Goal: Information Seeking & Learning: Find specific page/section

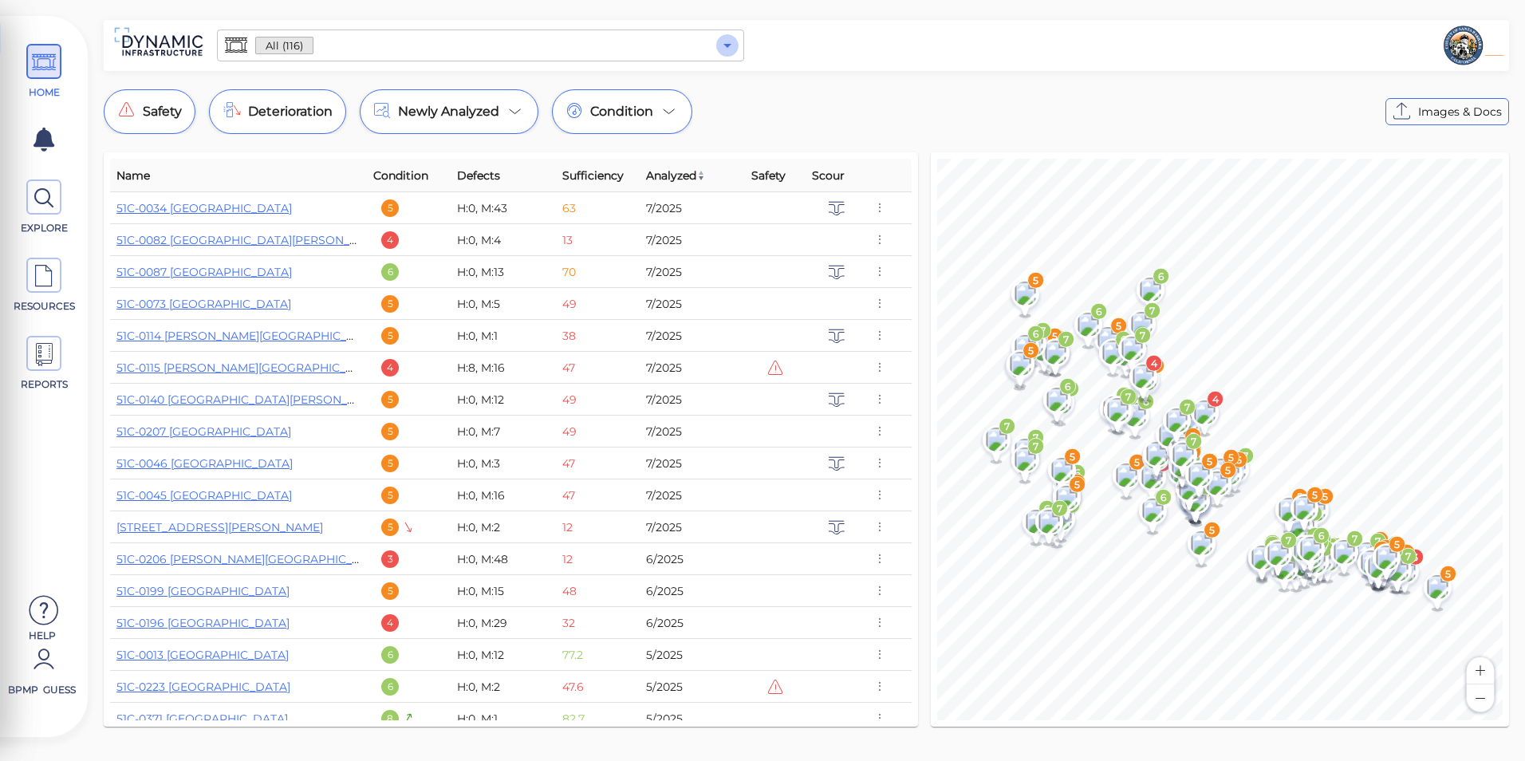
click at [727, 34] on button "Open" at bounding box center [727, 45] width 22 height 22
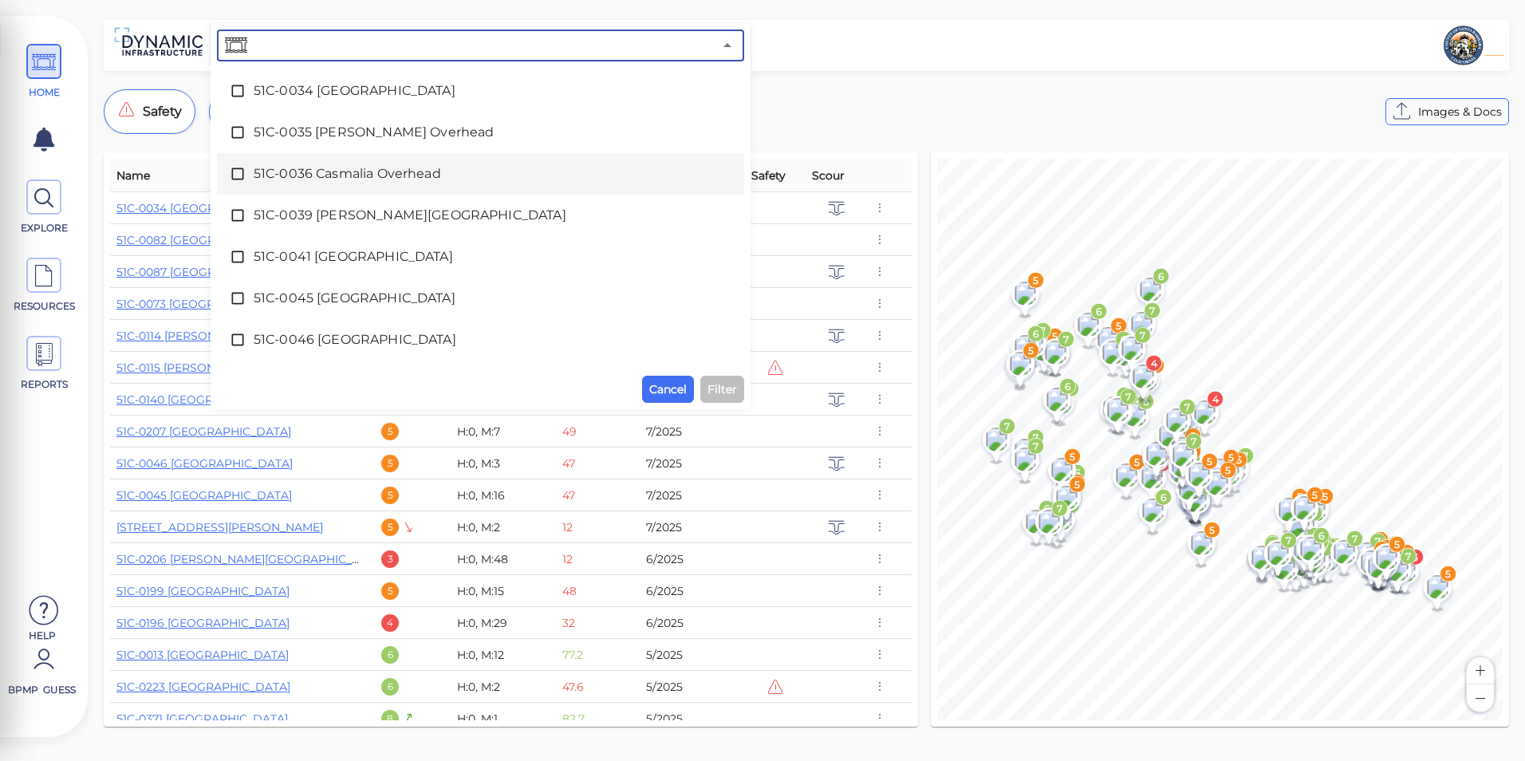
scroll to position [399, 0]
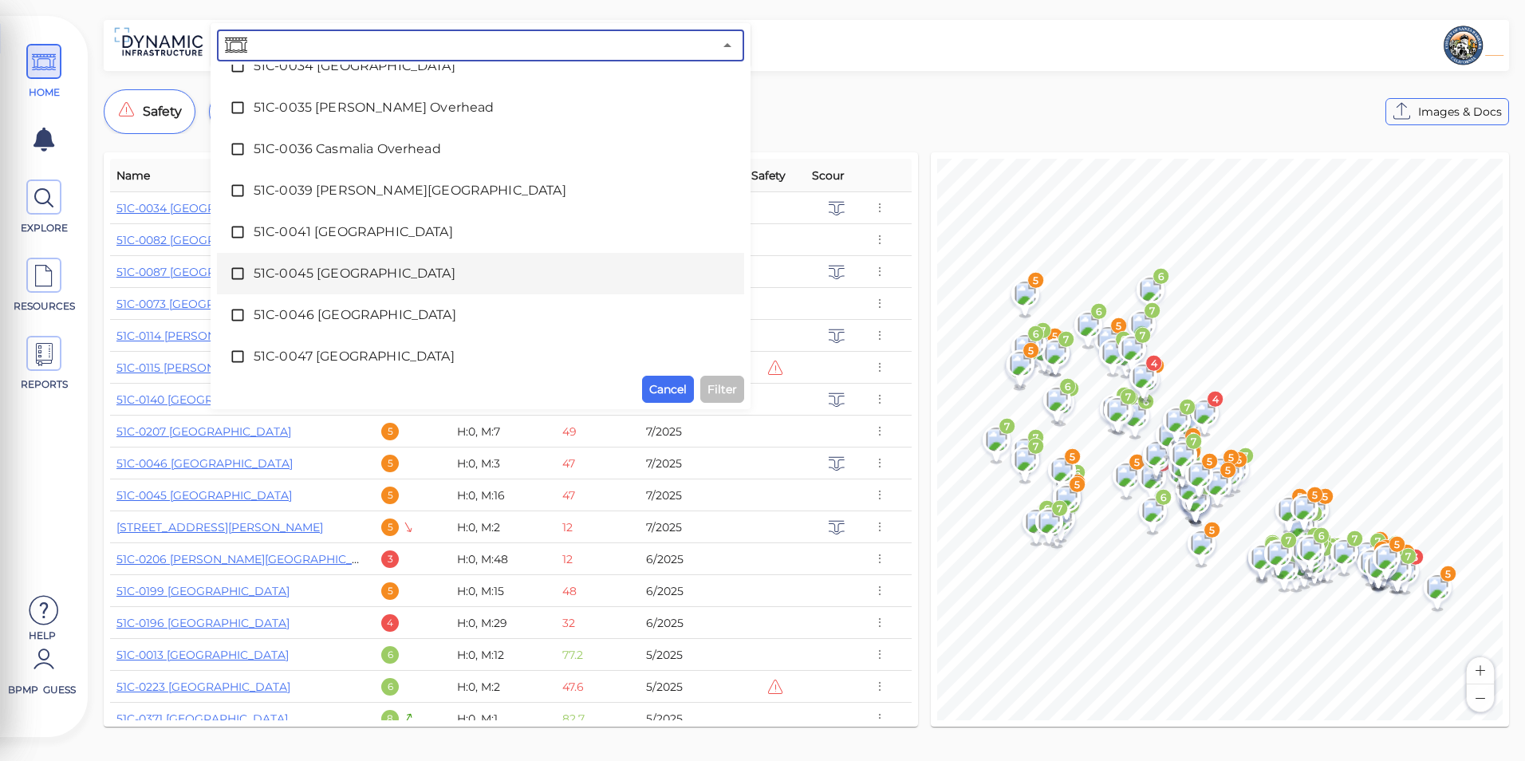
click at [384, 280] on span "51C-0045 [GEOGRAPHIC_DATA]" at bounding box center [481, 273] width 454 height 19
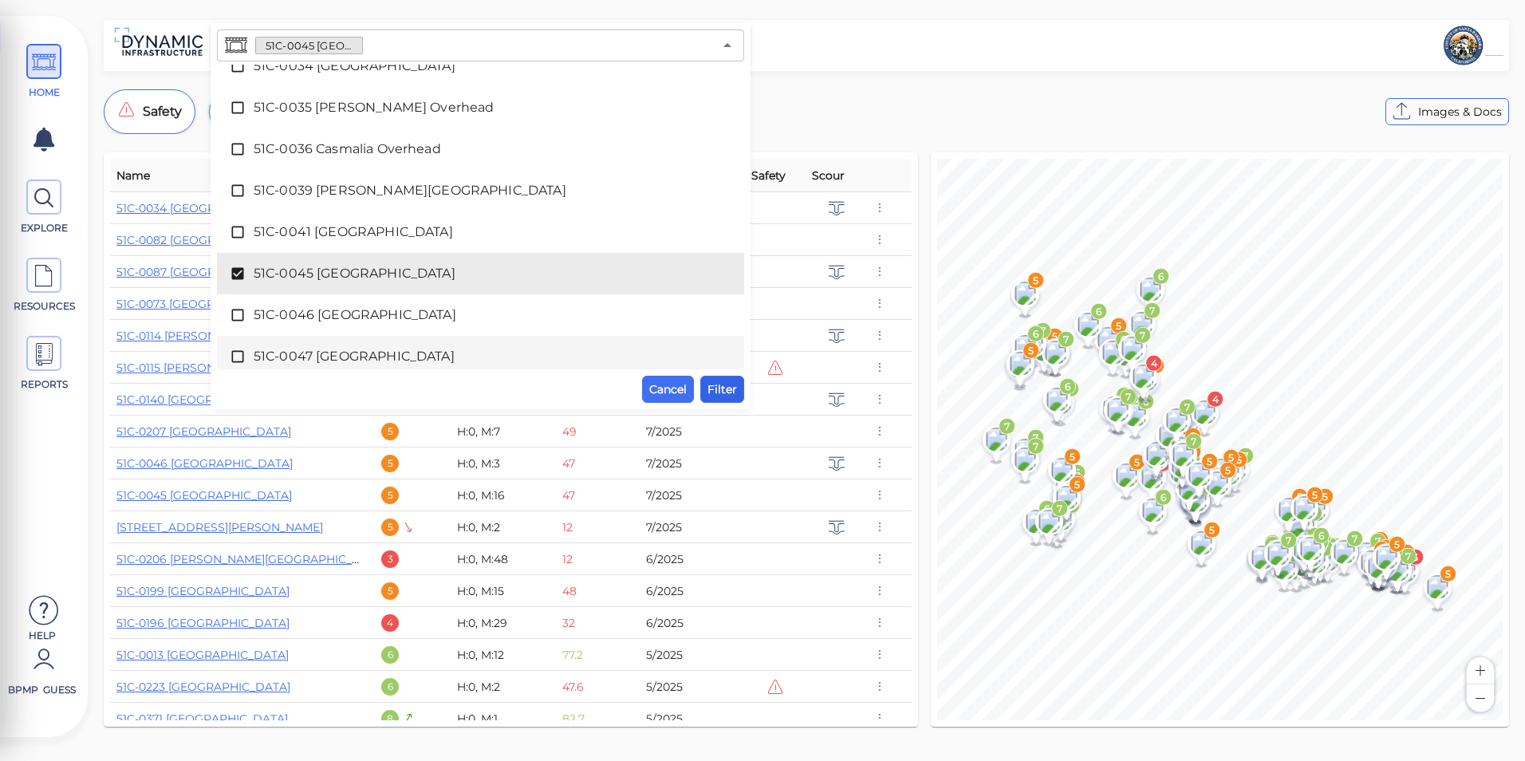
click at [721, 384] on span "Filter" at bounding box center [722, 389] width 30 height 19
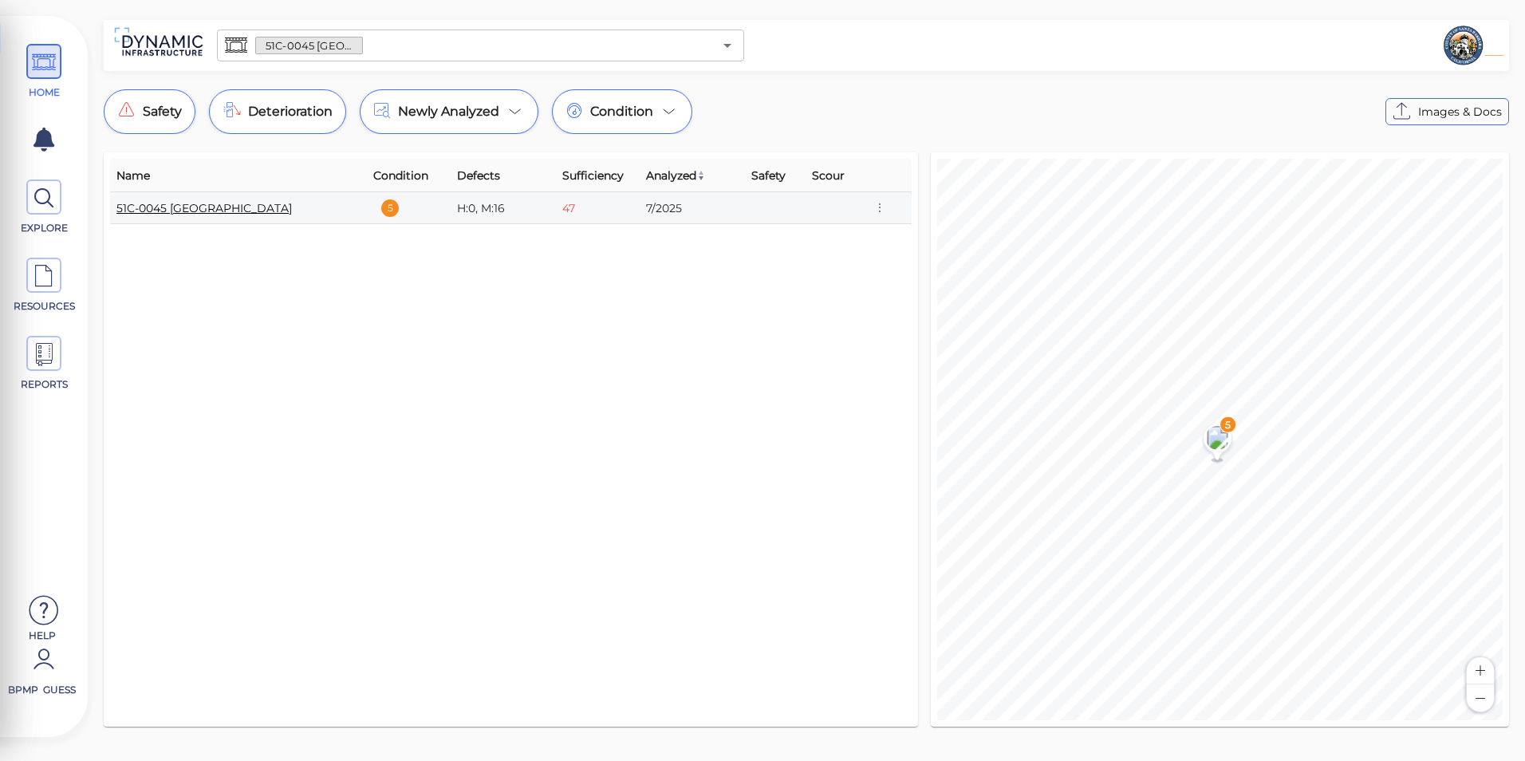
click at [231, 204] on link "51C-0045 [GEOGRAPHIC_DATA]" at bounding box center [203, 208] width 175 height 14
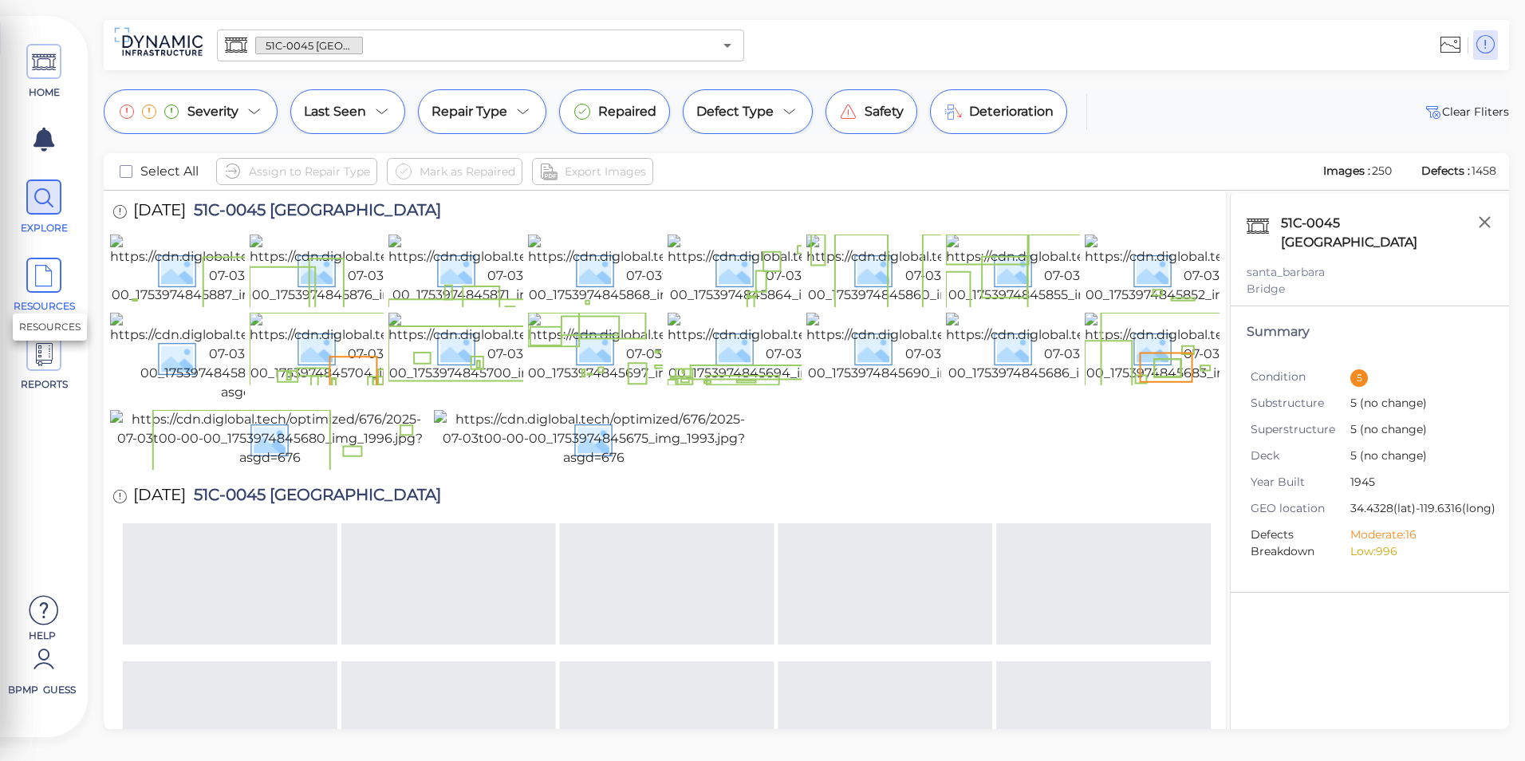
click at [39, 285] on icon at bounding box center [44, 276] width 24 height 36
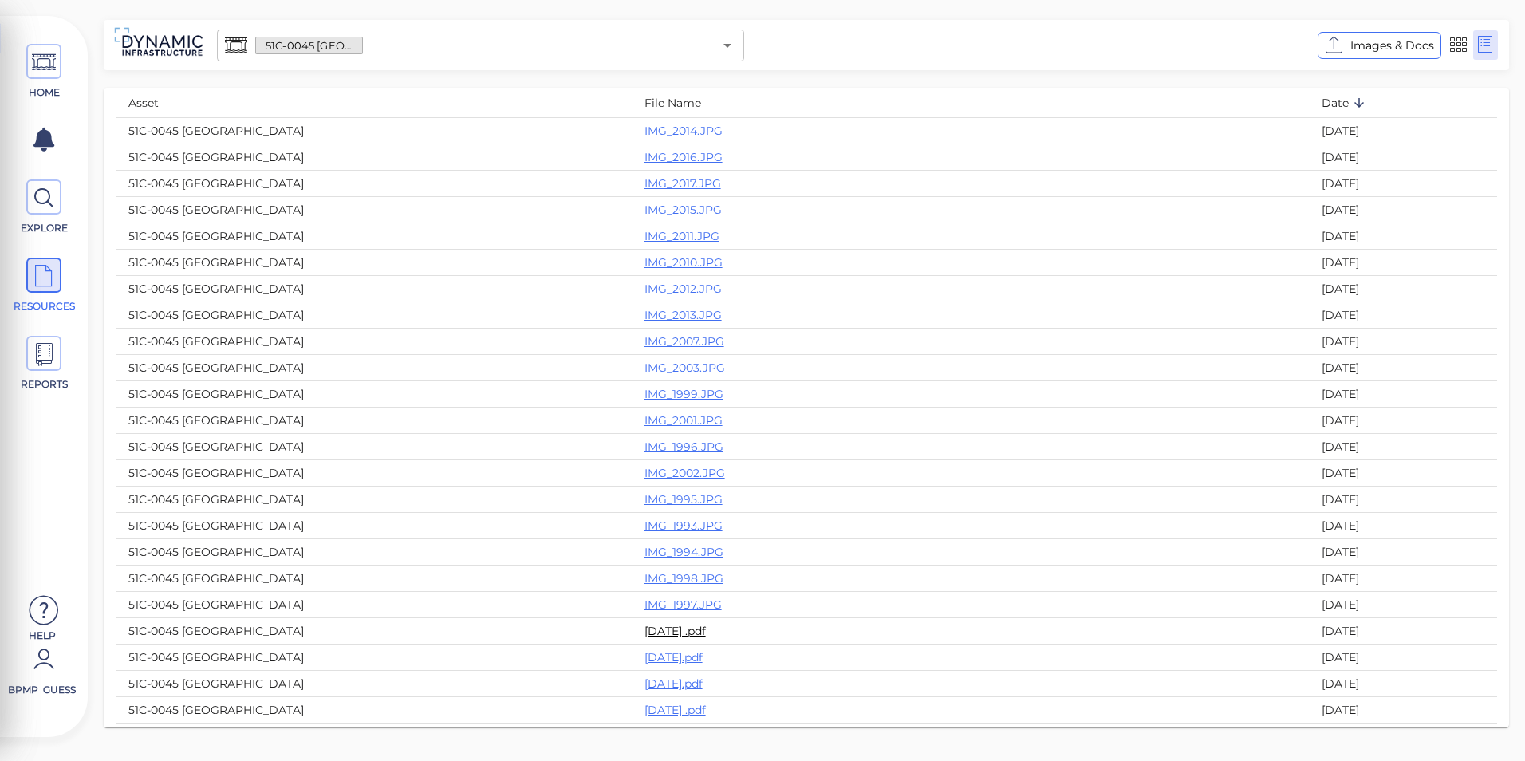
scroll to position [80, 0]
click at [644, 630] on link "[DATE] .pdf" at bounding box center [674, 630] width 61 height 14
click at [644, 604] on link "[DATE].pdf" at bounding box center [673, 604] width 58 height 14
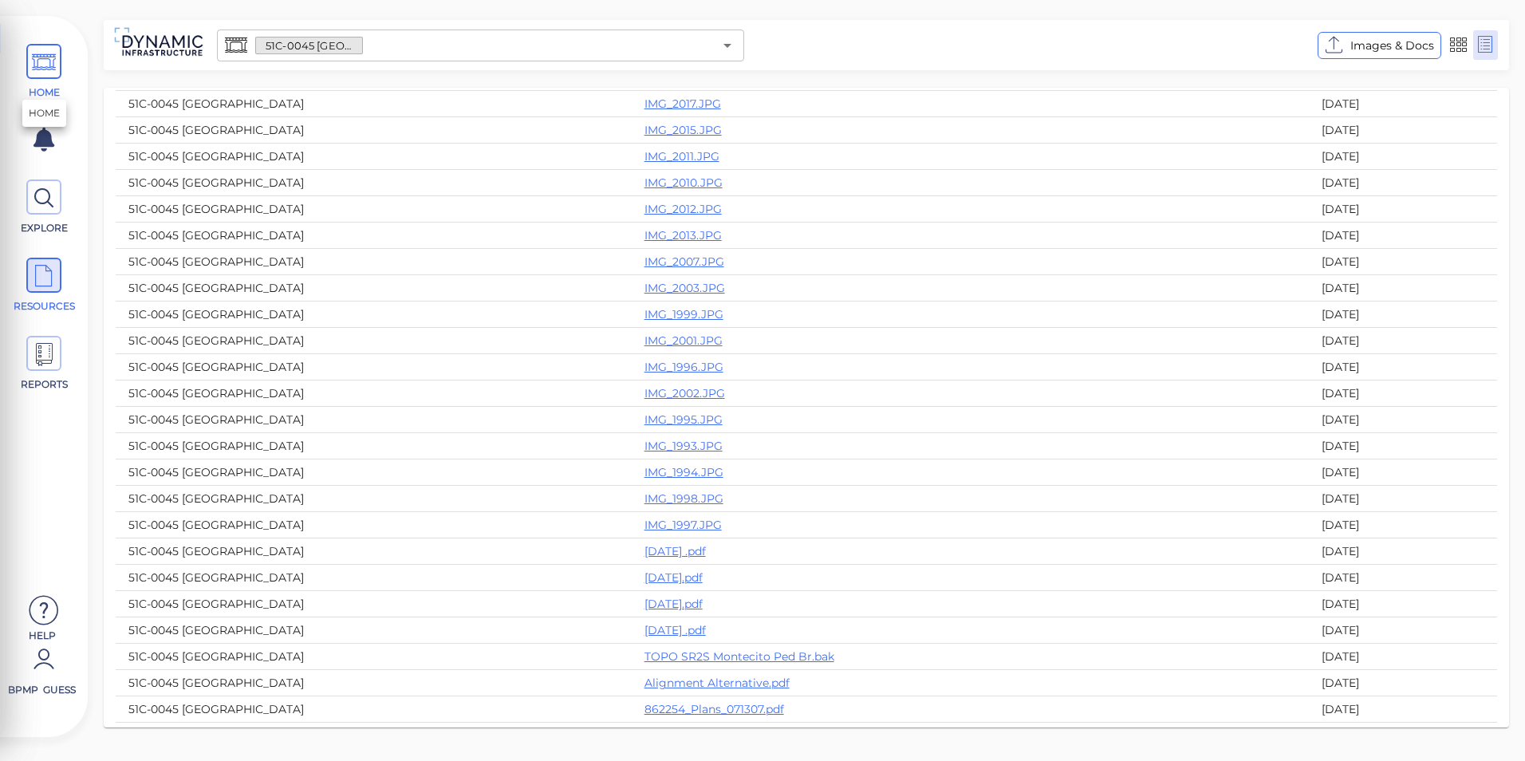
click at [61, 61] on span "HOME" at bounding box center [44, 72] width 72 height 56
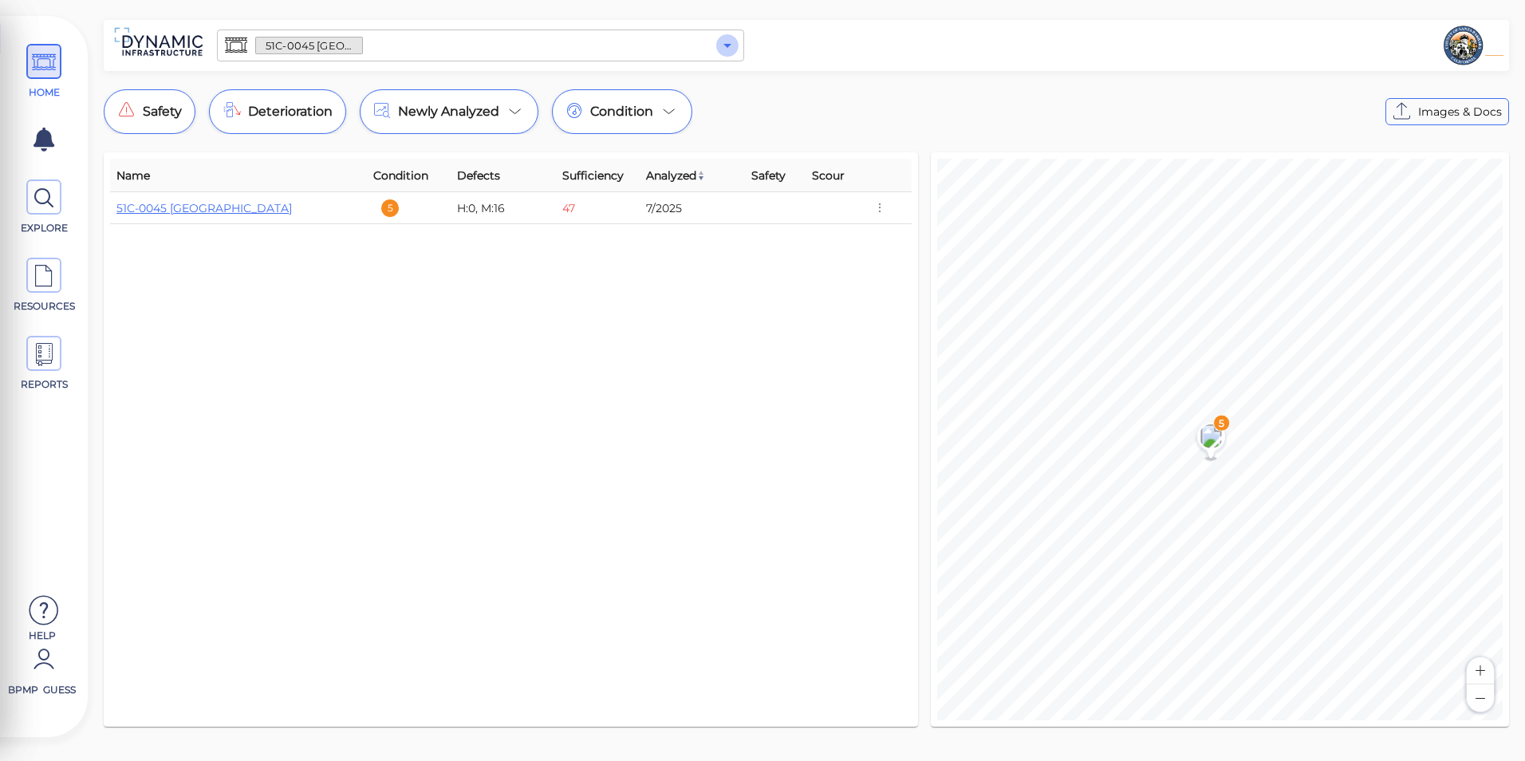
click at [730, 52] on icon "Open" at bounding box center [727, 45] width 19 height 19
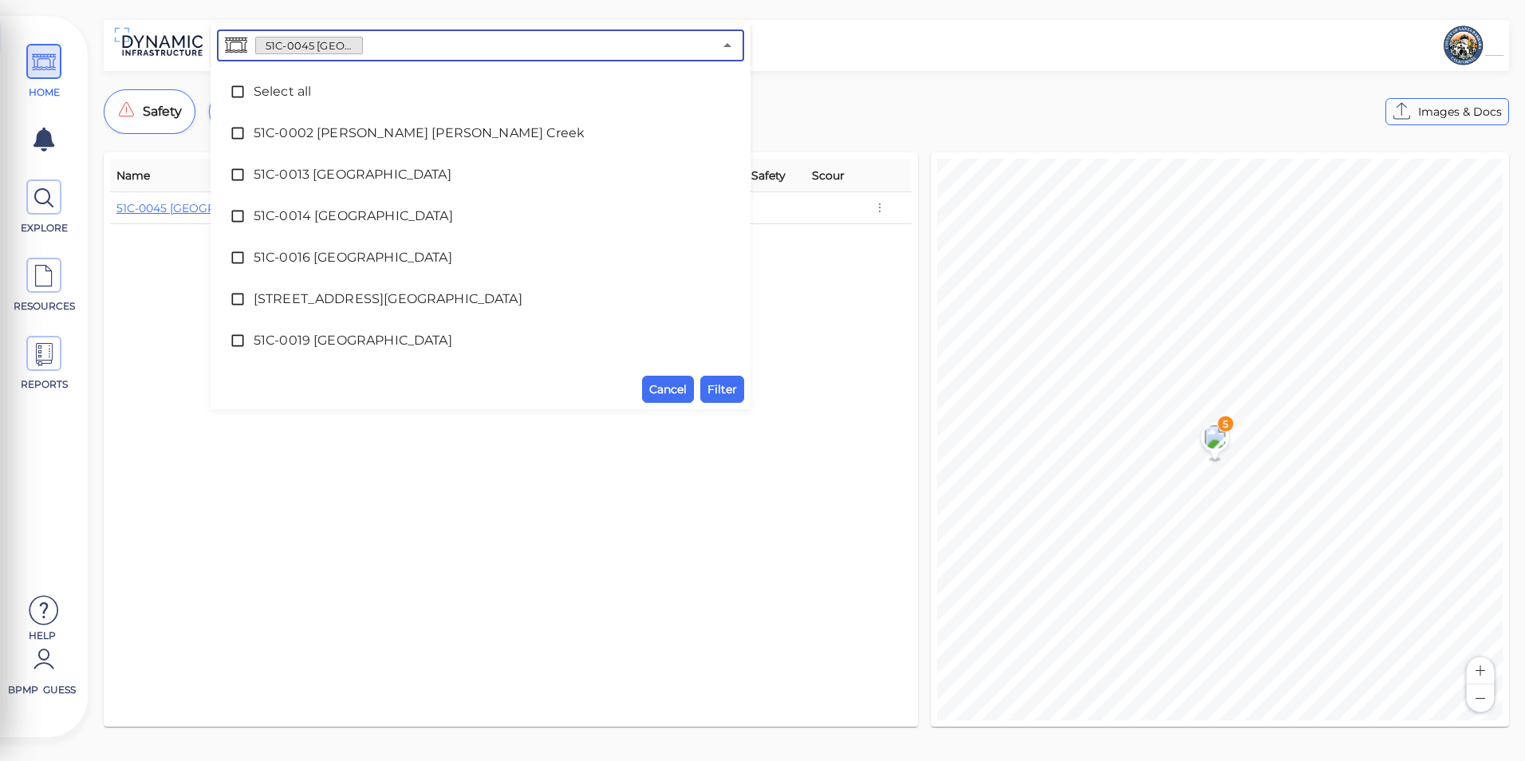
scroll to position [324, 0]
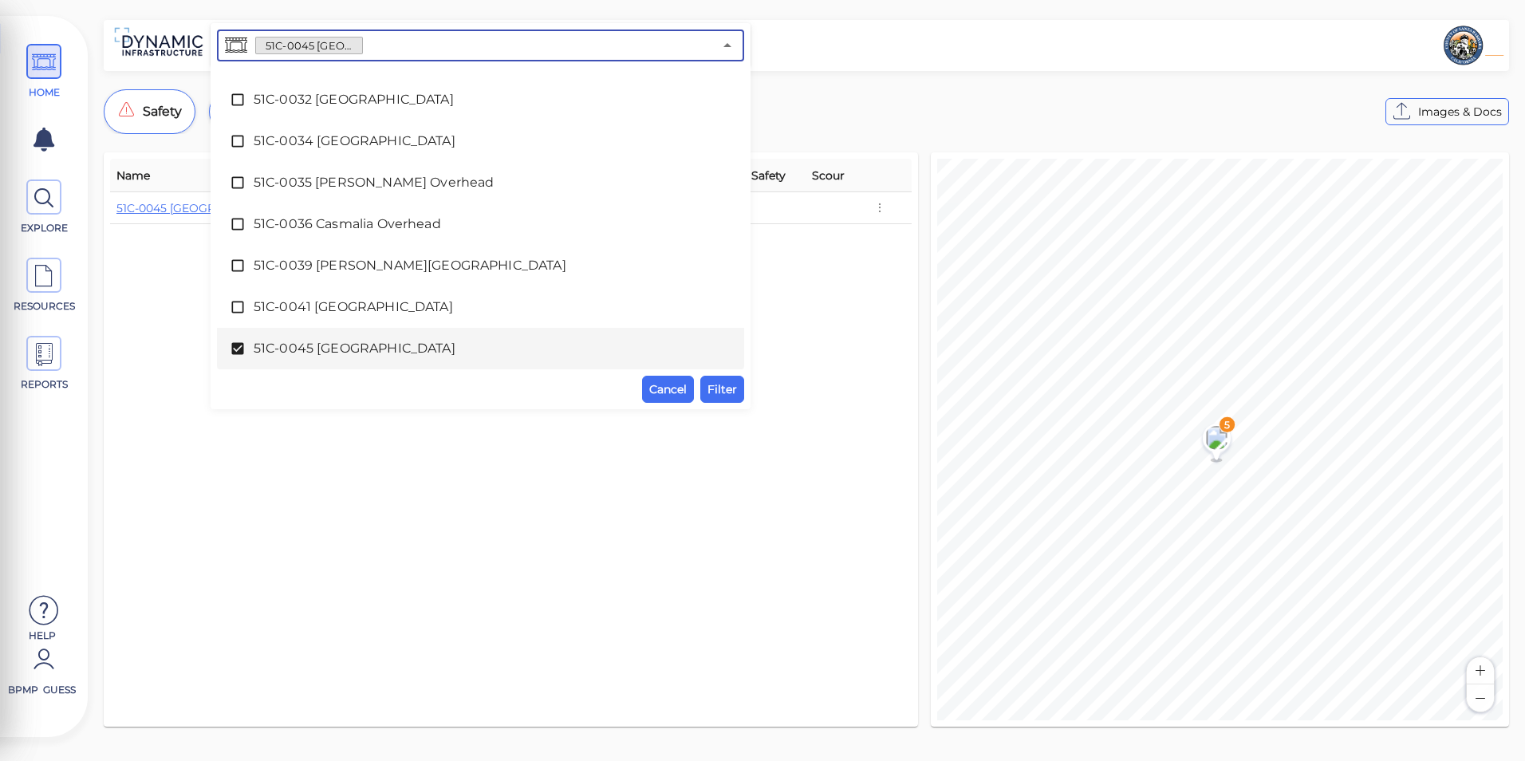
click at [285, 342] on span "51C-0045 [GEOGRAPHIC_DATA]" at bounding box center [481, 348] width 454 height 19
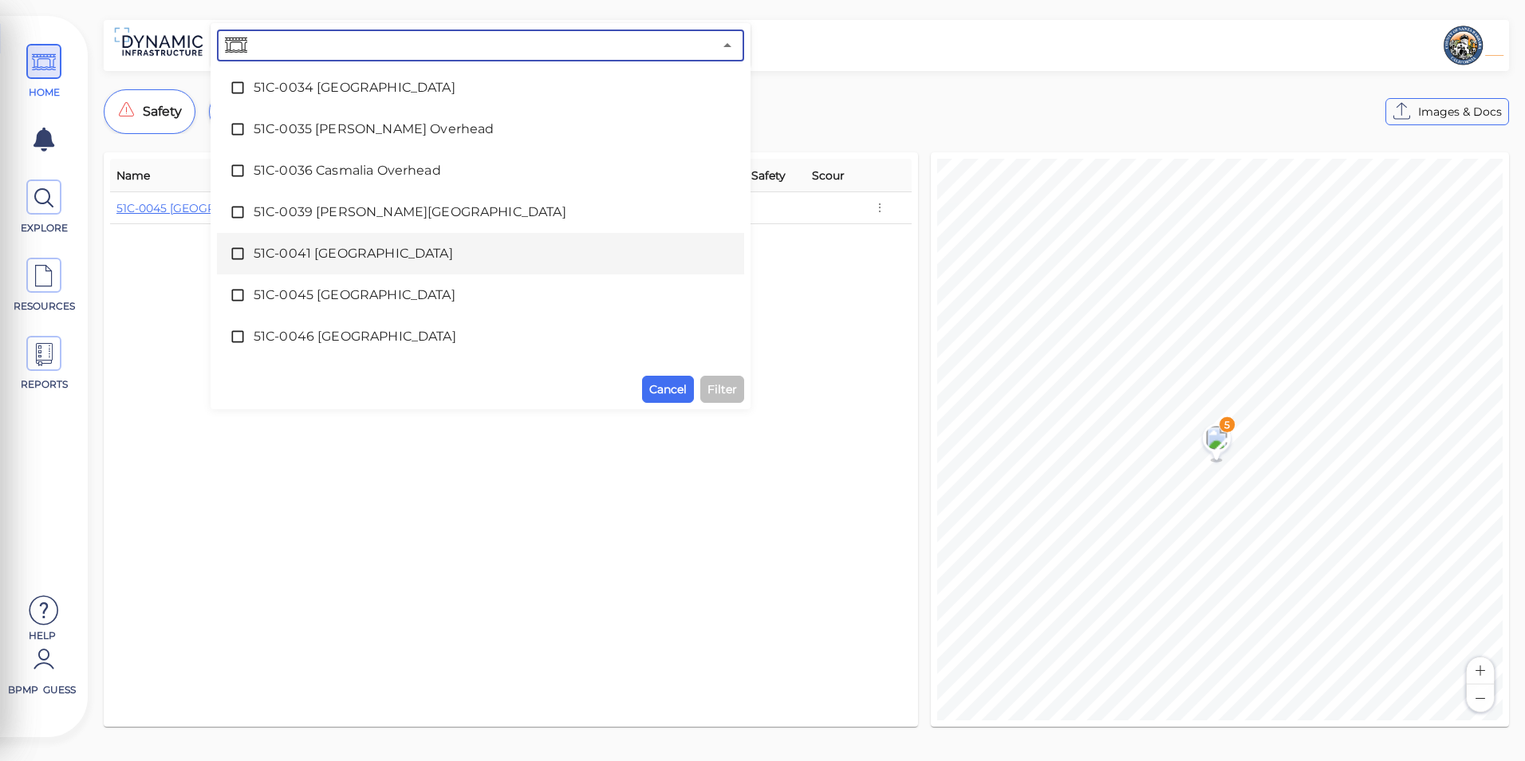
scroll to position [404, 0]
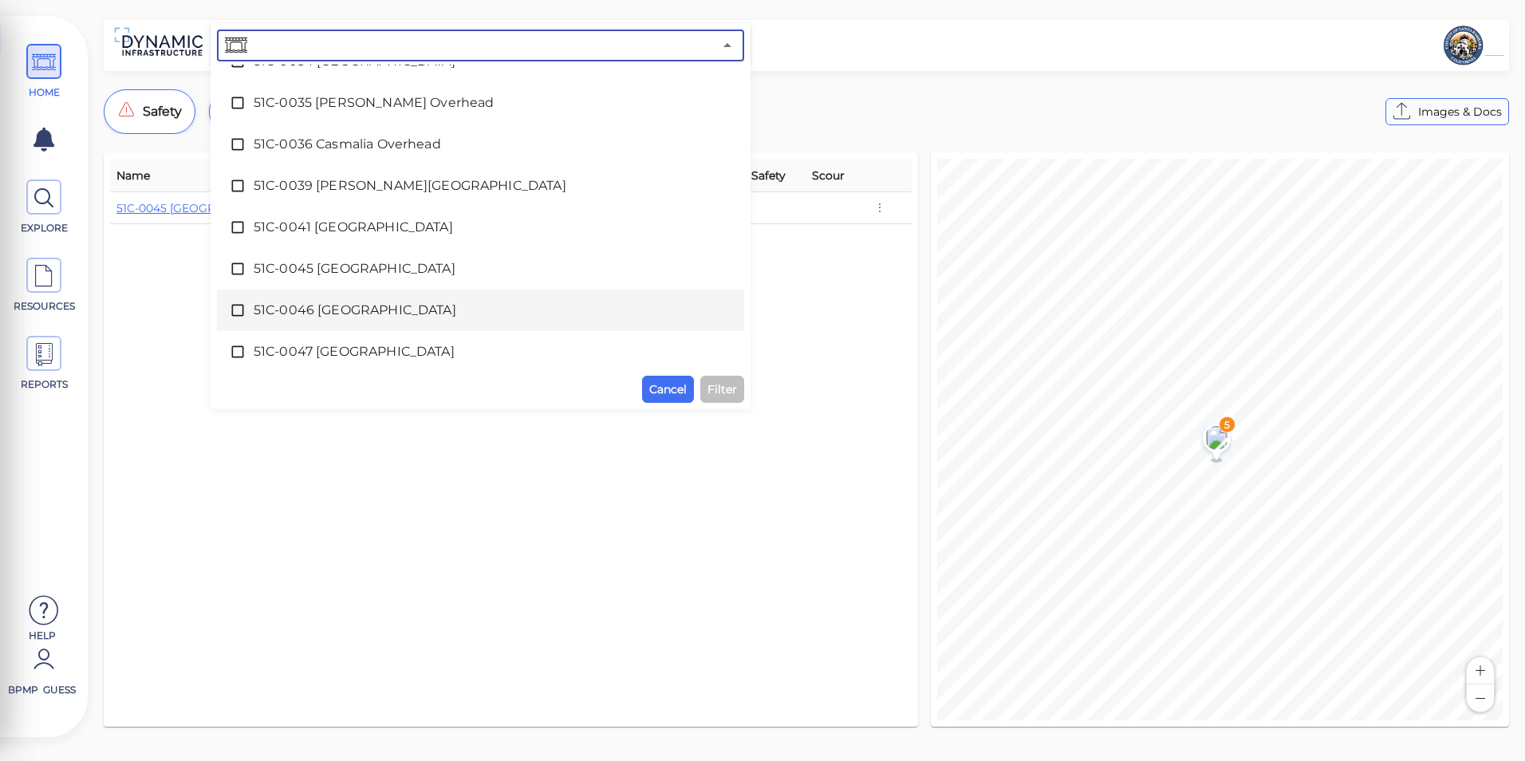
click at [333, 307] on span "51C-0046 [GEOGRAPHIC_DATA]" at bounding box center [481, 310] width 454 height 19
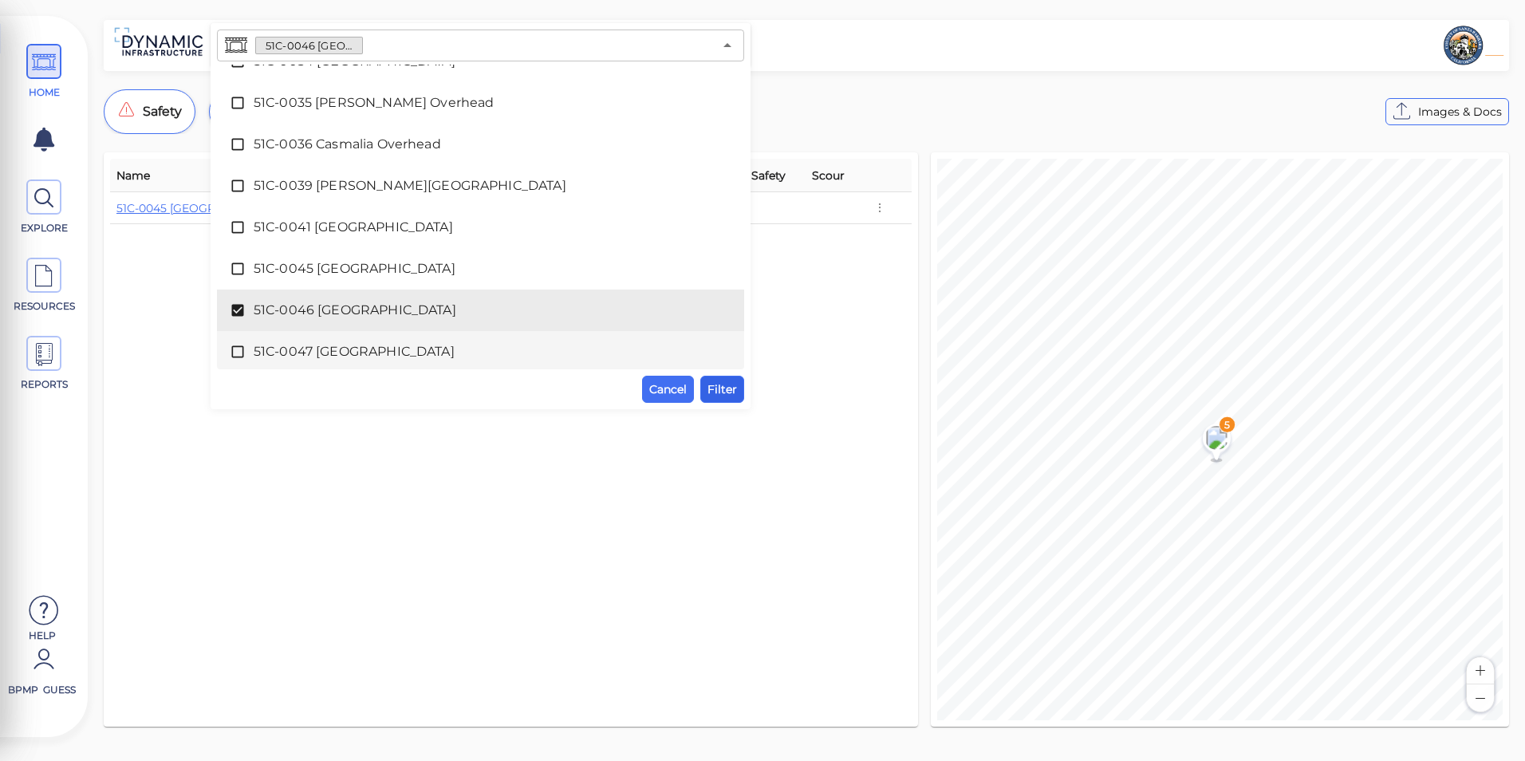
click at [723, 398] on span "Filter" at bounding box center [722, 389] width 30 height 19
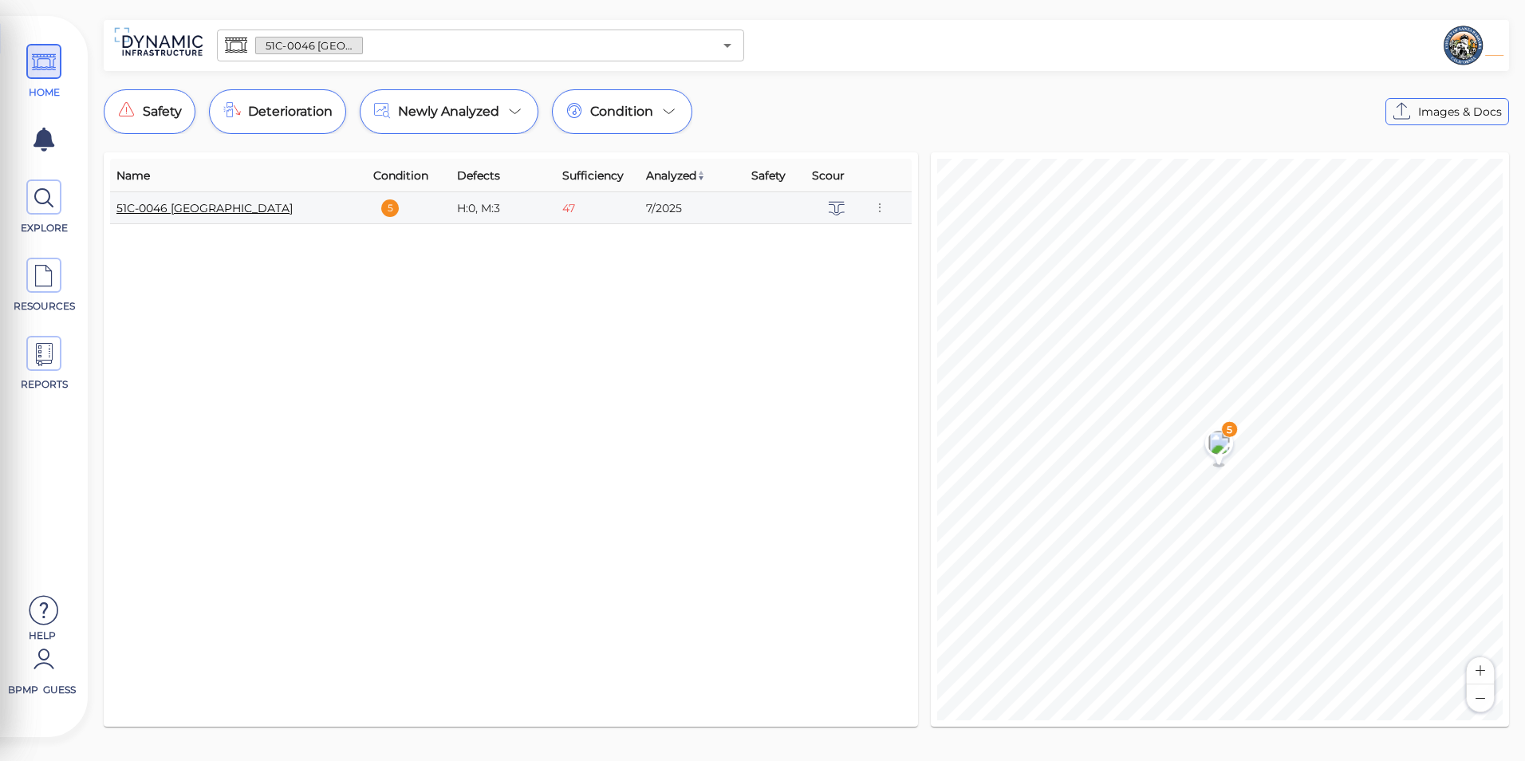
click at [183, 211] on link "51C-0046 [GEOGRAPHIC_DATA]" at bounding box center [204, 208] width 176 height 14
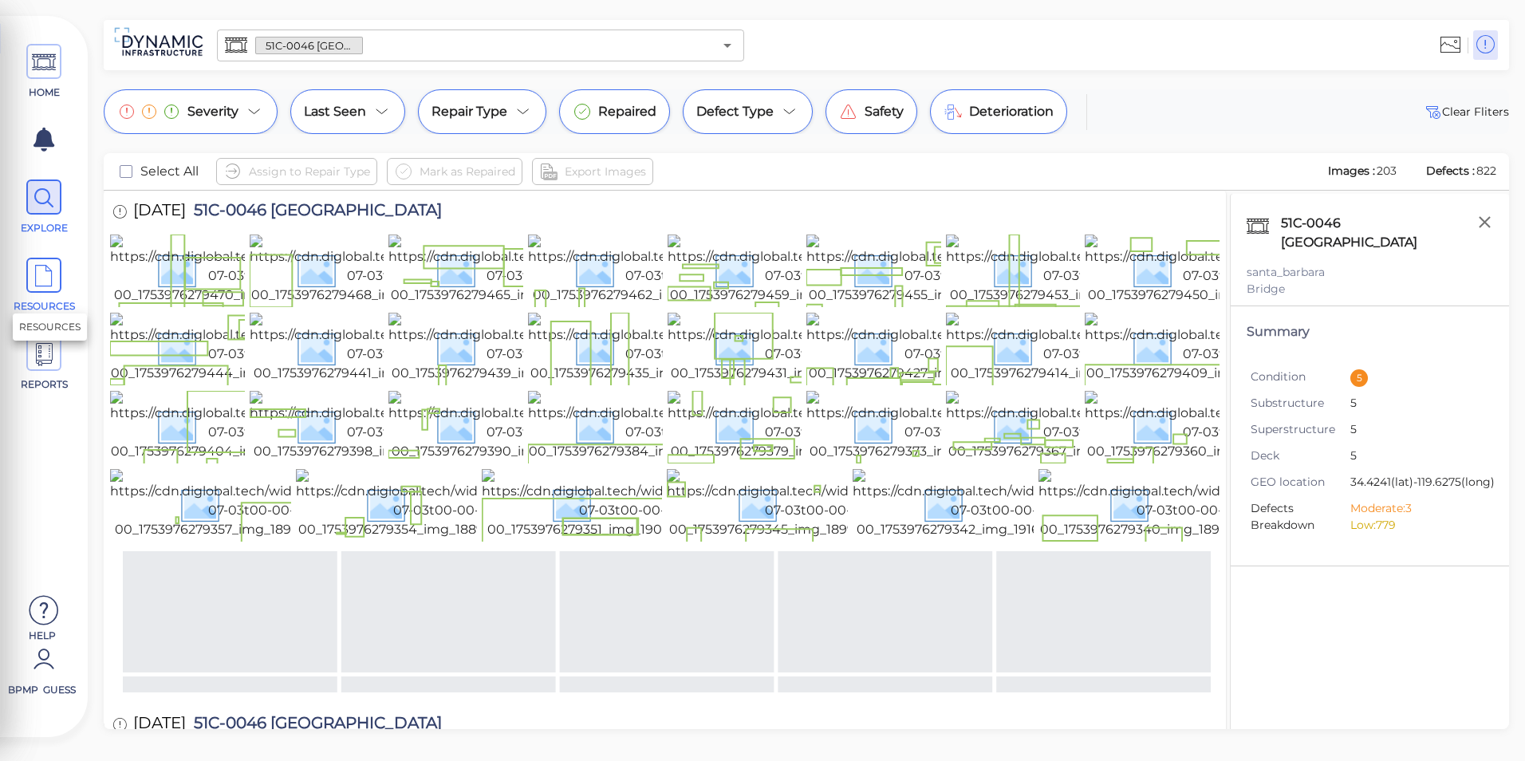
click at [45, 282] on icon at bounding box center [44, 276] width 24 height 36
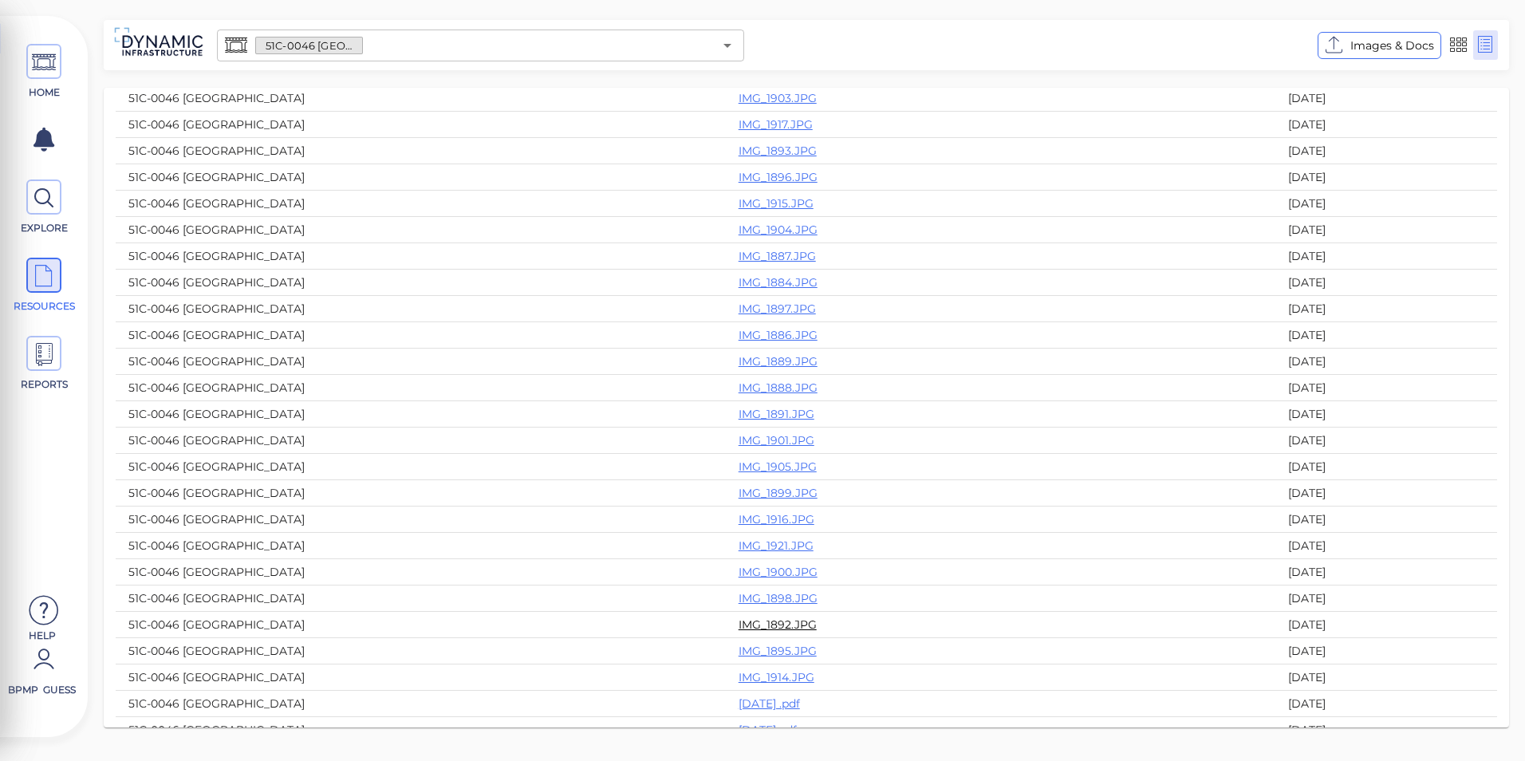
scroll to position [558, 0]
click at [738, 605] on link "[DATE] .pdf" at bounding box center [768, 599] width 61 height 14
click at [738, 621] on link "[DATE].pdf" at bounding box center [767, 625] width 58 height 14
click at [53, 81] on span "HOME" at bounding box center [44, 72] width 72 height 56
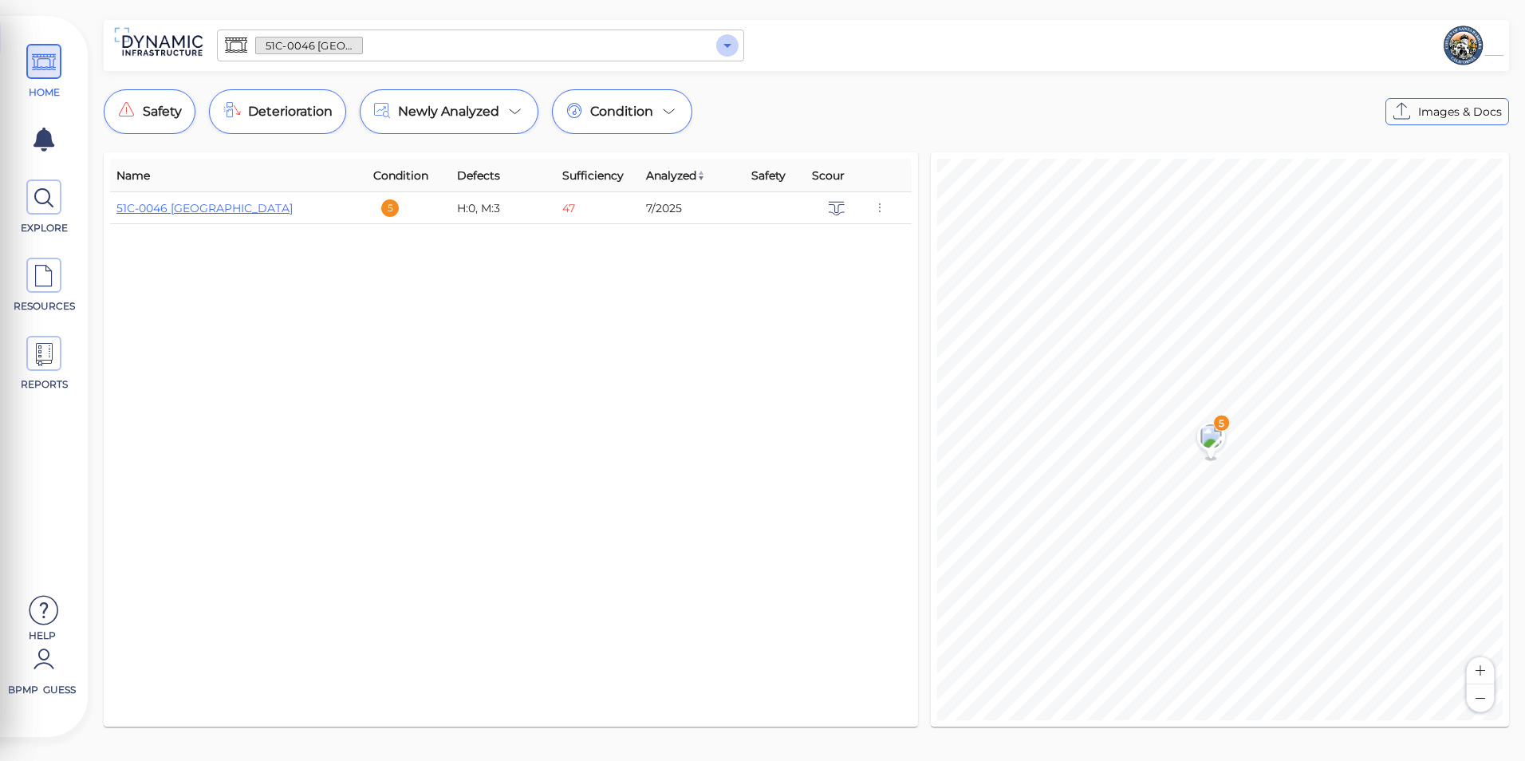
click at [721, 52] on icon "Open" at bounding box center [727, 45] width 19 height 19
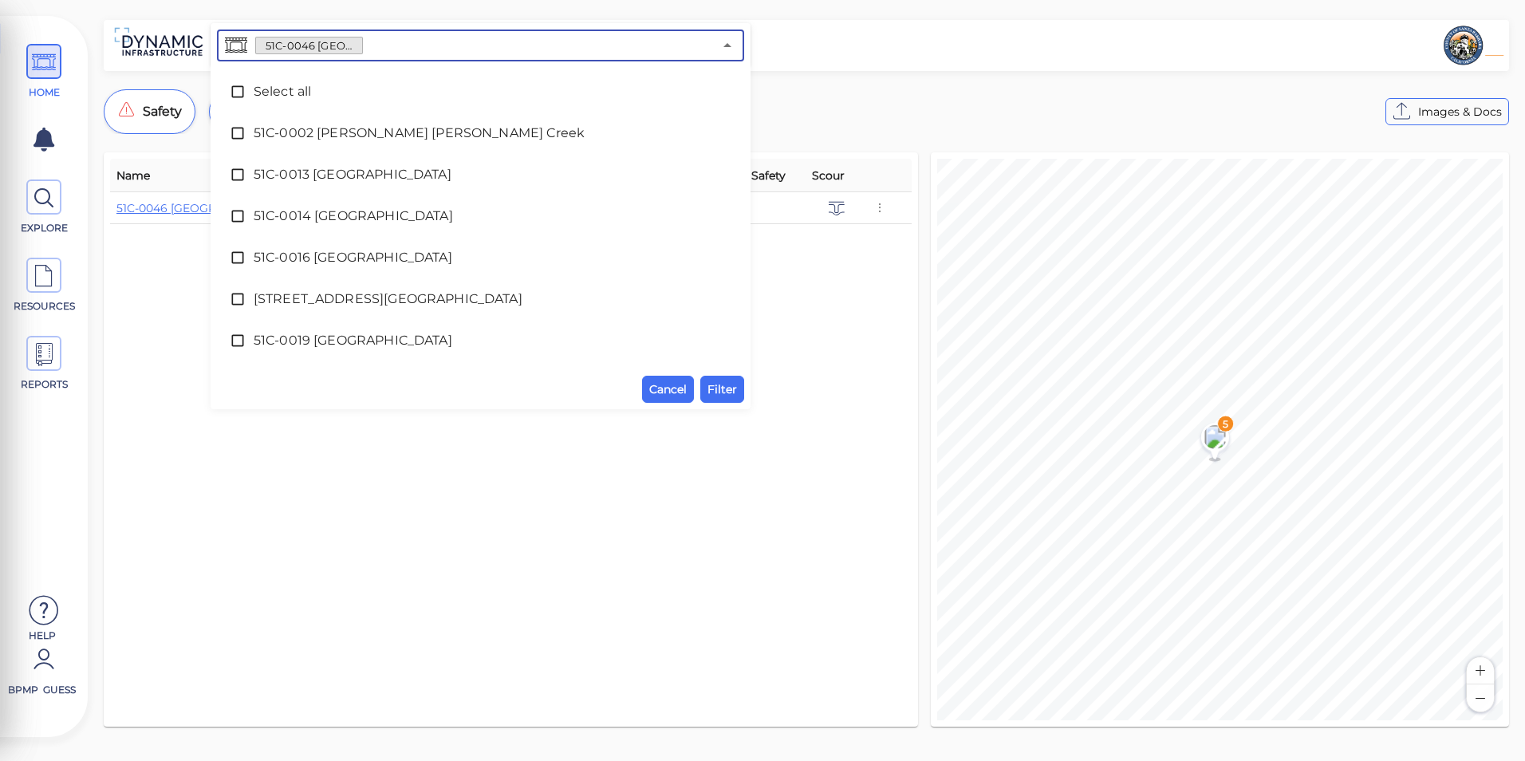
scroll to position [365, 0]
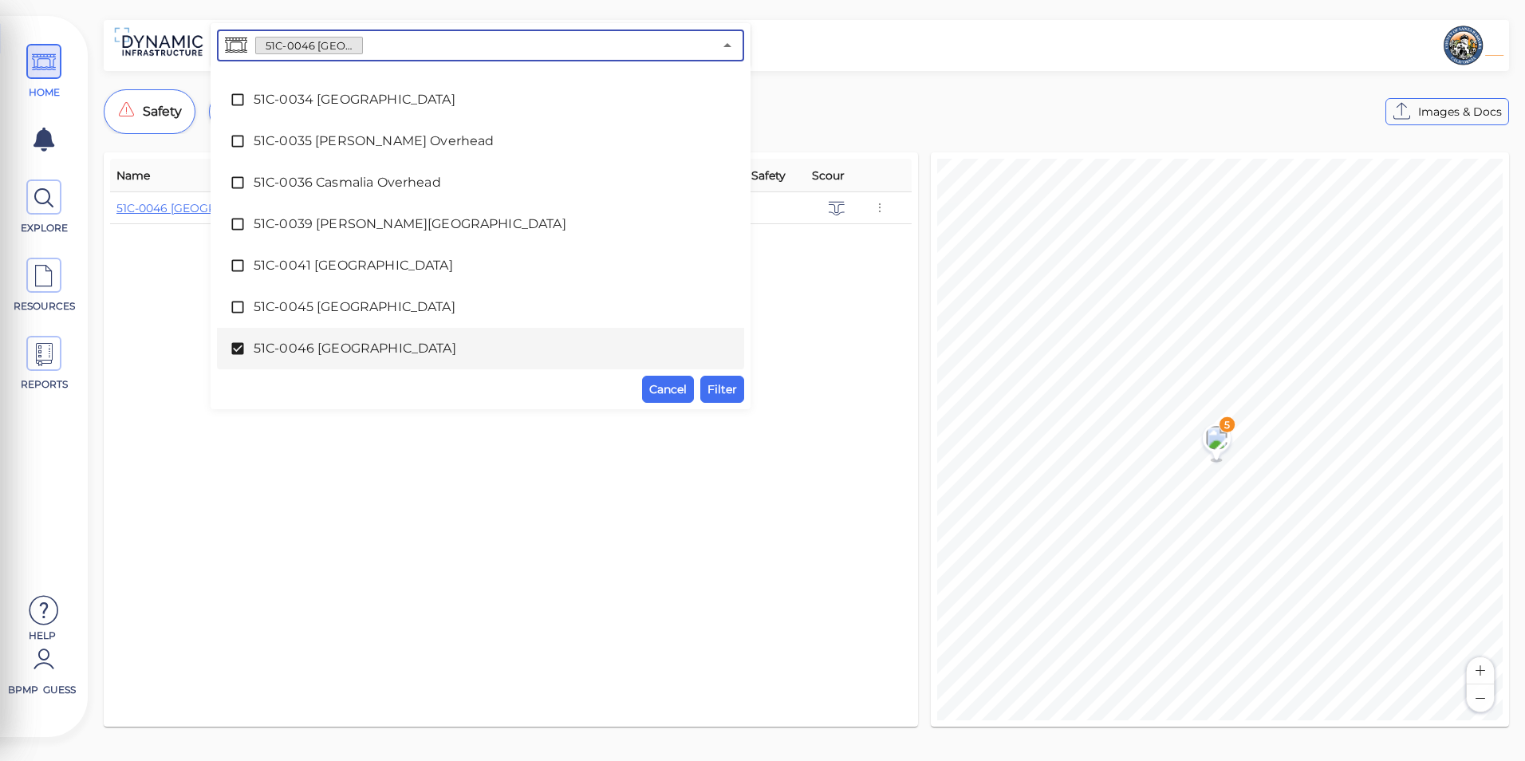
click at [419, 352] on span "51C-0046 [GEOGRAPHIC_DATA]" at bounding box center [481, 348] width 454 height 19
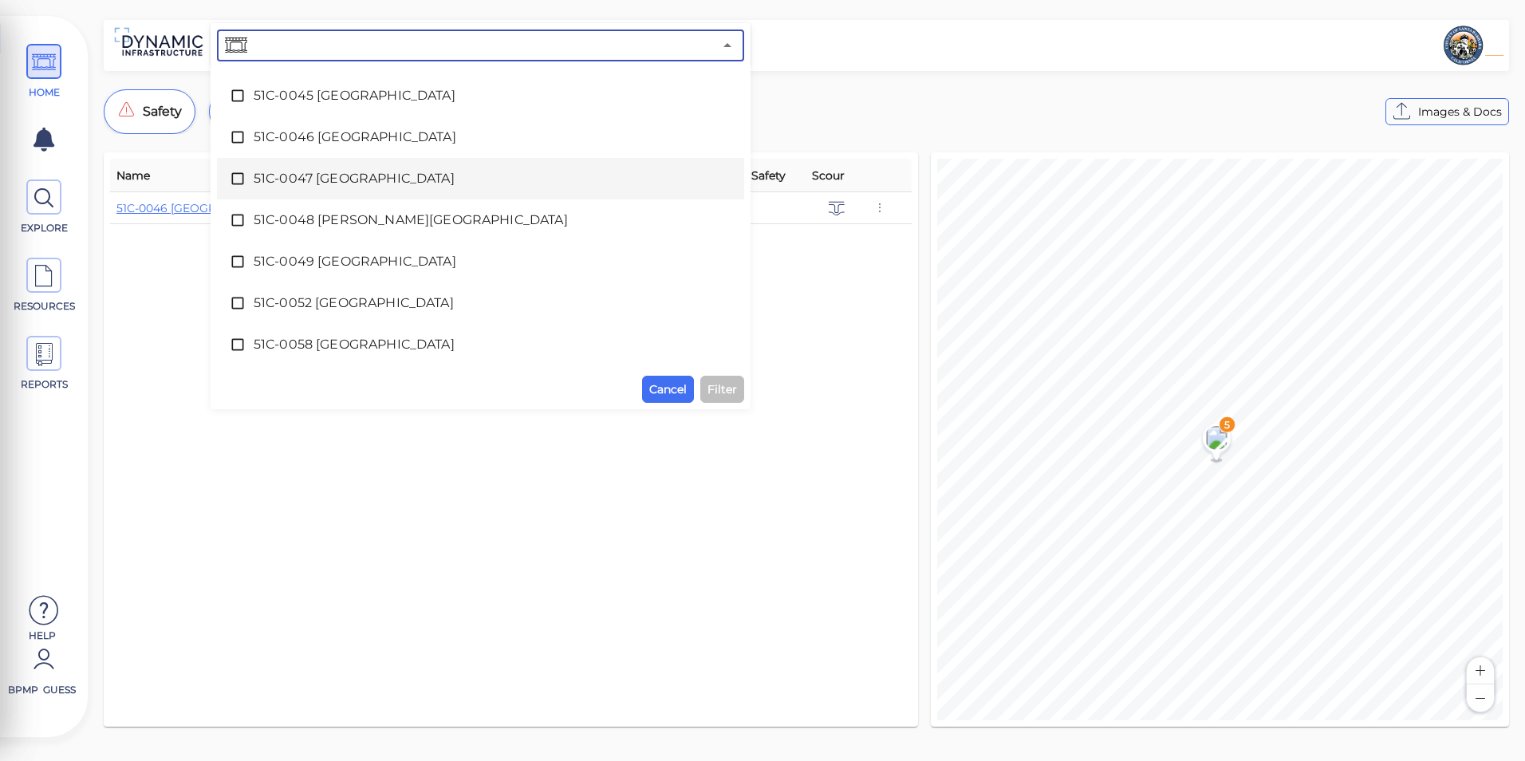
scroll to position [604, 0]
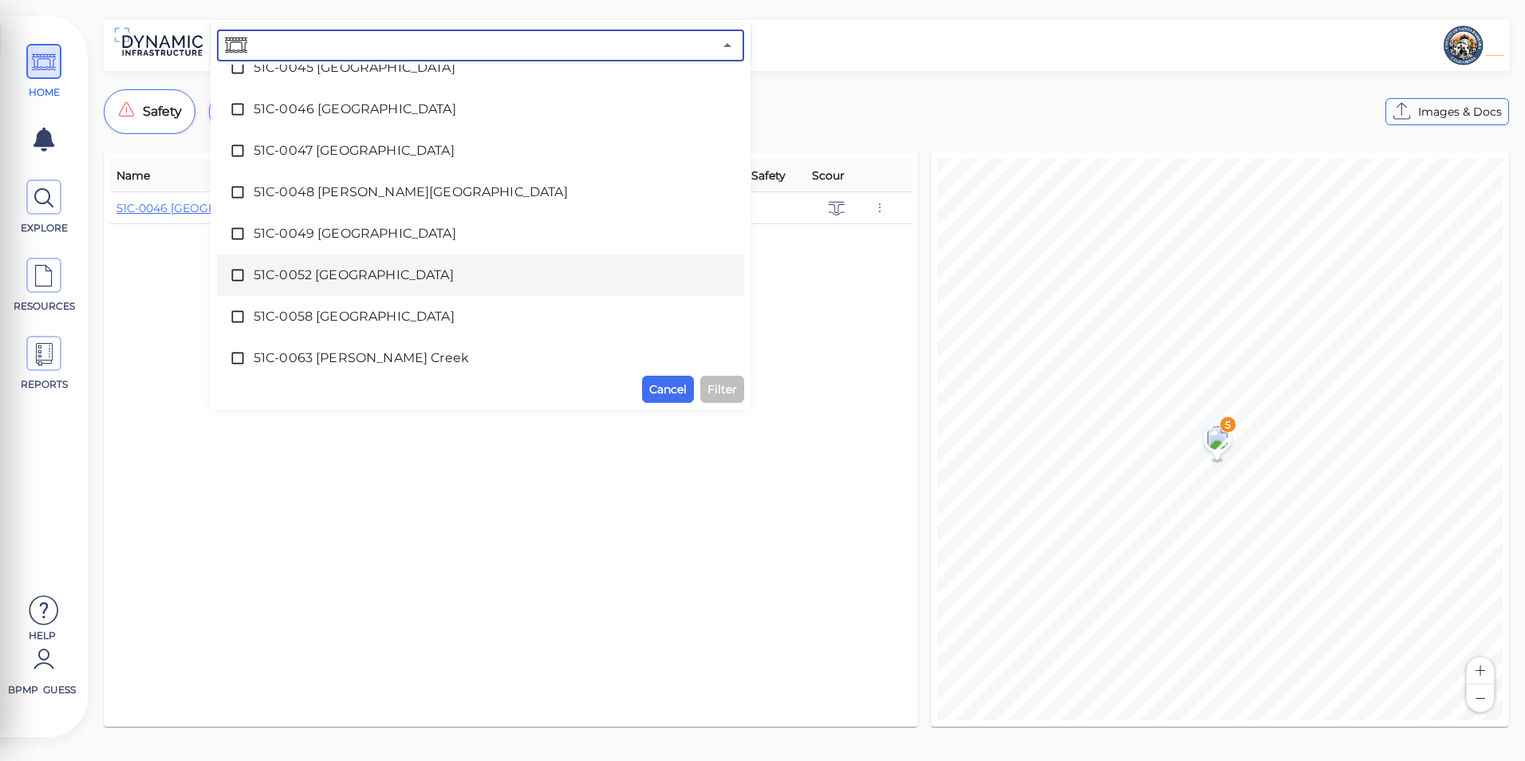
click at [632, 280] on span "51C-0052 [GEOGRAPHIC_DATA]" at bounding box center [481, 275] width 454 height 19
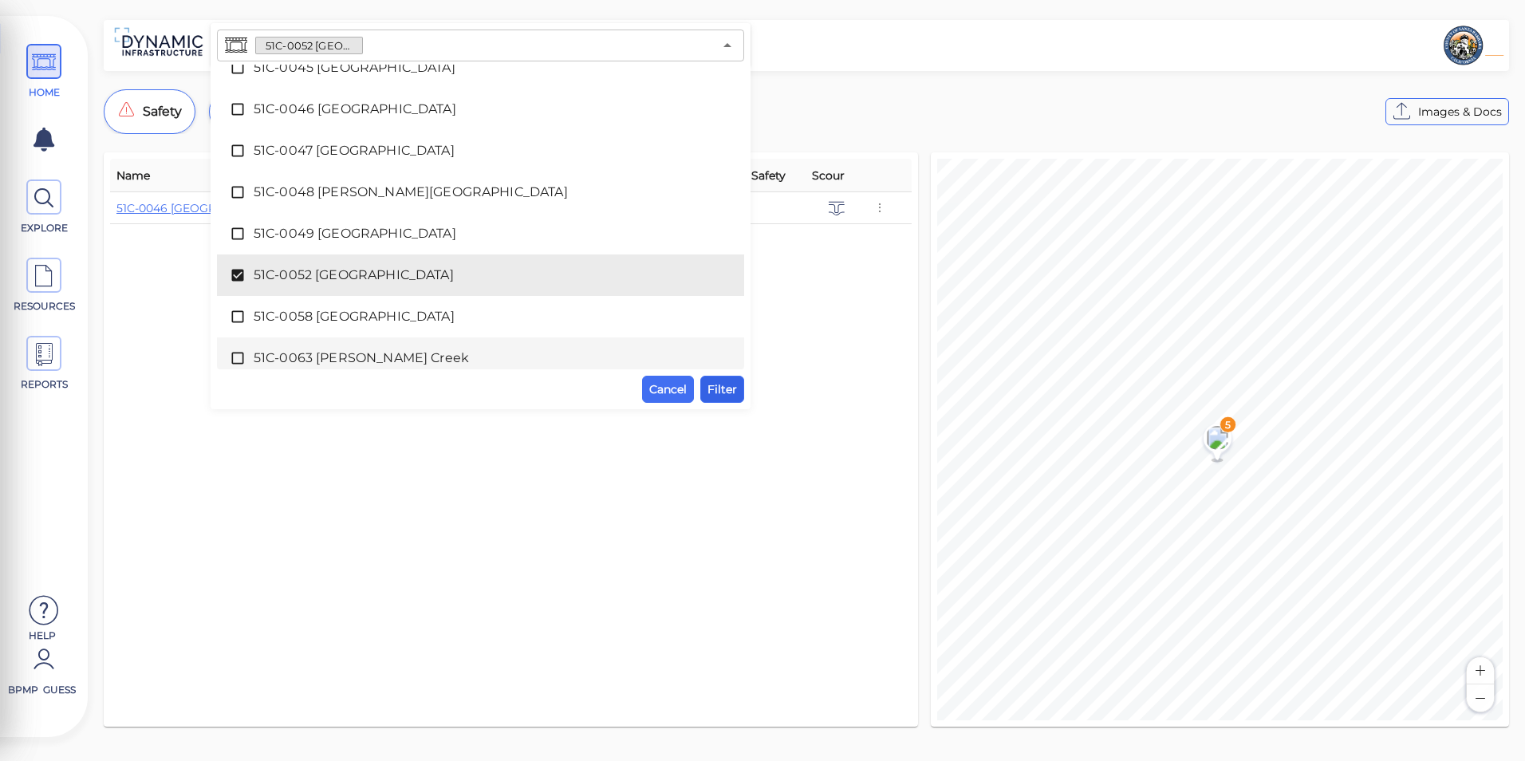
click at [719, 395] on span "Filter" at bounding box center [722, 389] width 30 height 19
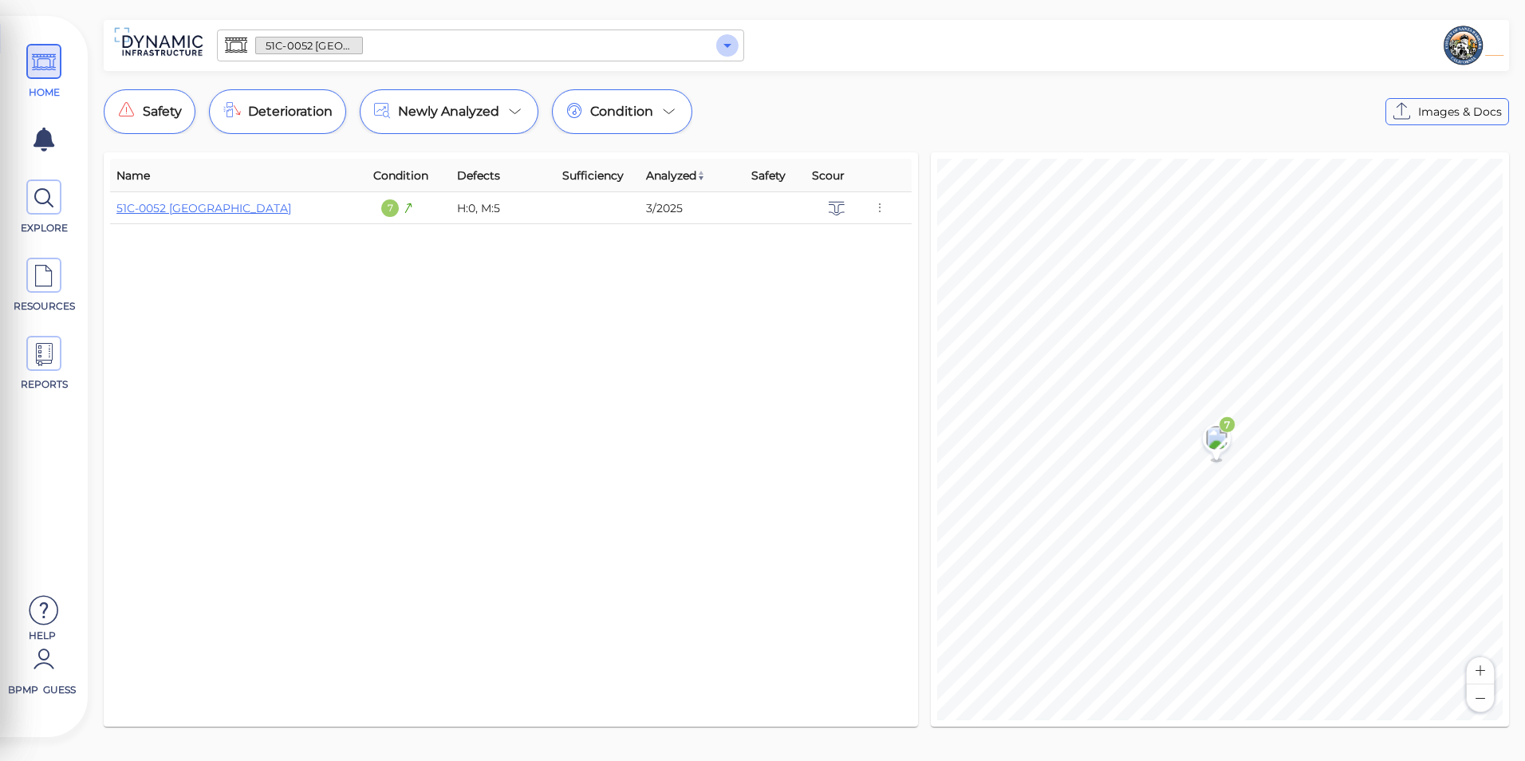
click at [730, 49] on icon "Open" at bounding box center [727, 45] width 19 height 19
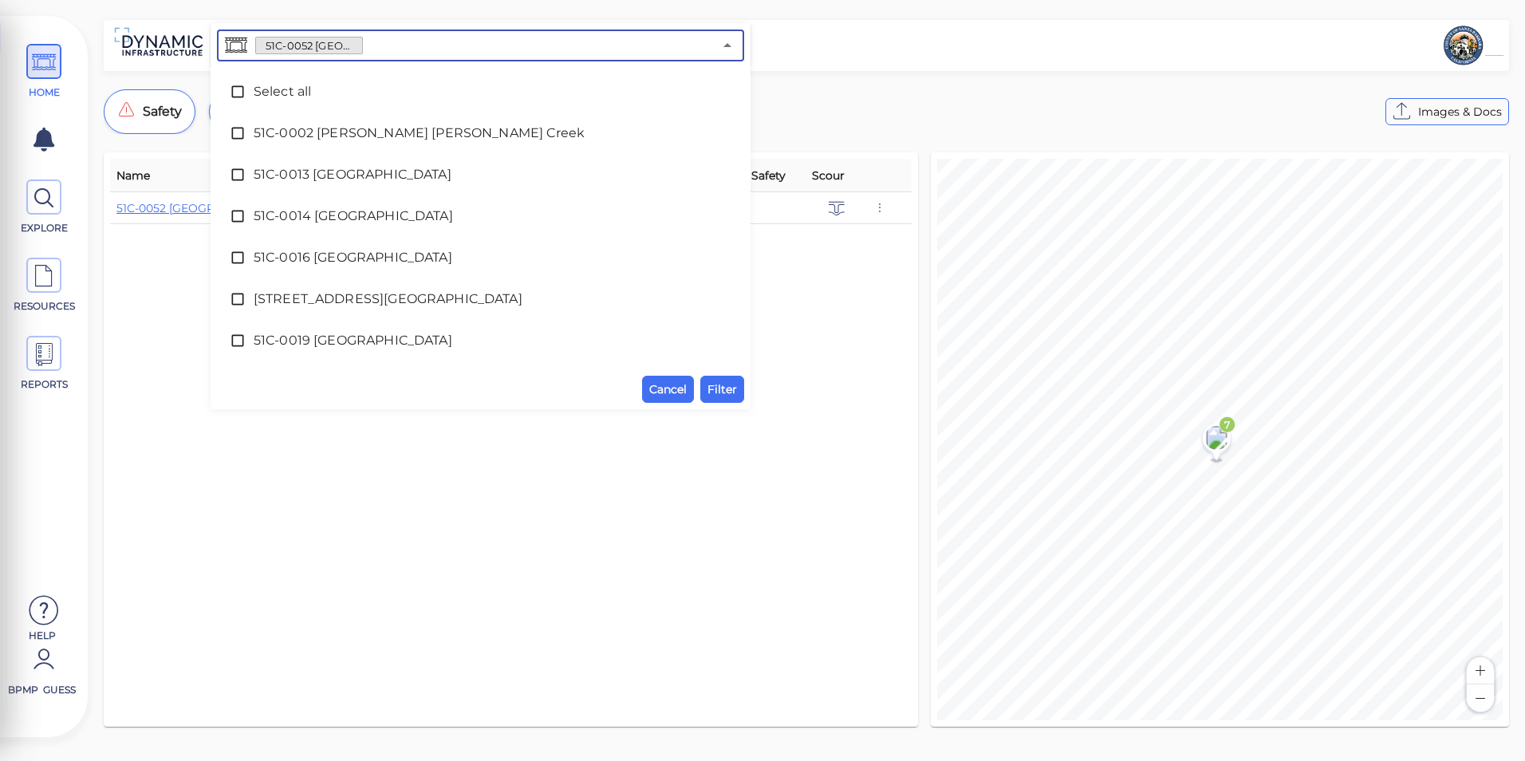
scroll to position [531, 0]
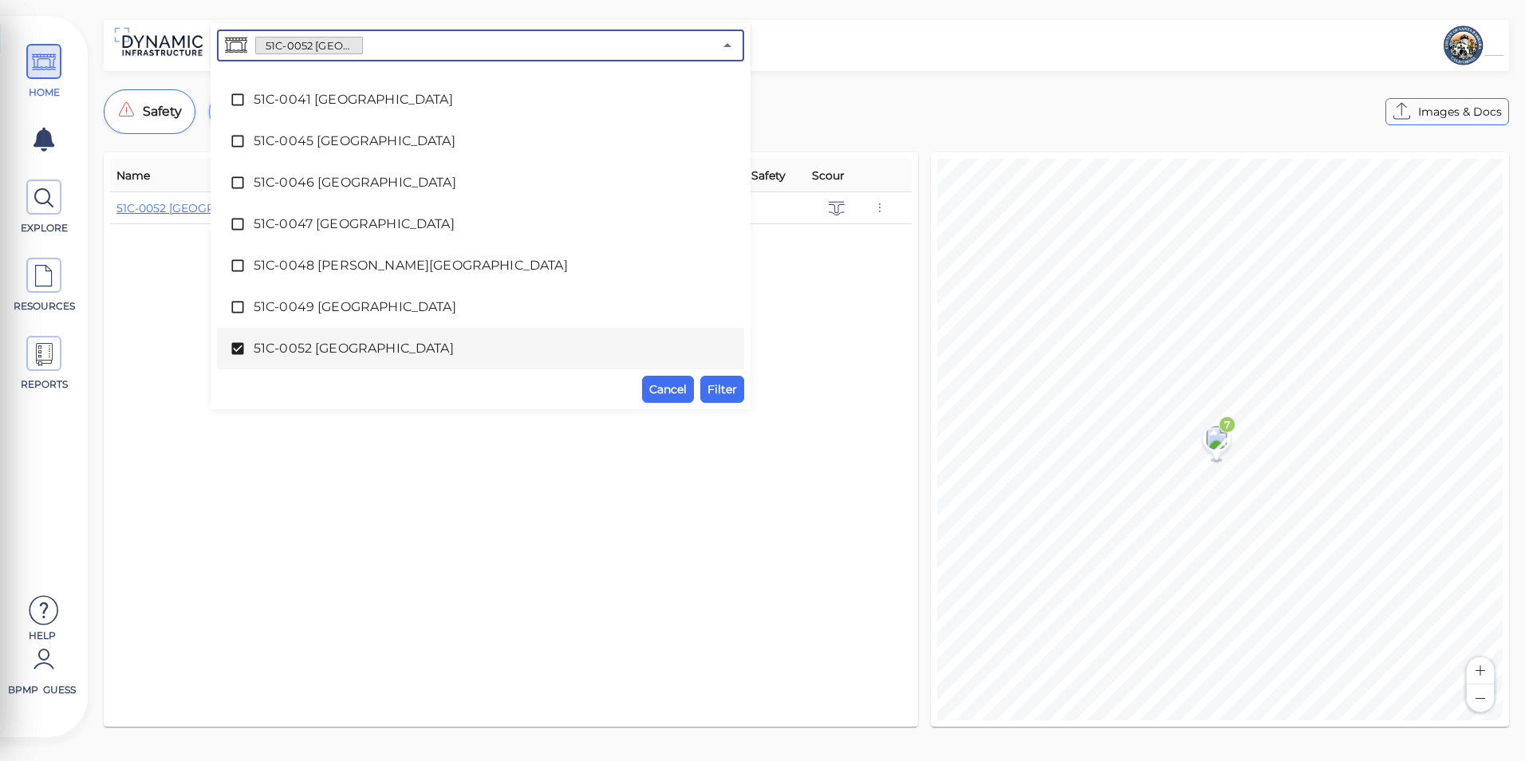
click at [549, 345] on span "51C-0052 [GEOGRAPHIC_DATA]" at bounding box center [481, 348] width 454 height 19
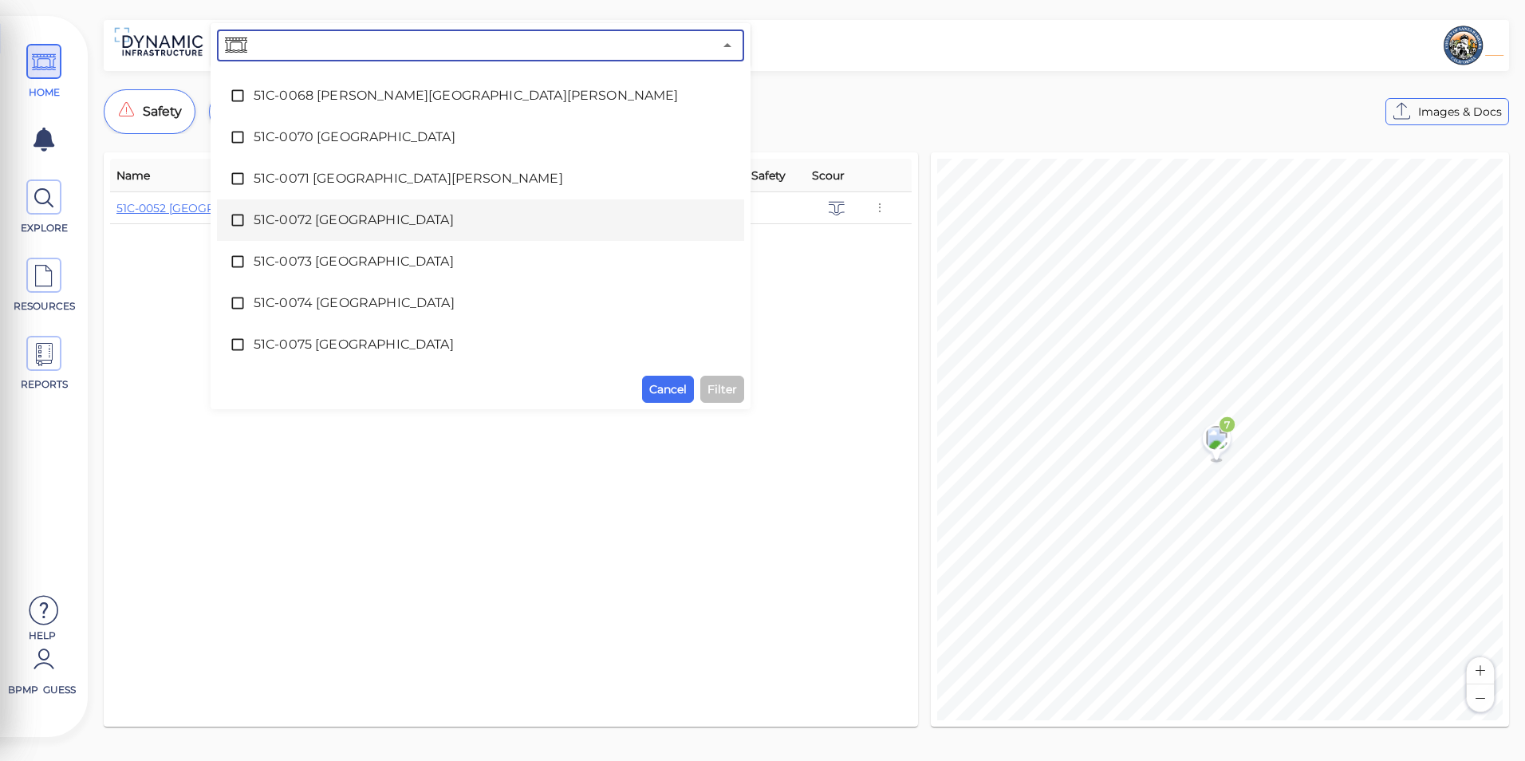
scroll to position [930, 0]
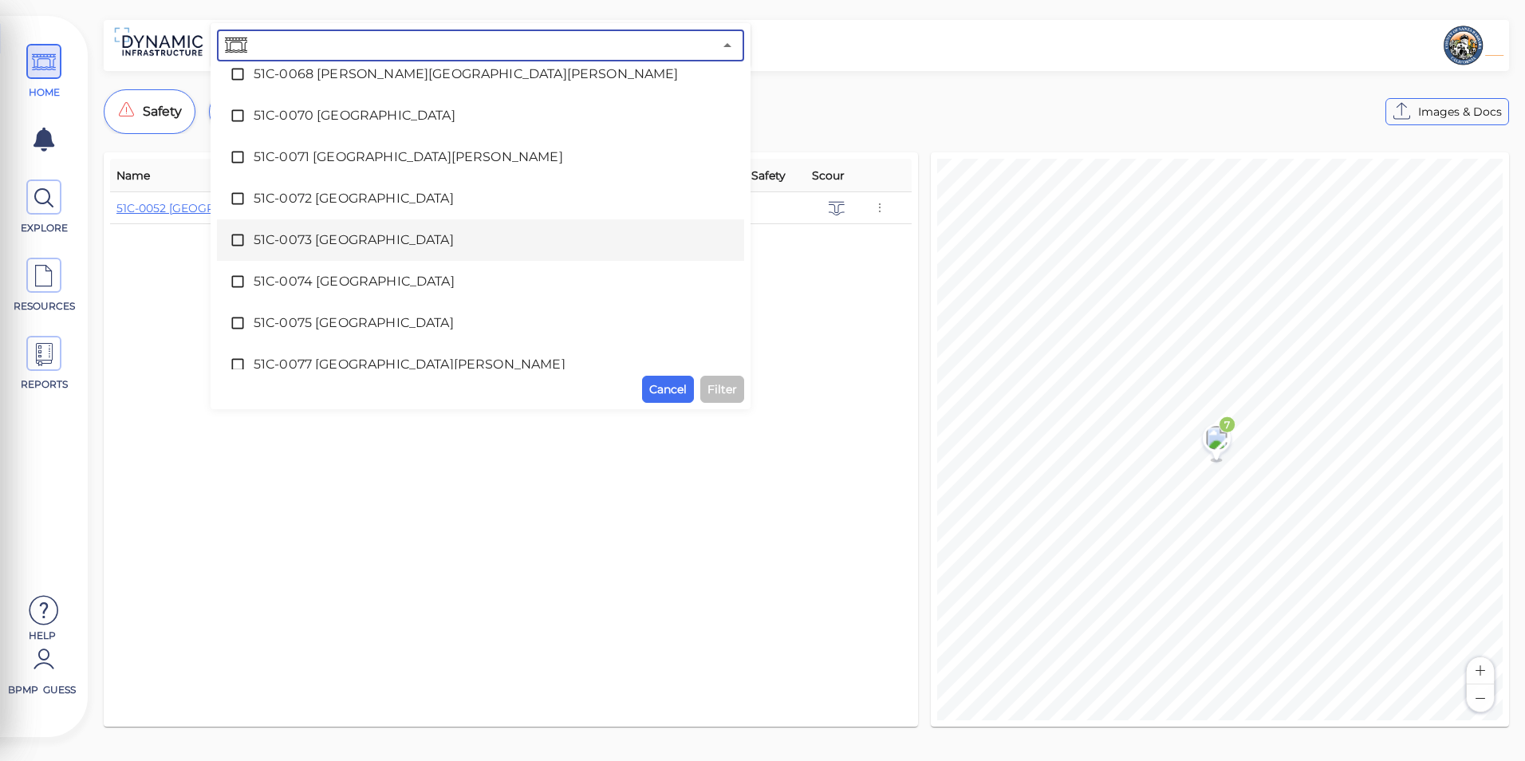
click at [541, 245] on span "51C-0073 [GEOGRAPHIC_DATA]" at bounding box center [481, 239] width 454 height 19
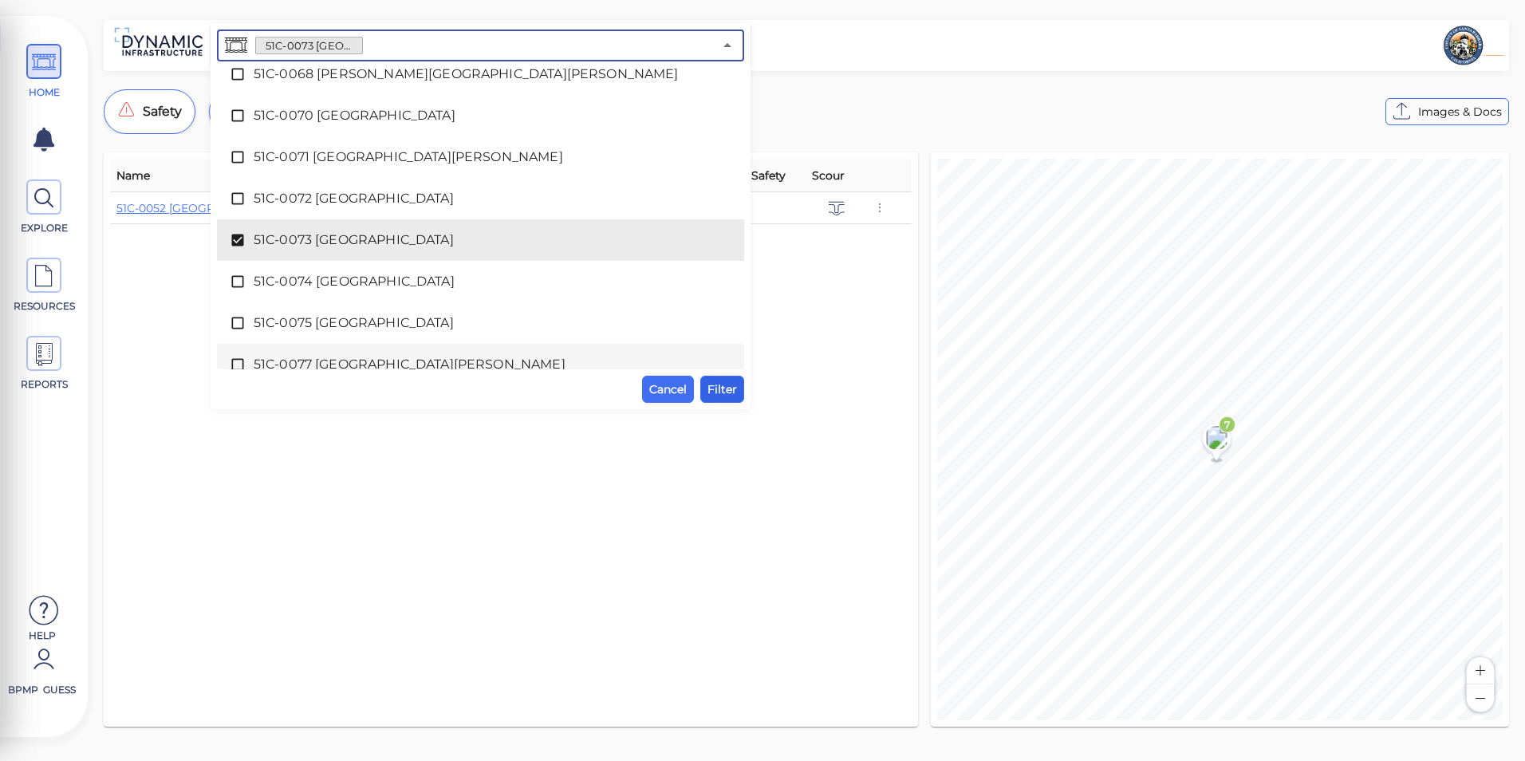
click at [719, 383] on span "Filter" at bounding box center [722, 389] width 30 height 19
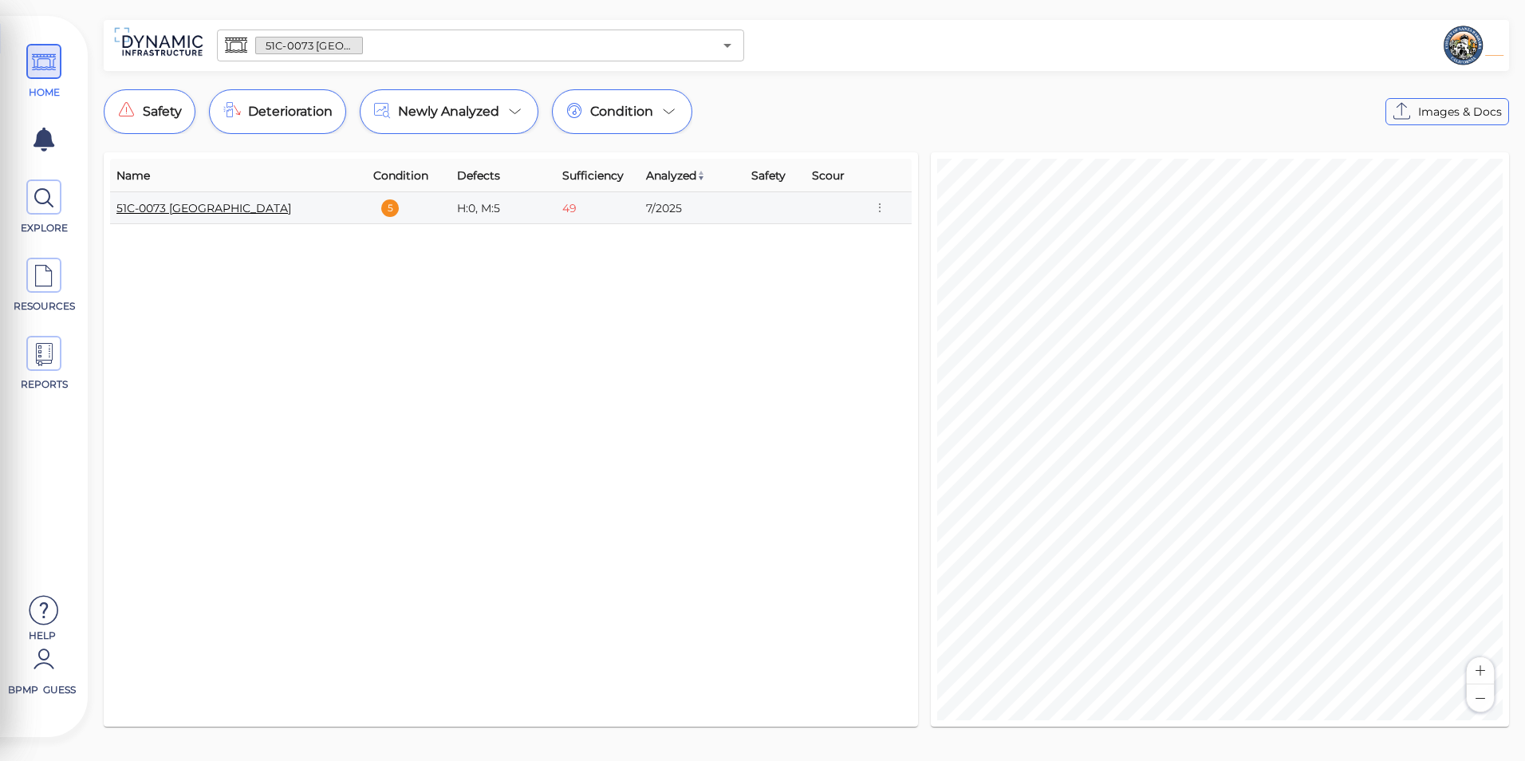
click at [246, 211] on link "51C-0073 [GEOGRAPHIC_DATA]" at bounding box center [203, 208] width 175 height 14
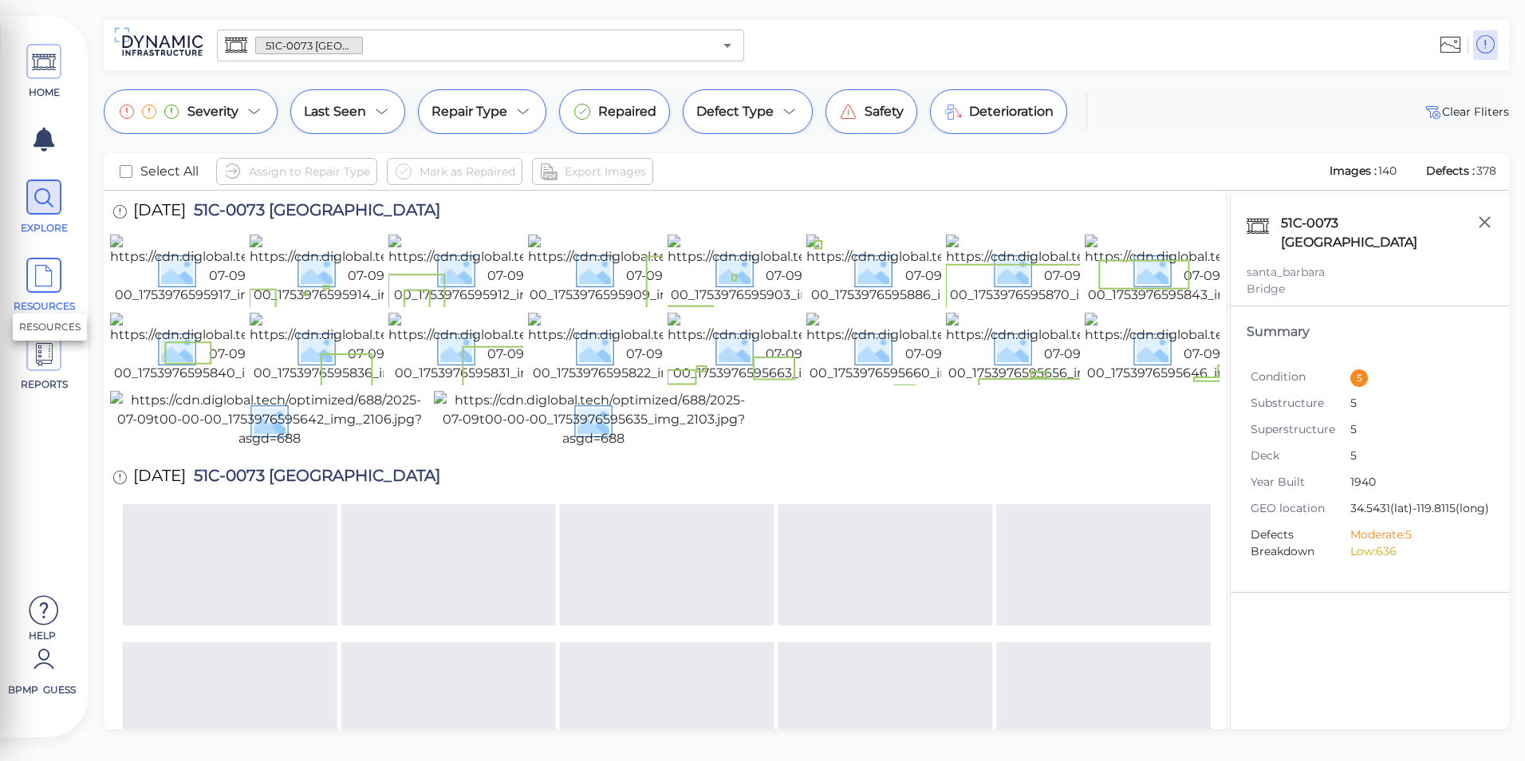
click at [52, 273] on icon at bounding box center [44, 276] width 24 height 36
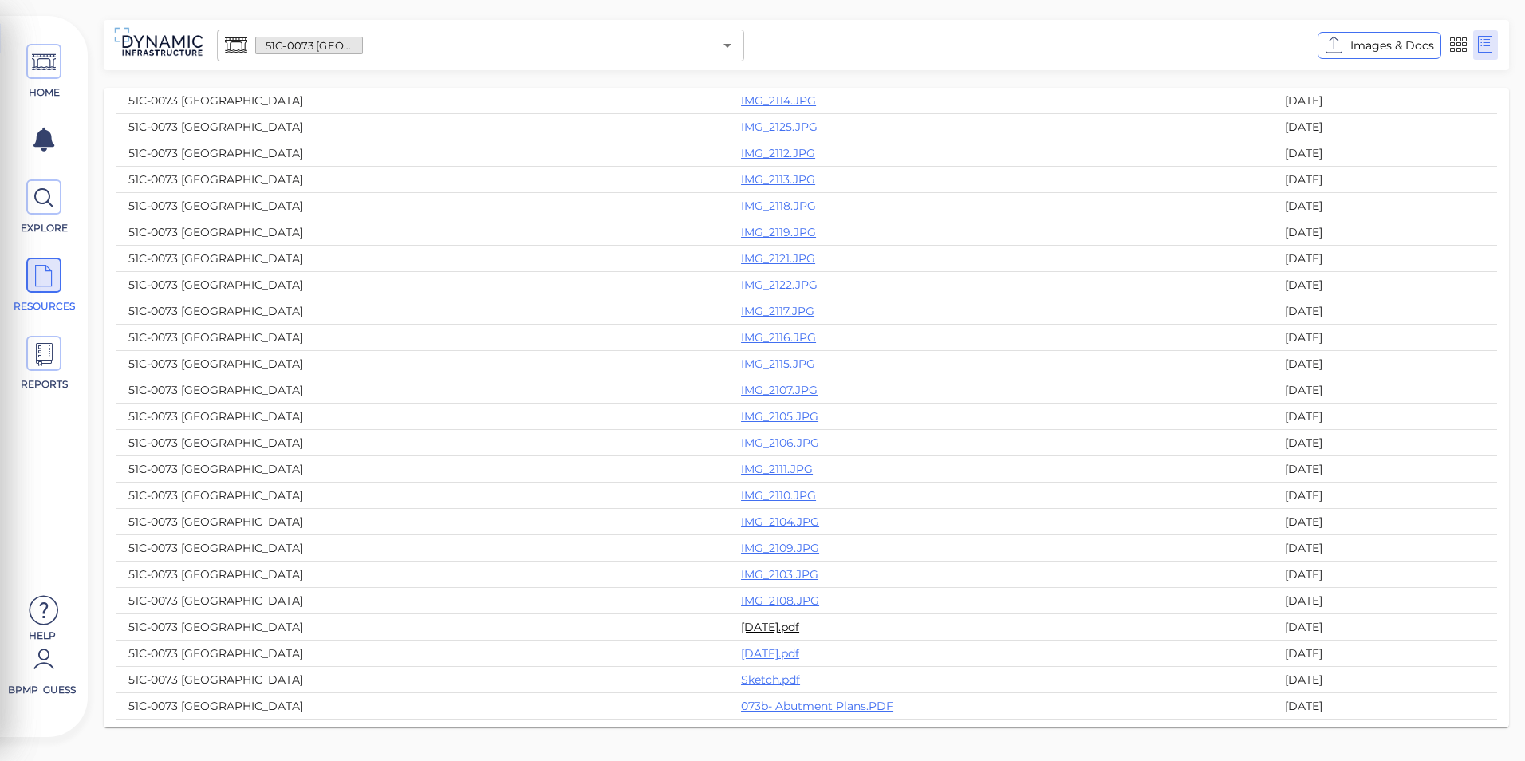
scroll to position [159, 0]
click at [769, 628] on link "[DATE].pdf" at bounding box center [770, 629] width 58 height 14
click at [41, 73] on icon at bounding box center [44, 63] width 24 height 36
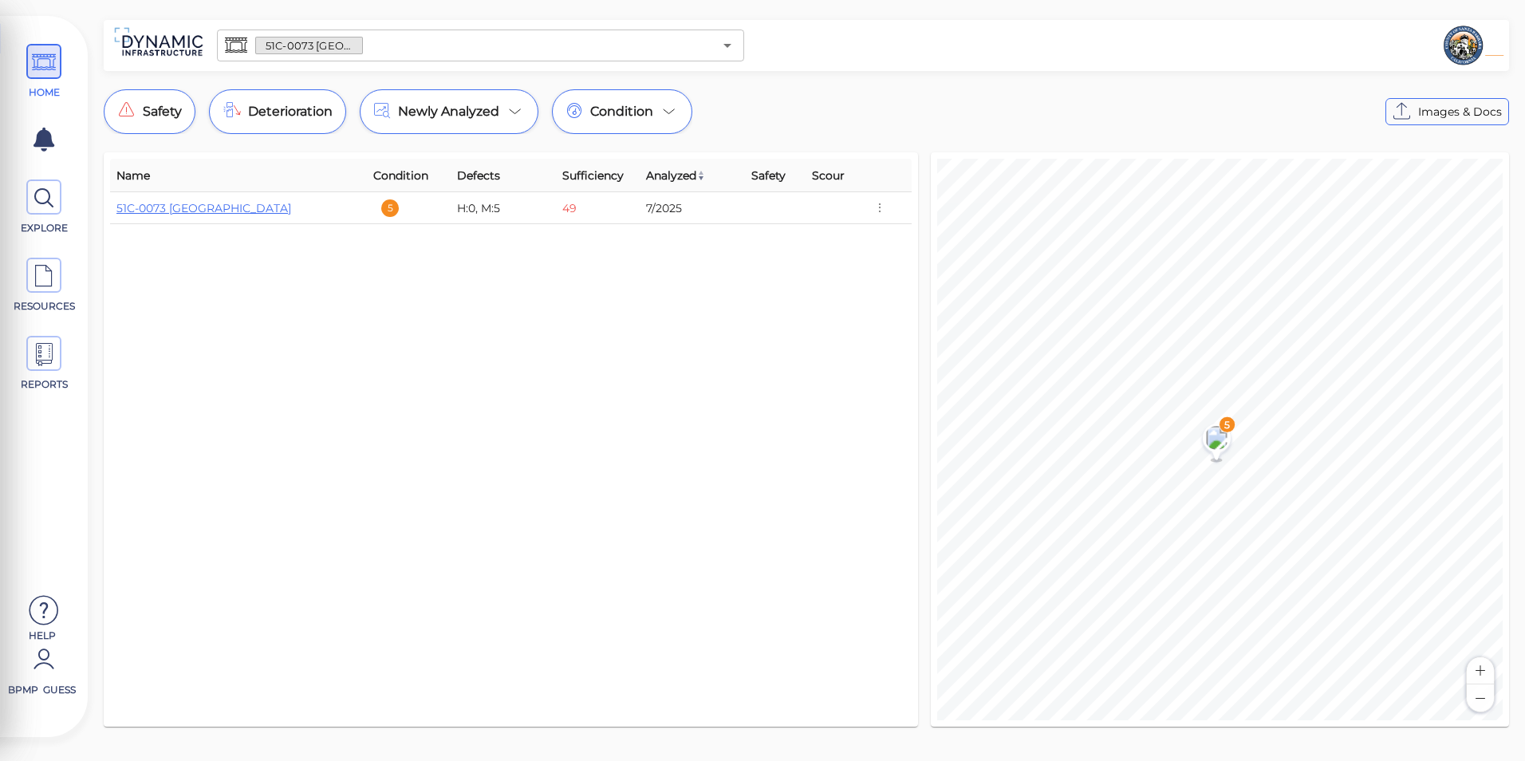
click at [714, 49] on div "51C-0073 [GEOGRAPHIC_DATA] ​" at bounding box center [480, 46] width 527 height 32
click at [723, 48] on icon "Open" at bounding box center [727, 45] width 19 height 19
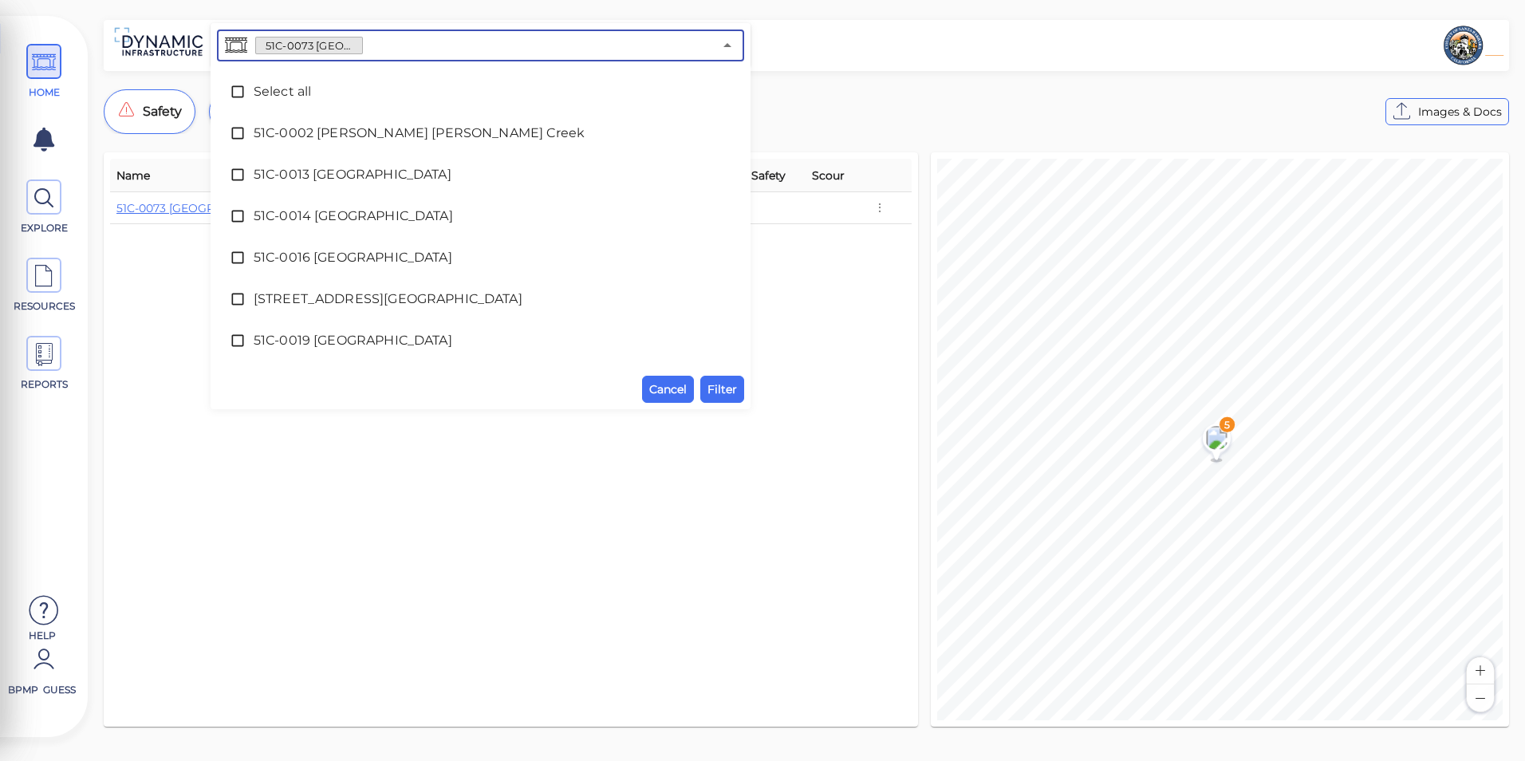
scroll to position [821, 0]
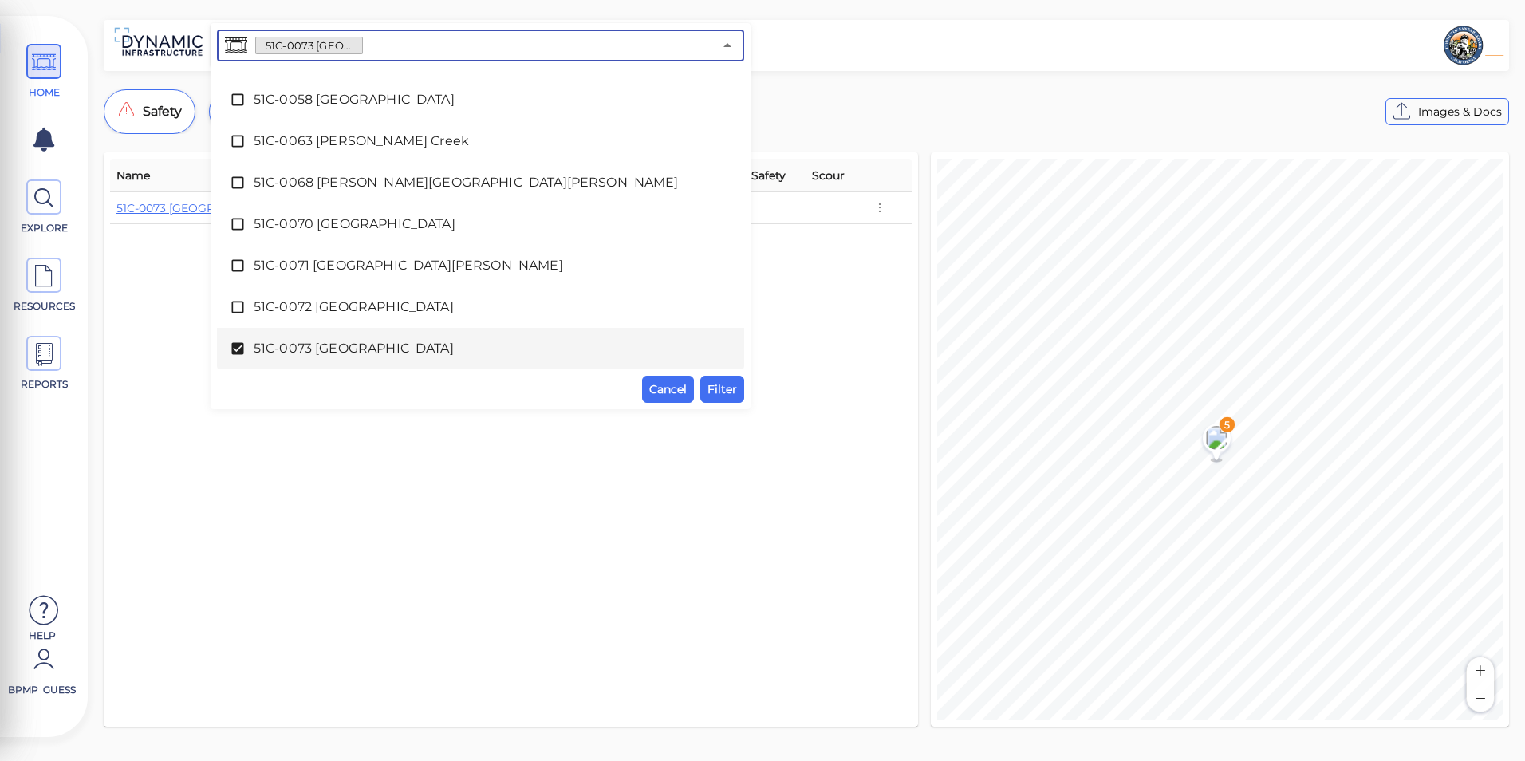
click at [390, 341] on span "51C-0073 [GEOGRAPHIC_DATA]" at bounding box center [481, 348] width 454 height 19
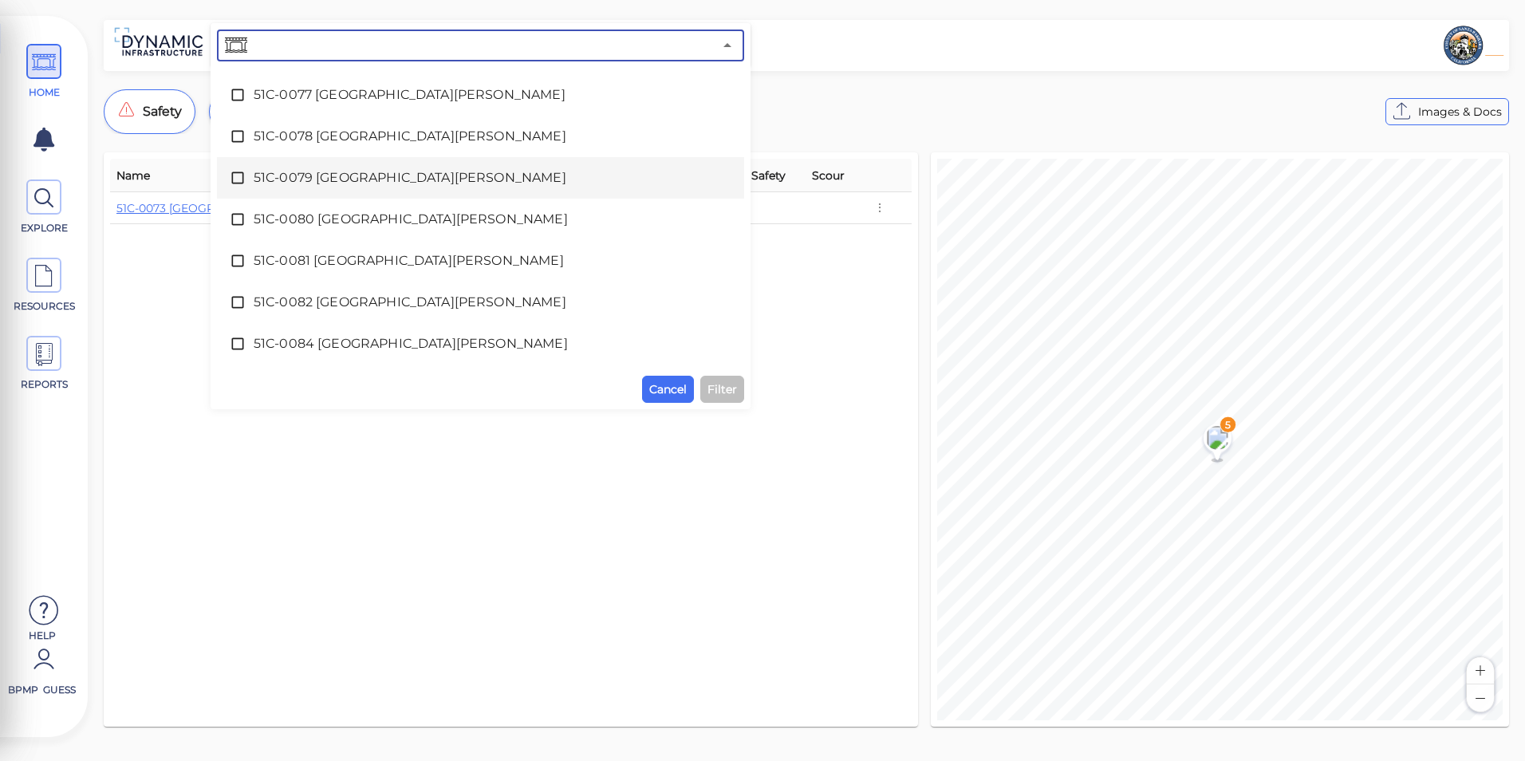
scroll to position [1220, 0]
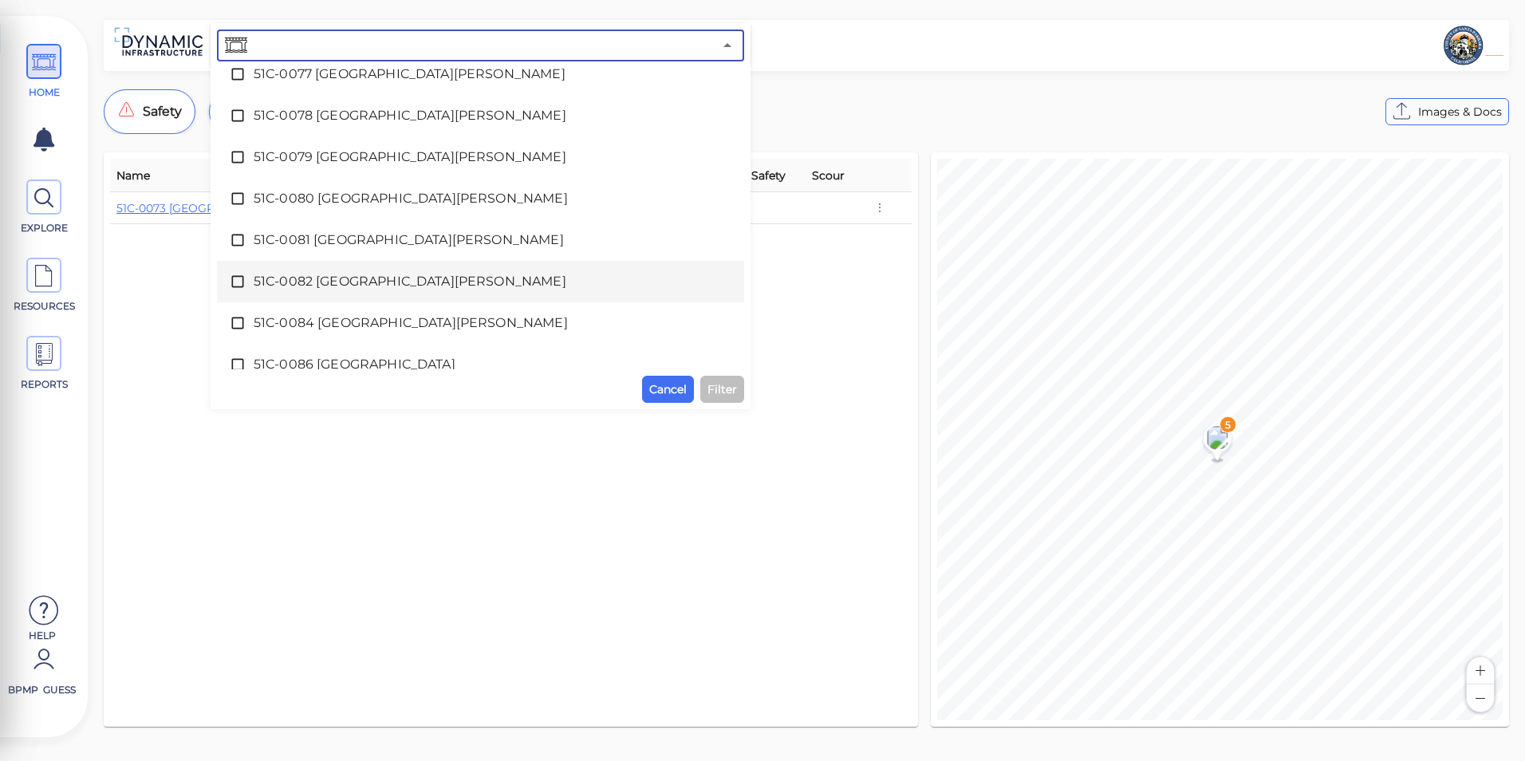
click at [369, 268] on div "51C-0082 [GEOGRAPHIC_DATA][PERSON_NAME]" at bounding box center [481, 282] width 502 height 32
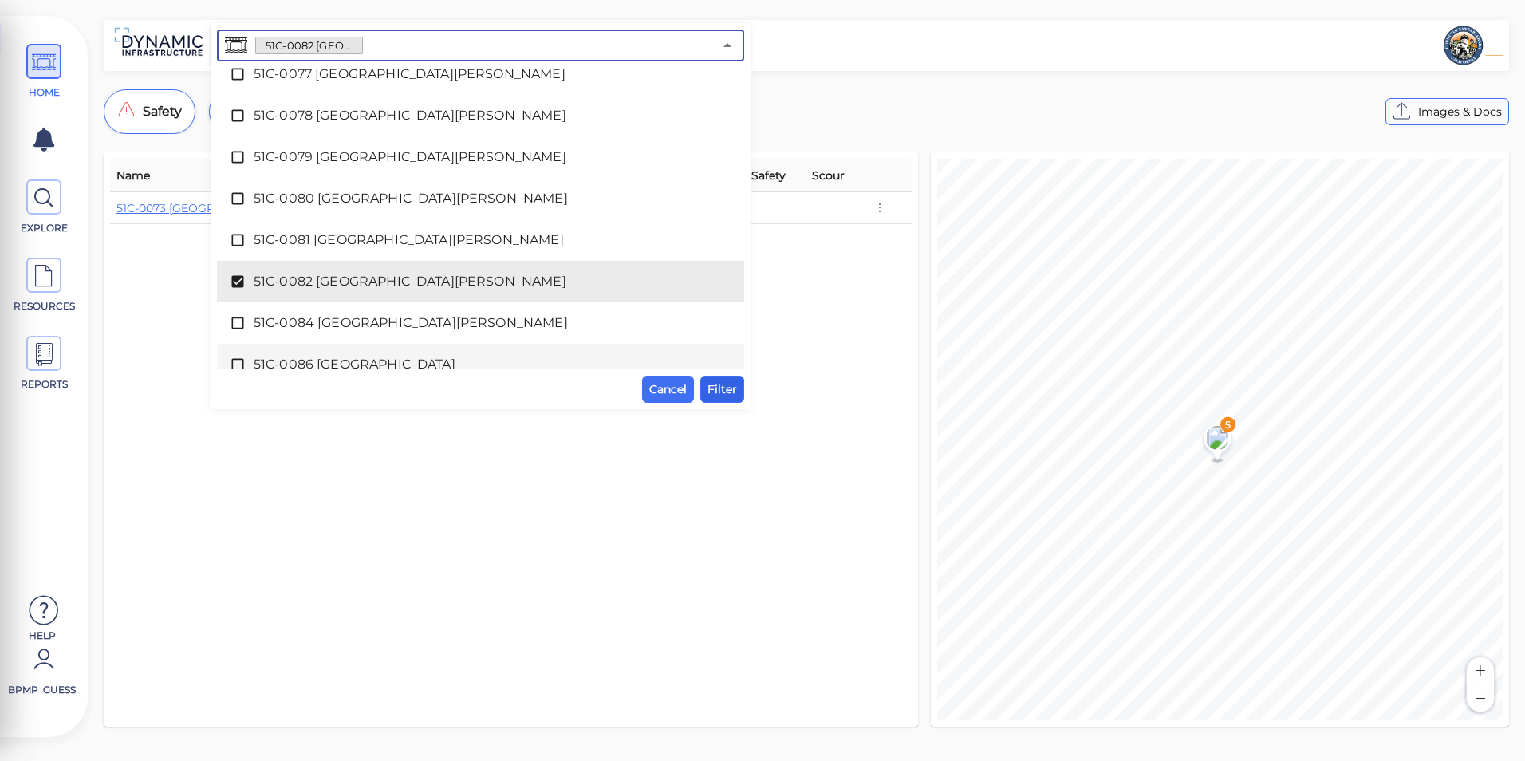
click at [719, 392] on span "Filter" at bounding box center [722, 389] width 30 height 19
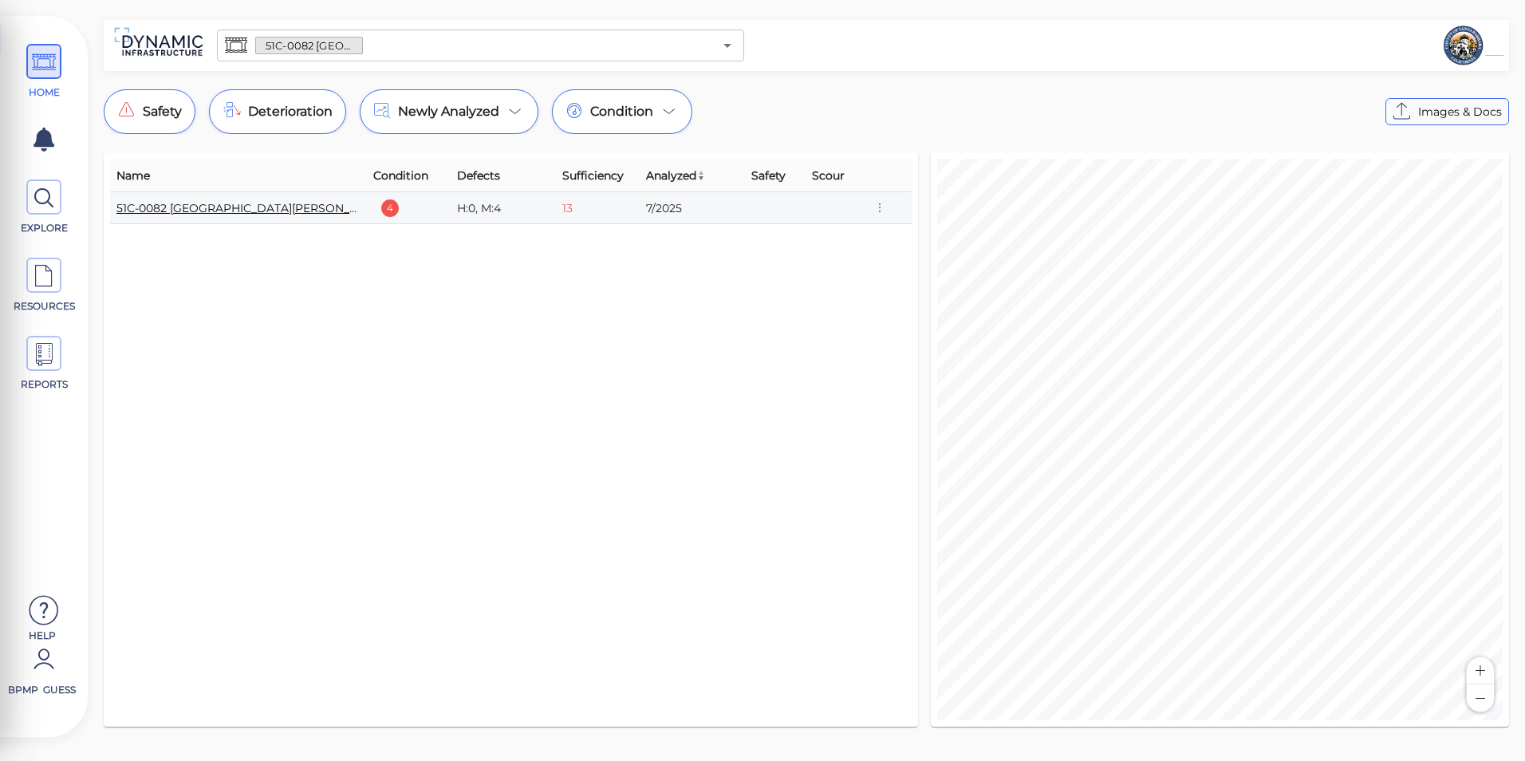
click at [219, 209] on link "51C-0082 [GEOGRAPHIC_DATA][PERSON_NAME]" at bounding box center [251, 208] width 270 height 14
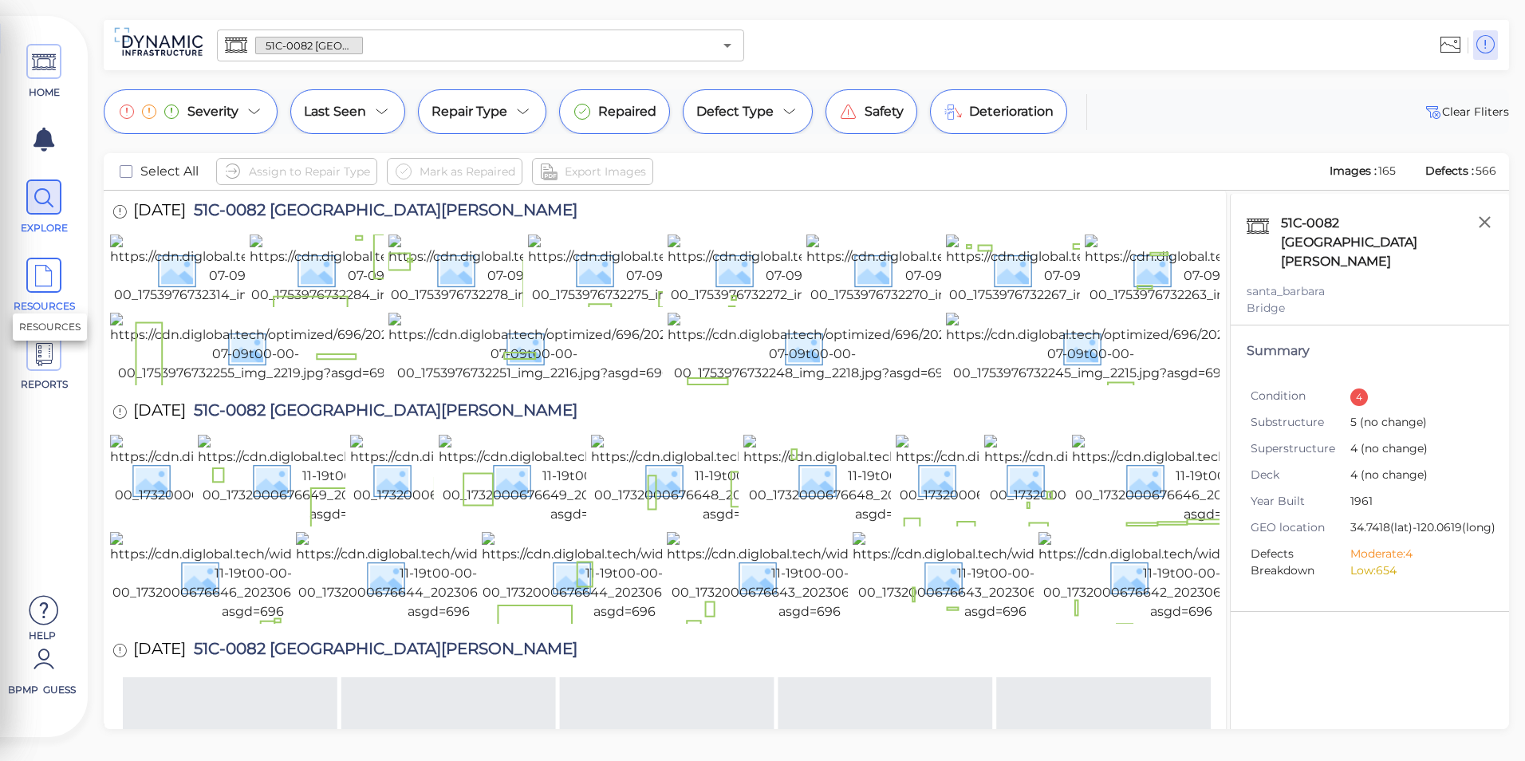
click at [53, 275] on icon at bounding box center [44, 276] width 24 height 36
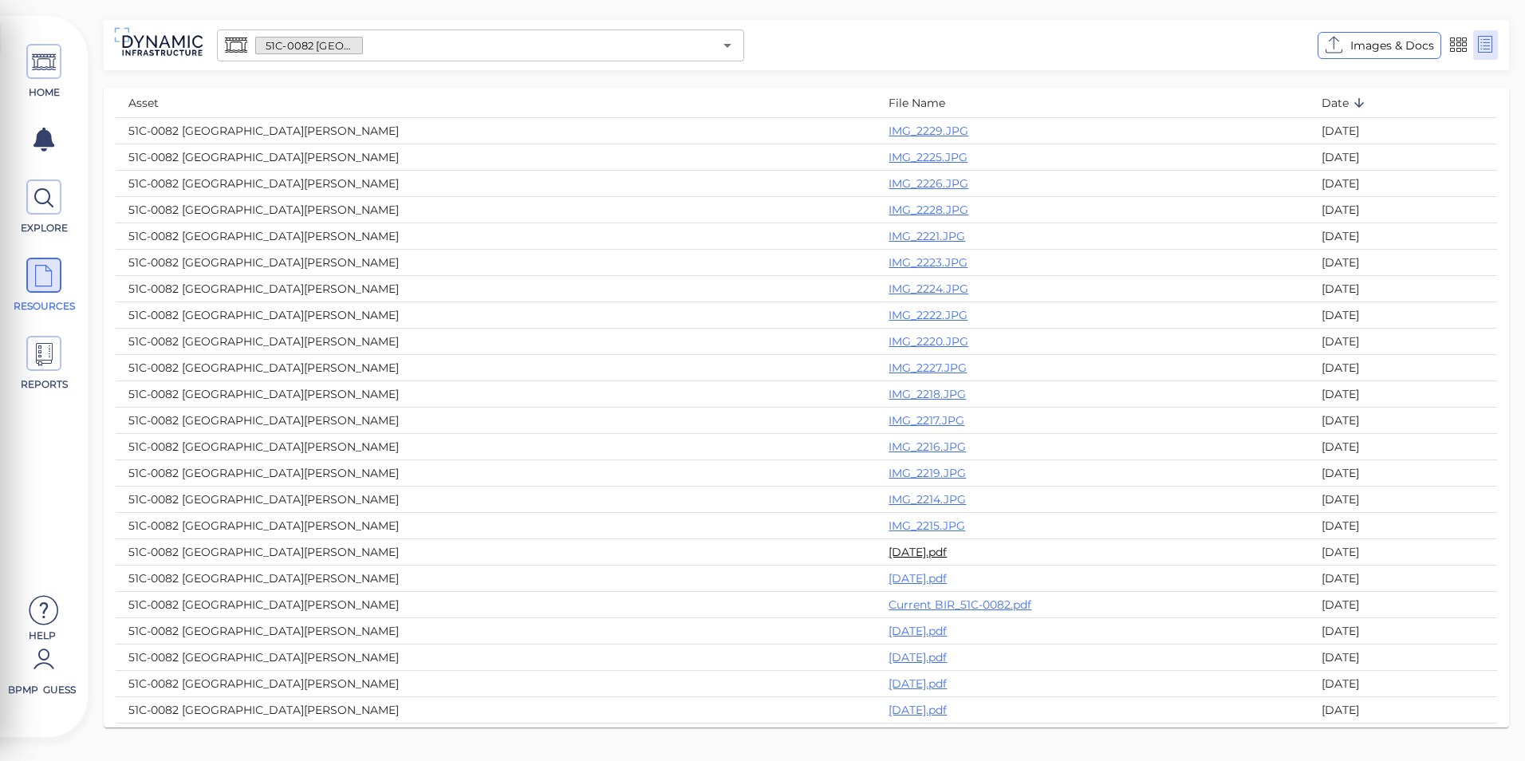
click at [888, 549] on link "[DATE].pdf" at bounding box center [917, 552] width 58 height 14
click at [888, 576] on link "[DATE].pdf" at bounding box center [917, 578] width 58 height 14
click at [888, 605] on link "Current BIR_51C-0082.pdf" at bounding box center [959, 604] width 143 height 14
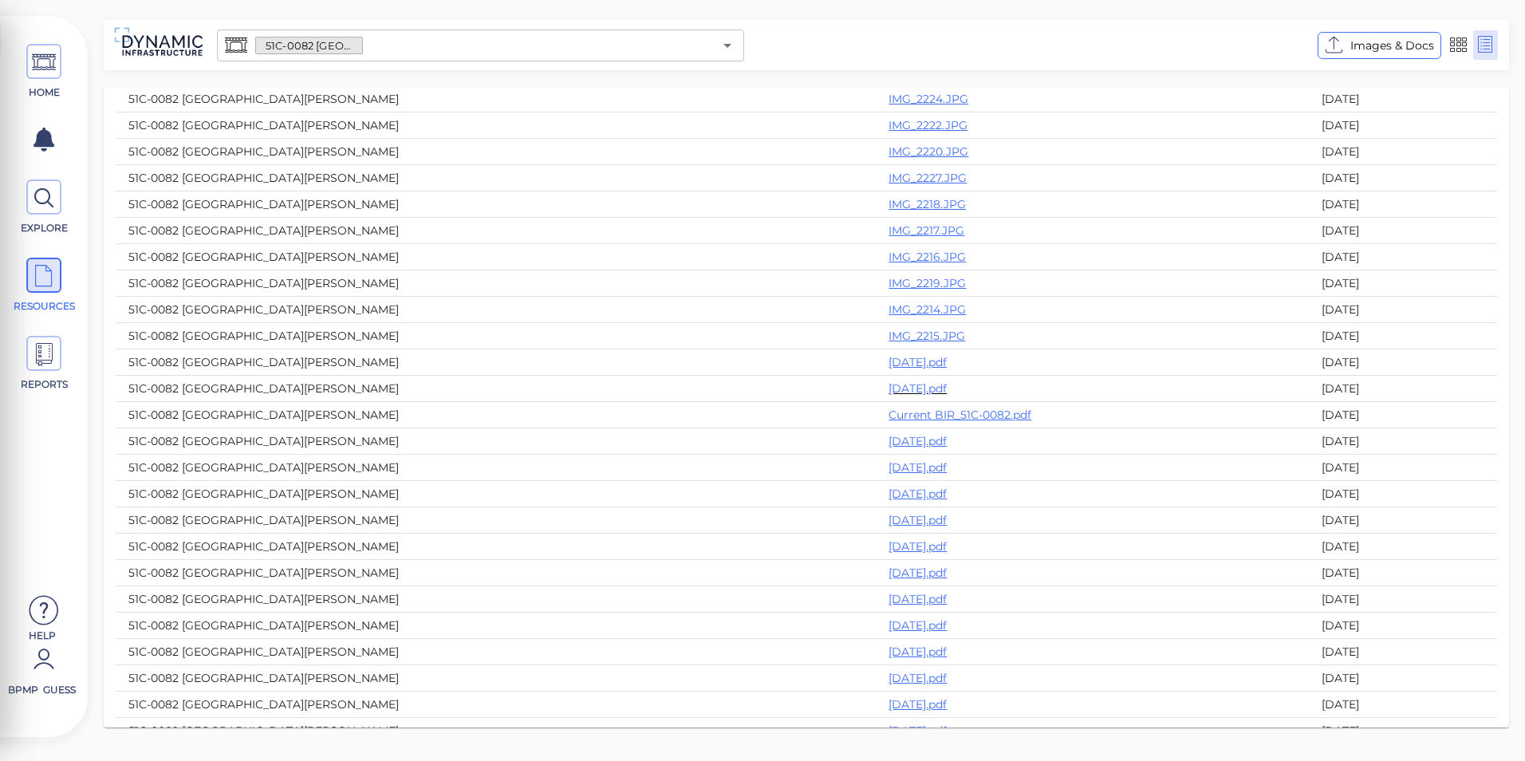
scroll to position [207, 0]
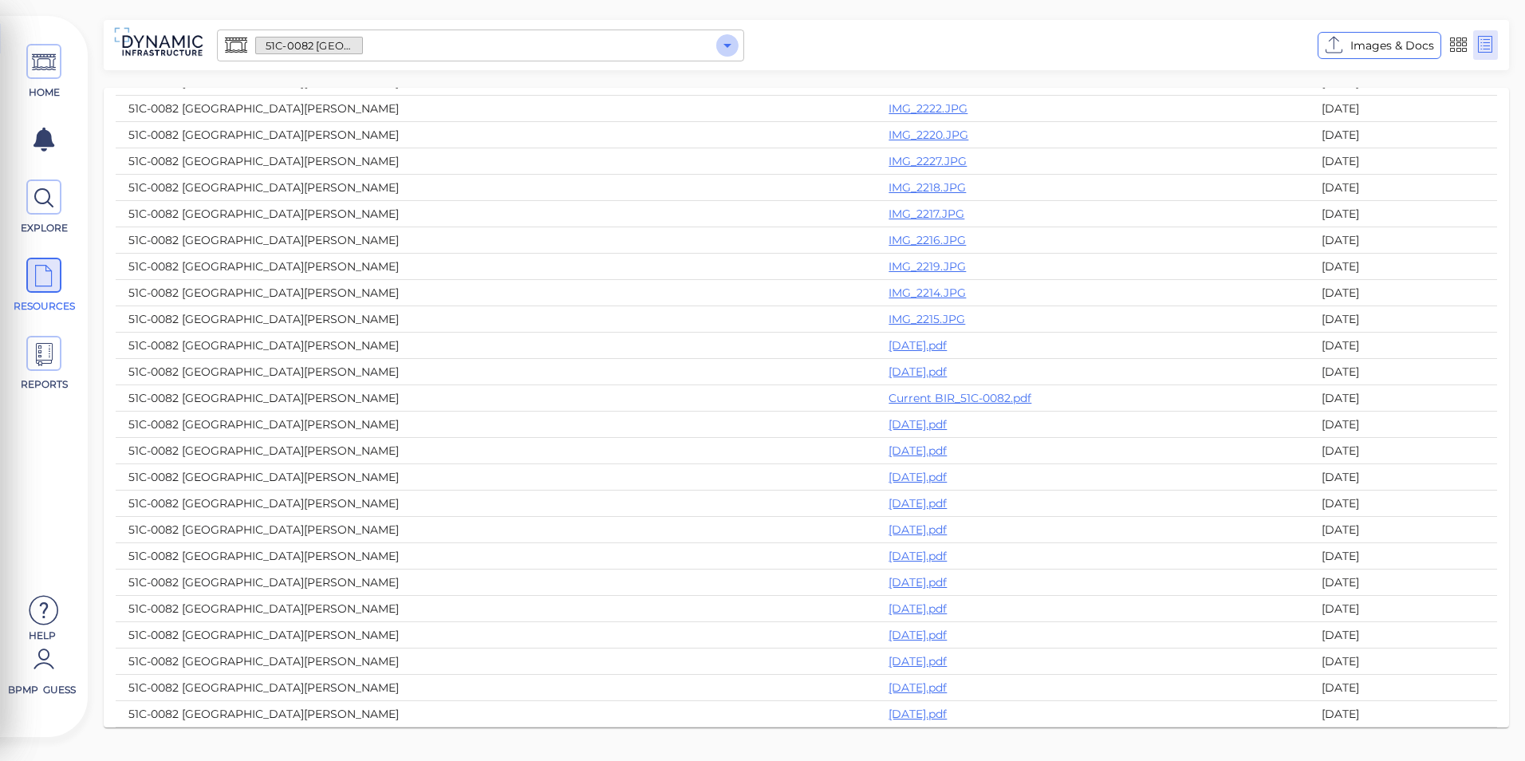
click at [723, 44] on icon "Open" at bounding box center [727, 45] width 19 height 19
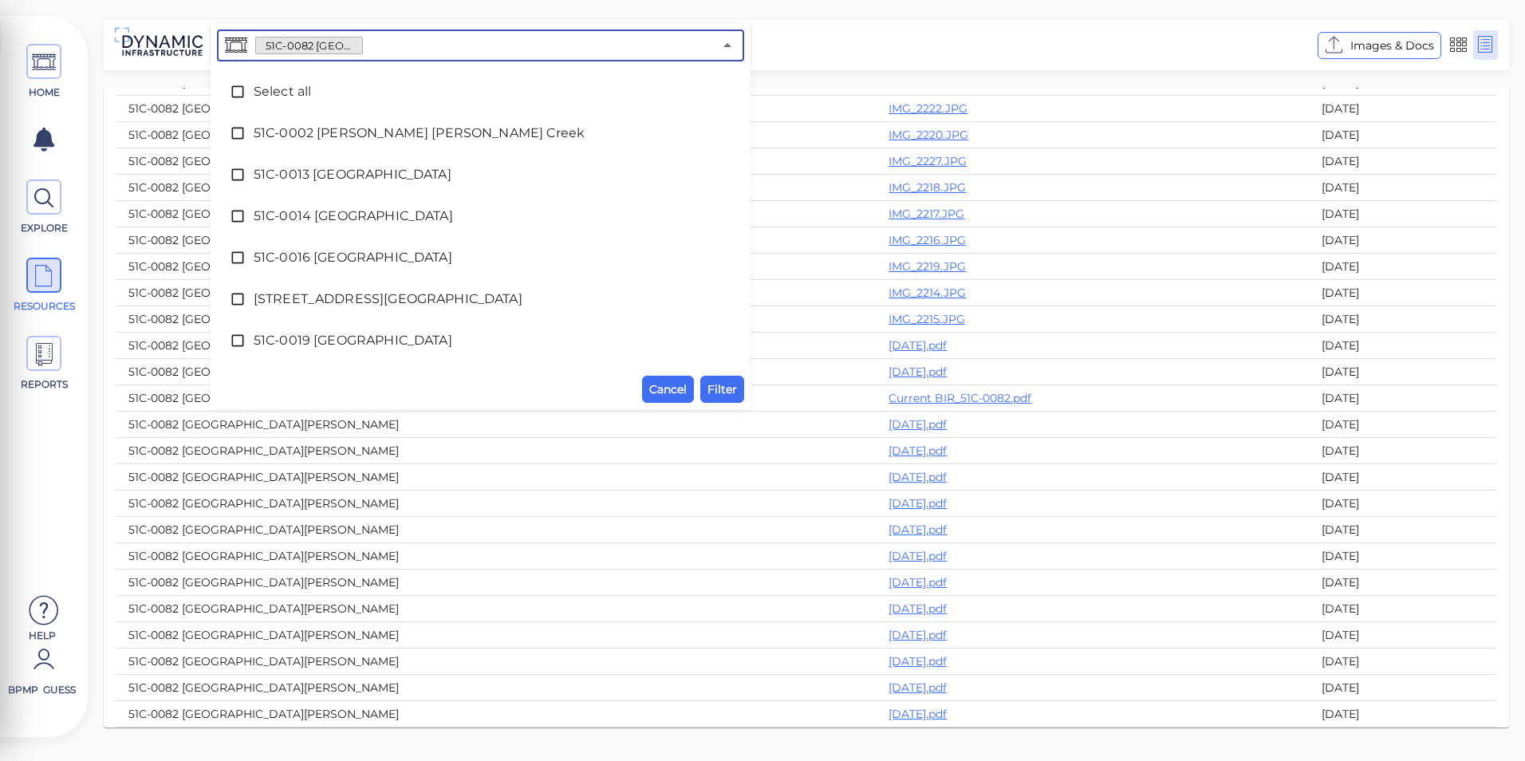
scroll to position [1153, 0]
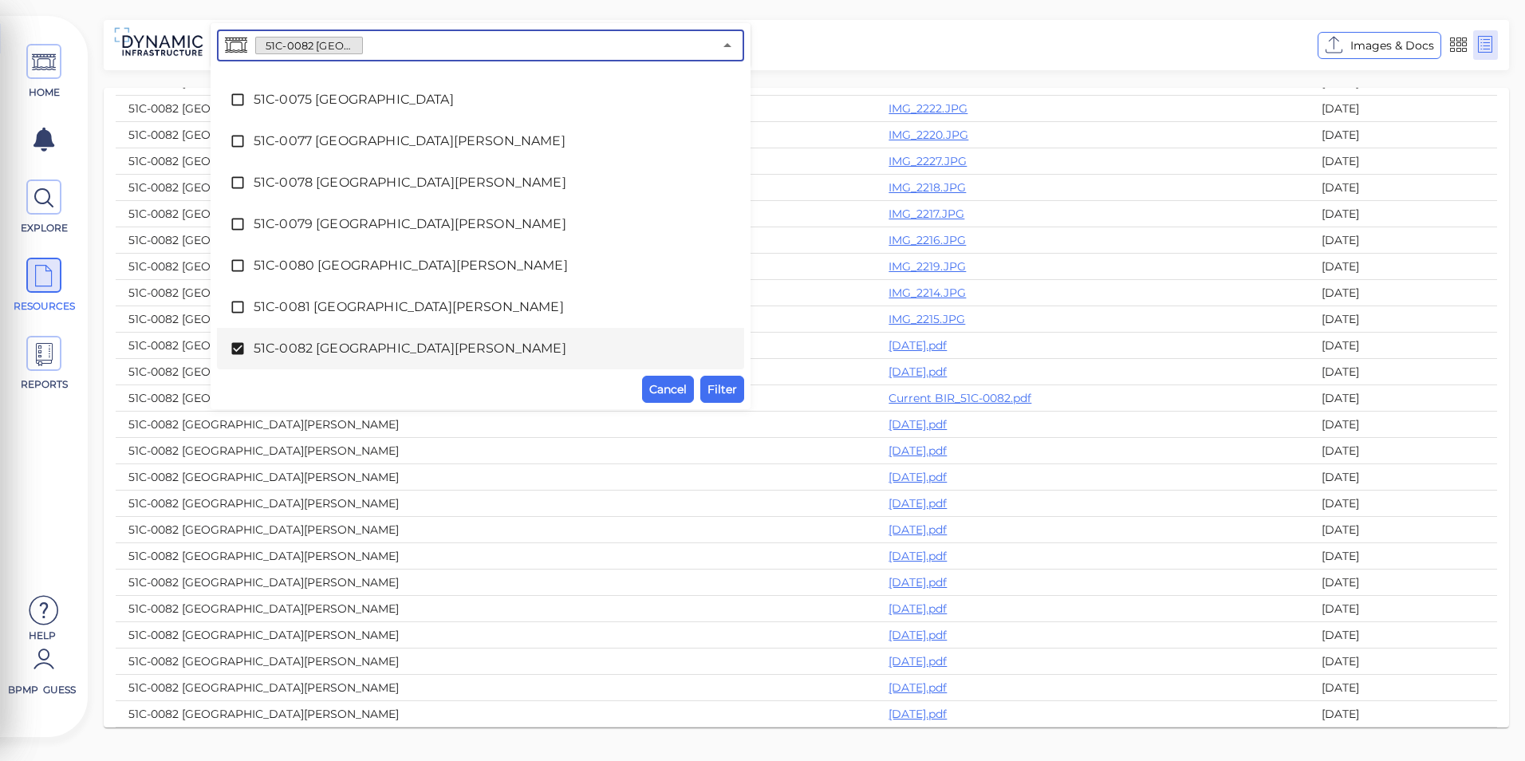
click at [479, 353] on span "51C-0082 [GEOGRAPHIC_DATA][PERSON_NAME]" at bounding box center [481, 348] width 454 height 19
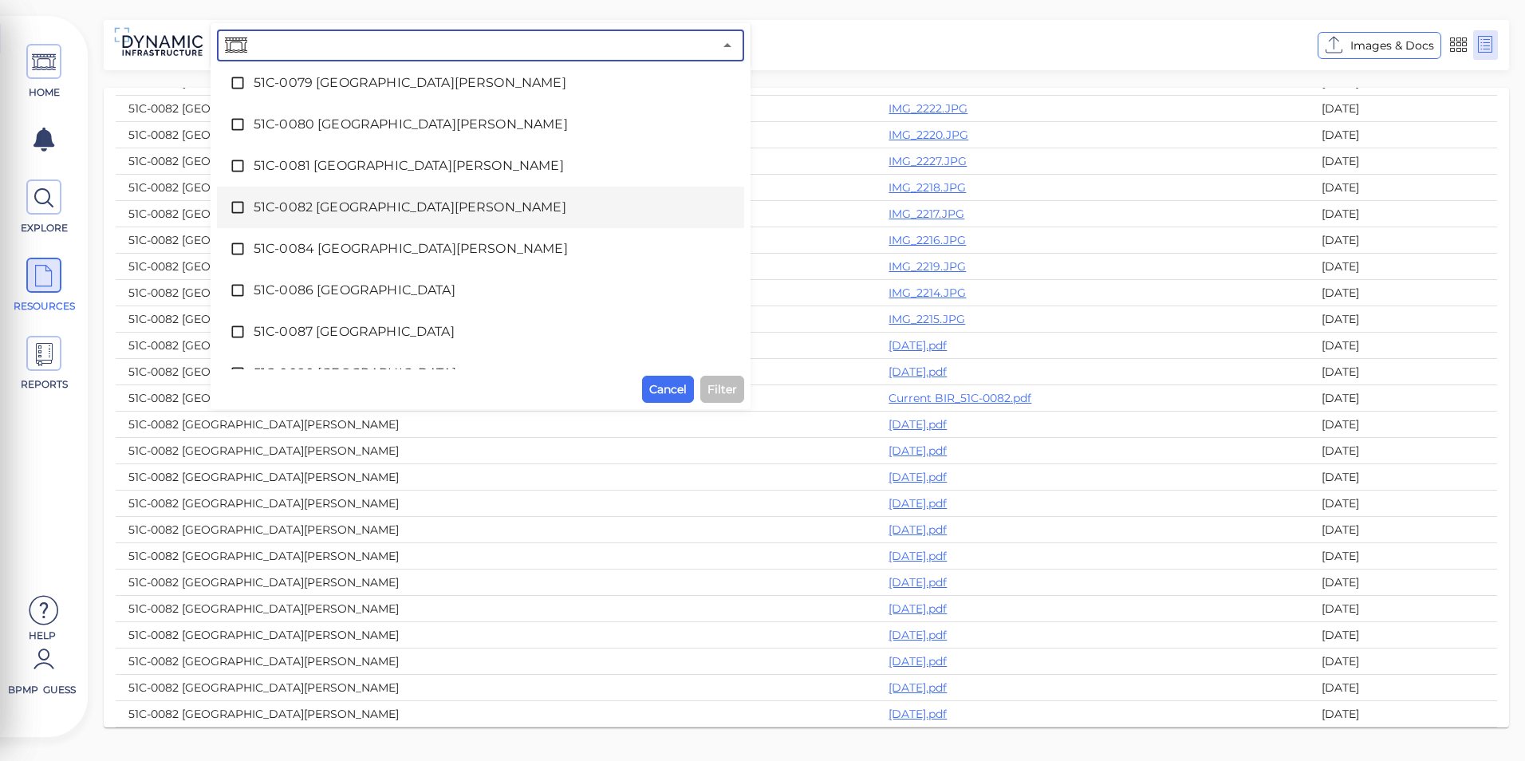
scroll to position [1313, 0]
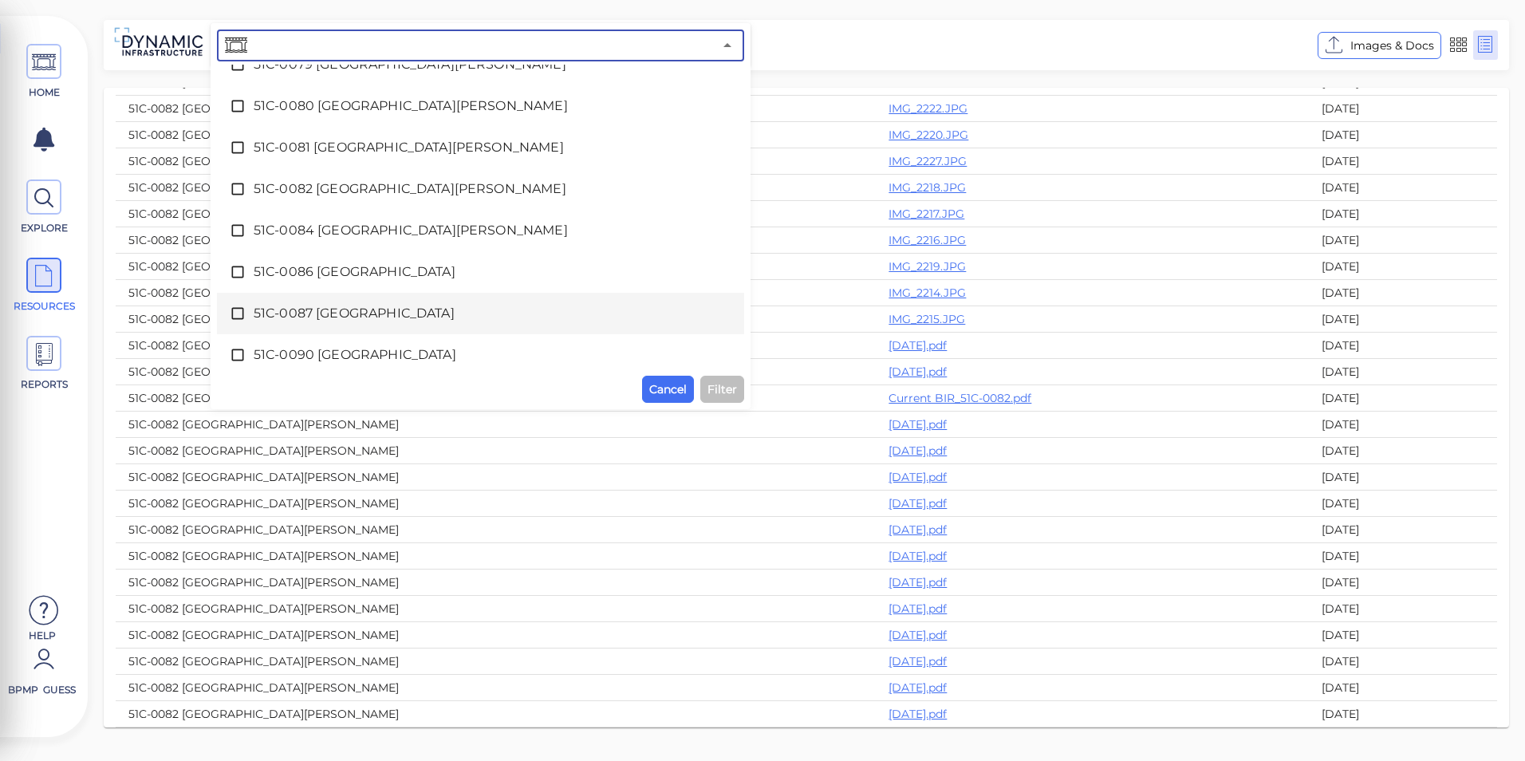
click at [476, 317] on span "51C-0087 [GEOGRAPHIC_DATA]" at bounding box center [481, 313] width 454 height 19
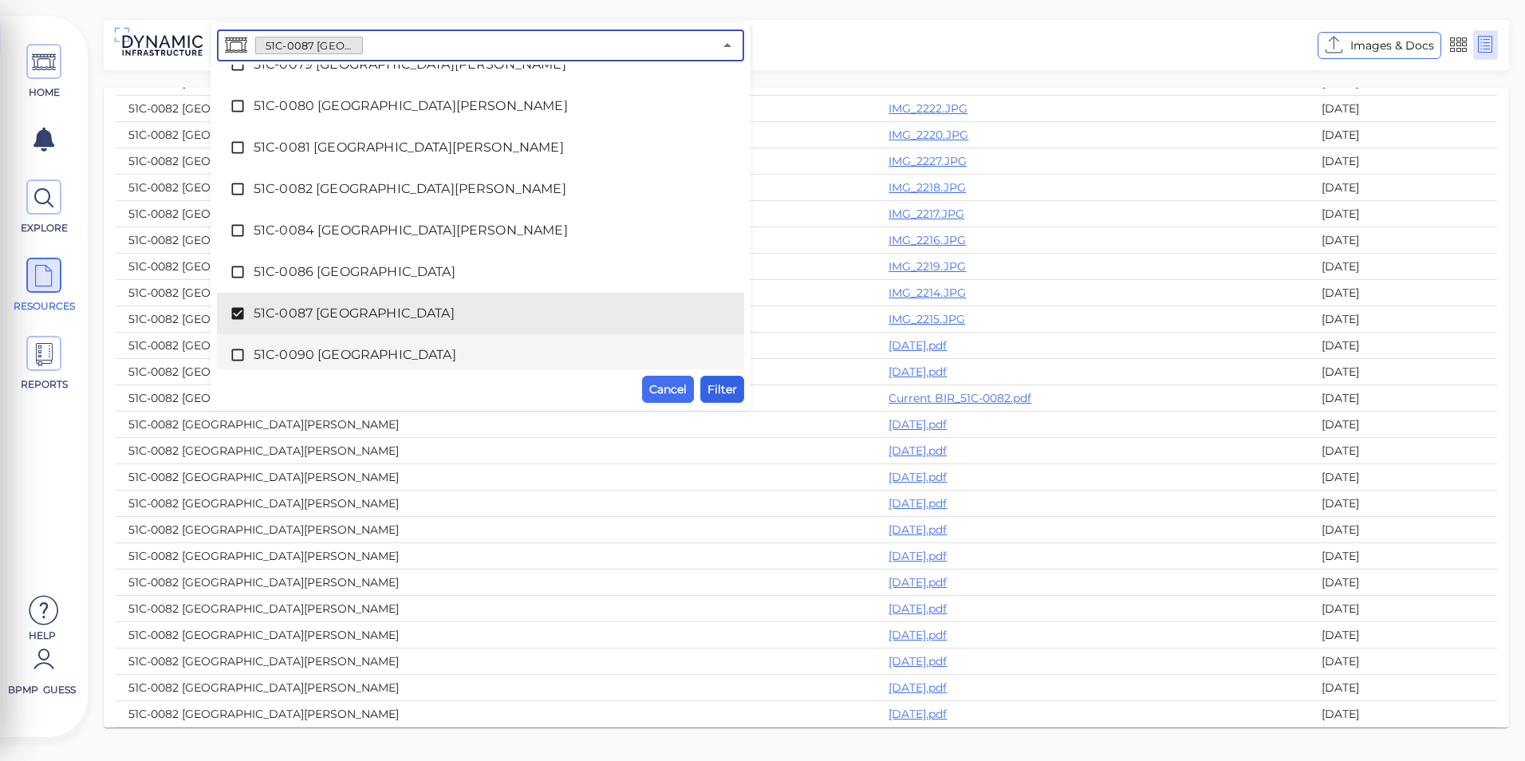
click at [721, 380] on span "Filter" at bounding box center [722, 389] width 30 height 19
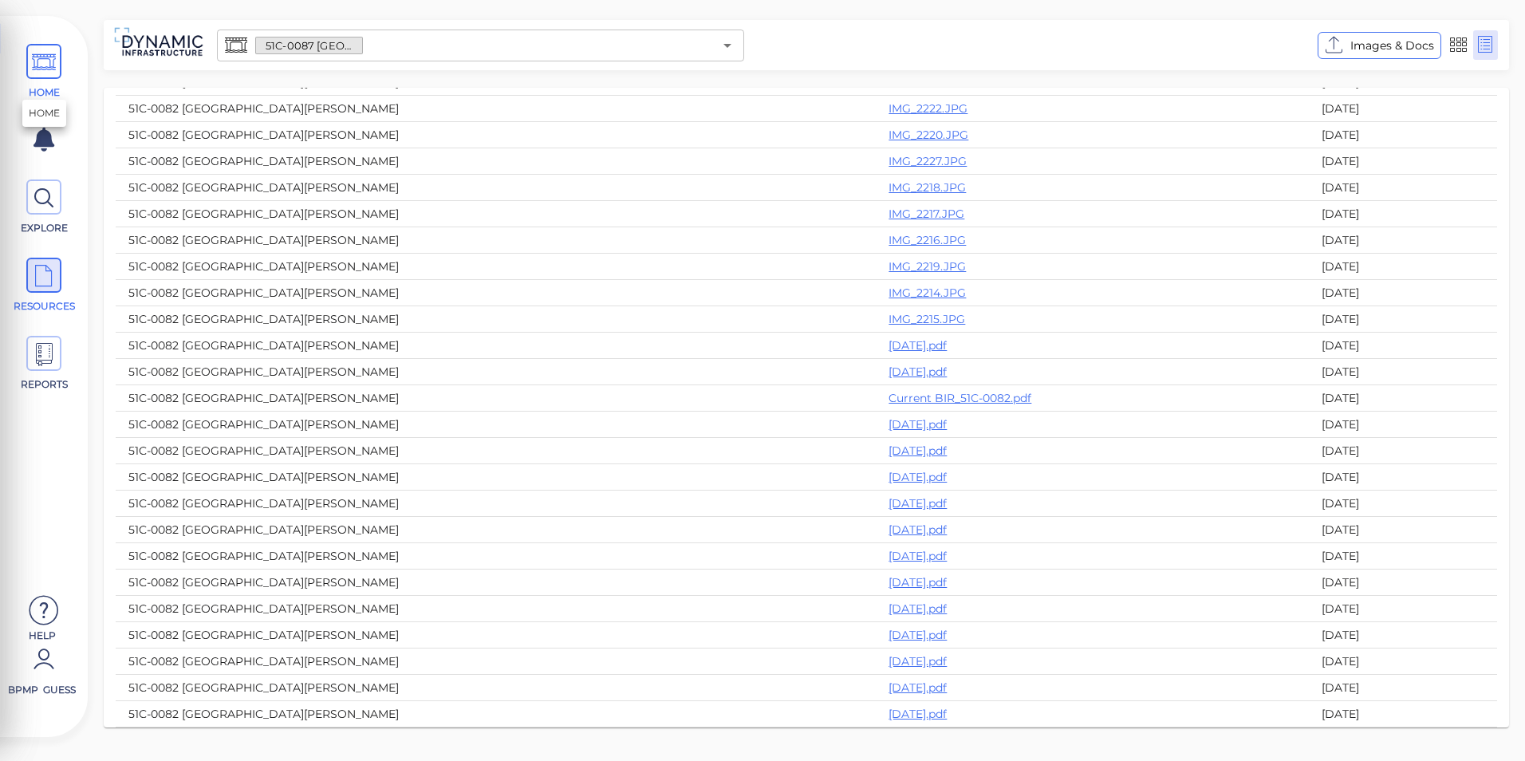
click at [63, 60] on span "HOME" at bounding box center [44, 72] width 72 height 56
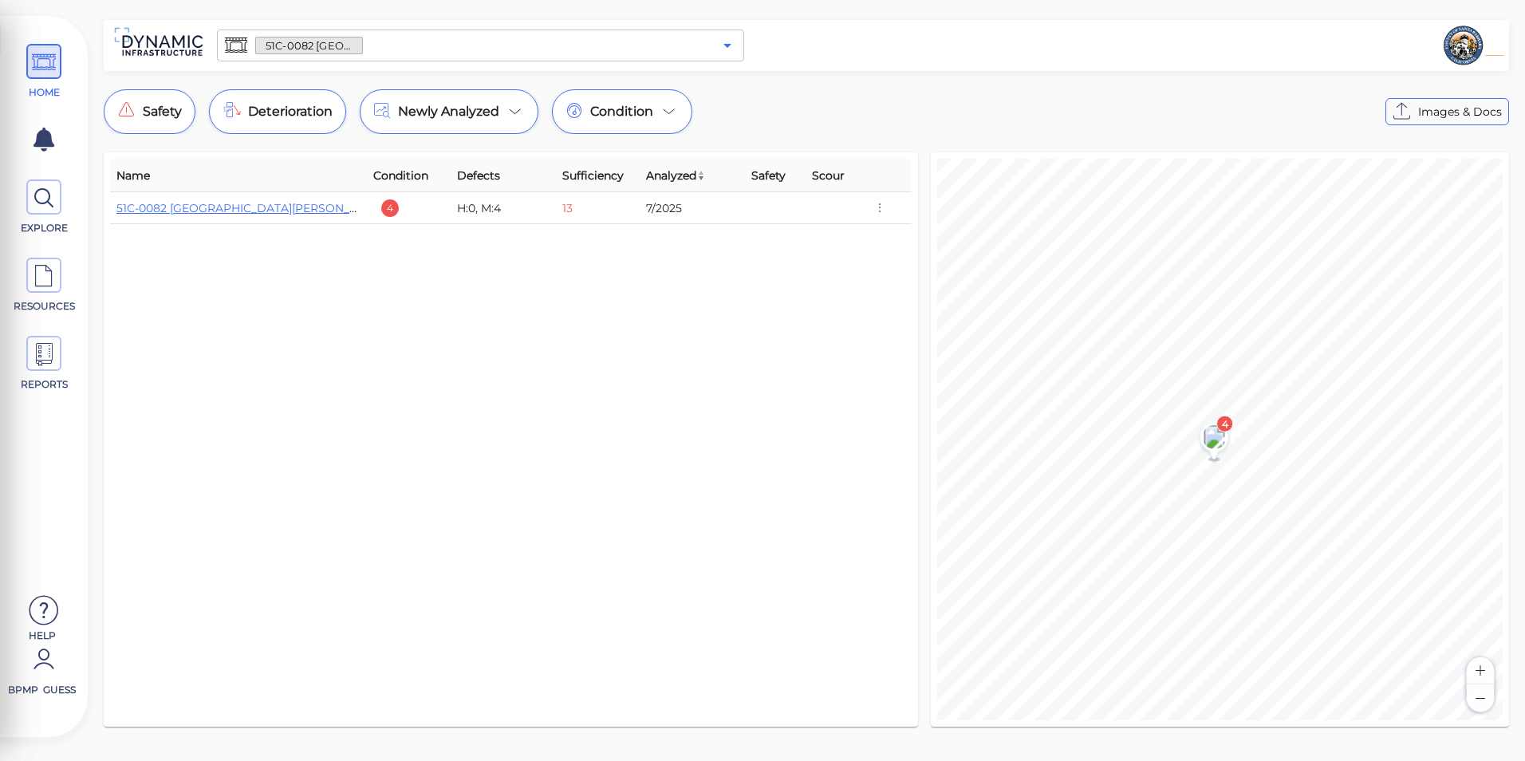
click at [729, 49] on icon "Open" at bounding box center [727, 45] width 19 height 19
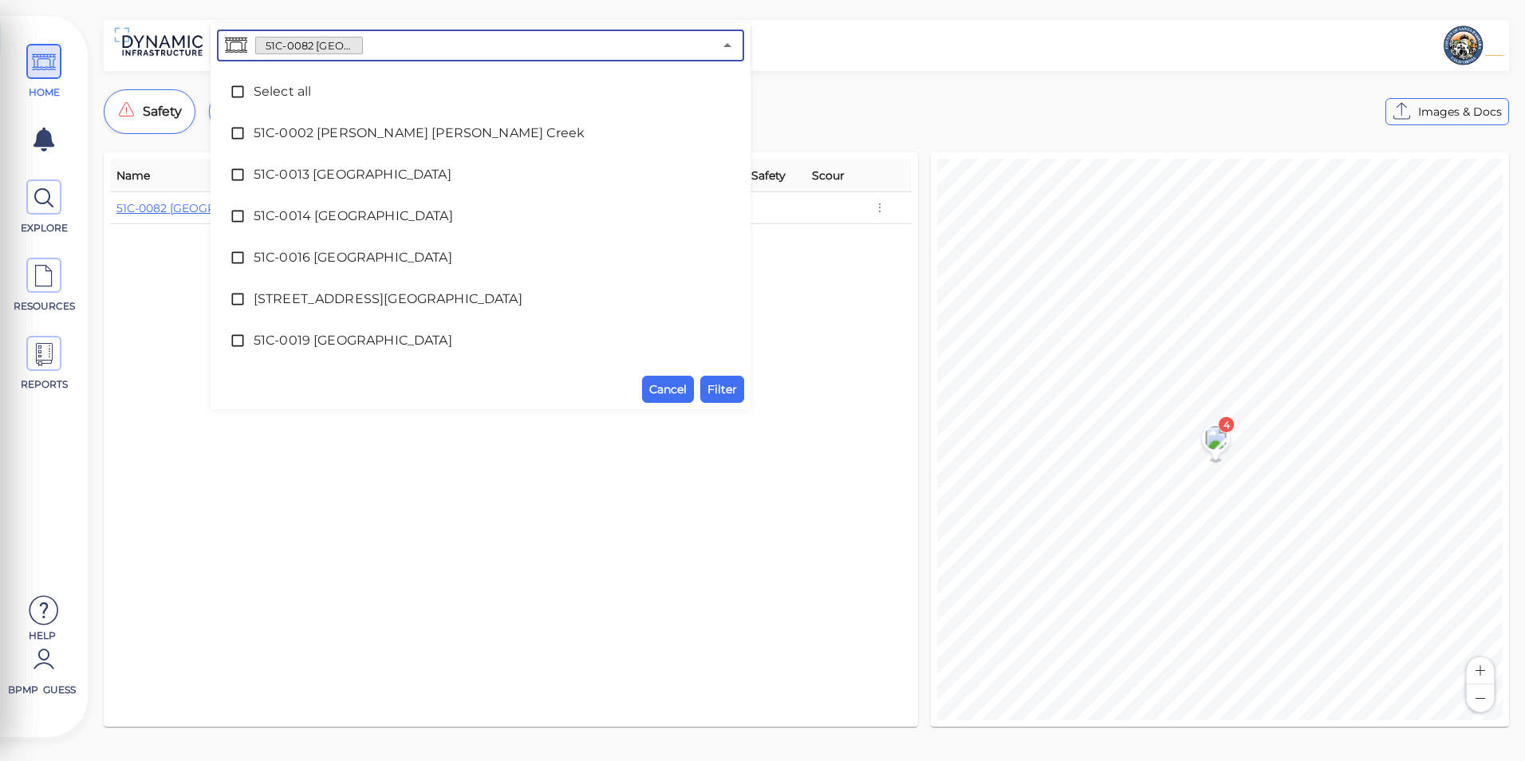
scroll to position [1153, 0]
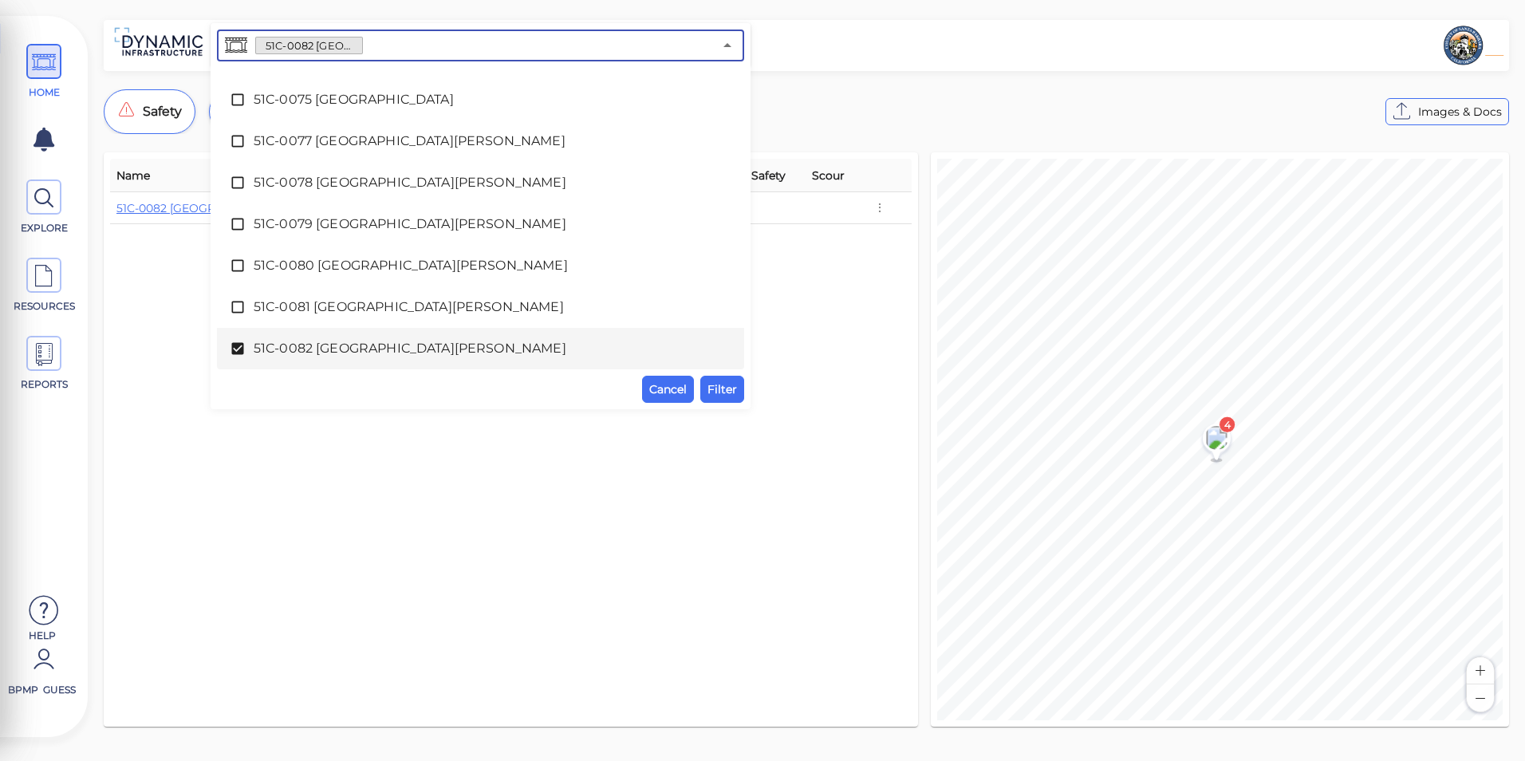
click at [418, 353] on span "51C-0082 [GEOGRAPHIC_DATA][PERSON_NAME]" at bounding box center [481, 348] width 454 height 19
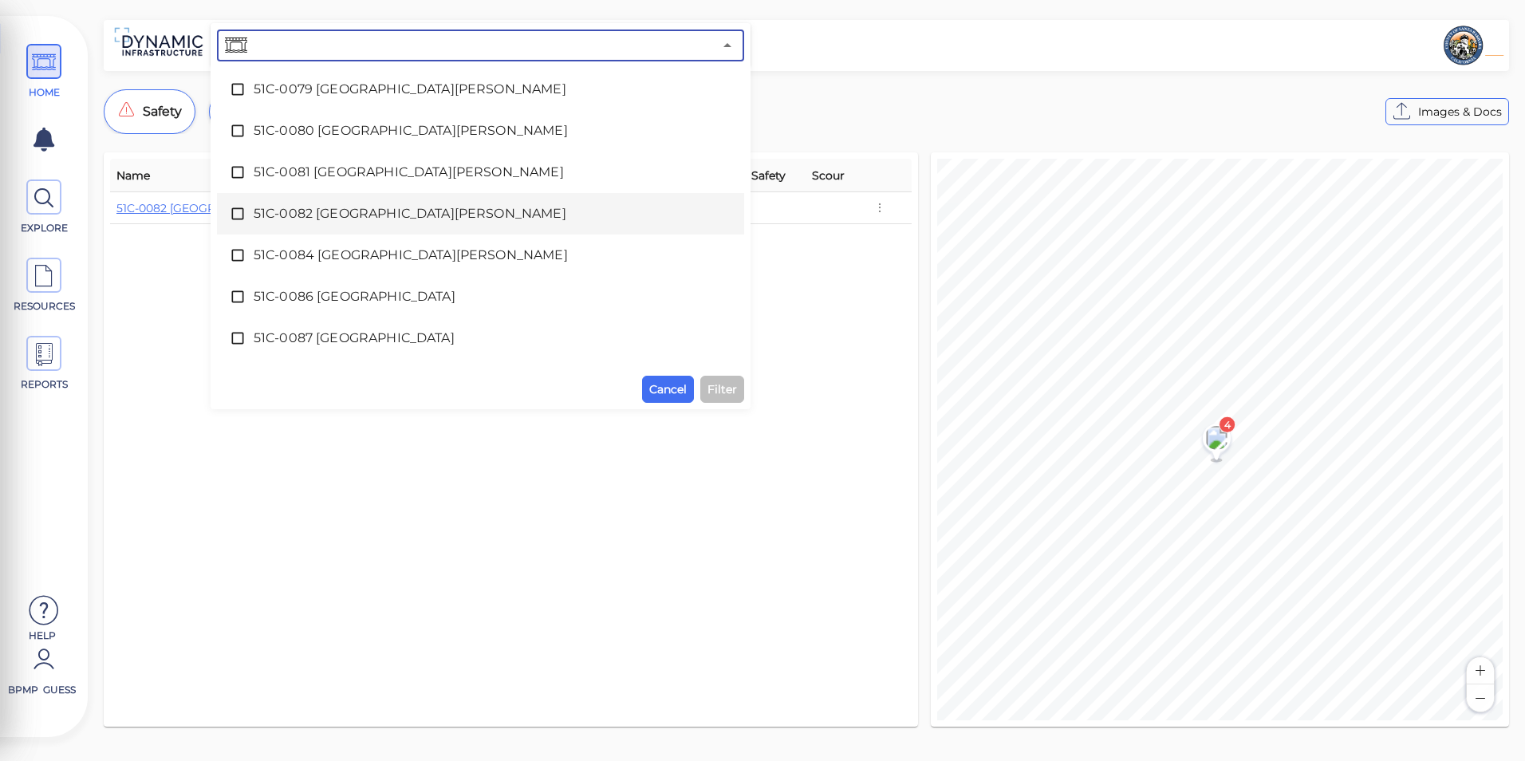
scroll to position [1313, 0]
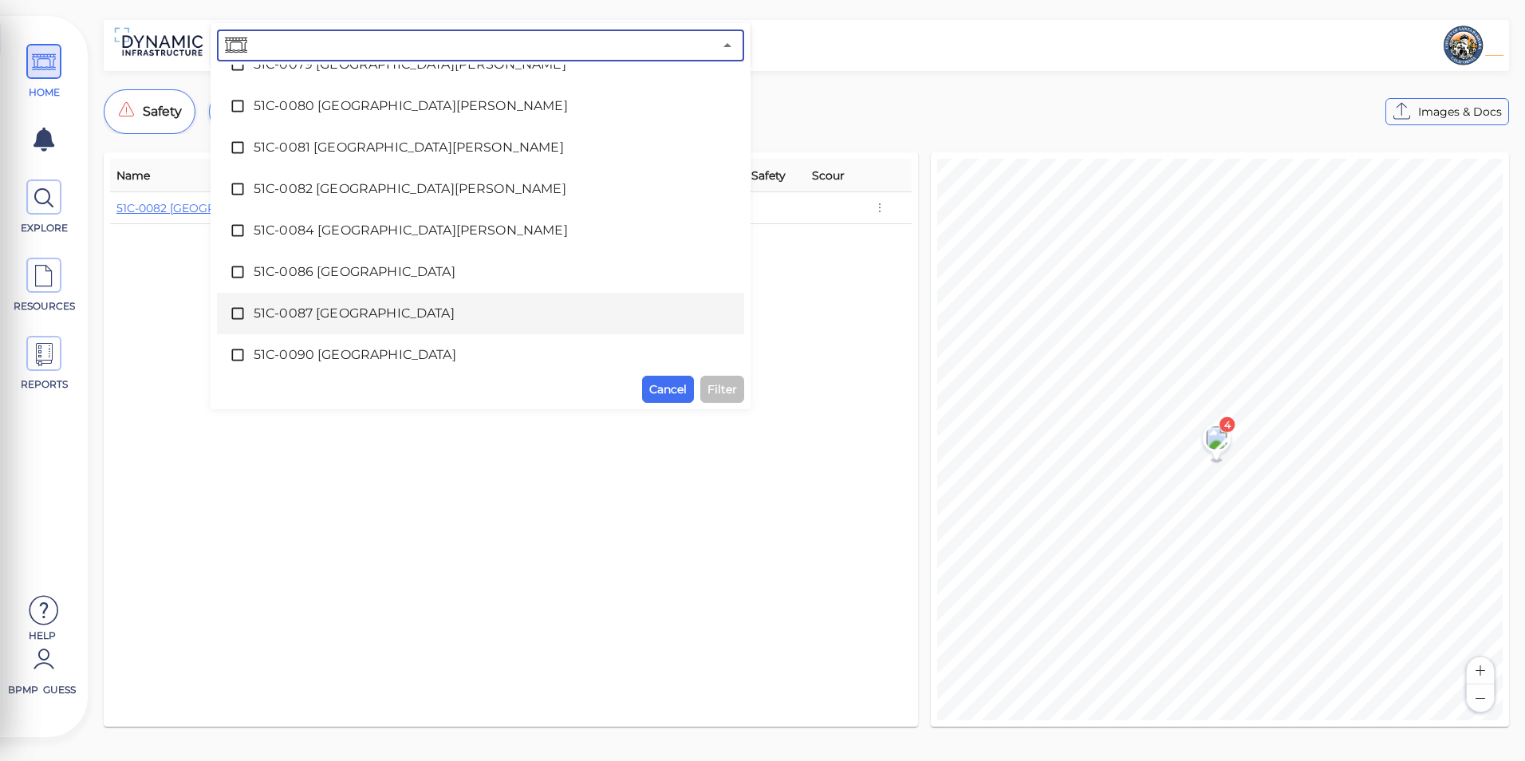
click at [406, 321] on span "51C-0087 [GEOGRAPHIC_DATA]" at bounding box center [481, 313] width 454 height 19
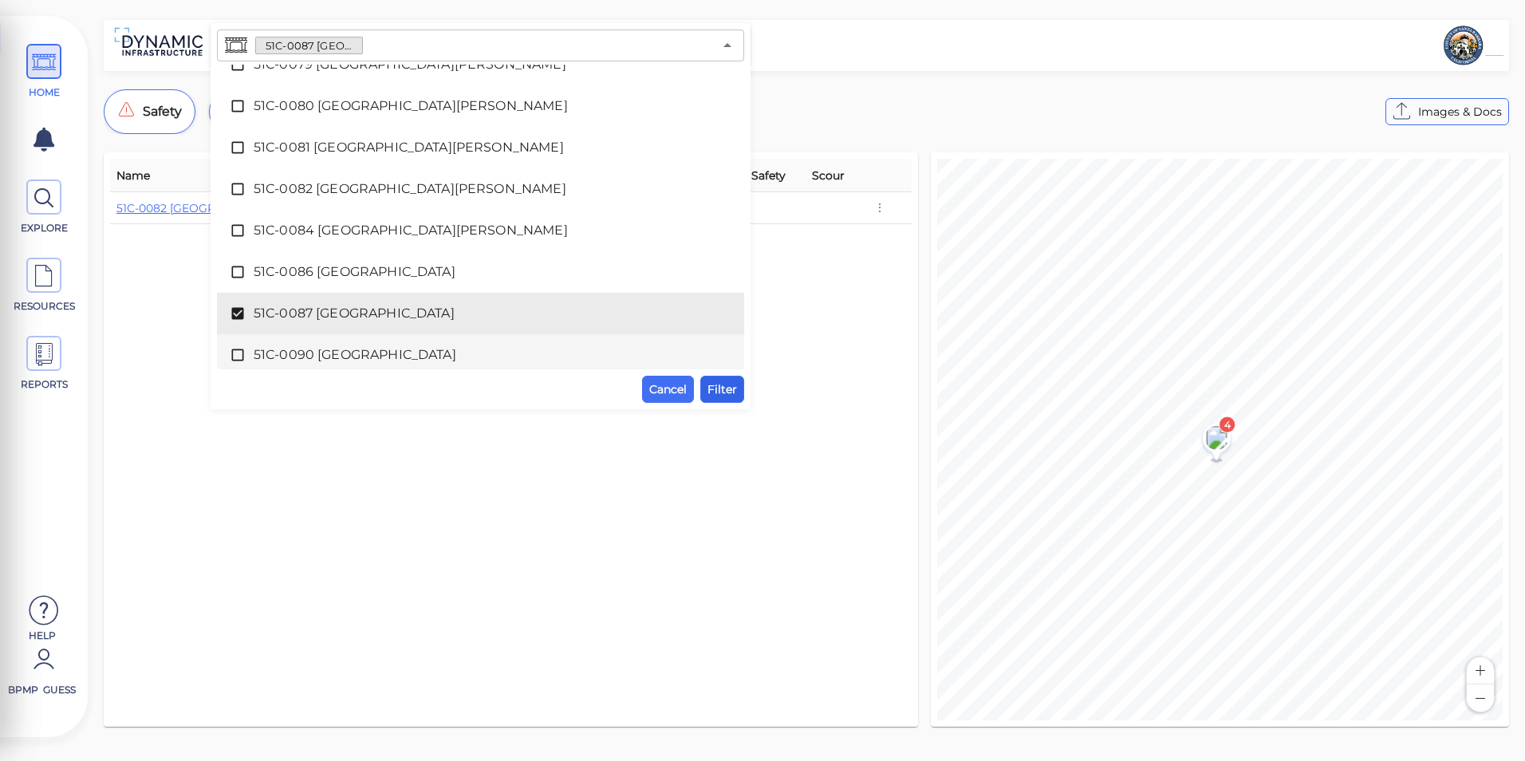
click at [729, 389] on span "Filter" at bounding box center [722, 389] width 30 height 19
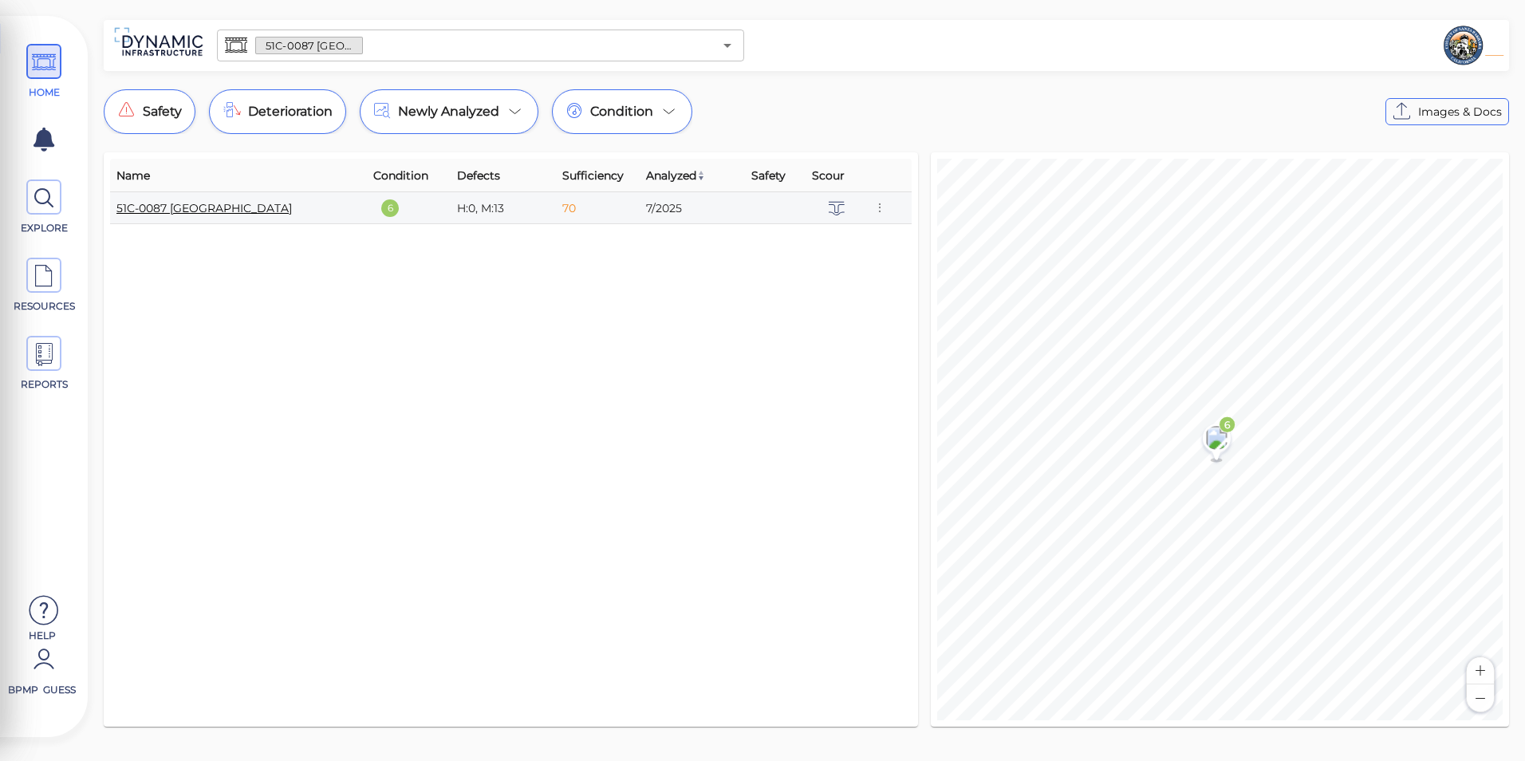
click at [230, 205] on link "51C-0087 [GEOGRAPHIC_DATA]" at bounding box center [203, 208] width 175 height 14
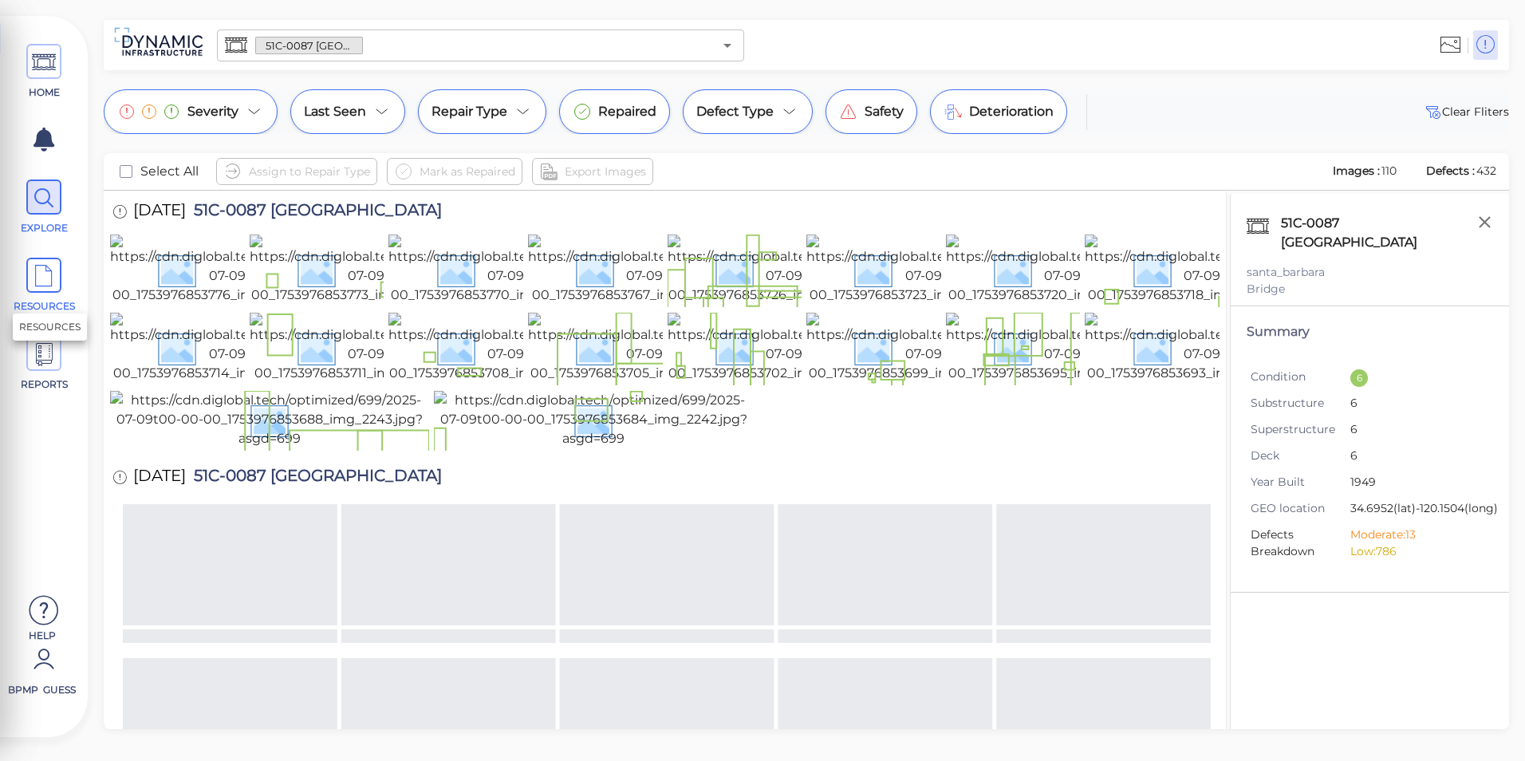
click at [49, 297] on span "RESOURCES" at bounding box center [44, 286] width 72 height 56
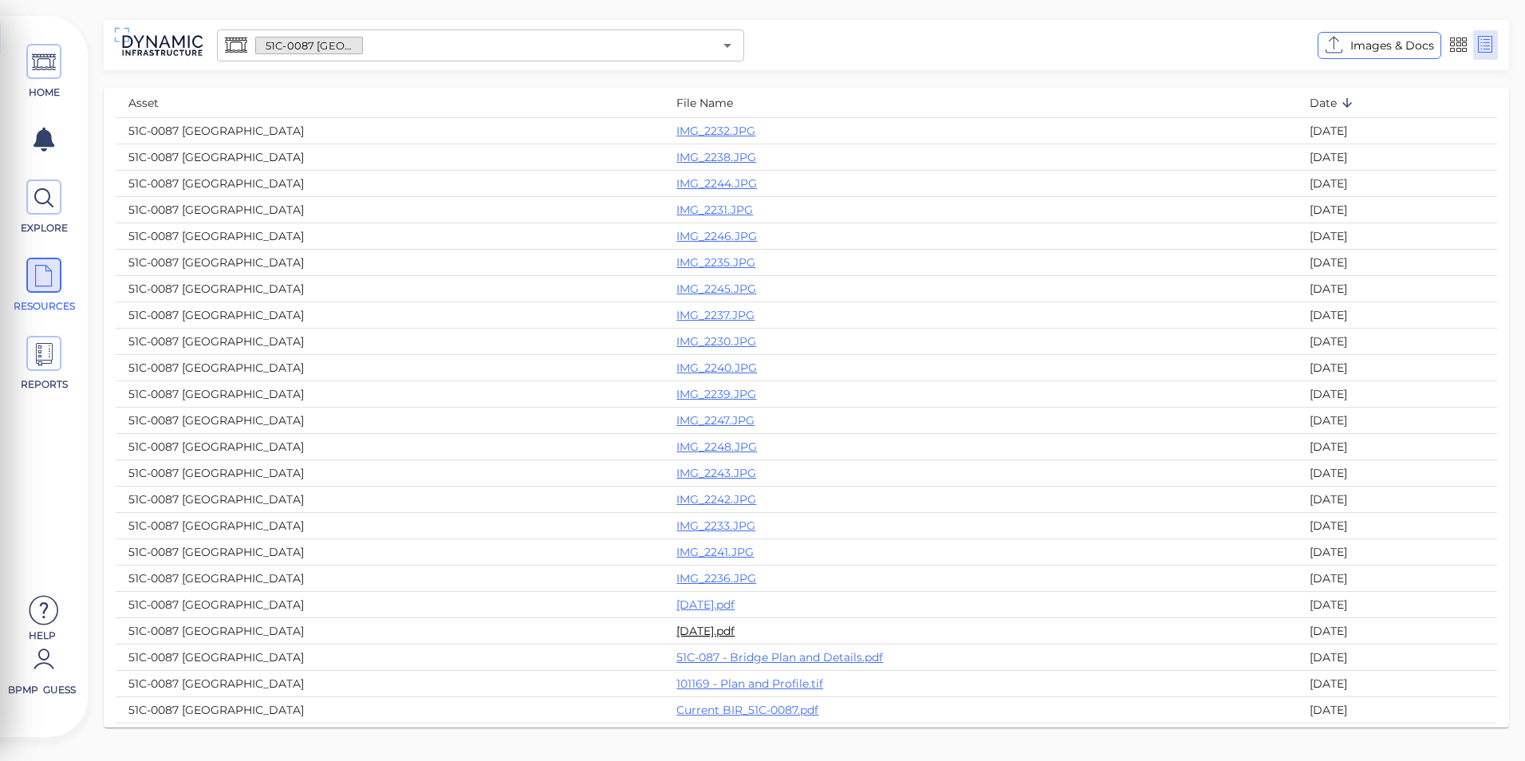
click at [679, 627] on link "[DATE].pdf" at bounding box center [705, 631] width 58 height 14
click at [46, 55] on icon at bounding box center [44, 63] width 24 height 36
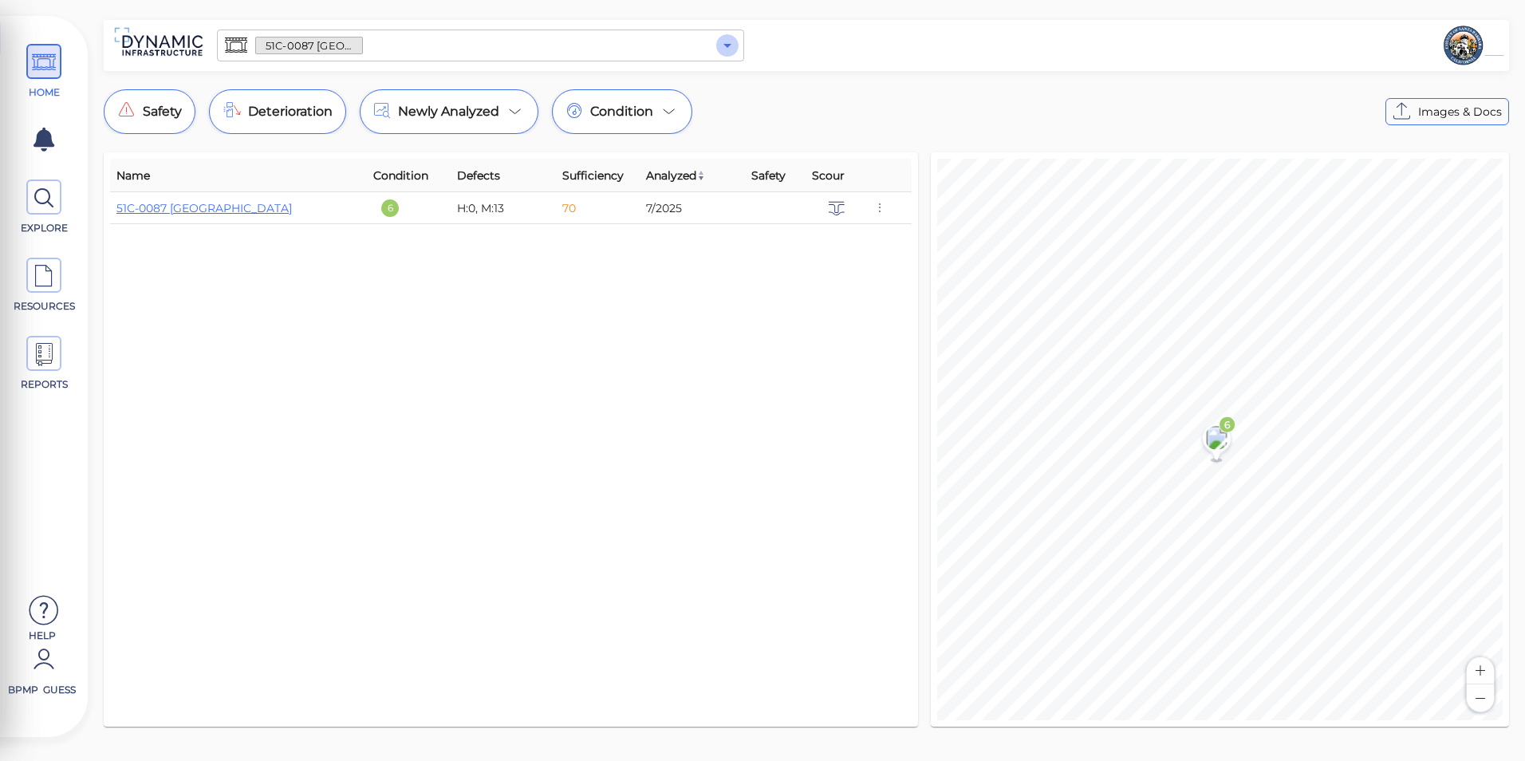
click at [730, 43] on icon "Open" at bounding box center [727, 45] width 19 height 19
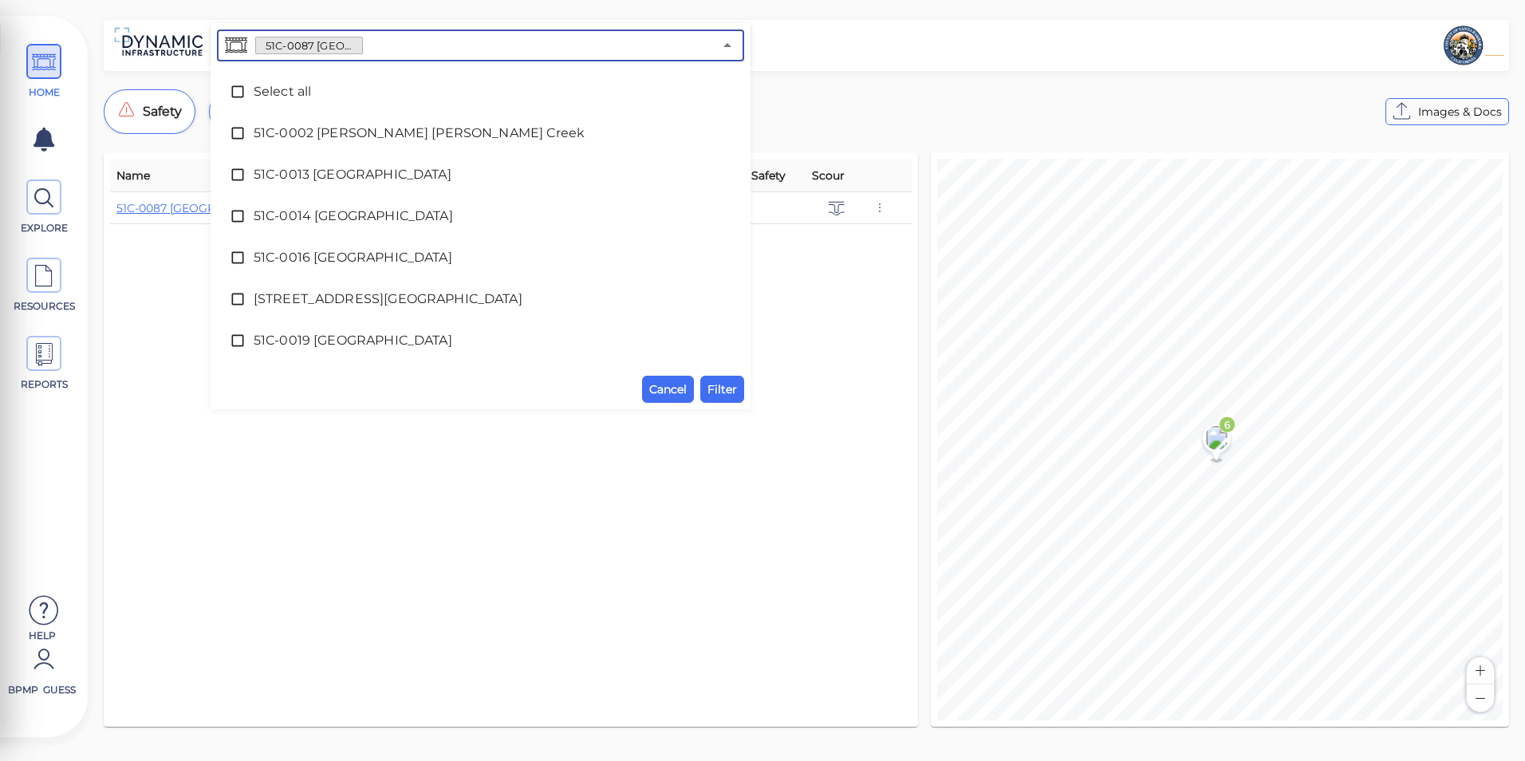
scroll to position [1278, 0]
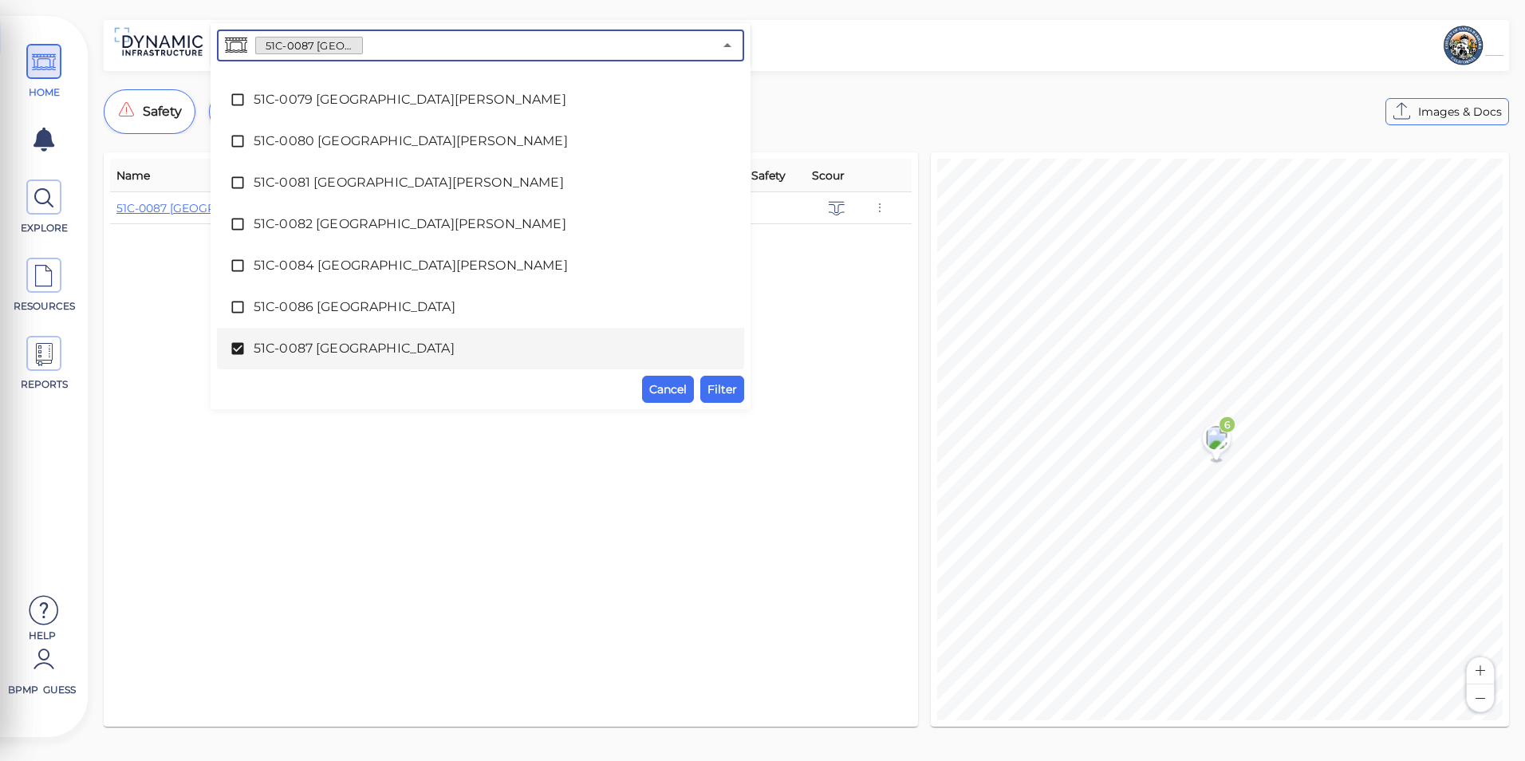
click at [304, 340] on span "51C-0087 [GEOGRAPHIC_DATA]" at bounding box center [481, 348] width 454 height 19
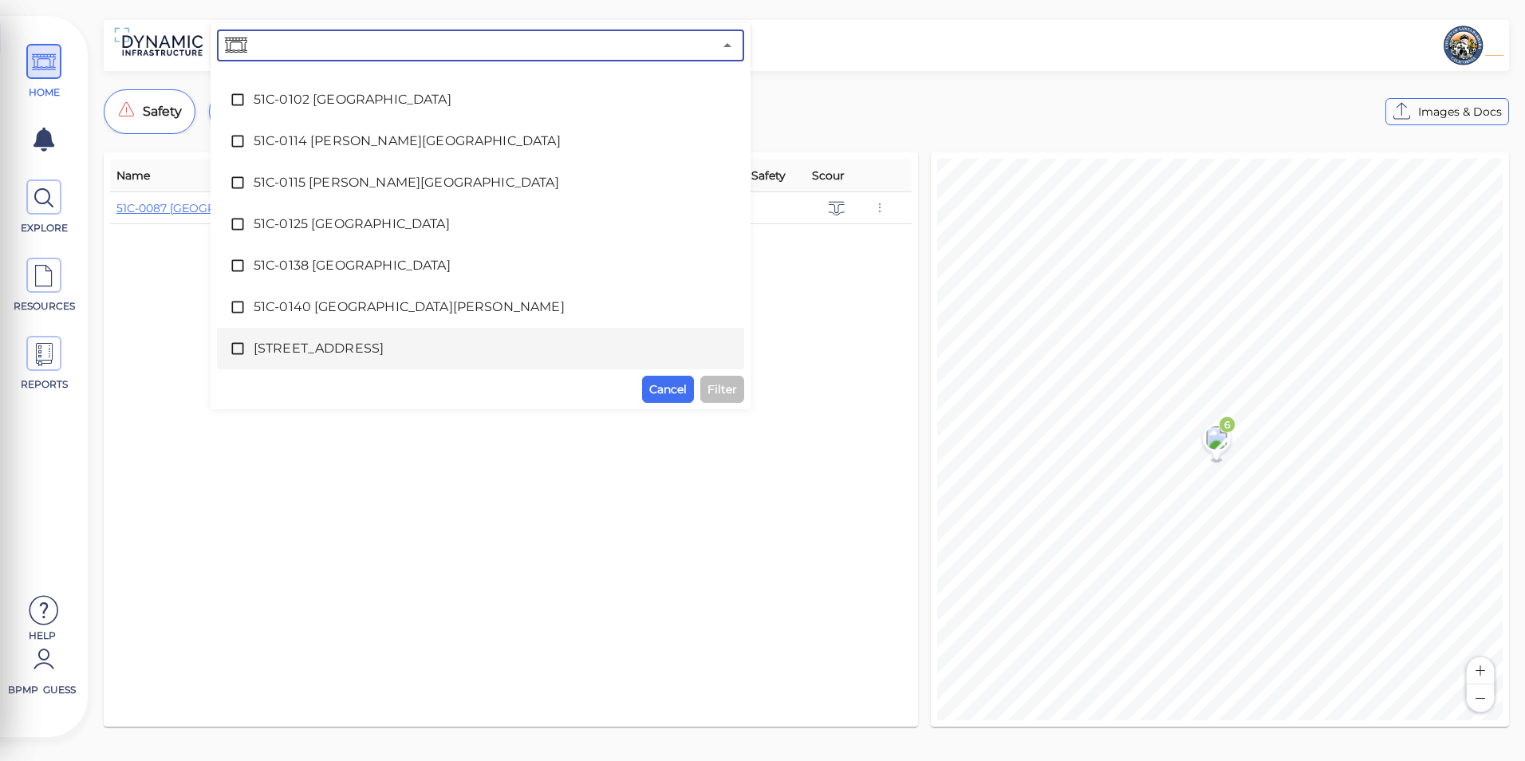
scroll to position [1676, 0]
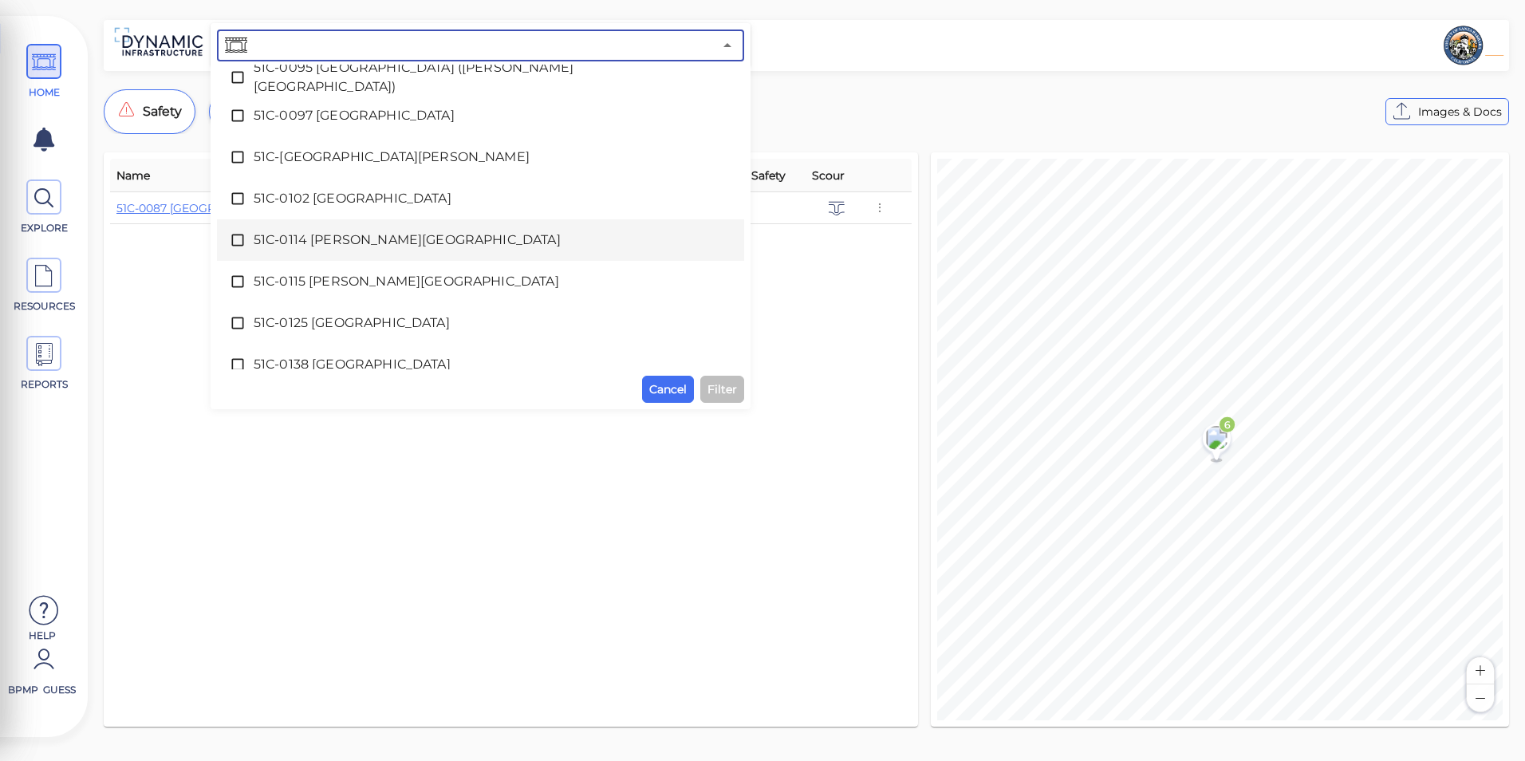
click at [319, 242] on span "51C-0114 [PERSON_NAME][GEOGRAPHIC_DATA]" at bounding box center [481, 239] width 454 height 19
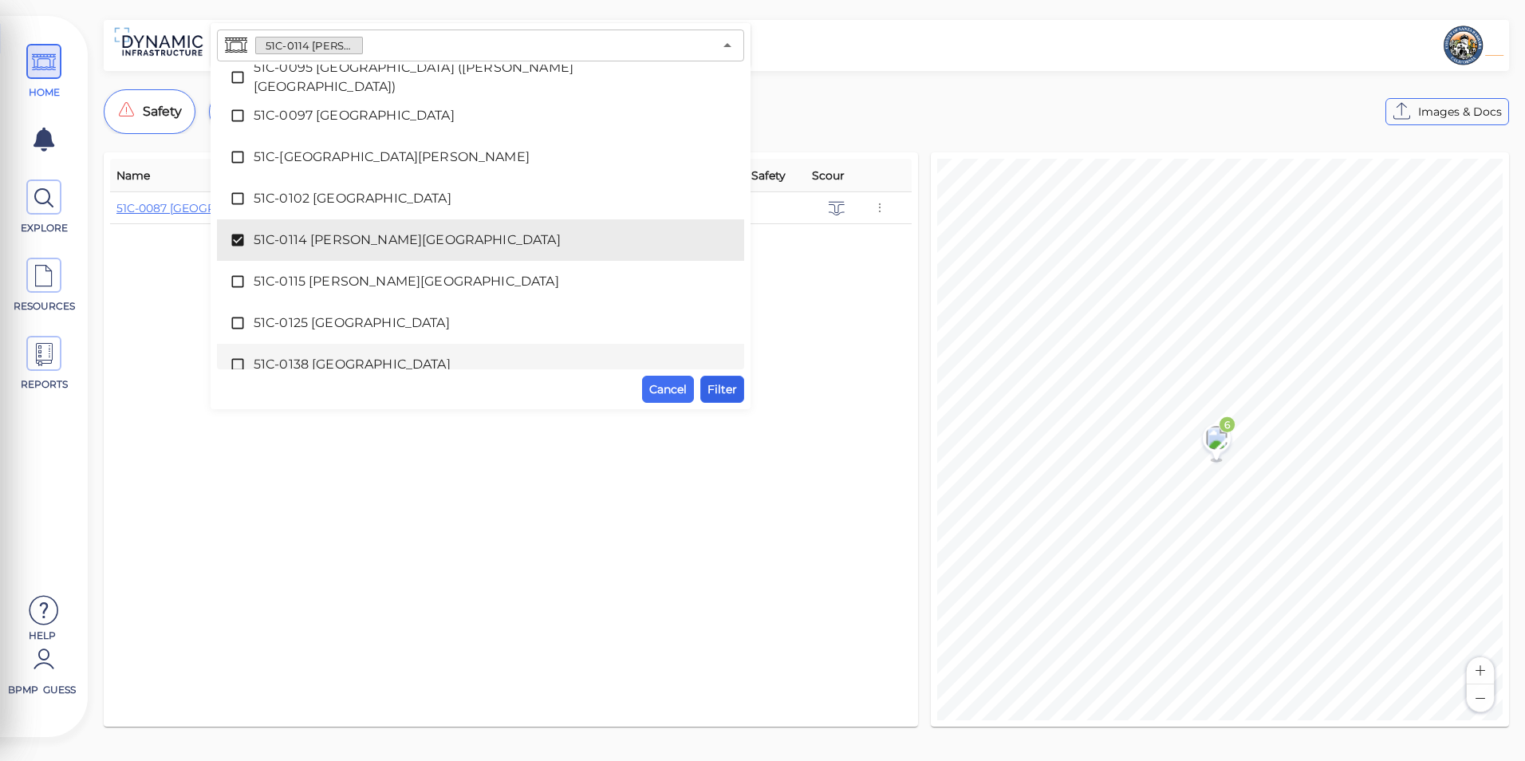
click at [719, 394] on span "Filter" at bounding box center [722, 389] width 30 height 19
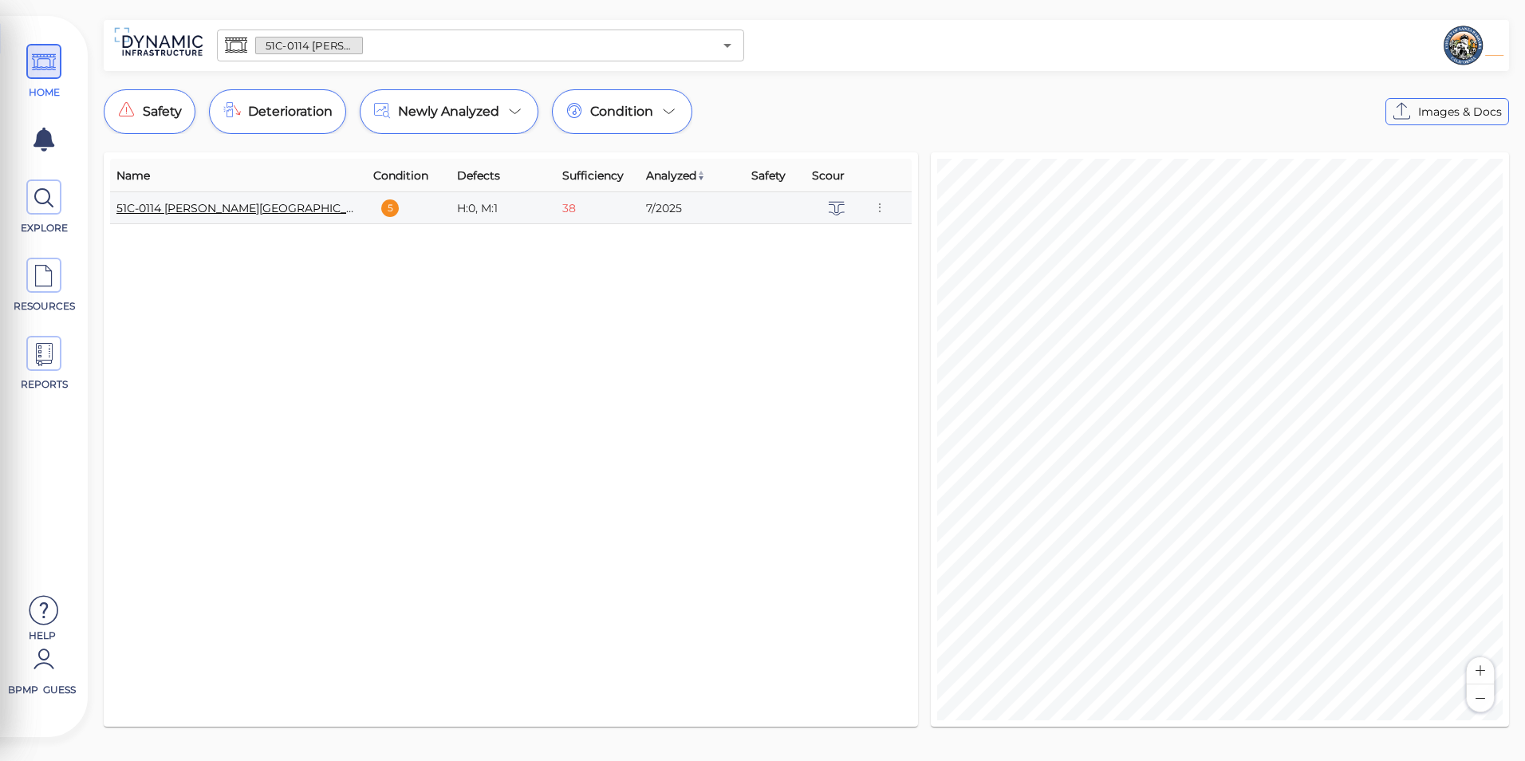
click at [231, 212] on link "51C-0114 [PERSON_NAME][GEOGRAPHIC_DATA]" at bounding box center [248, 208] width 265 height 14
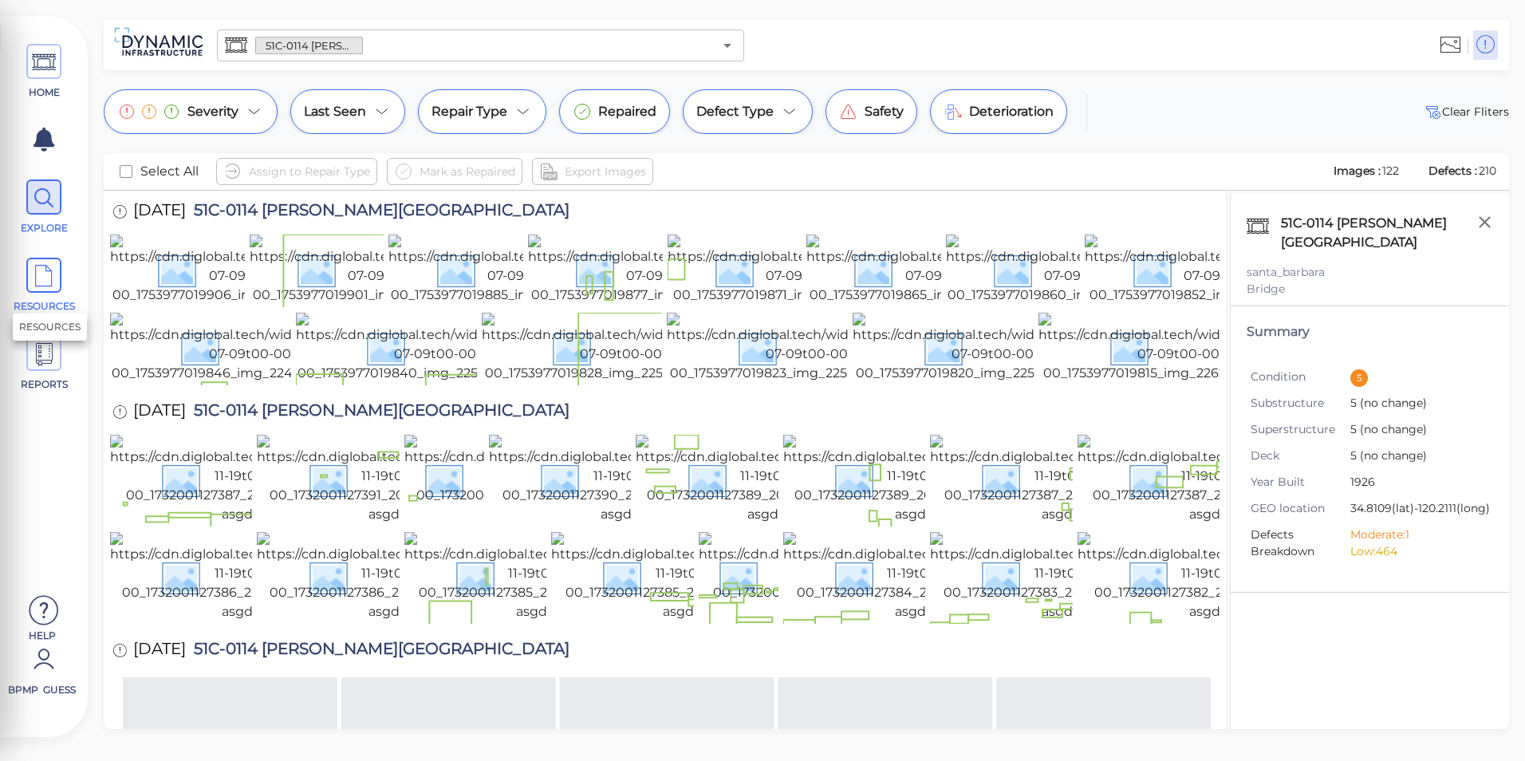
click at [59, 289] on span at bounding box center [43, 275] width 35 height 35
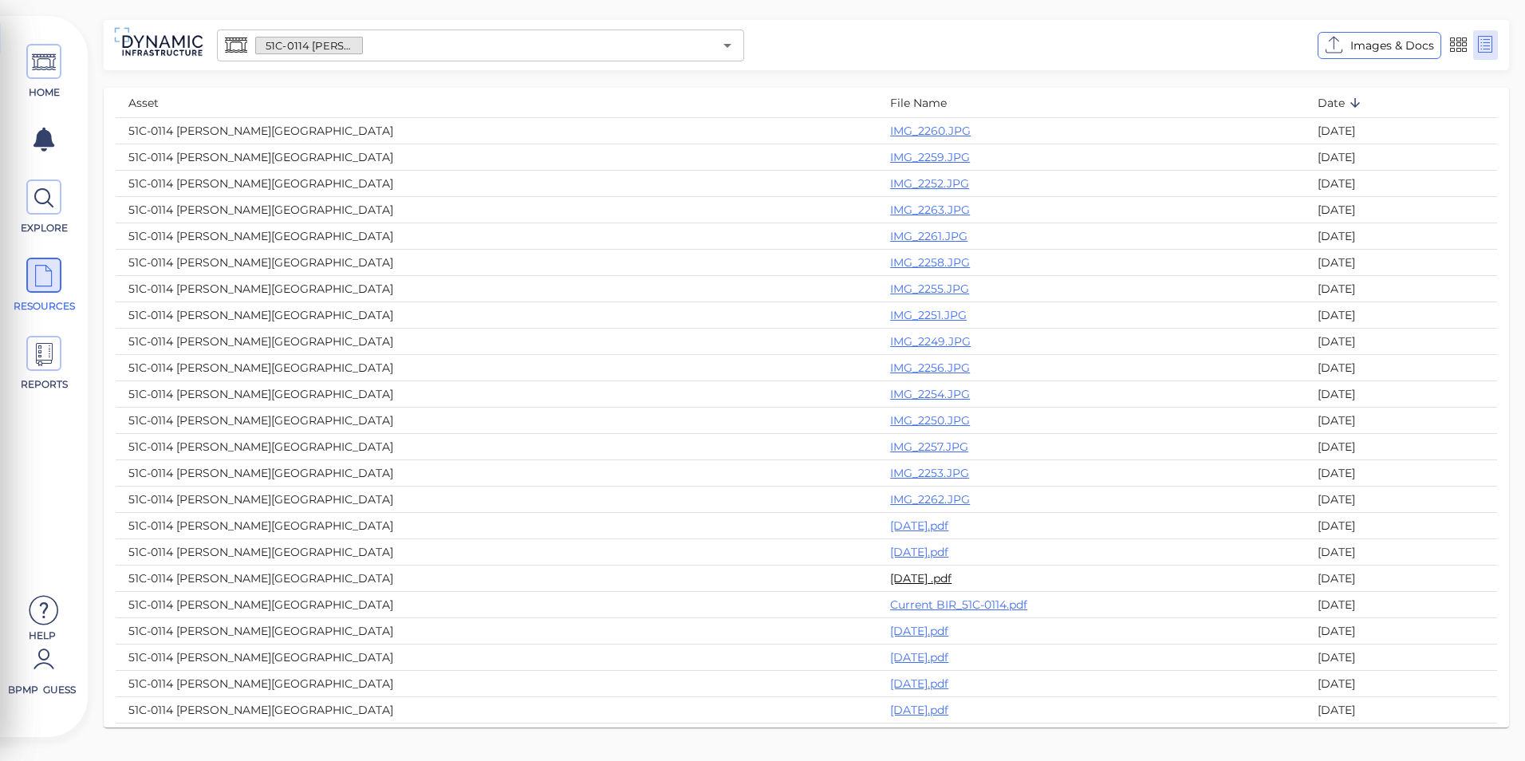
click at [890, 573] on link "[DATE] .pdf" at bounding box center [920, 578] width 61 height 14
click at [890, 530] on link "[DATE].pdf" at bounding box center [919, 525] width 58 height 14
click at [723, 43] on icon "Open" at bounding box center [727, 45] width 19 height 19
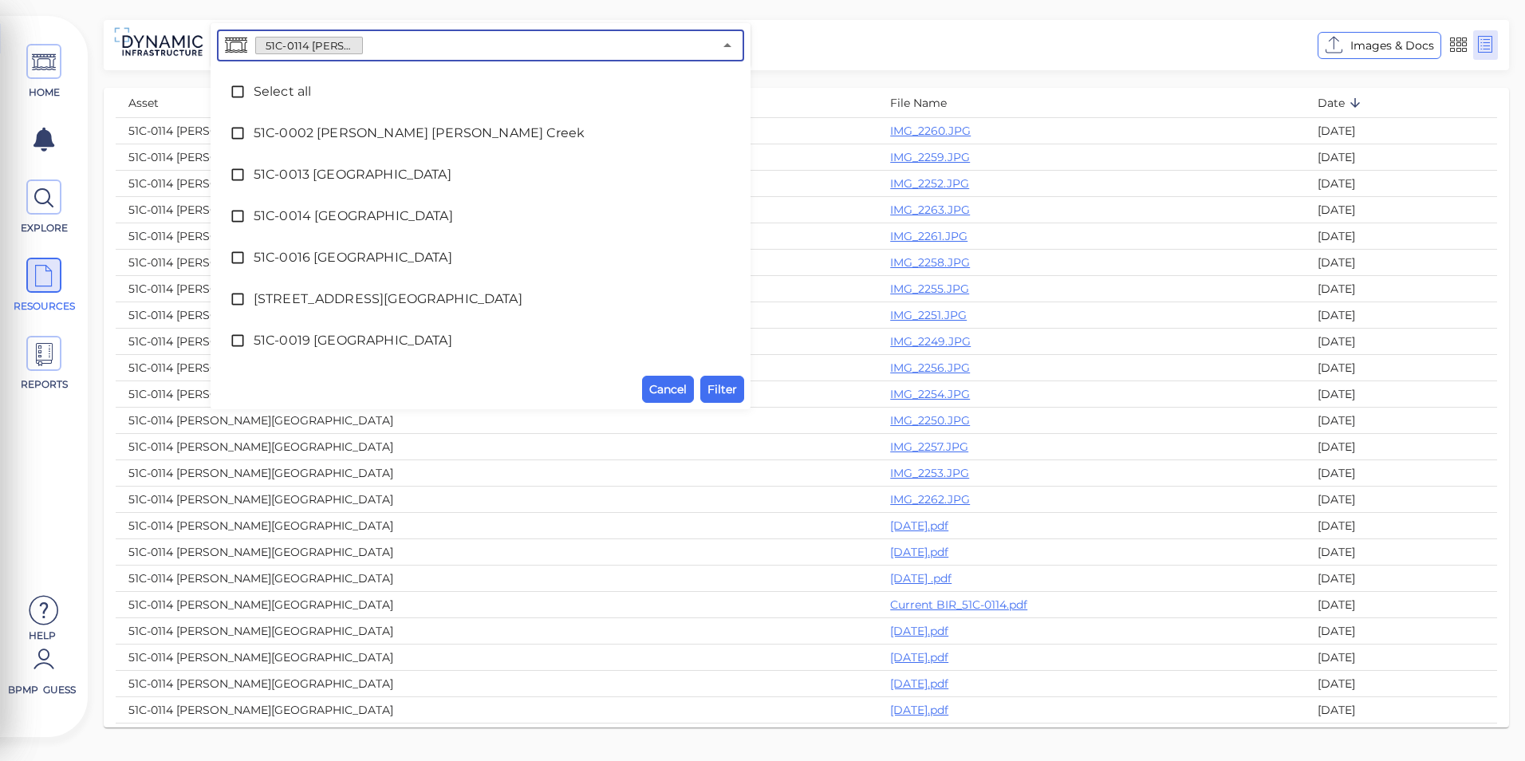
scroll to position [1568, 0]
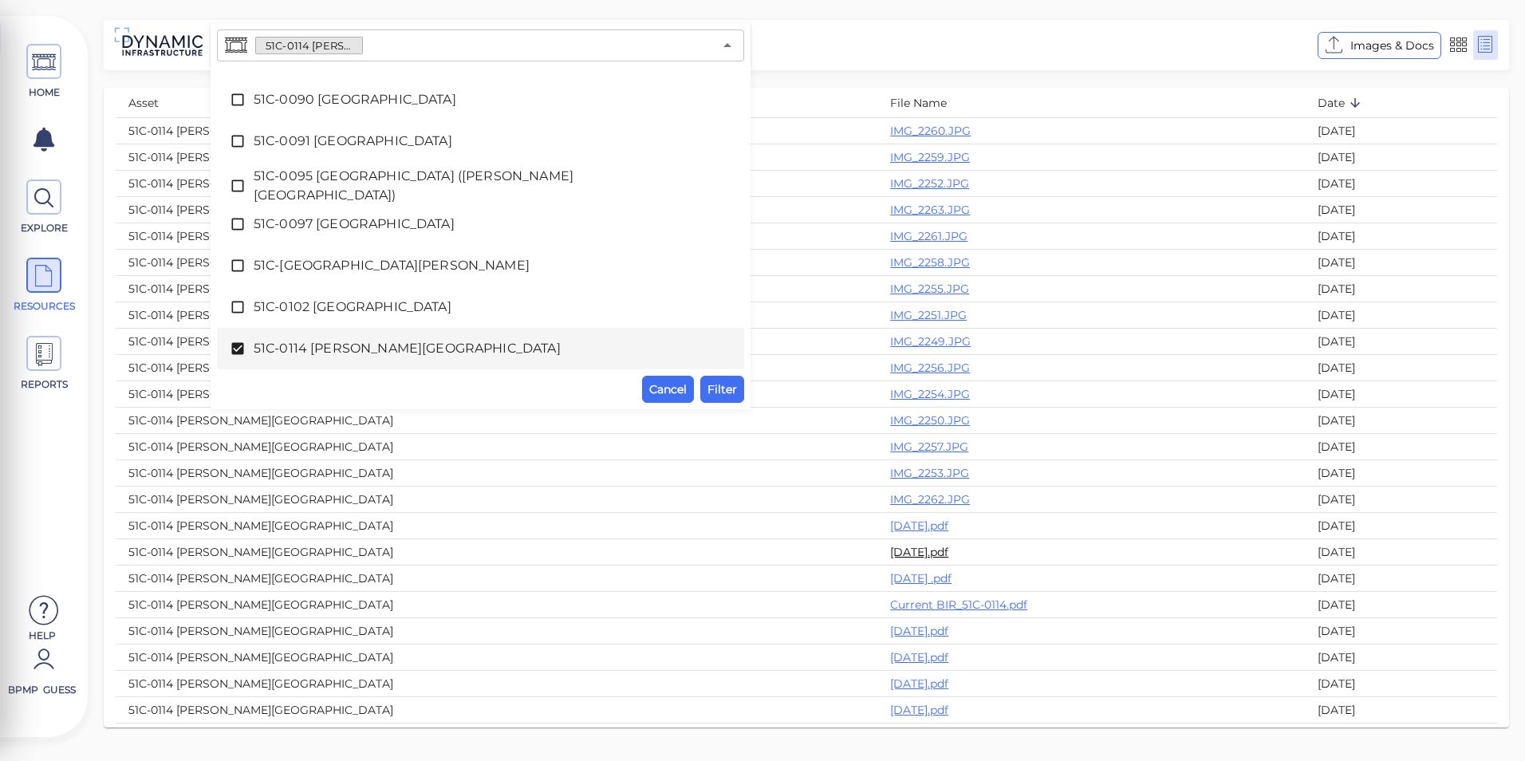
click at [890, 557] on link "[DATE].pdf" at bounding box center [919, 552] width 58 height 14
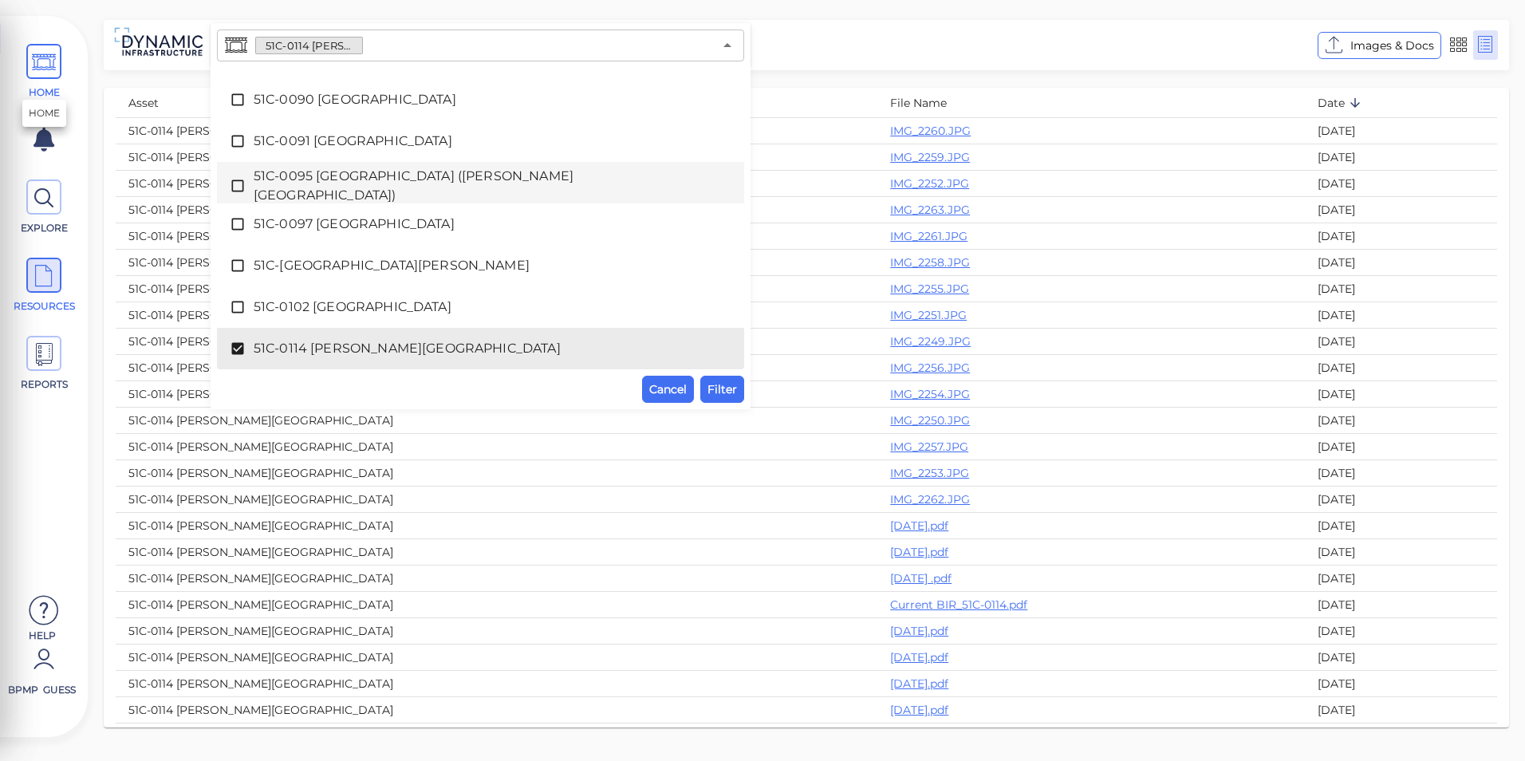
click at [56, 77] on span at bounding box center [43, 61] width 35 height 35
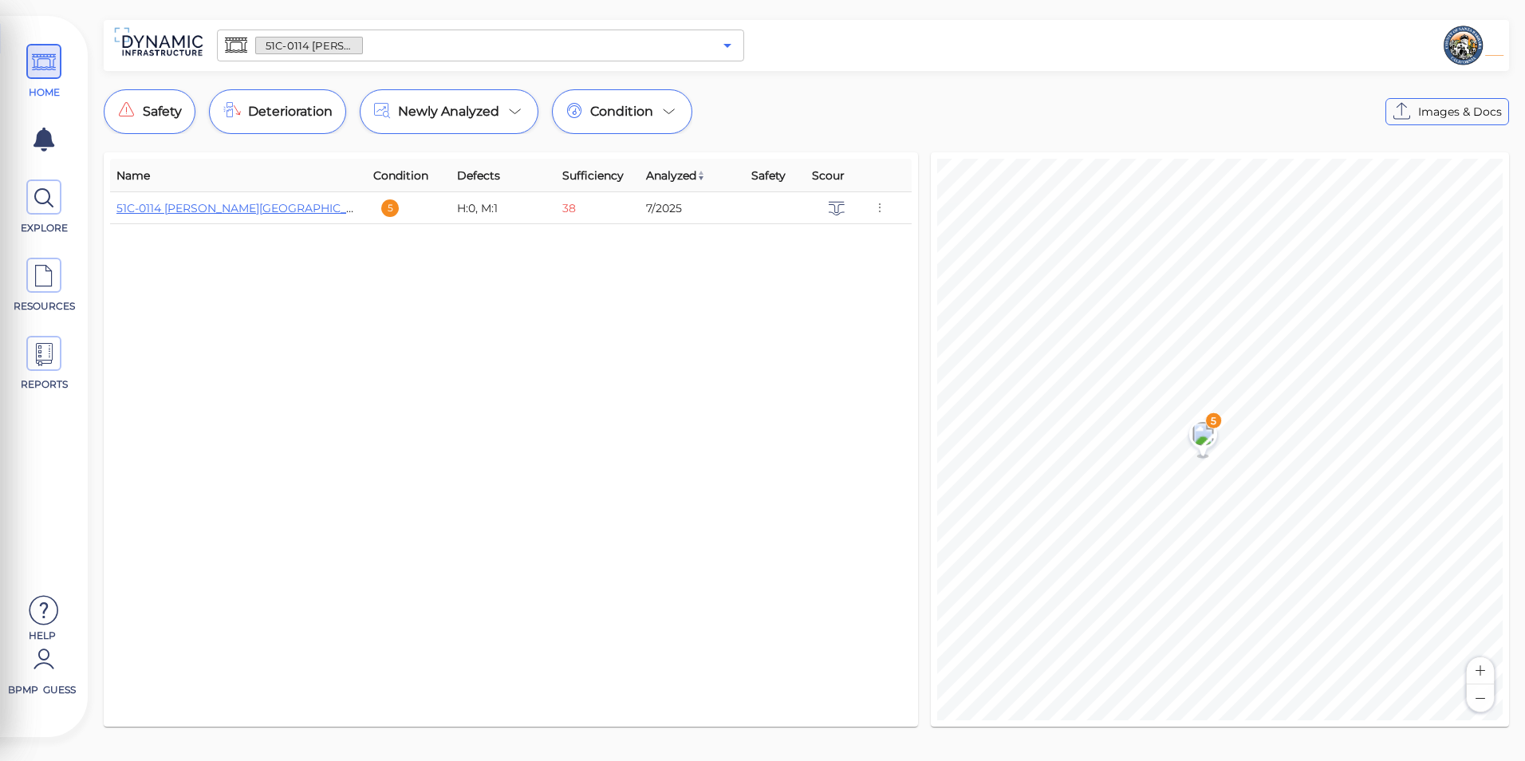
click at [726, 45] on icon "Open" at bounding box center [727, 46] width 8 height 4
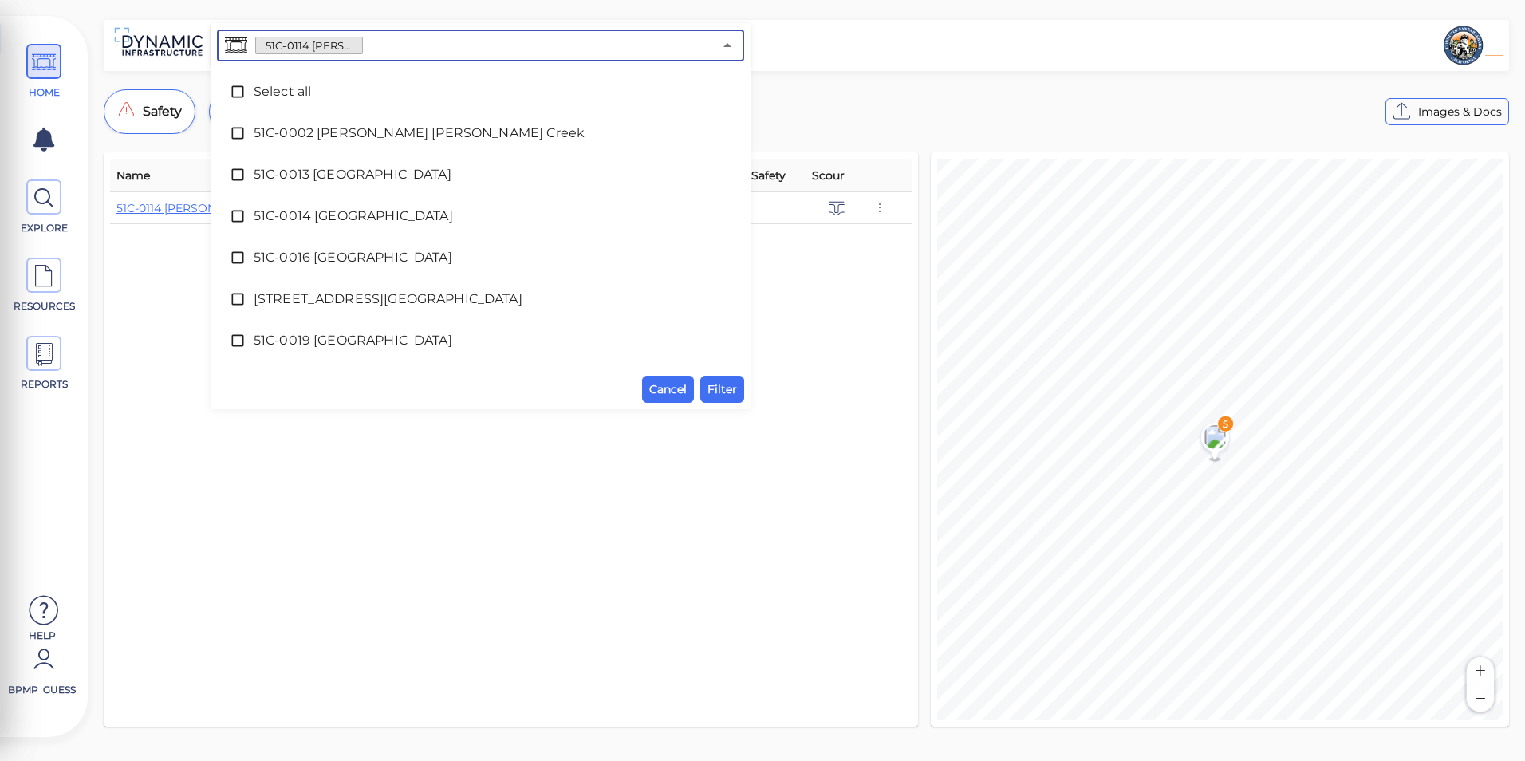
scroll to position [1568, 0]
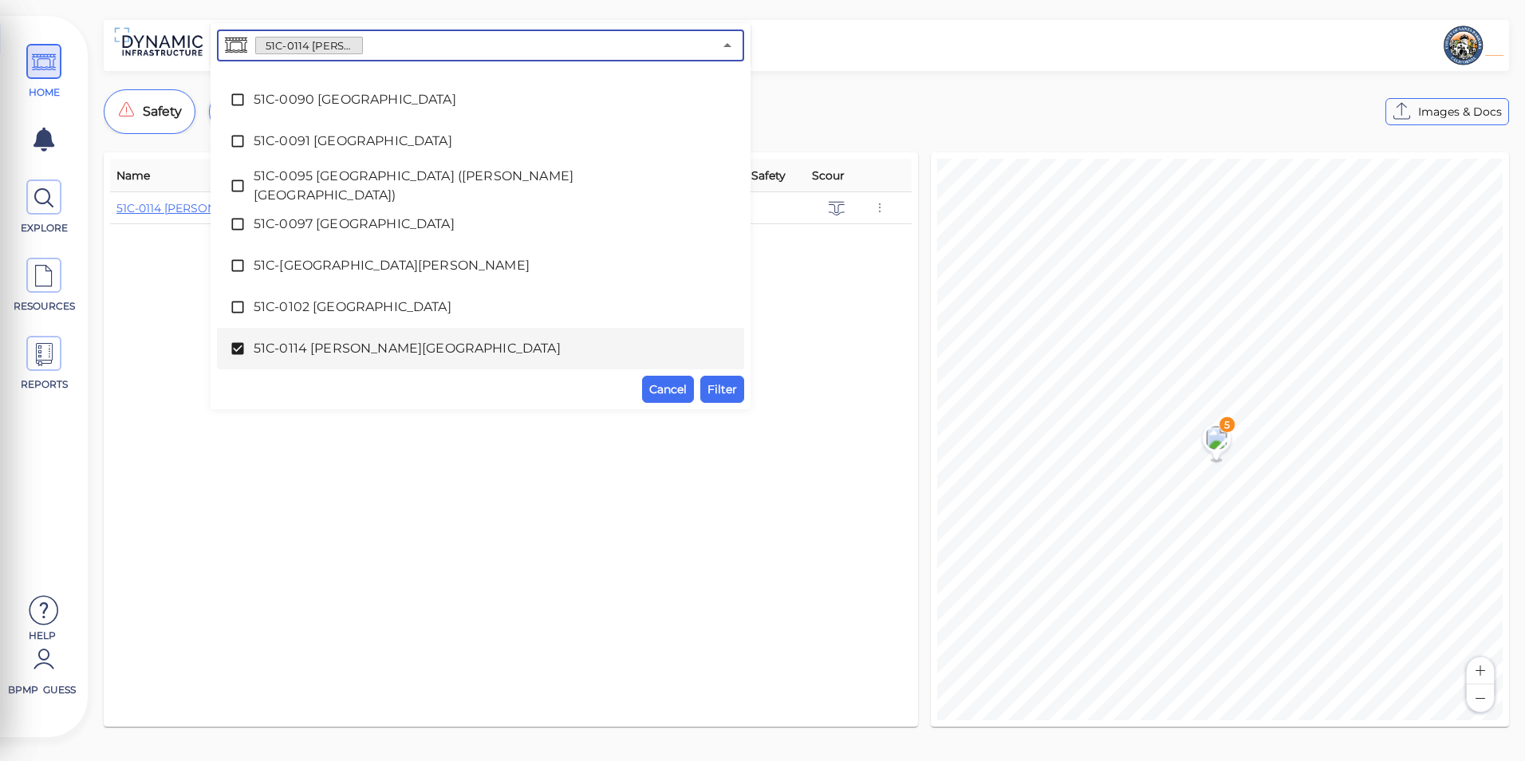
click at [377, 348] on span "51C-0114 [PERSON_NAME][GEOGRAPHIC_DATA]" at bounding box center [481, 348] width 454 height 19
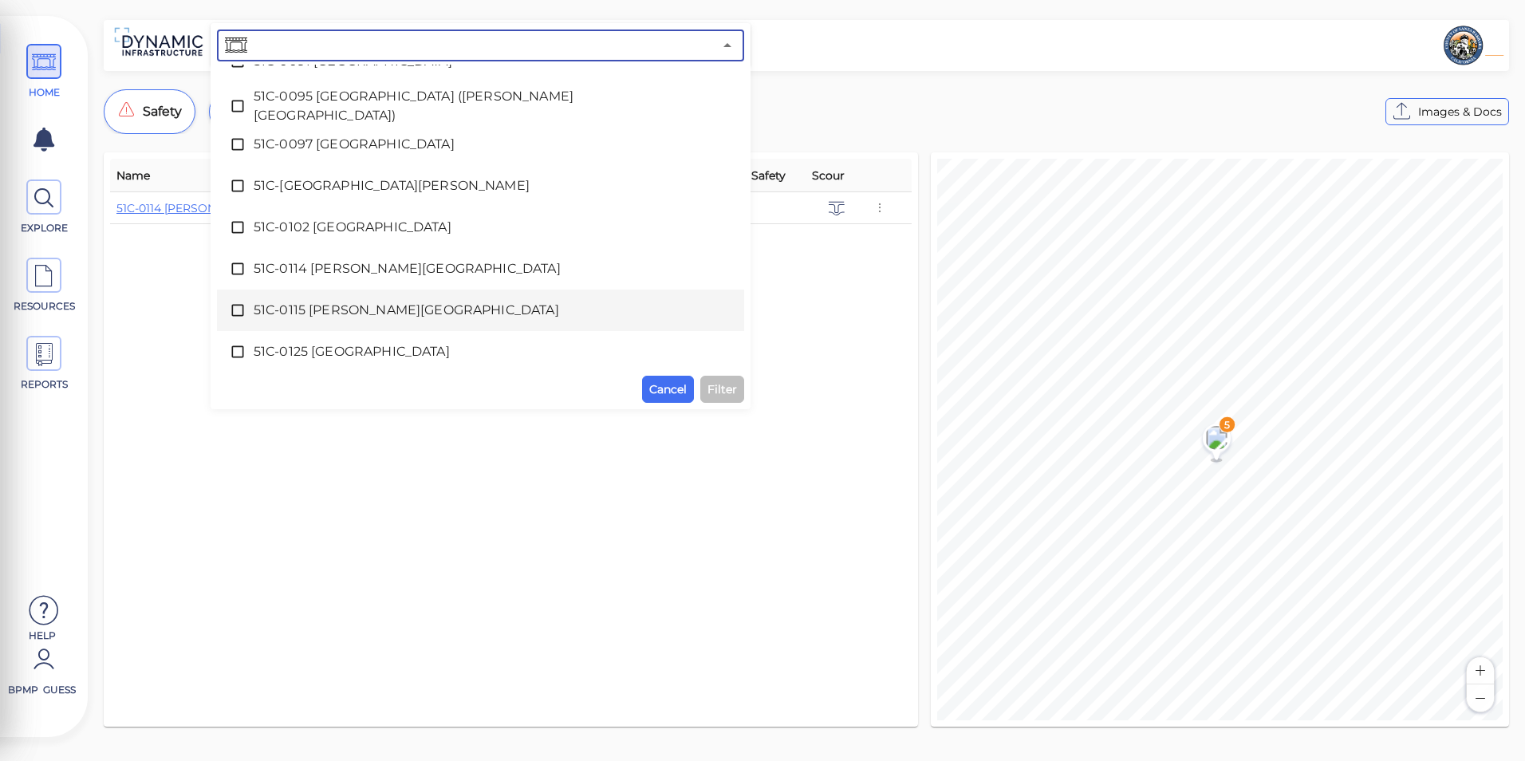
click at [370, 316] on span "51C-0115 [PERSON_NAME][GEOGRAPHIC_DATA]" at bounding box center [481, 310] width 454 height 19
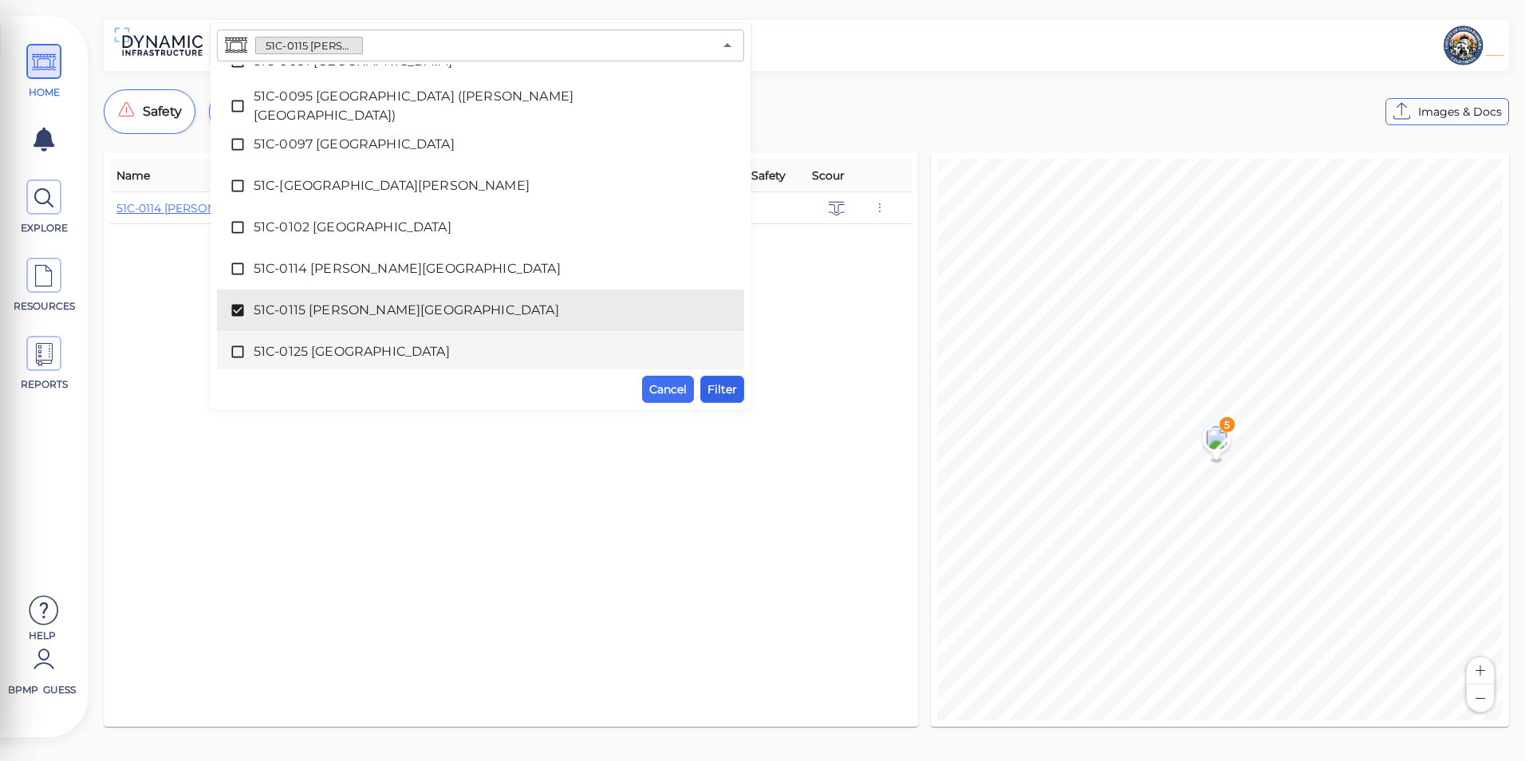
click at [702, 390] on button "Filter" at bounding box center [722, 389] width 44 height 27
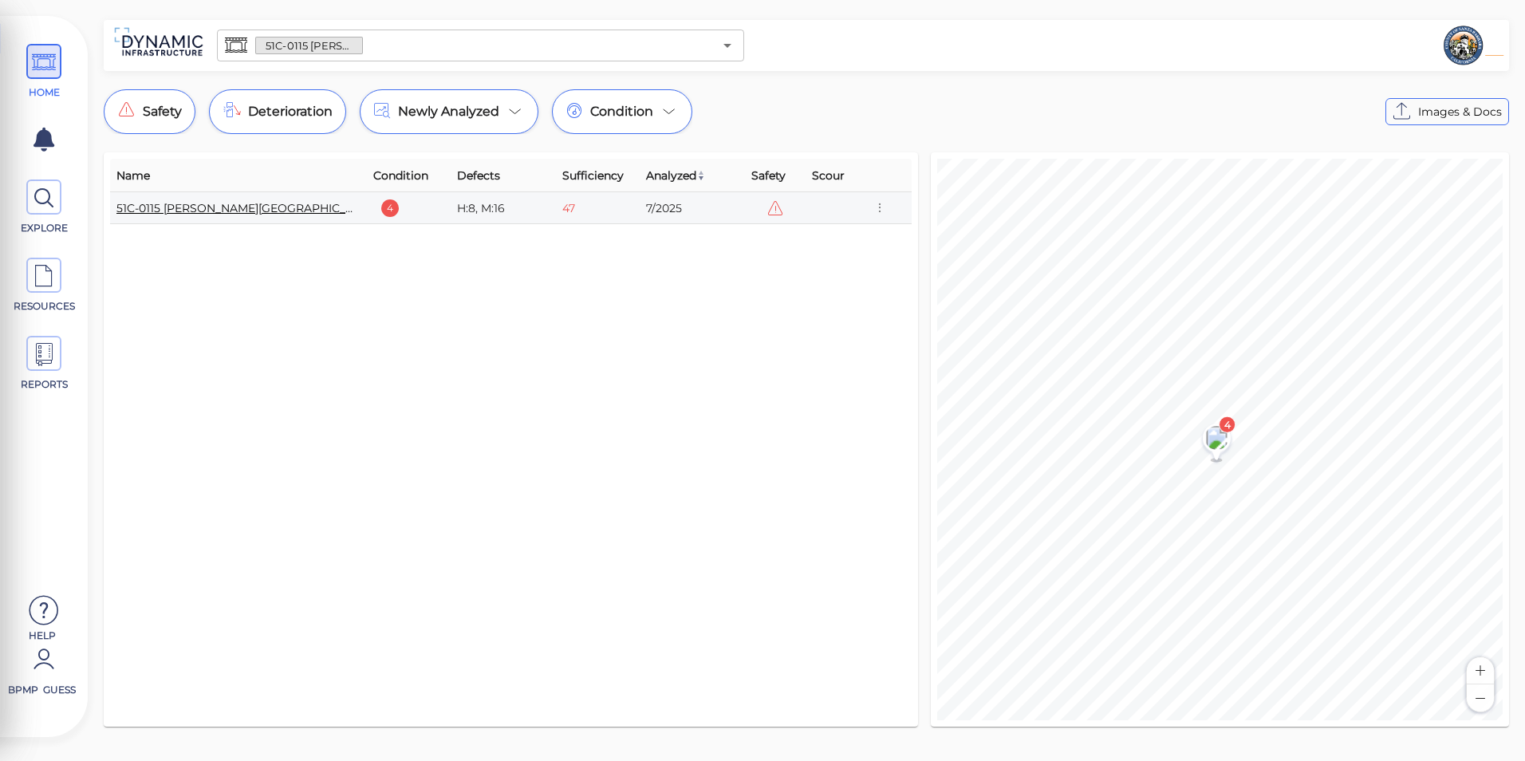
click at [254, 213] on link "51C-0115 [PERSON_NAME][GEOGRAPHIC_DATA]" at bounding box center [248, 208] width 264 height 14
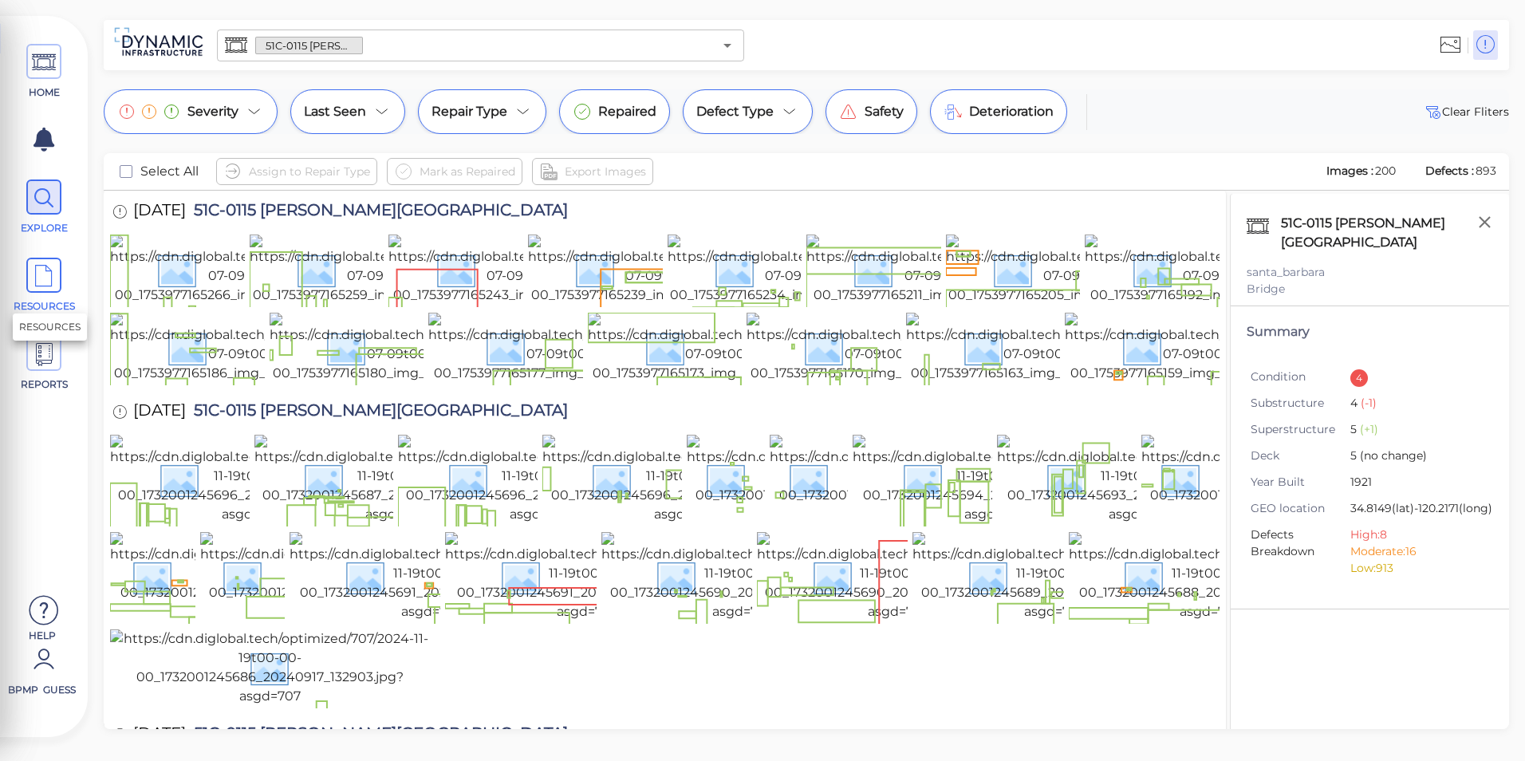
click at [35, 283] on icon at bounding box center [44, 276] width 24 height 36
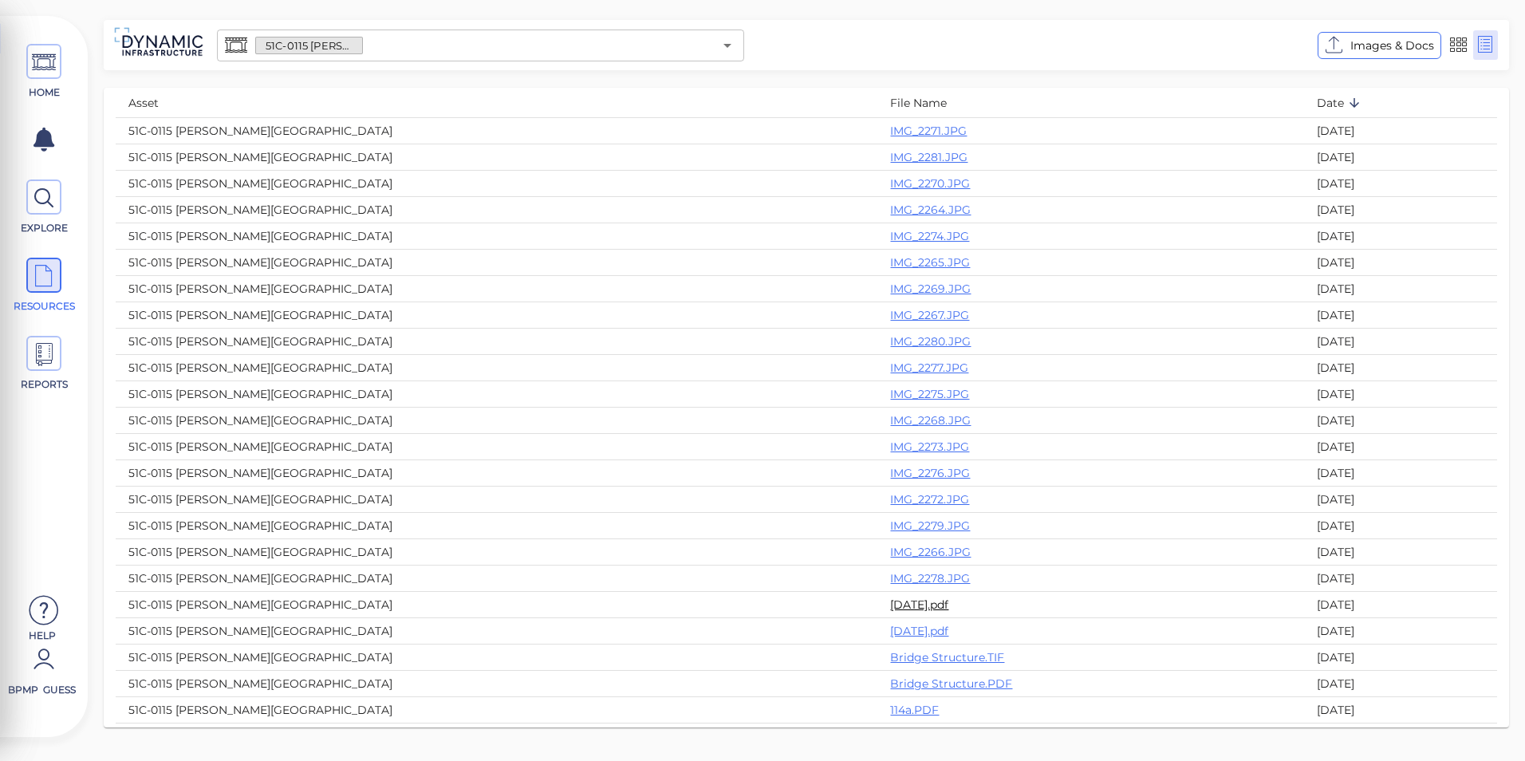
click at [890, 609] on link "[DATE].pdf" at bounding box center [919, 604] width 58 height 14
click at [890, 637] on link "[DATE].pdf" at bounding box center [919, 631] width 58 height 14
click at [718, 43] on icon "Open" at bounding box center [727, 45] width 19 height 19
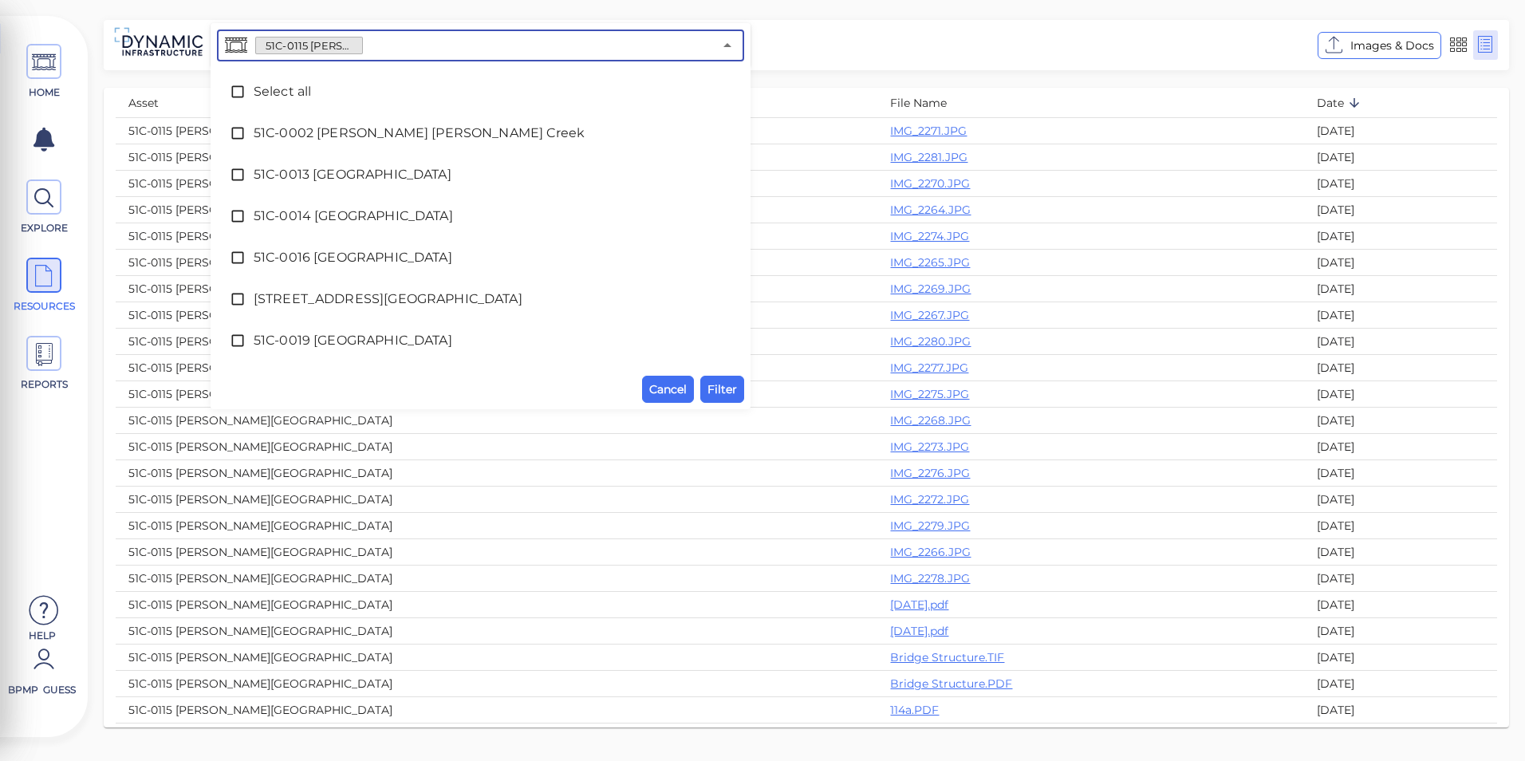
scroll to position [1609, 0]
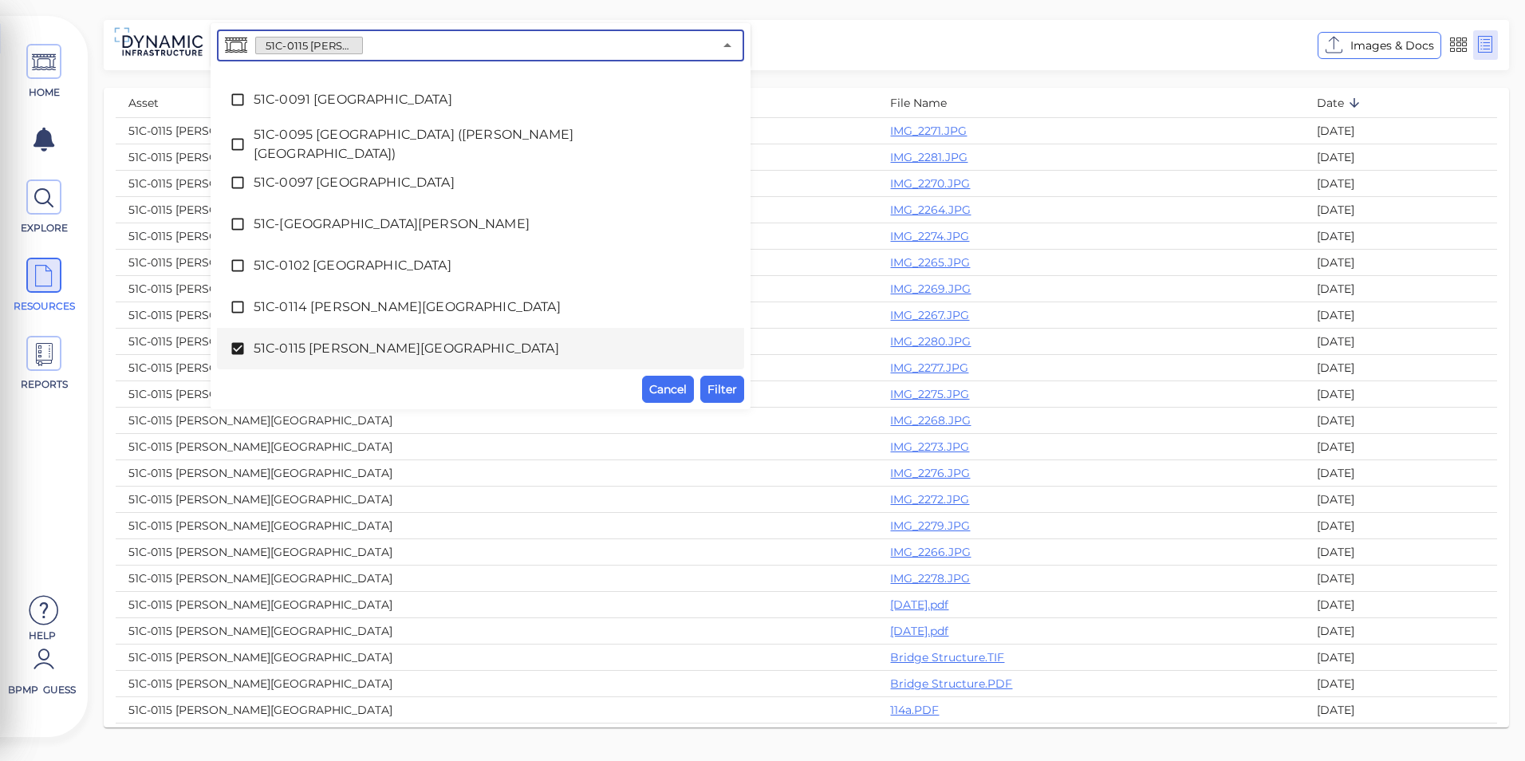
click at [374, 341] on span "51C-0115 [PERSON_NAME][GEOGRAPHIC_DATA]" at bounding box center [481, 348] width 454 height 19
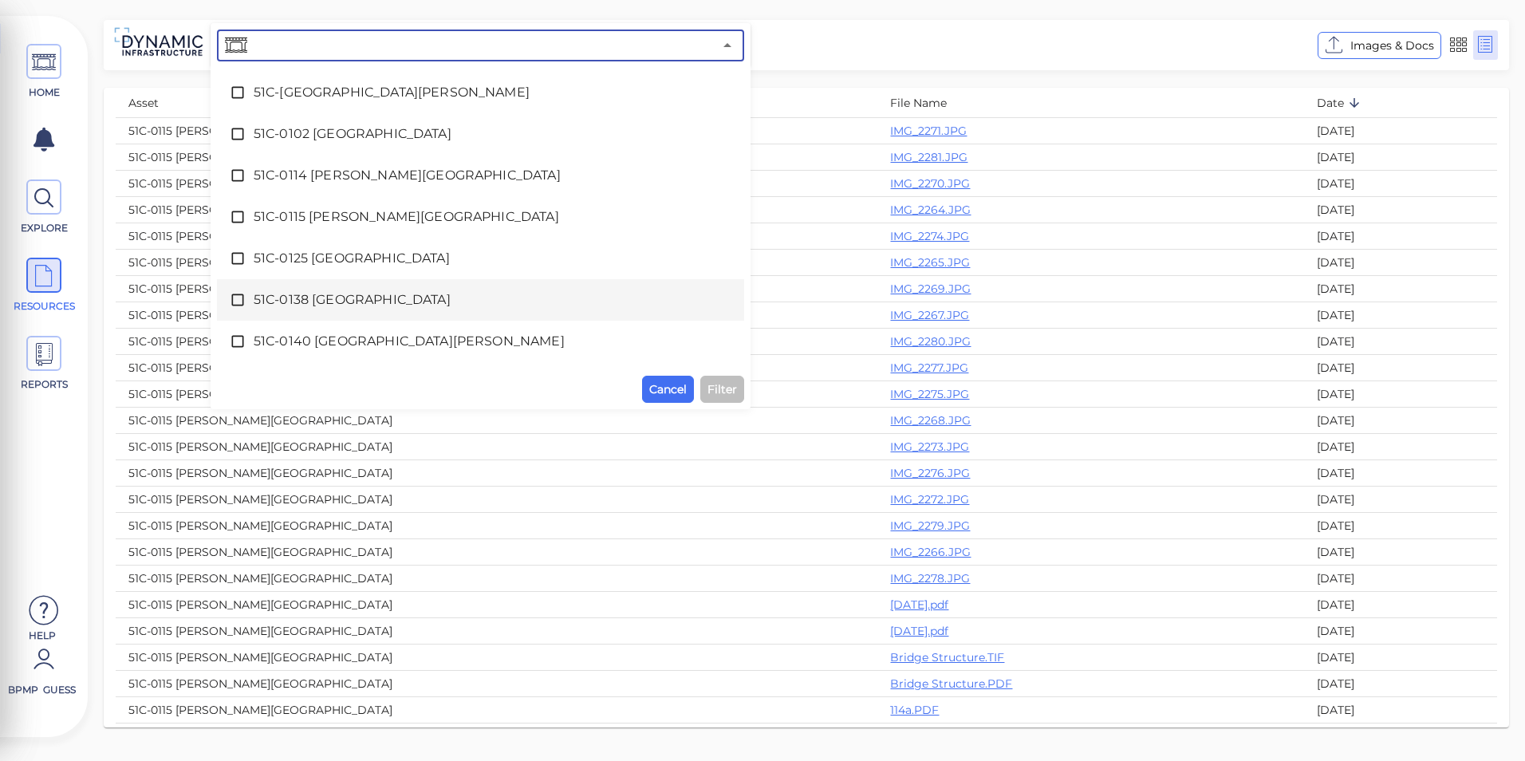
scroll to position [1769, 0]
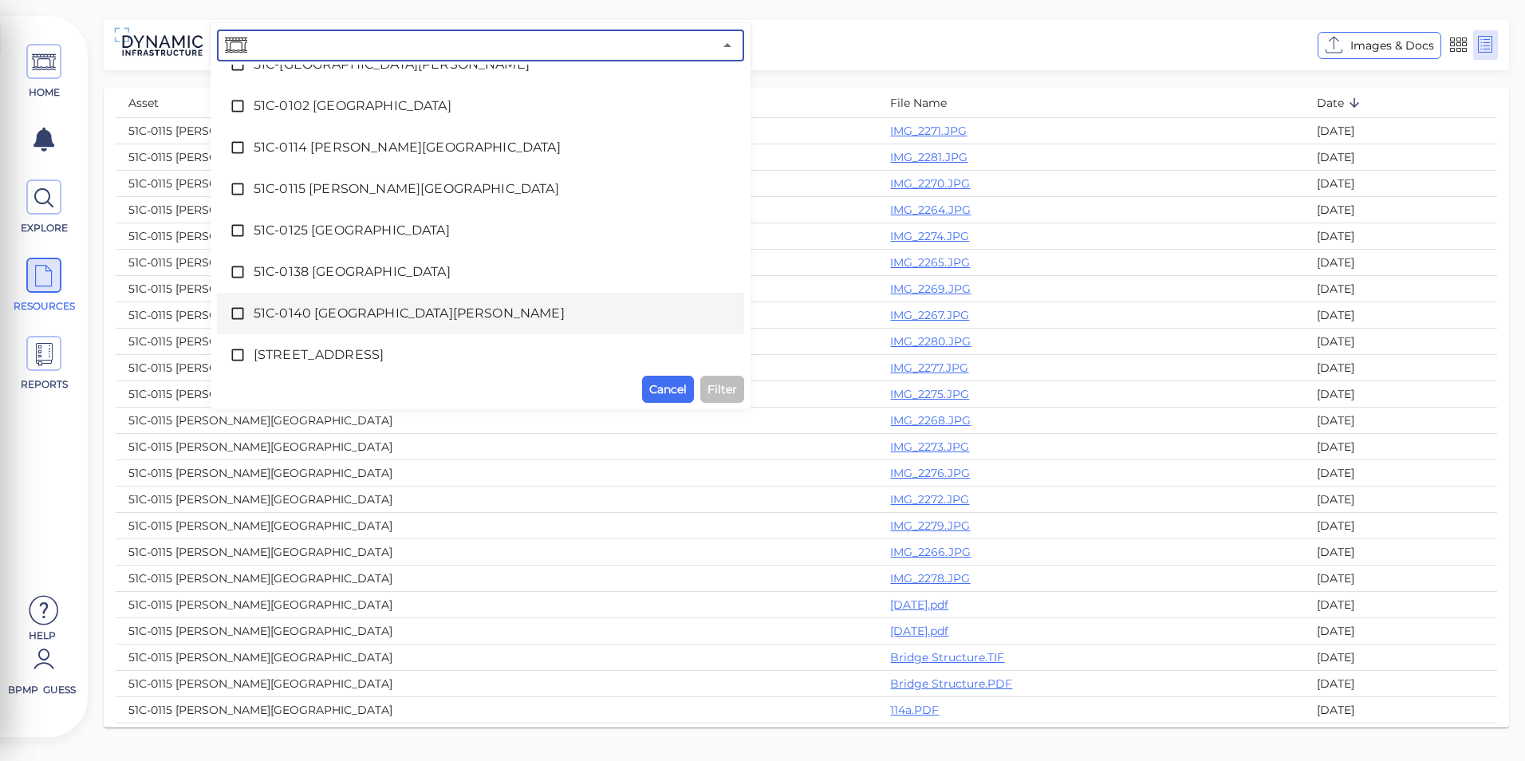
click at [393, 306] on span "51C-0140 [GEOGRAPHIC_DATA][PERSON_NAME]" at bounding box center [481, 313] width 454 height 19
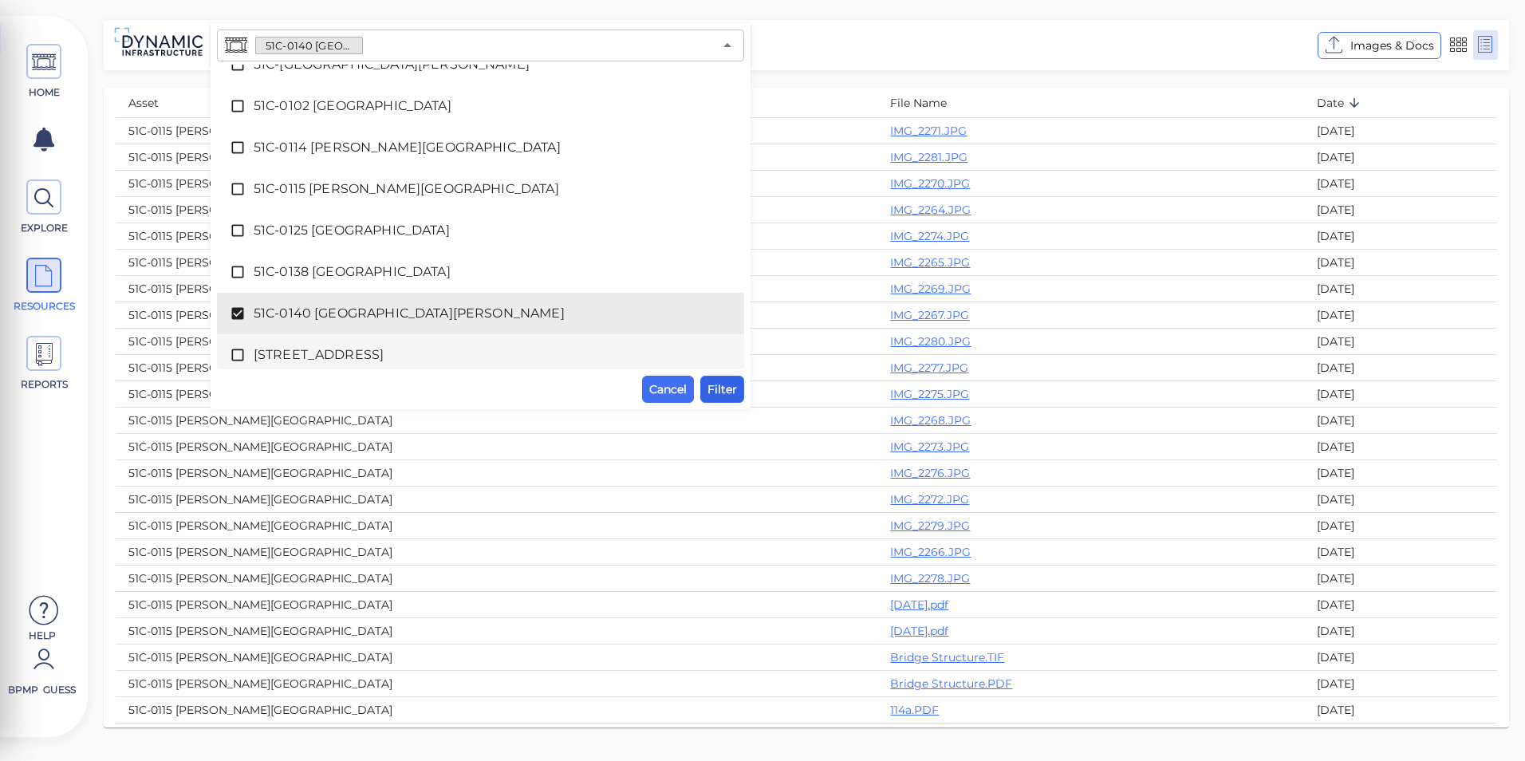
click at [722, 387] on span "Filter" at bounding box center [722, 389] width 30 height 19
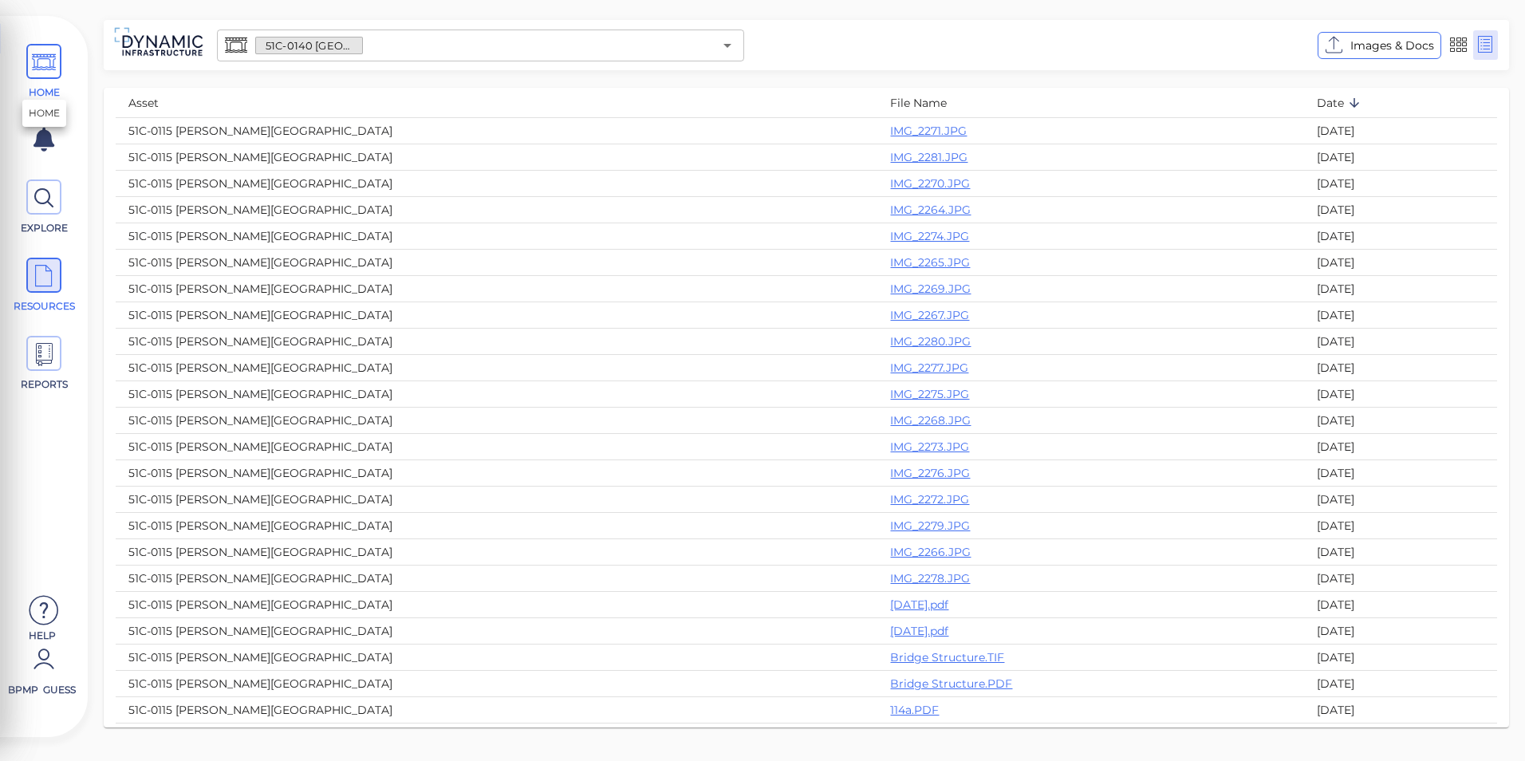
click at [41, 66] on icon at bounding box center [44, 63] width 24 height 36
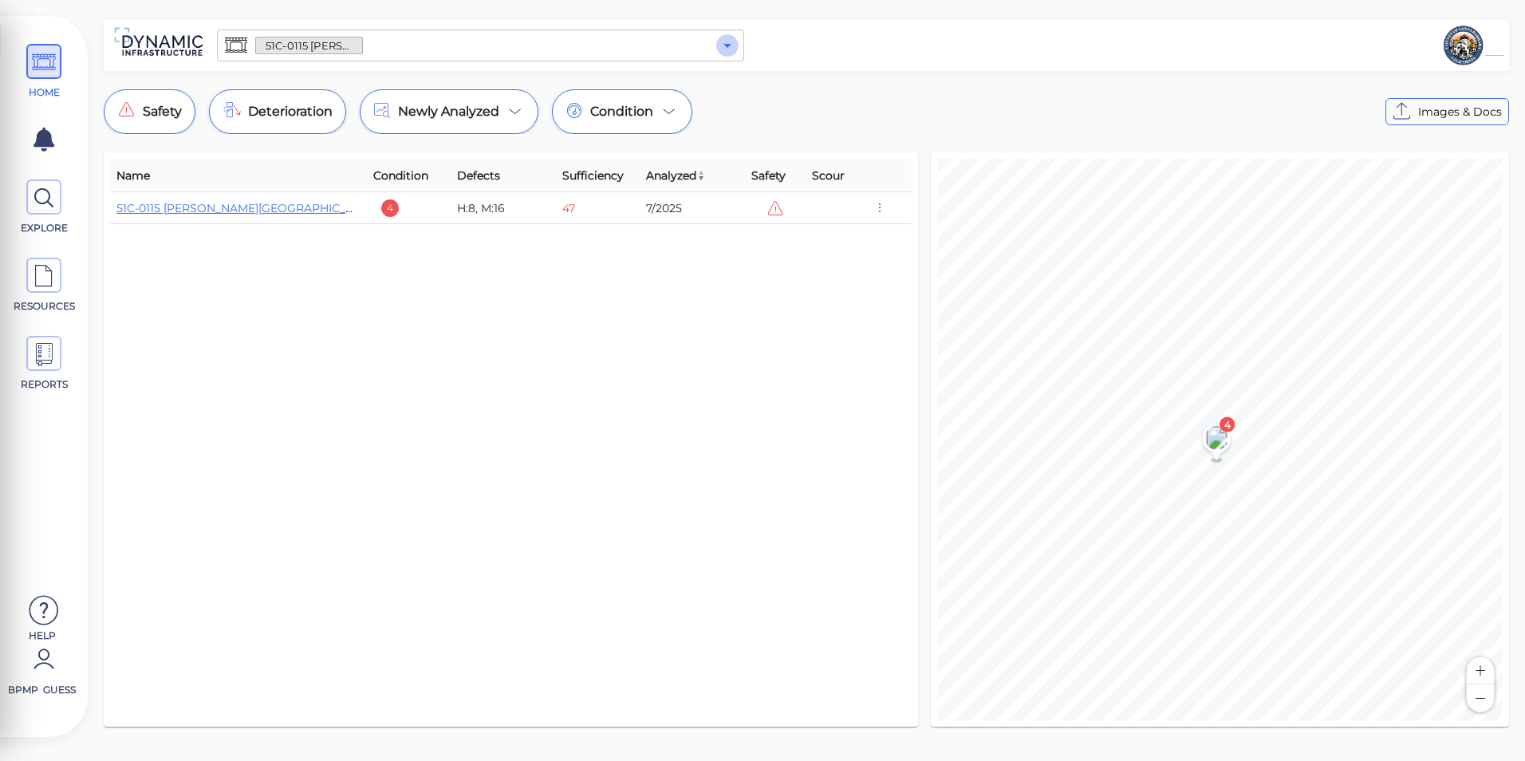
click at [731, 48] on icon "Open" at bounding box center [727, 45] width 19 height 19
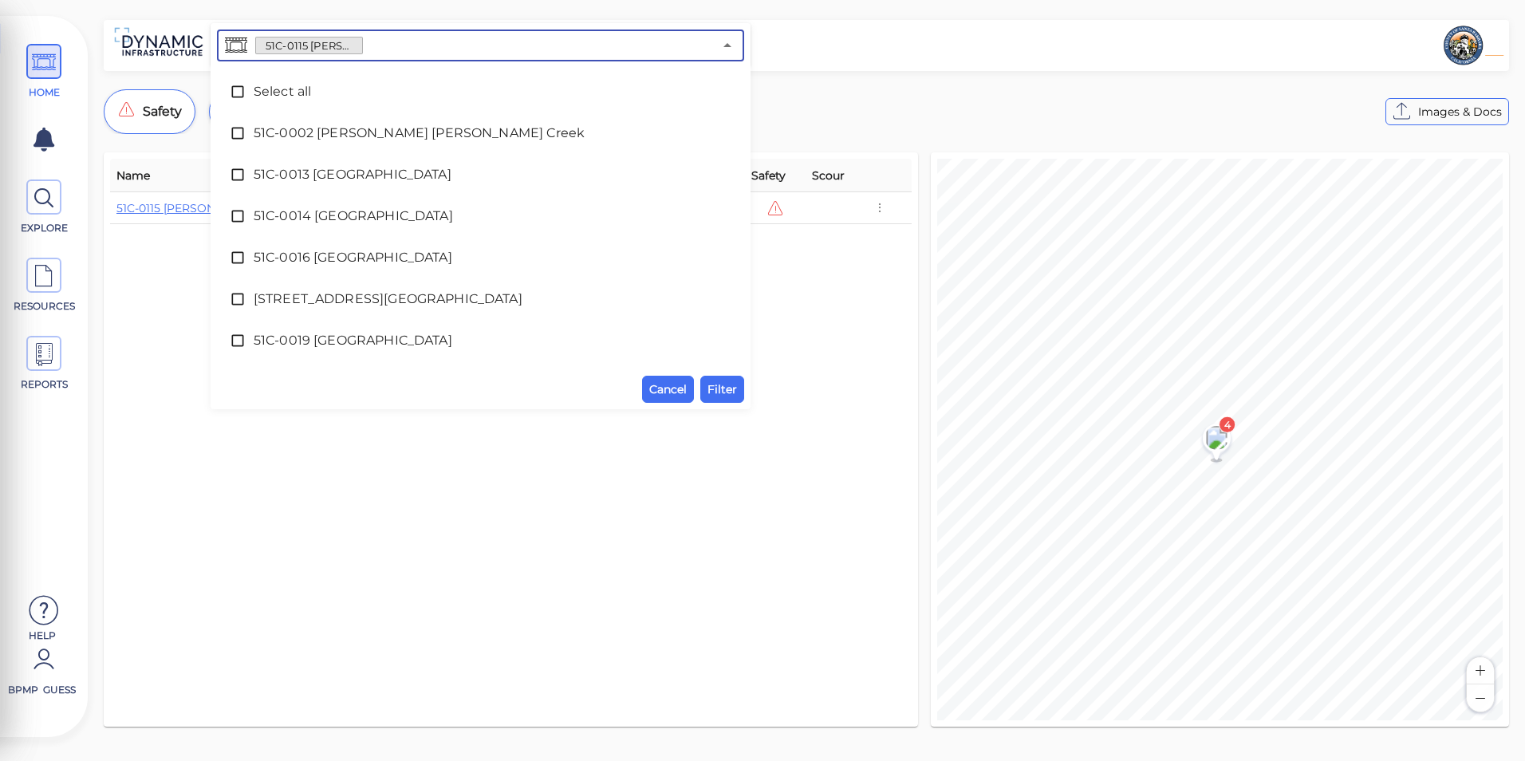
scroll to position [1609, 0]
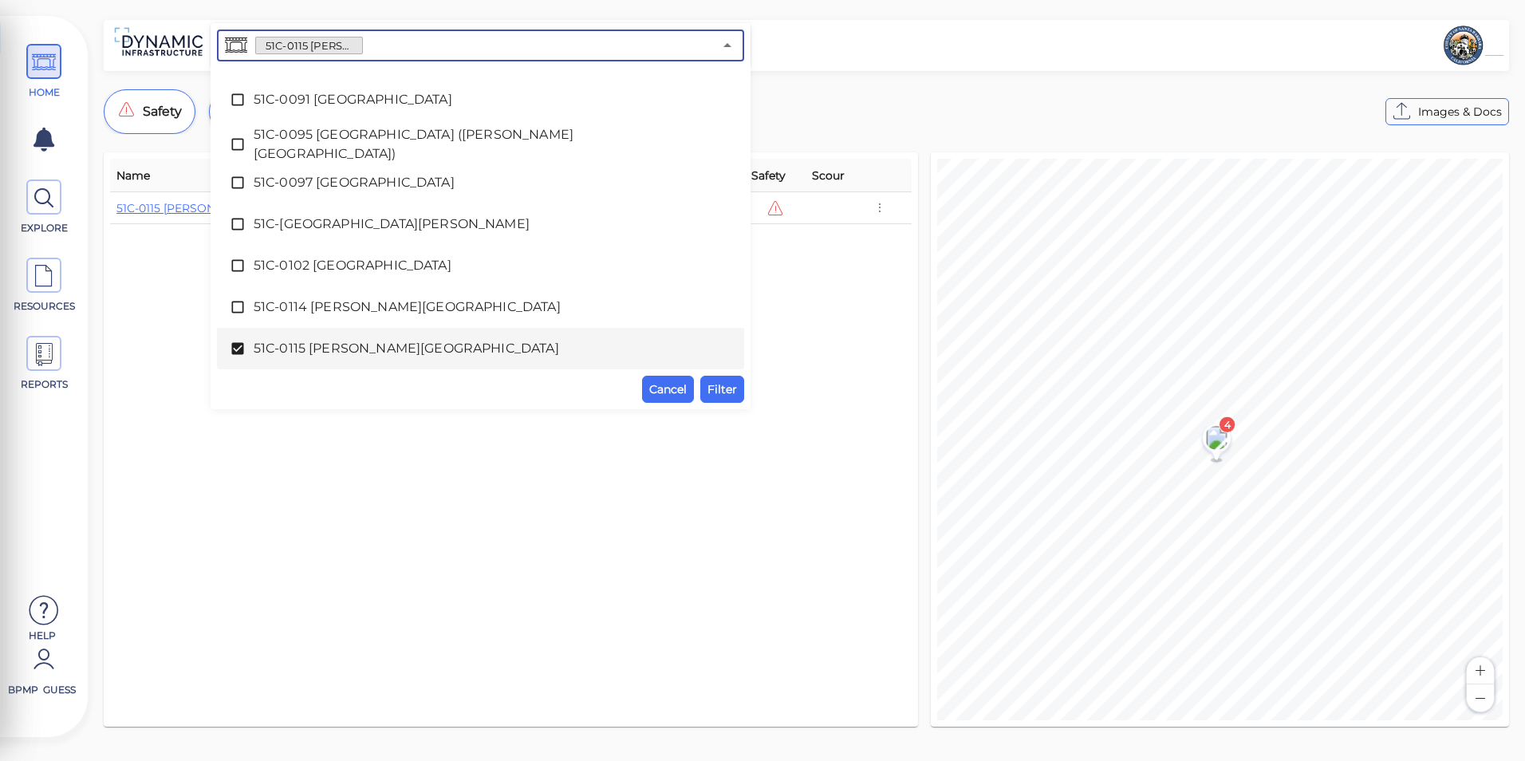
click at [386, 348] on span "51C-0115 [PERSON_NAME][GEOGRAPHIC_DATA]" at bounding box center [481, 348] width 454 height 19
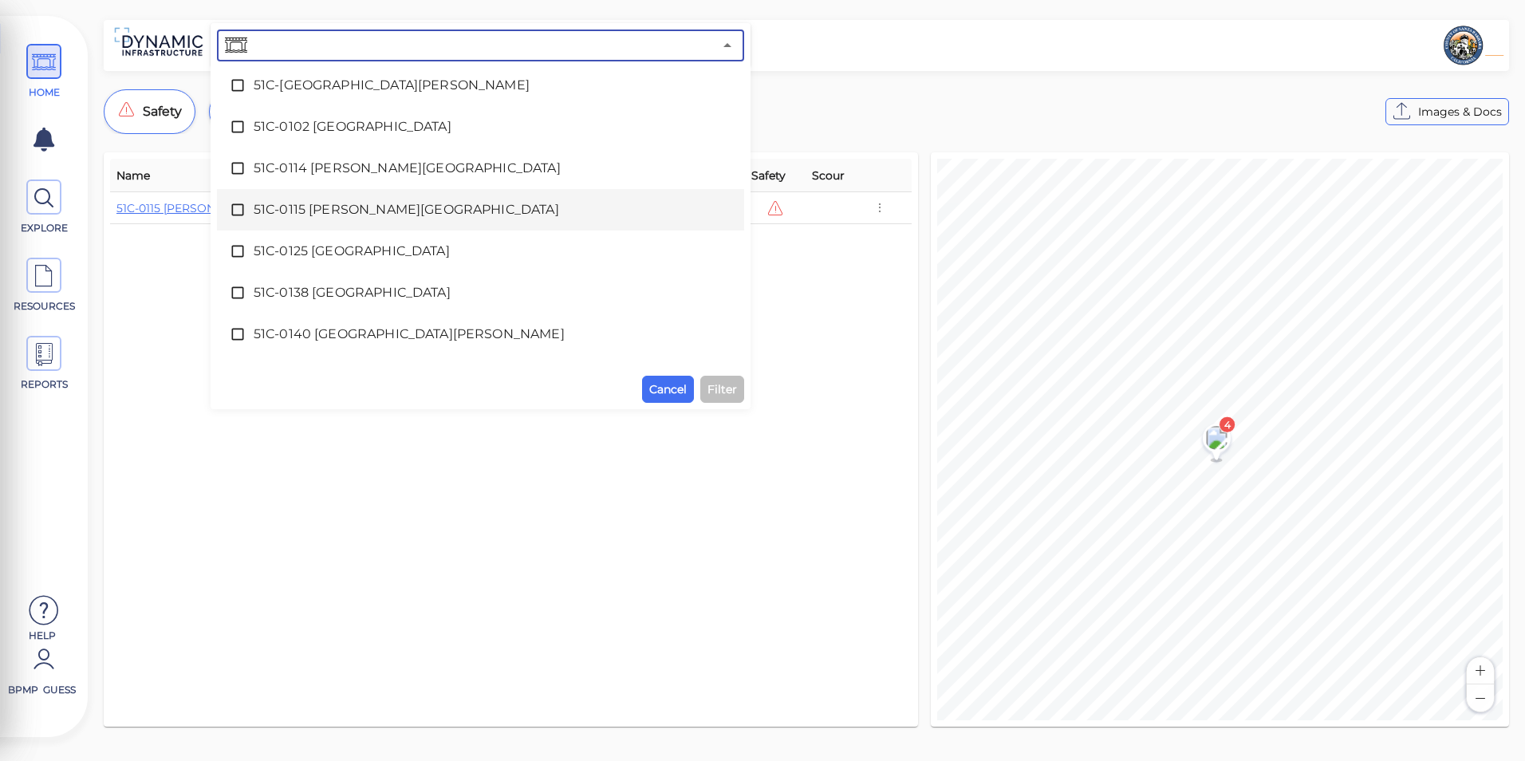
scroll to position [1849, 0]
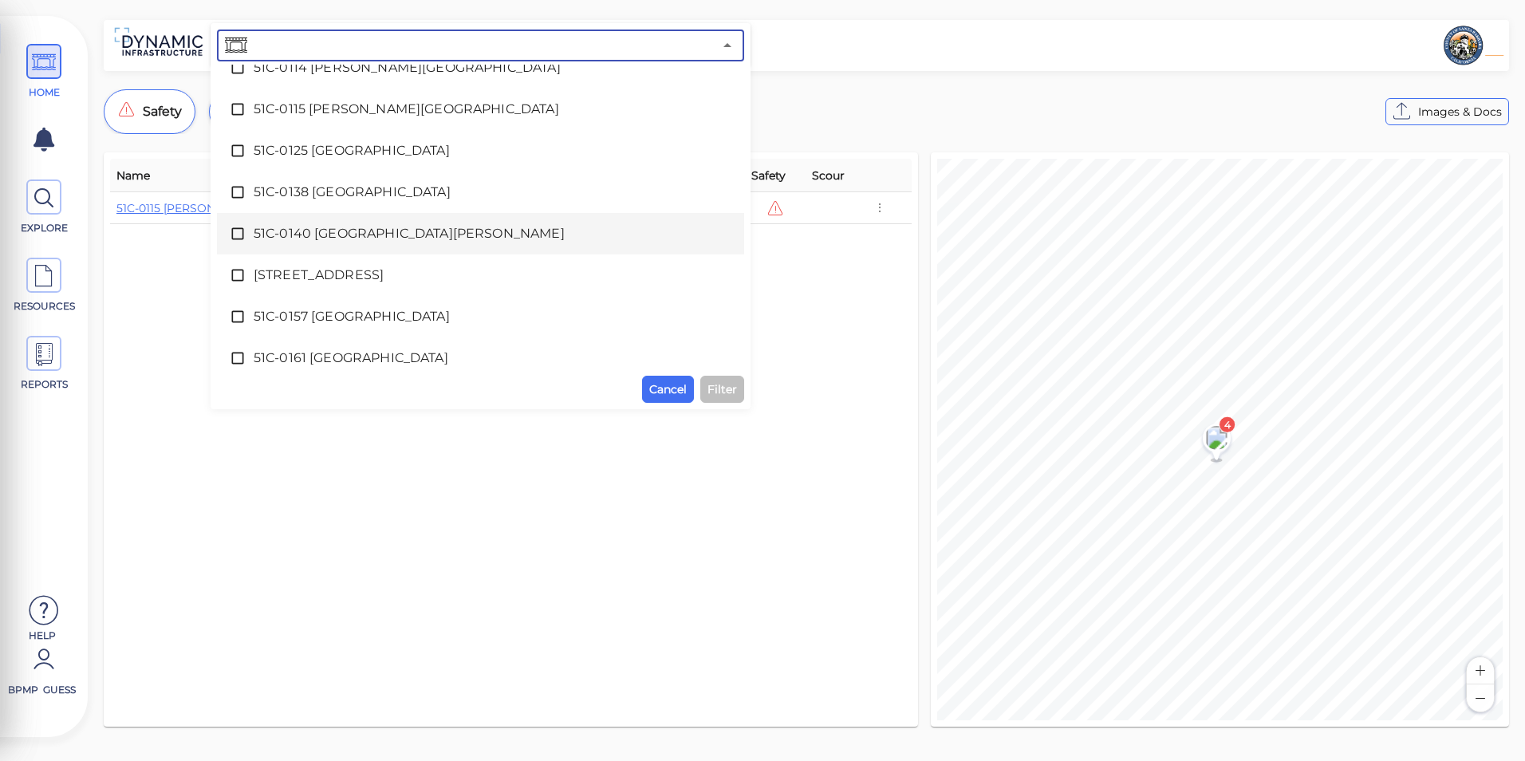
click at [380, 243] on div "51C-0140 [GEOGRAPHIC_DATA][PERSON_NAME]" at bounding box center [481, 234] width 502 height 32
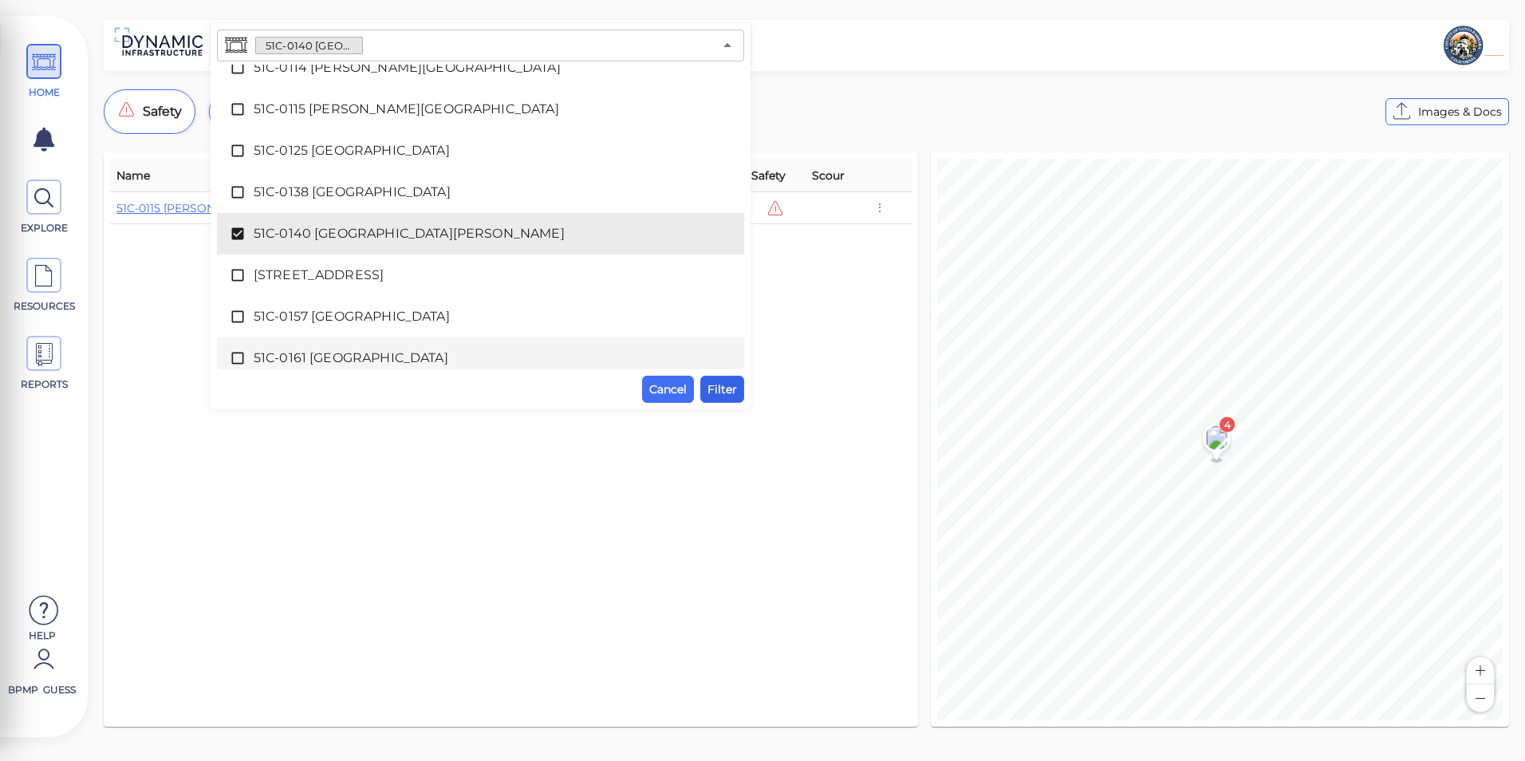
click at [719, 388] on span "Filter" at bounding box center [722, 389] width 30 height 19
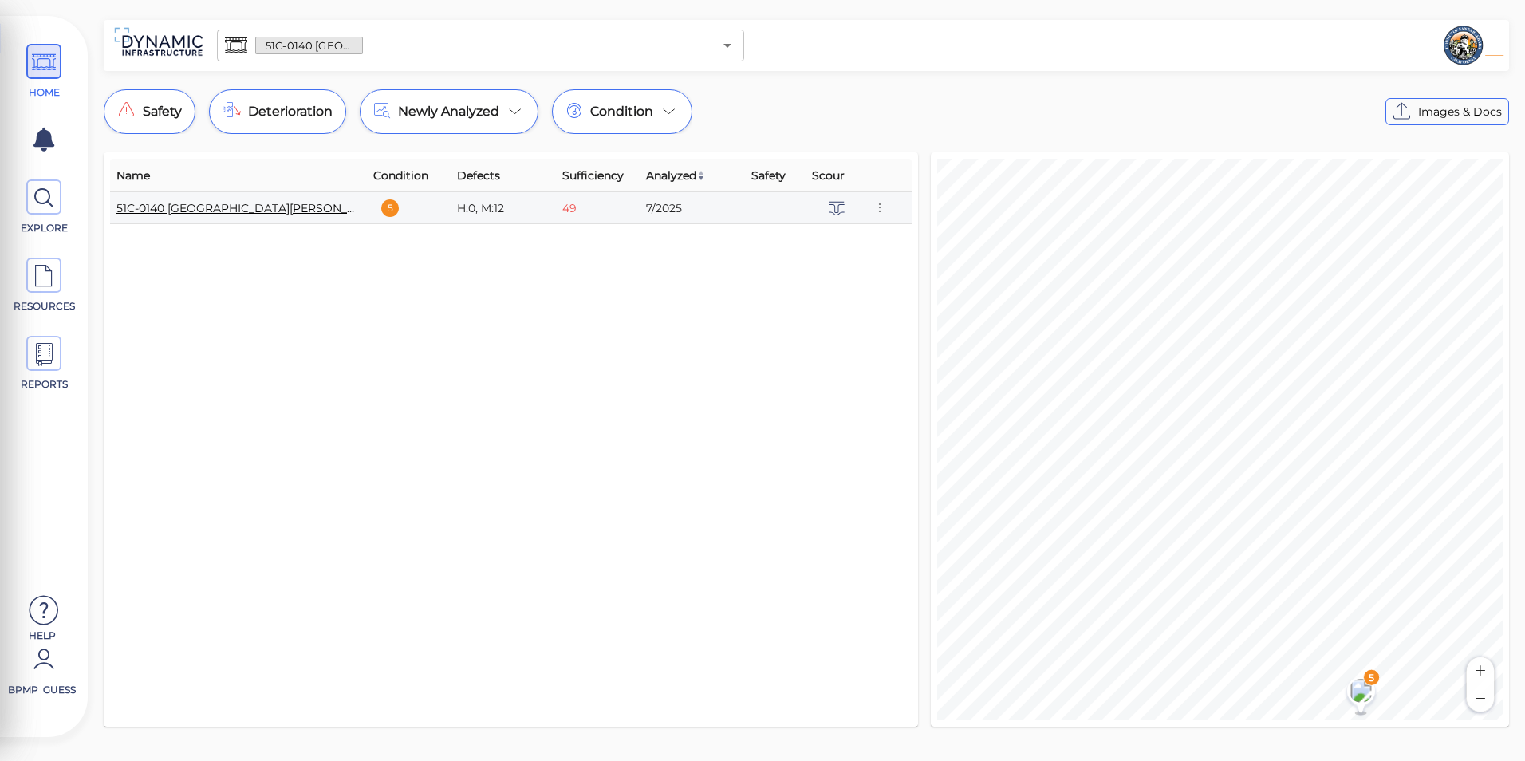
click at [289, 207] on link "51C-0140 [GEOGRAPHIC_DATA][PERSON_NAME]" at bounding box center [250, 208] width 268 height 14
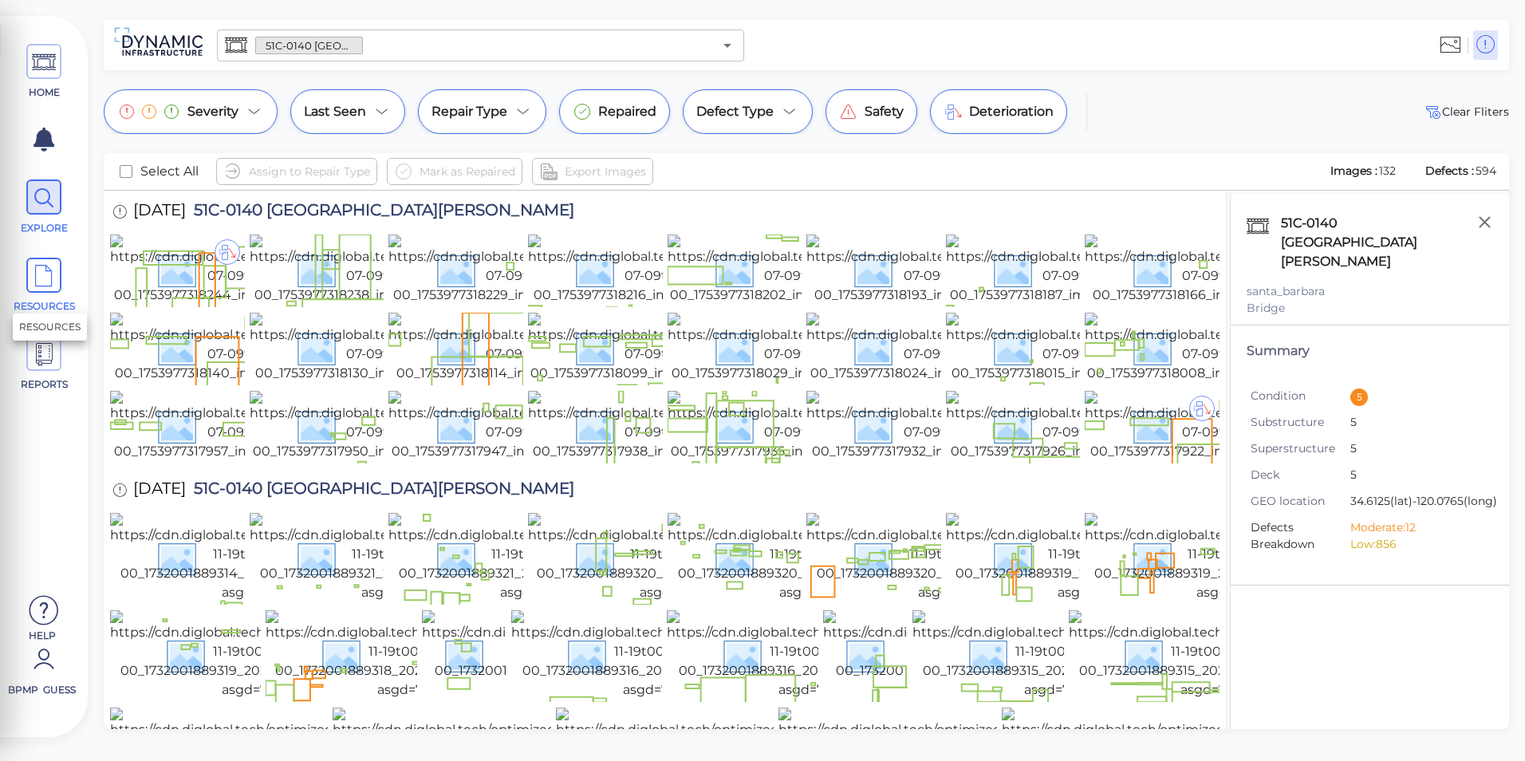
click at [61, 285] on span "RESOURCES" at bounding box center [44, 286] width 72 height 56
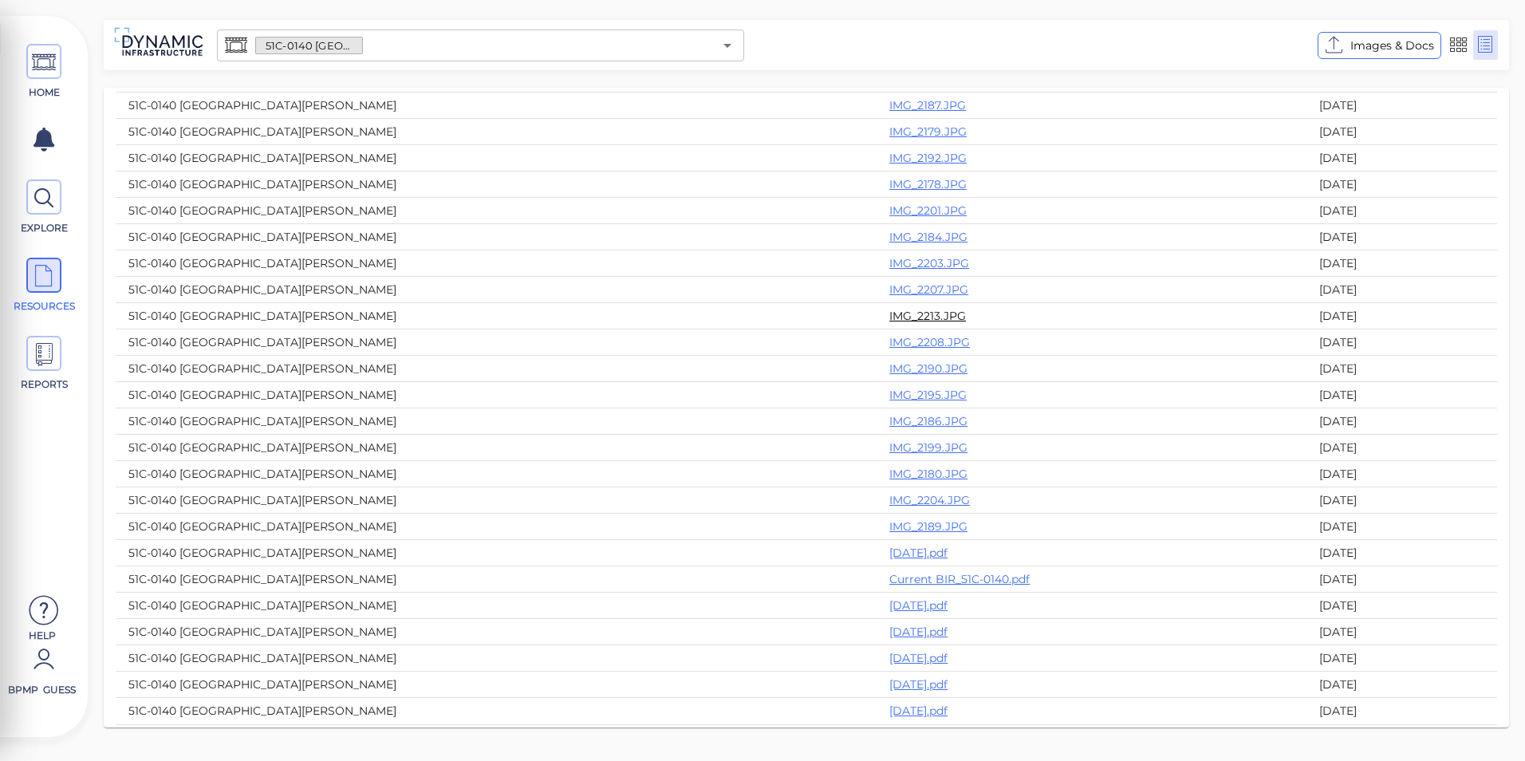
scroll to position [549, 0]
click at [889, 530] on link "[DATE].pdf" at bounding box center [918, 529] width 58 height 14
click at [889, 555] on link "Current BIR_51C-0140.pdf" at bounding box center [959, 555] width 140 height 14
click at [19, 61] on span "HOME" at bounding box center [44, 72] width 72 height 56
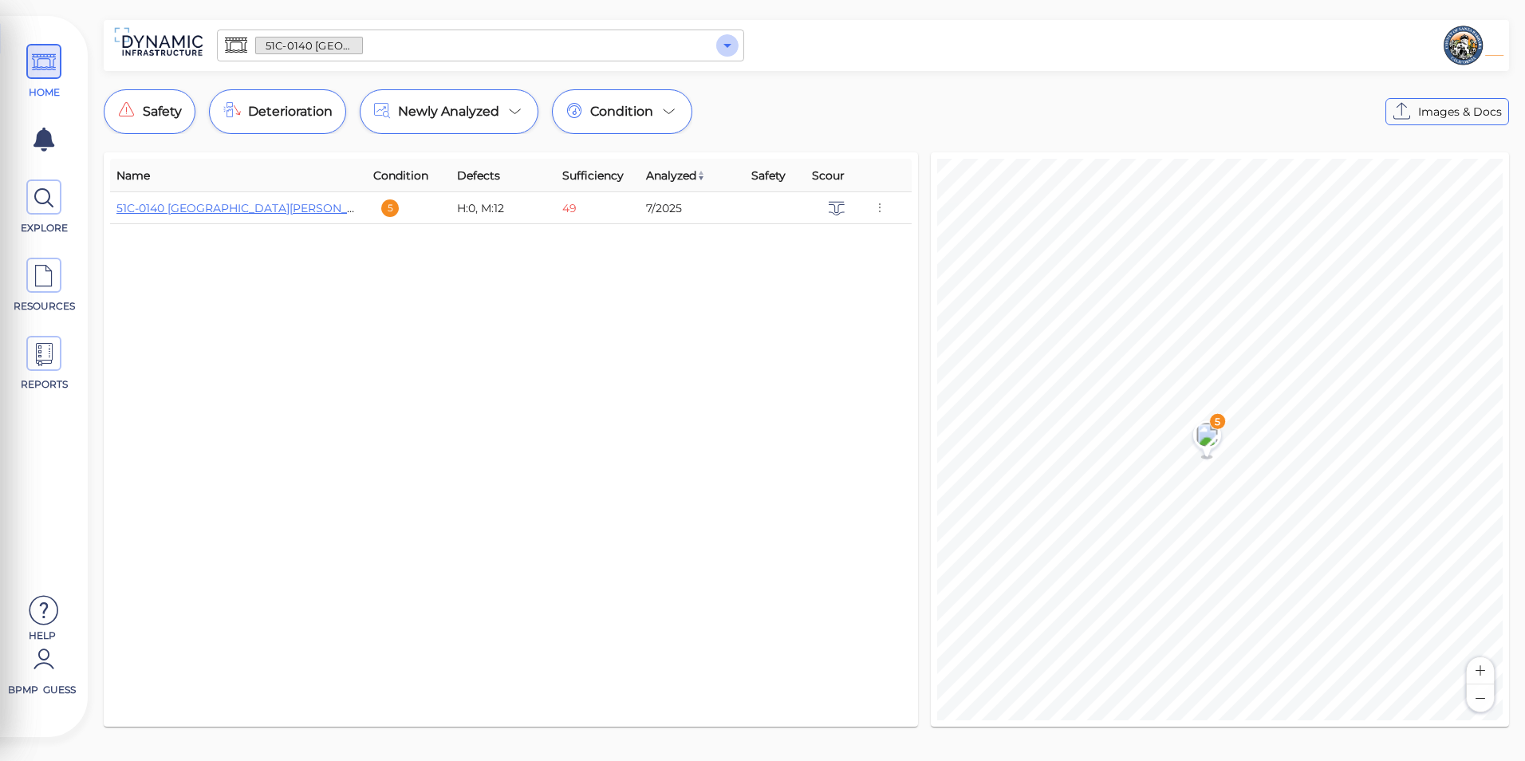
click at [728, 46] on icon "Open" at bounding box center [727, 46] width 8 height 4
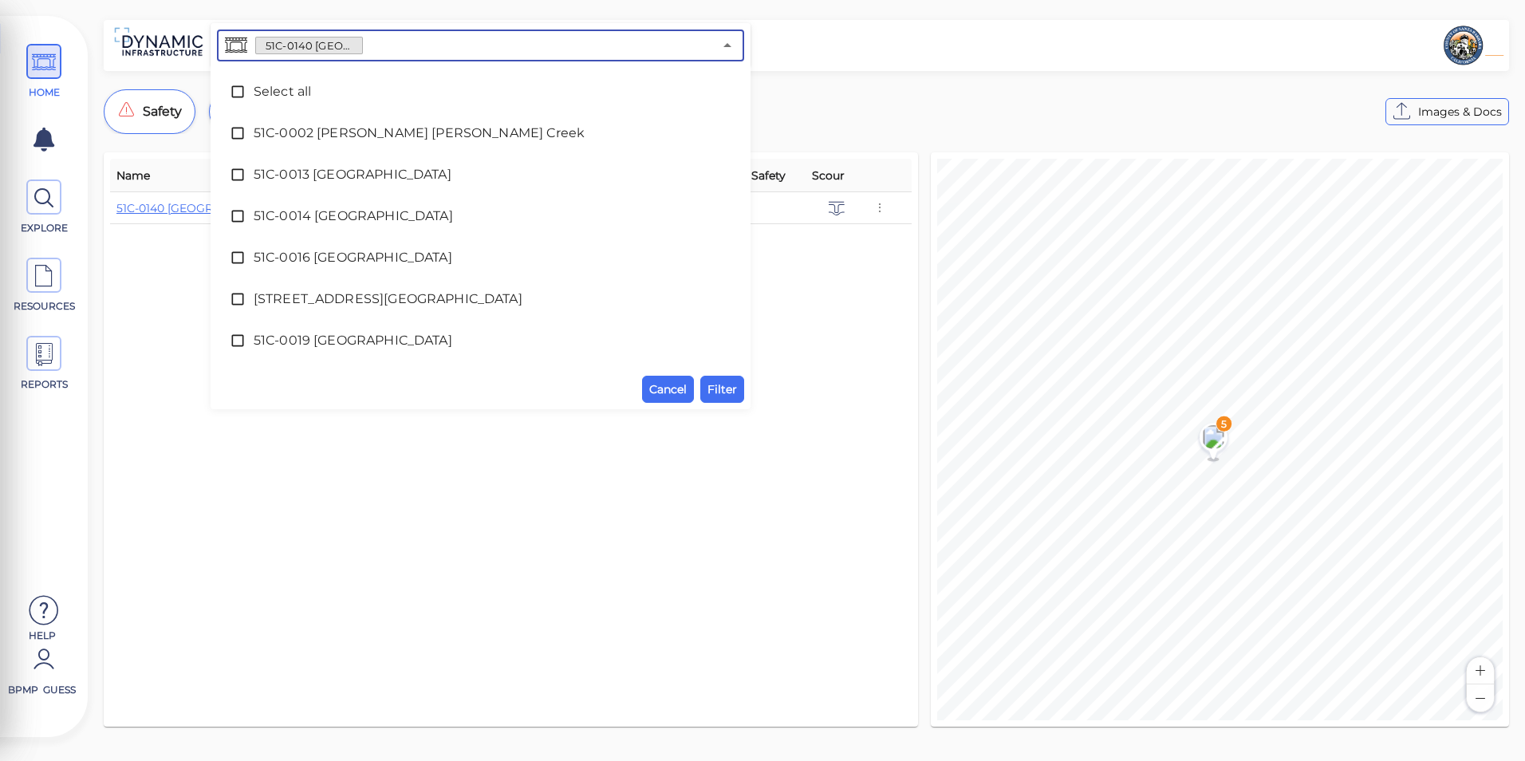
scroll to position [1734, 0]
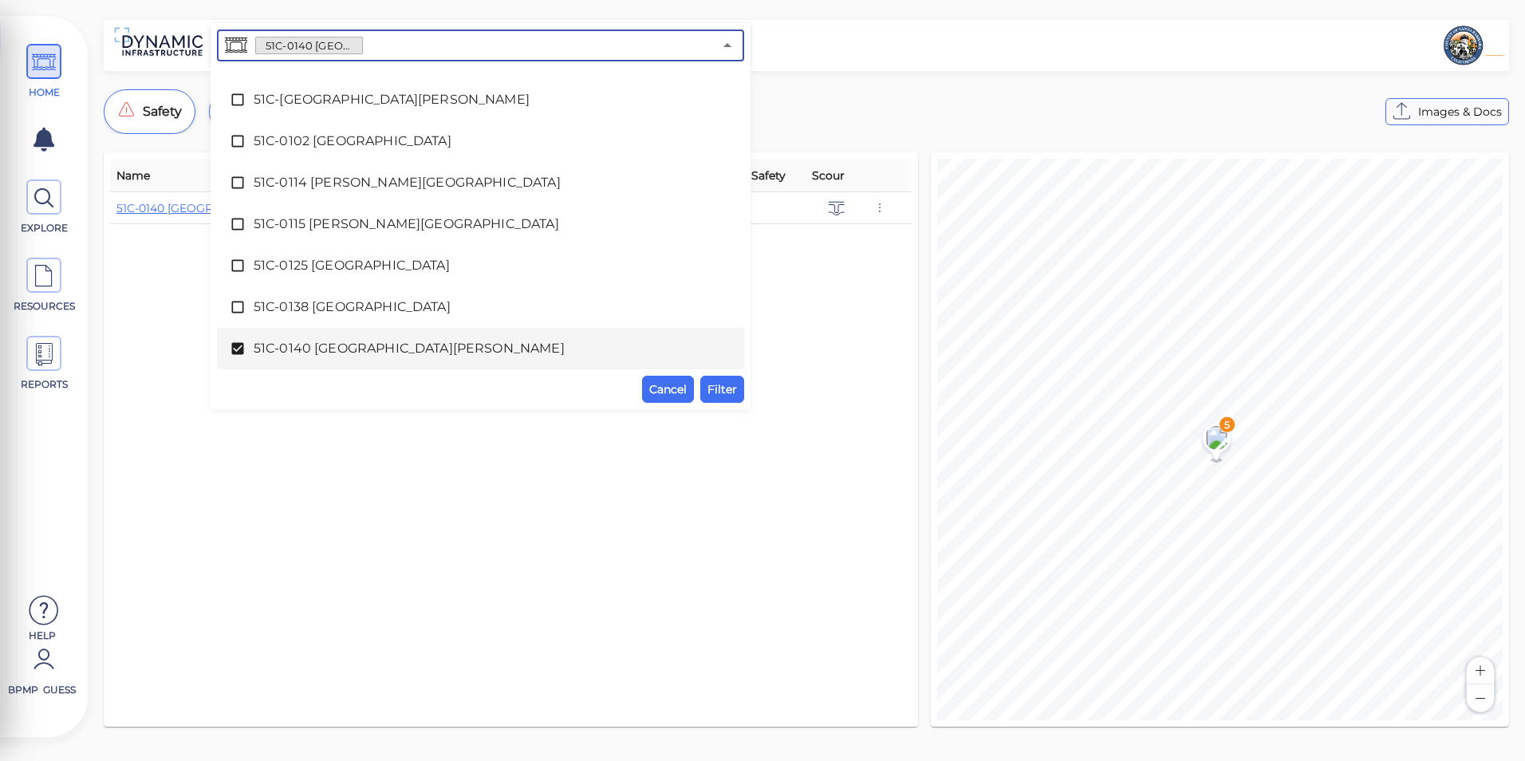
click at [421, 356] on span "51C-0140 [GEOGRAPHIC_DATA][PERSON_NAME]" at bounding box center [481, 348] width 454 height 19
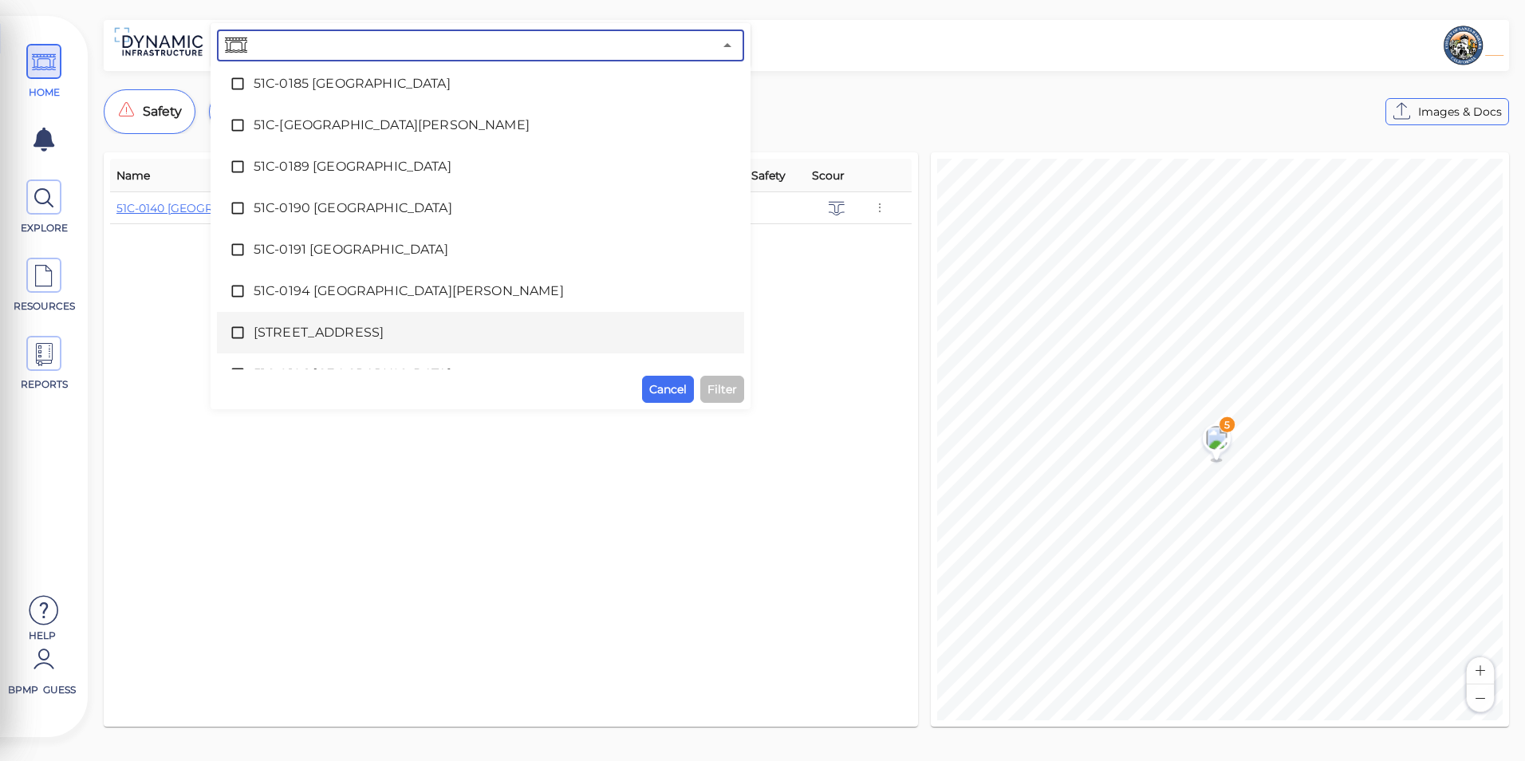
scroll to position [2451, 0]
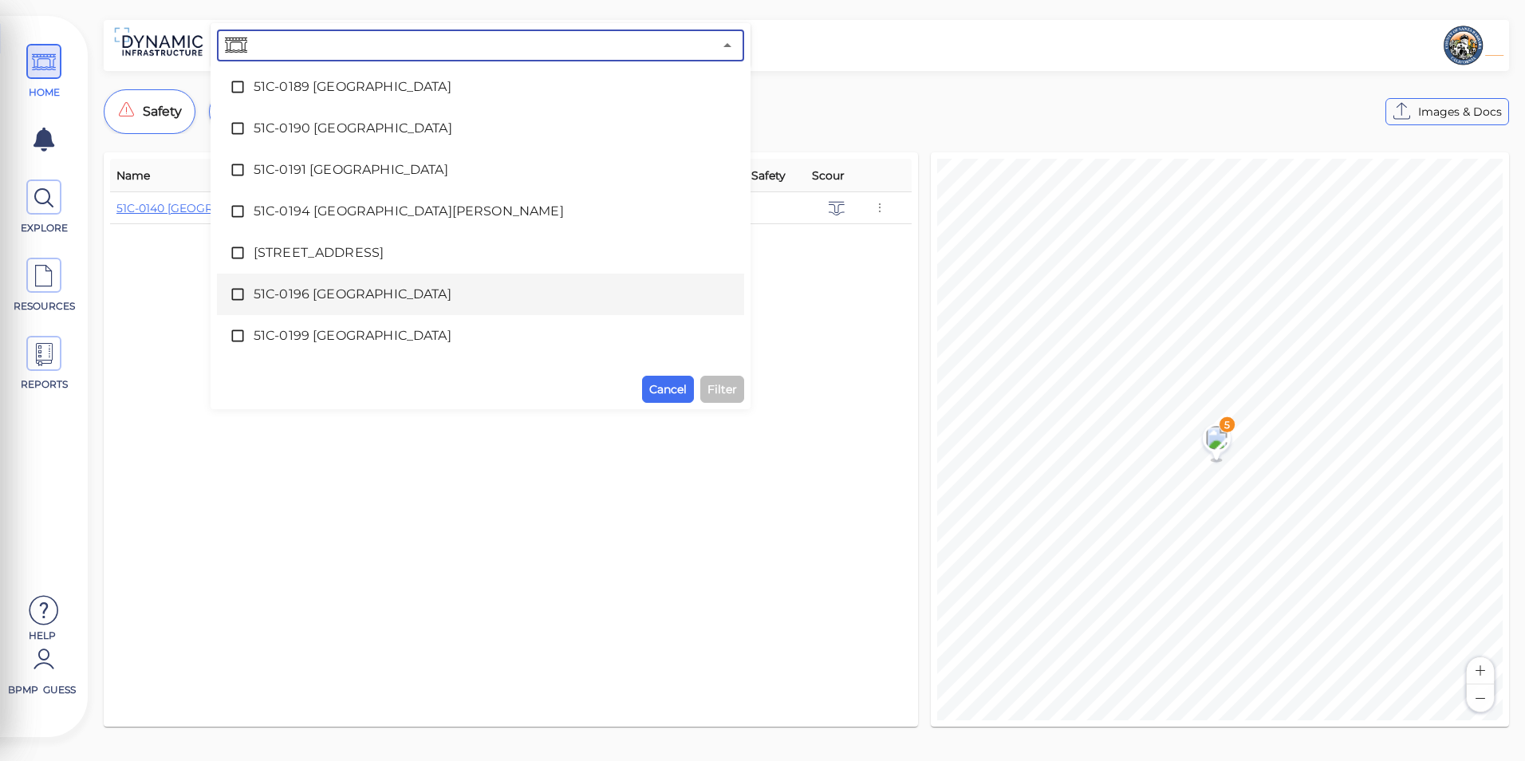
click at [419, 285] on span "51C-0196 [GEOGRAPHIC_DATA]" at bounding box center [481, 294] width 454 height 19
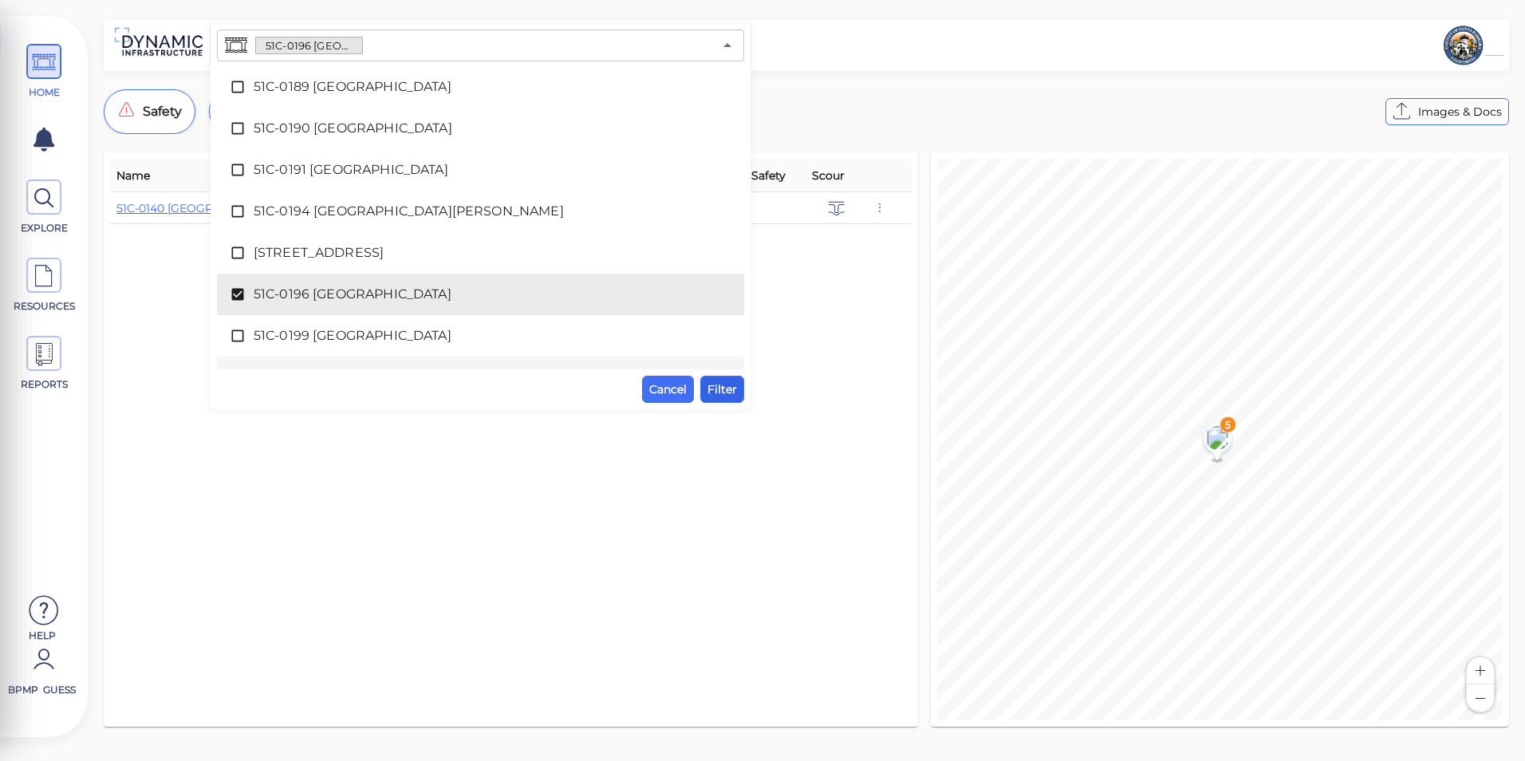
click at [712, 386] on span "Filter" at bounding box center [722, 389] width 30 height 19
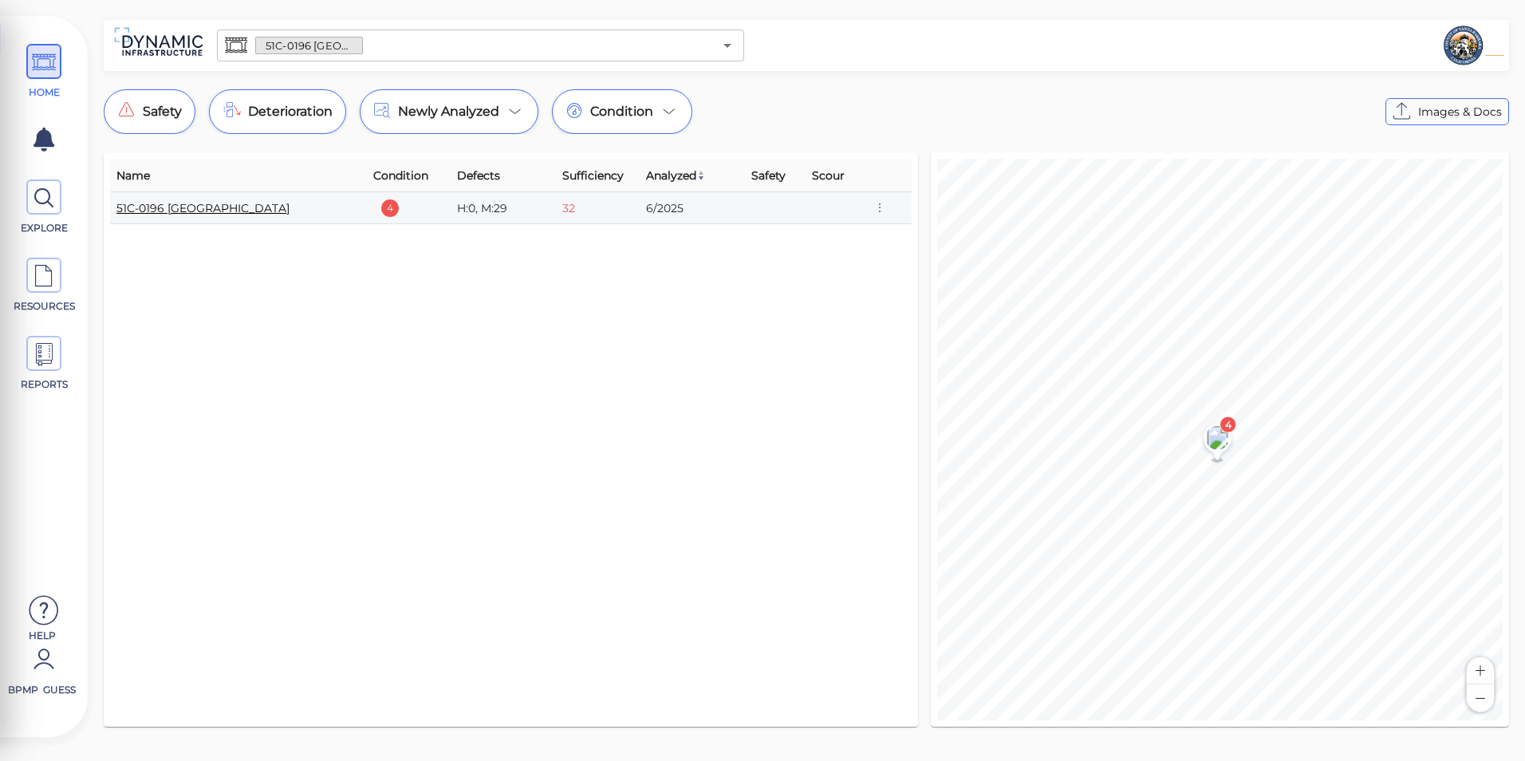
click at [233, 211] on link "51C-0196 [GEOGRAPHIC_DATA]" at bounding box center [202, 208] width 173 height 14
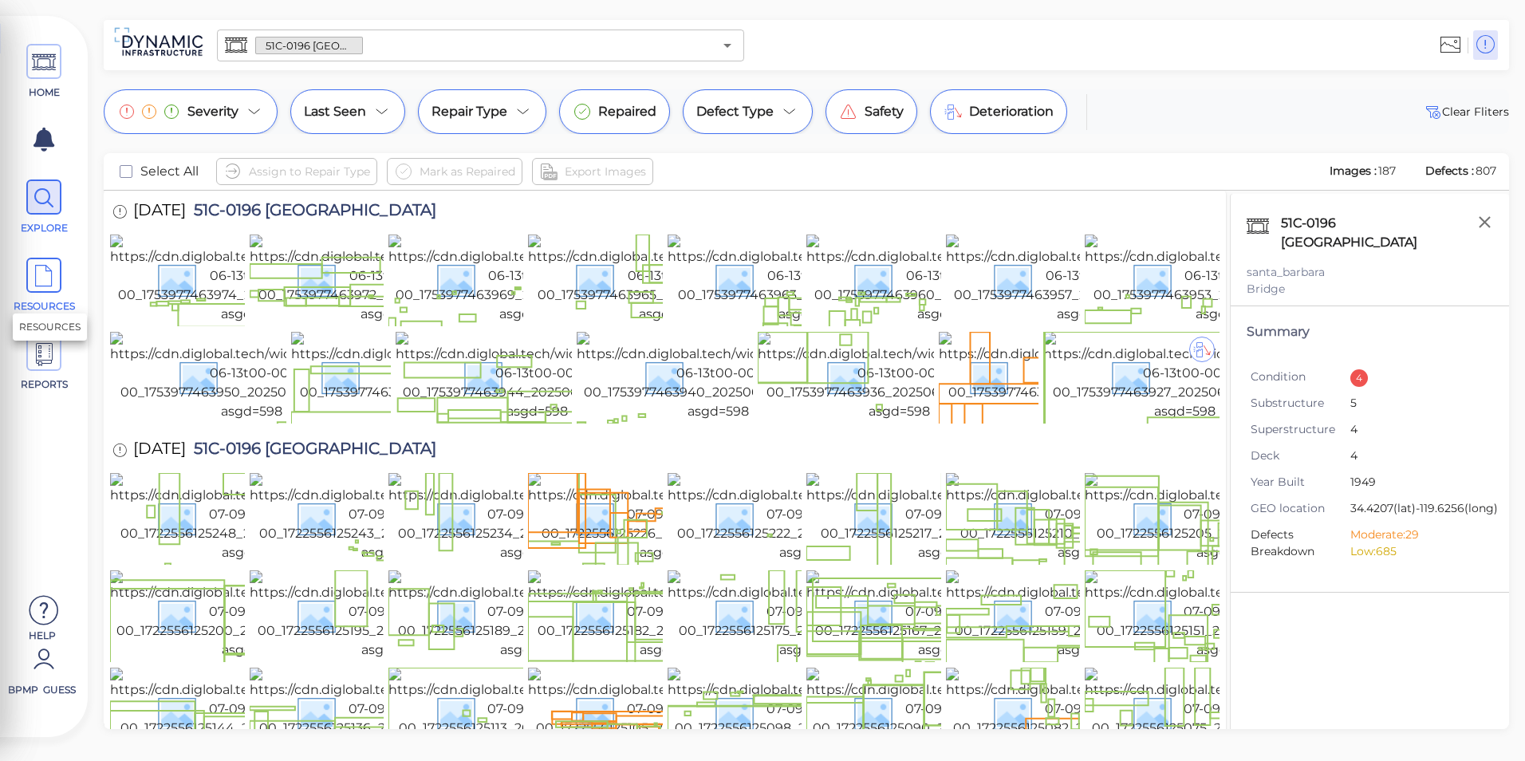
click at [75, 278] on span "RESOURCES" at bounding box center [44, 286] width 72 height 56
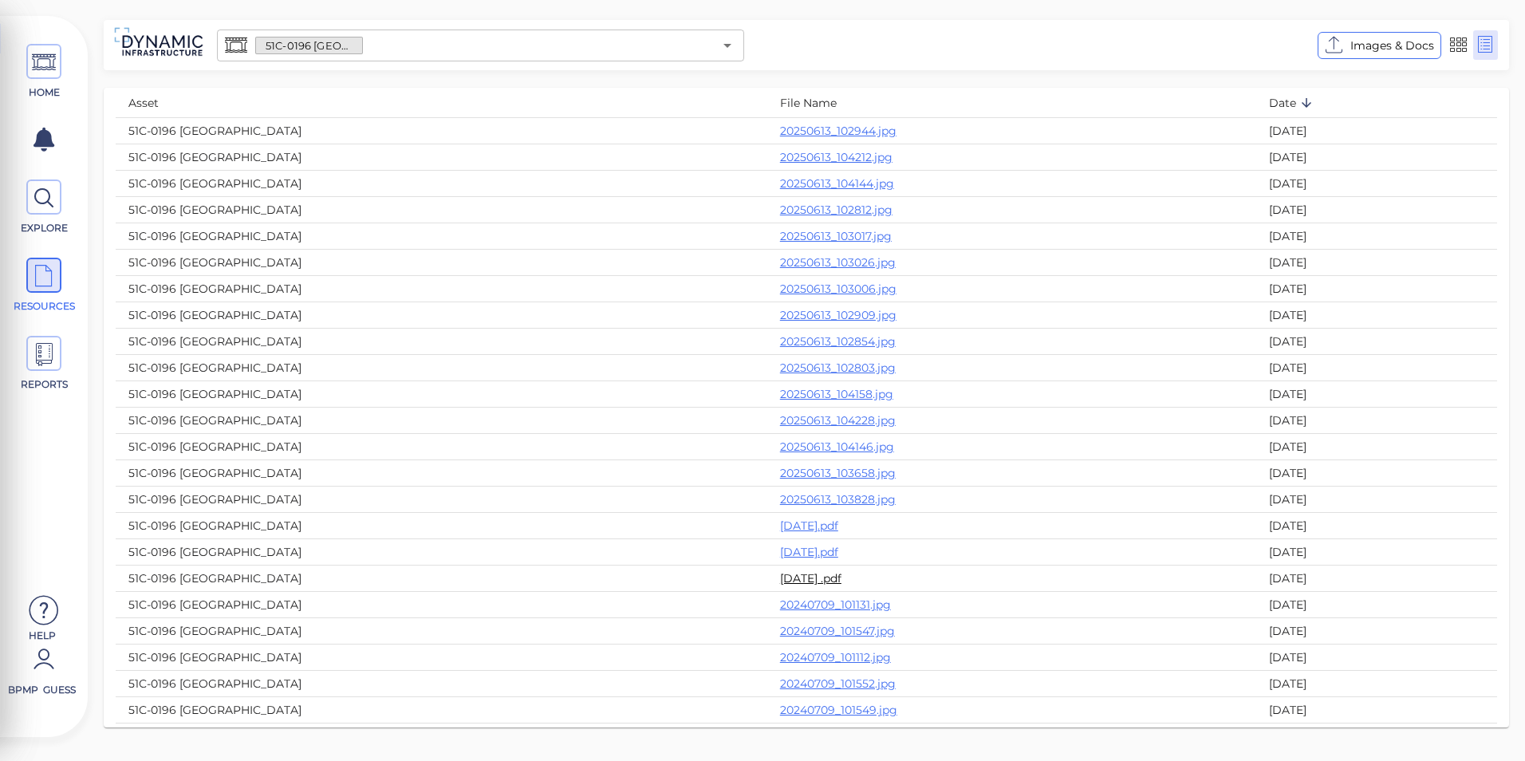
click at [780, 579] on link "[DATE] .pdf" at bounding box center [810, 578] width 61 height 14
click at [780, 552] on link "[DATE].pdf" at bounding box center [809, 552] width 58 height 14
click at [56, 77] on span at bounding box center [43, 61] width 35 height 35
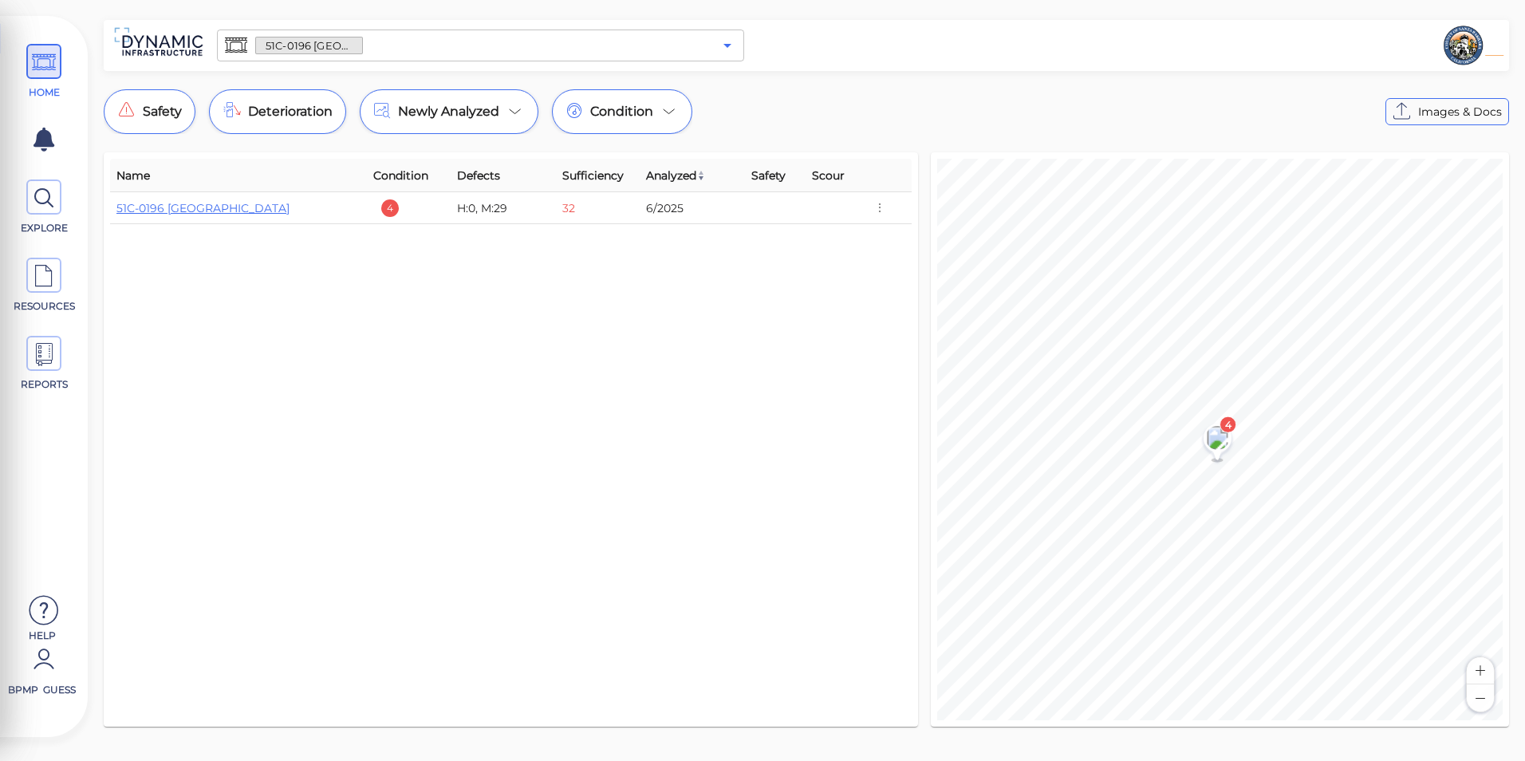
click at [726, 48] on icon "Open" at bounding box center [727, 45] width 19 height 19
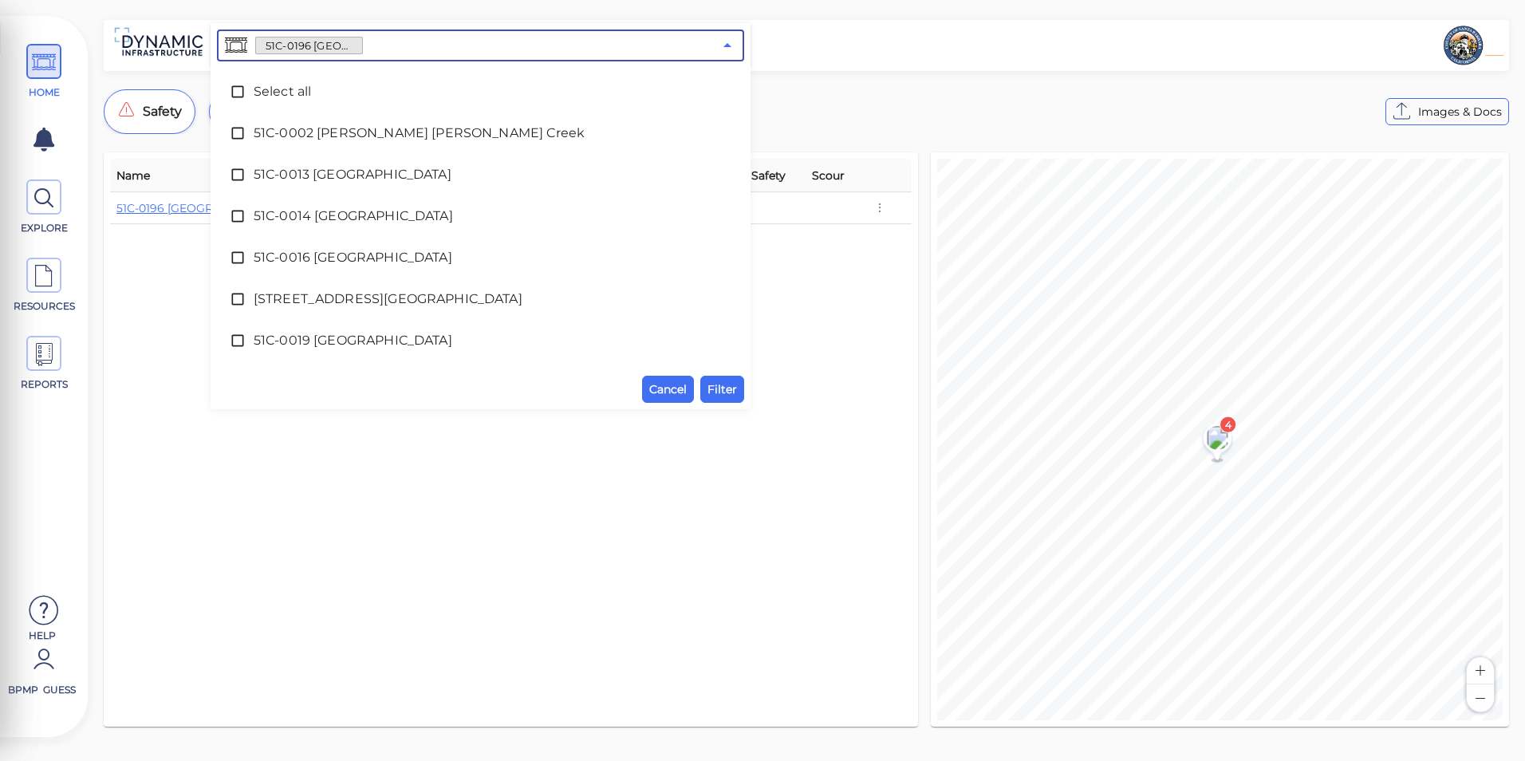
scroll to position [2397, 0]
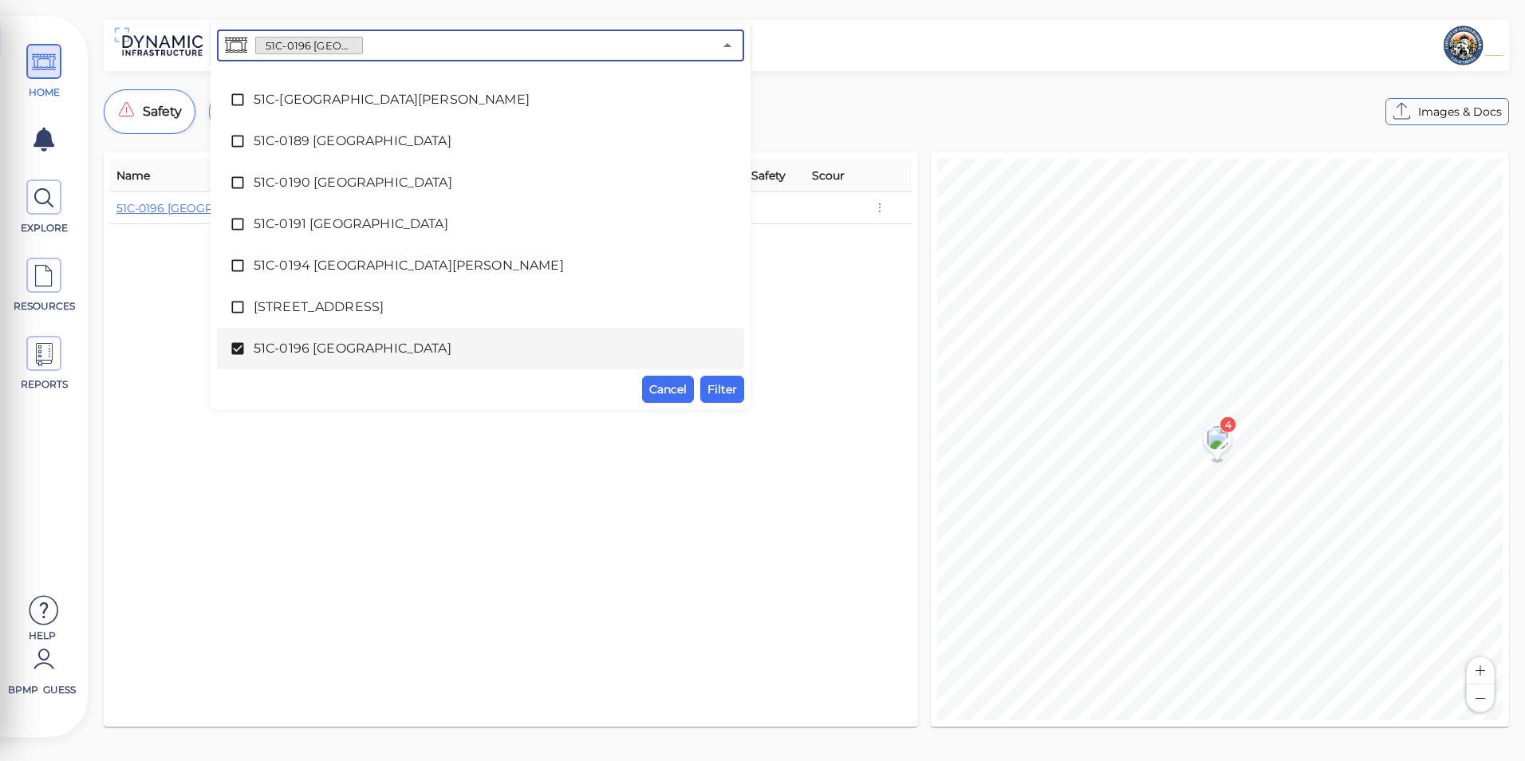
click at [437, 355] on span "51C-0196 [GEOGRAPHIC_DATA]" at bounding box center [481, 348] width 454 height 19
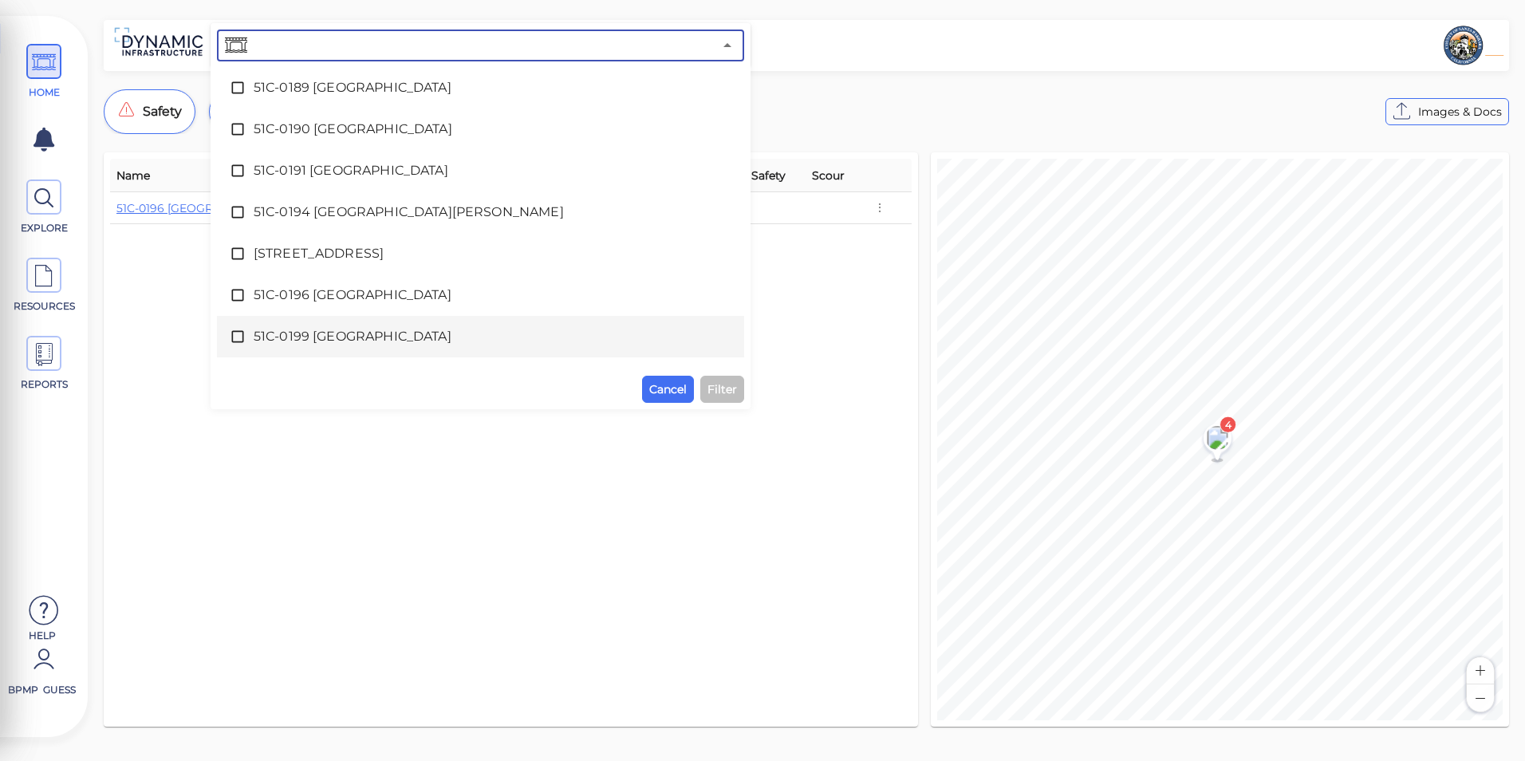
scroll to position [2477, 0]
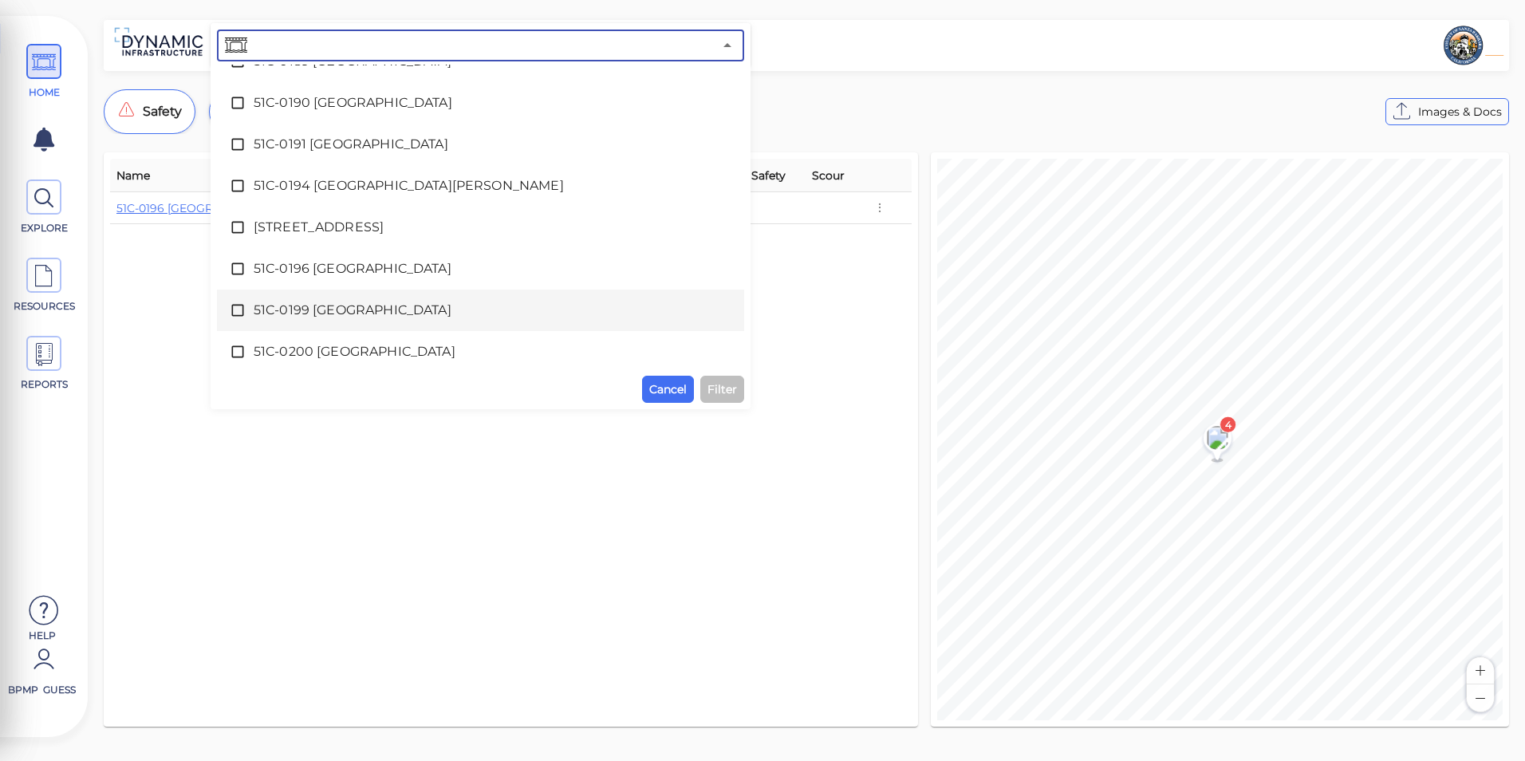
click at [435, 310] on span "51C-0199 [GEOGRAPHIC_DATA]" at bounding box center [481, 310] width 454 height 19
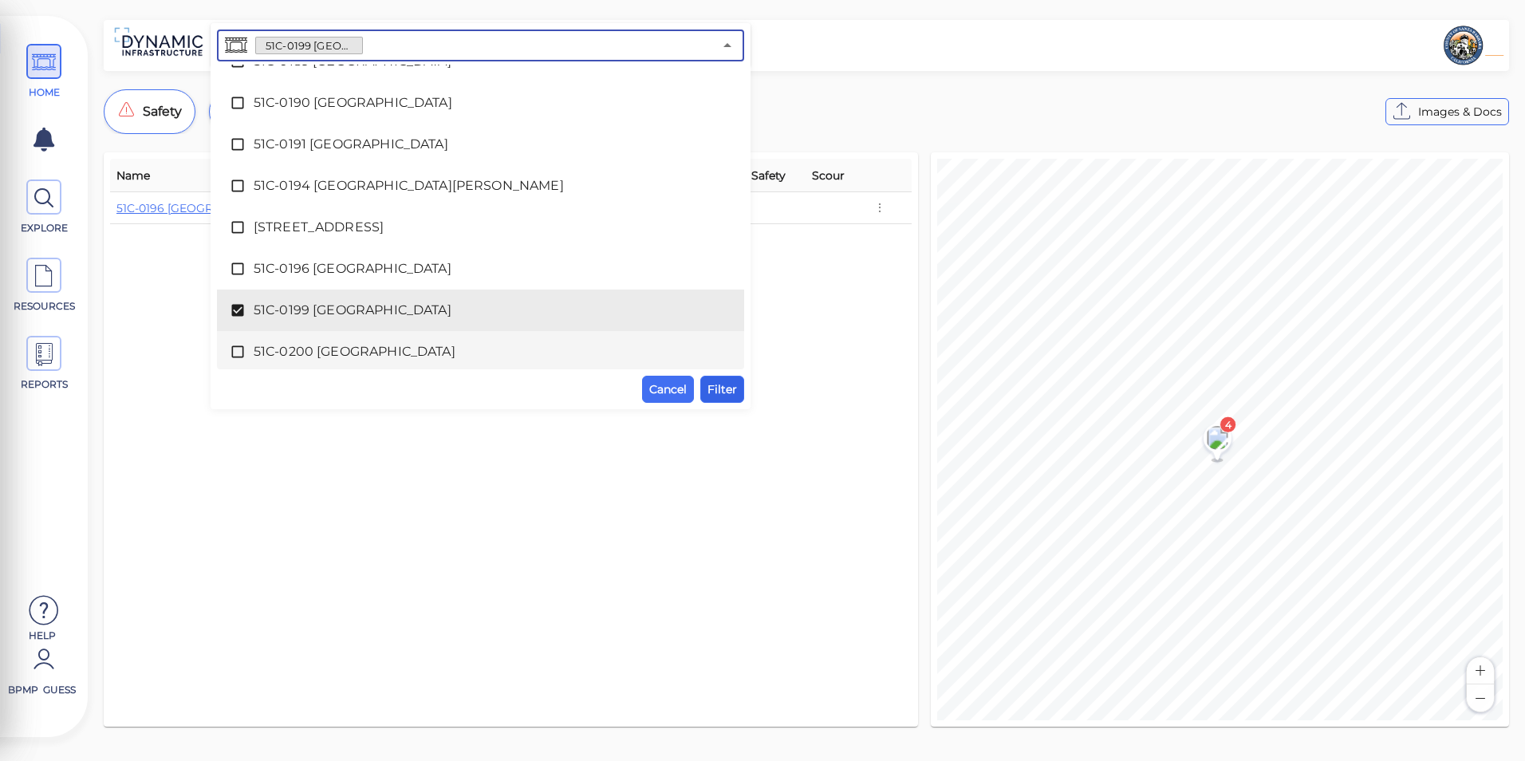
click at [723, 380] on span "Filter" at bounding box center [722, 389] width 30 height 19
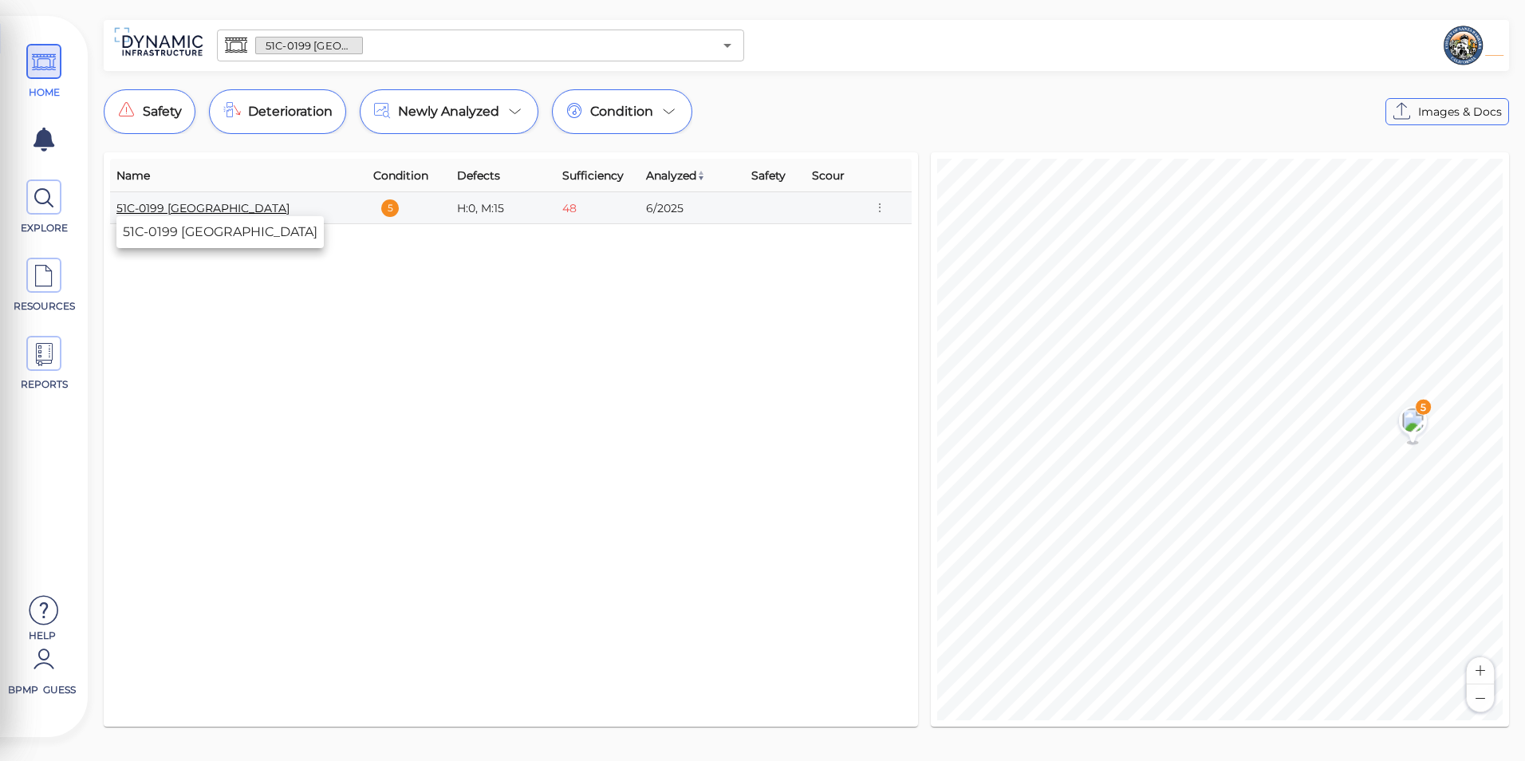
click at [273, 204] on link "51C-0199 [GEOGRAPHIC_DATA]" at bounding box center [202, 208] width 173 height 14
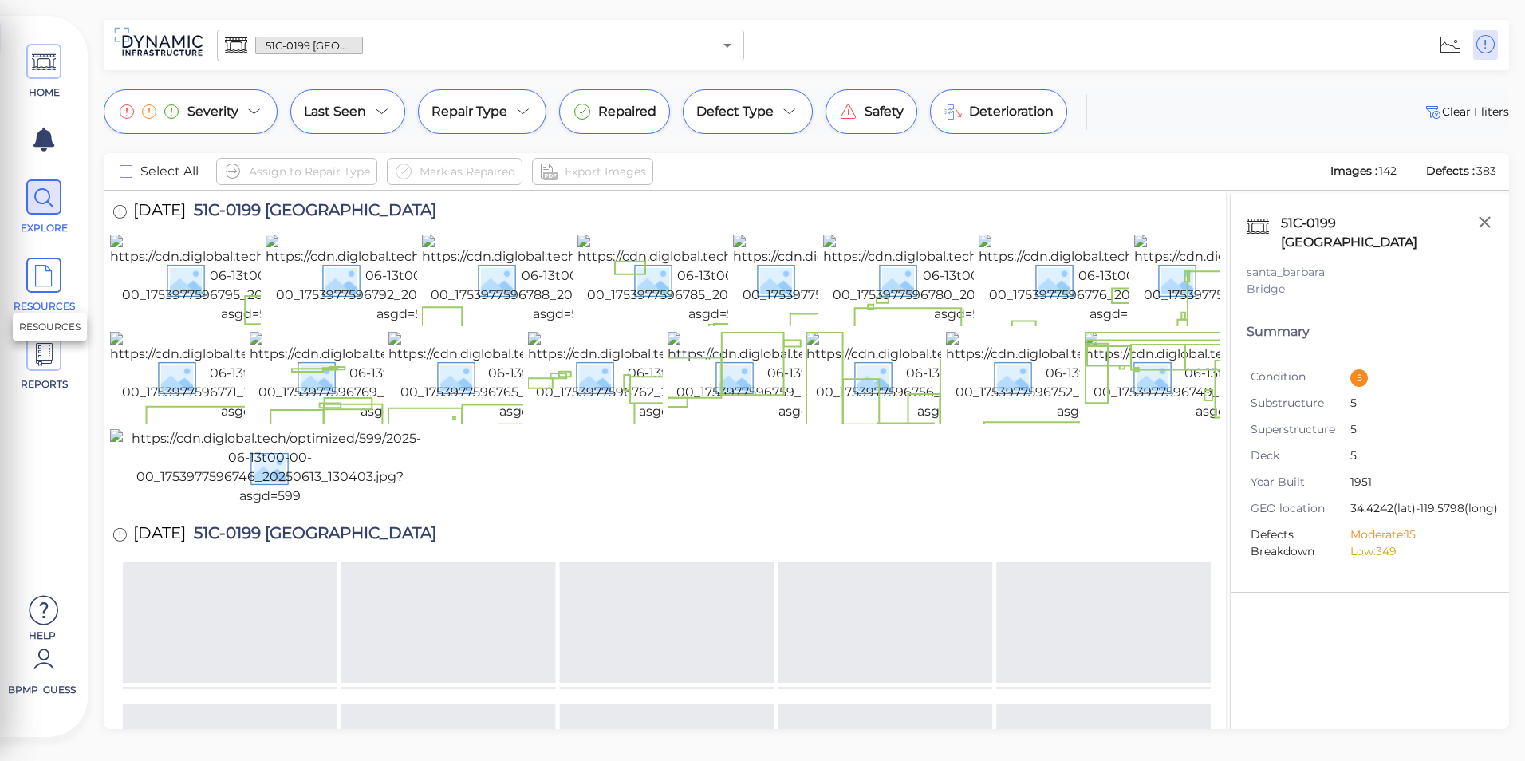
click at [62, 285] on span "RESOURCES" at bounding box center [44, 286] width 72 height 56
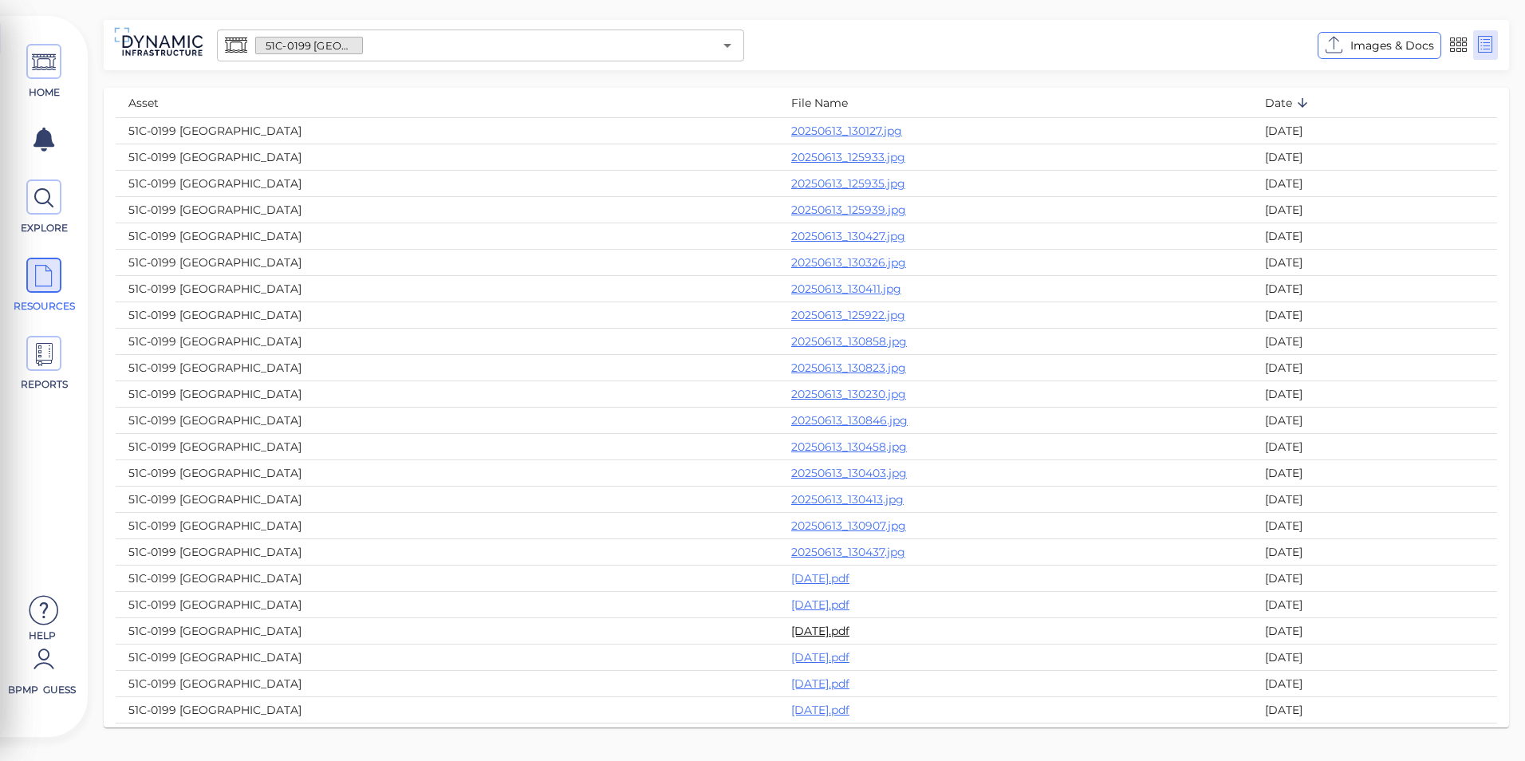
click at [849, 632] on link "[DATE].pdf" at bounding box center [820, 631] width 58 height 14
click at [849, 603] on link "[DATE].pdf" at bounding box center [820, 604] width 58 height 14
click at [49, 69] on icon at bounding box center [44, 63] width 24 height 36
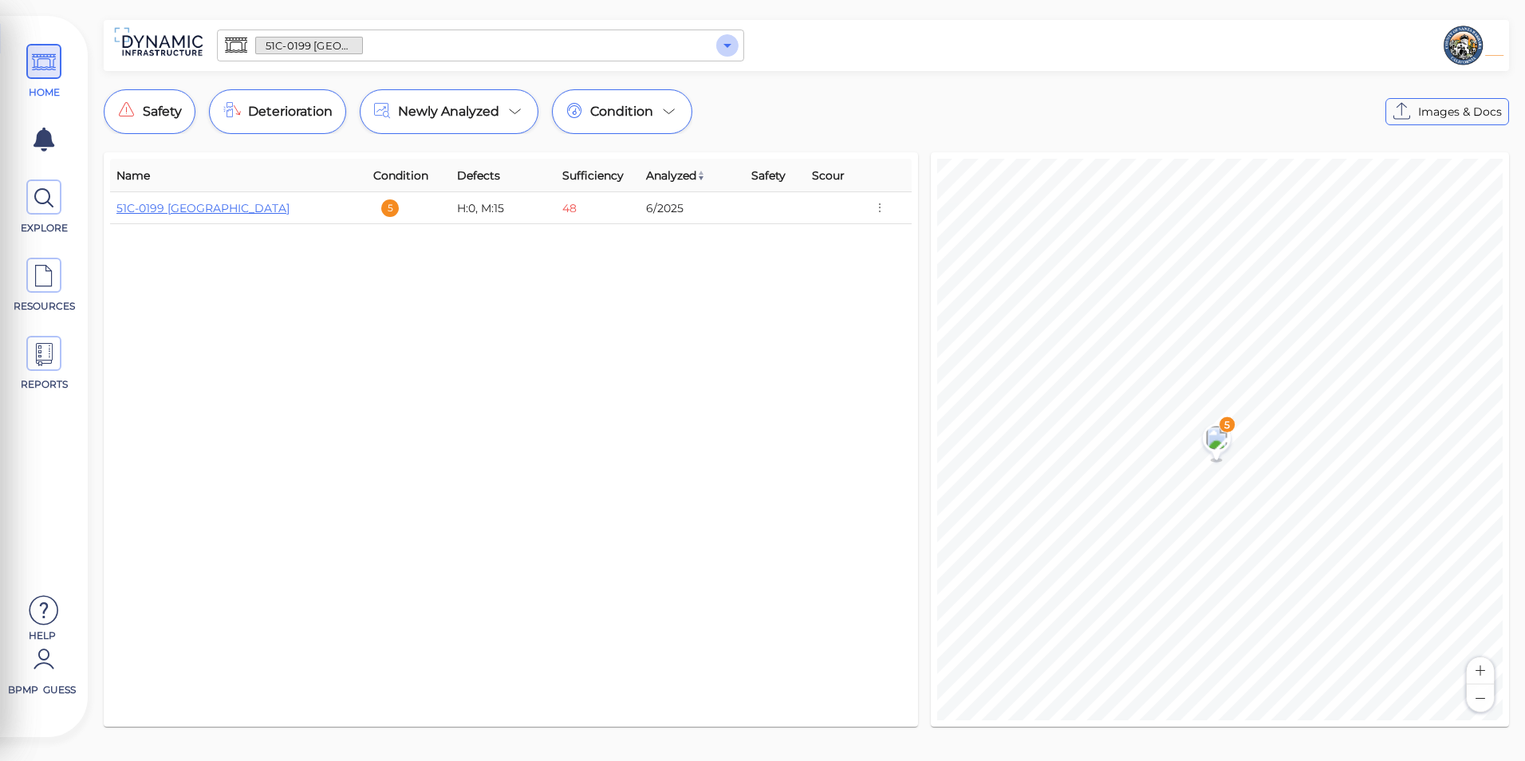
click at [733, 54] on icon "Open" at bounding box center [727, 45] width 19 height 19
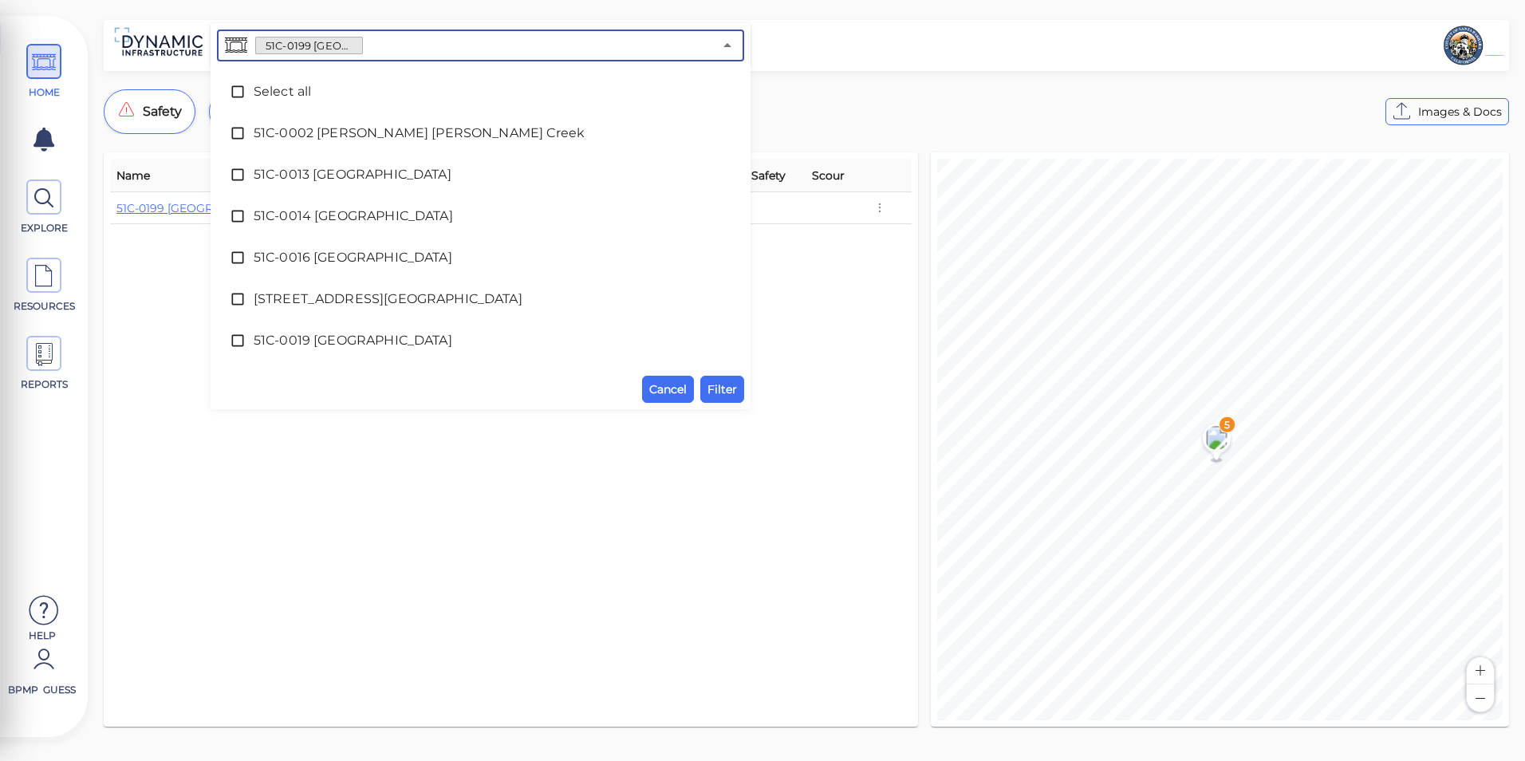
scroll to position [2439, 0]
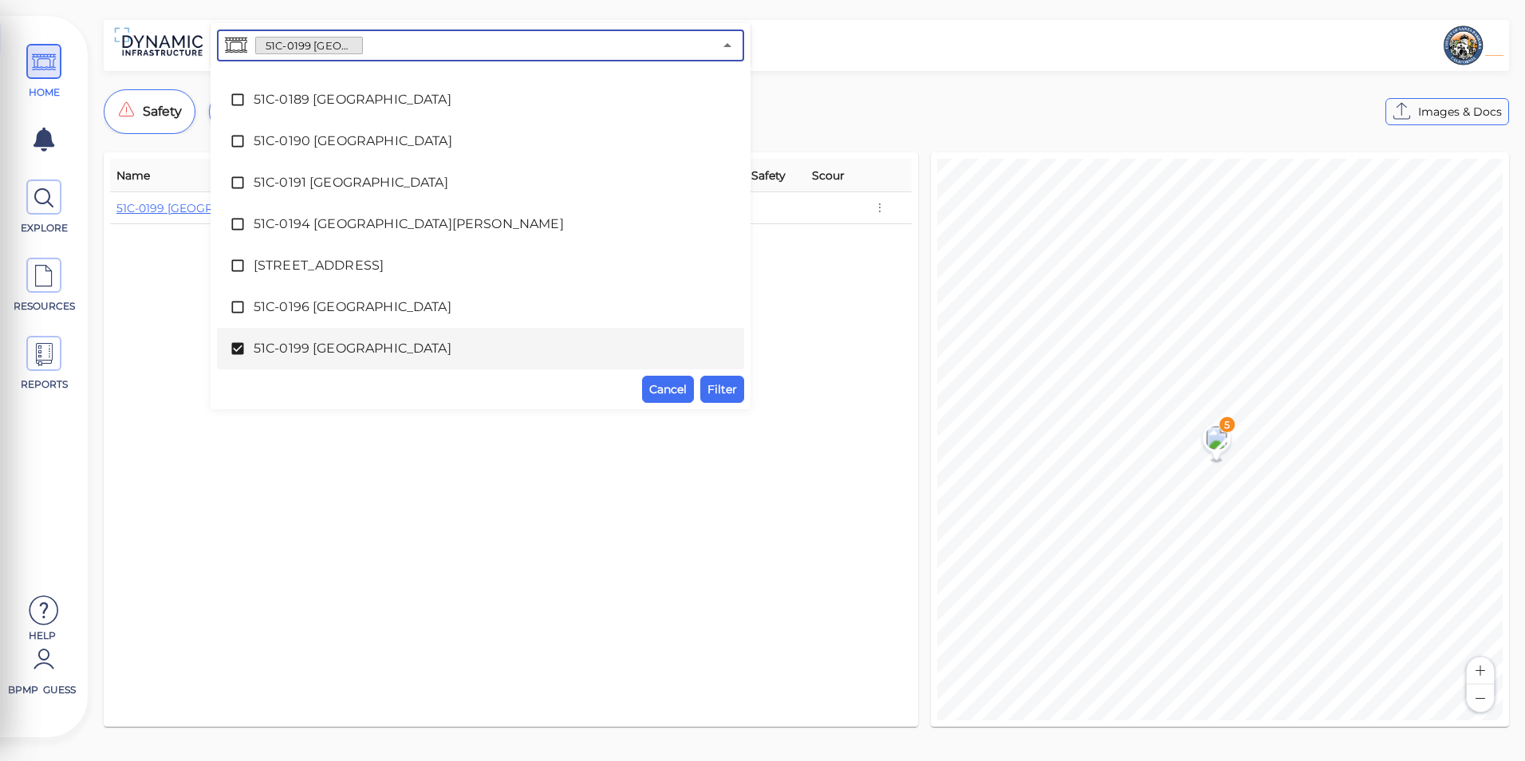
click at [489, 348] on span "51C-0199 [GEOGRAPHIC_DATA]" at bounding box center [481, 348] width 454 height 19
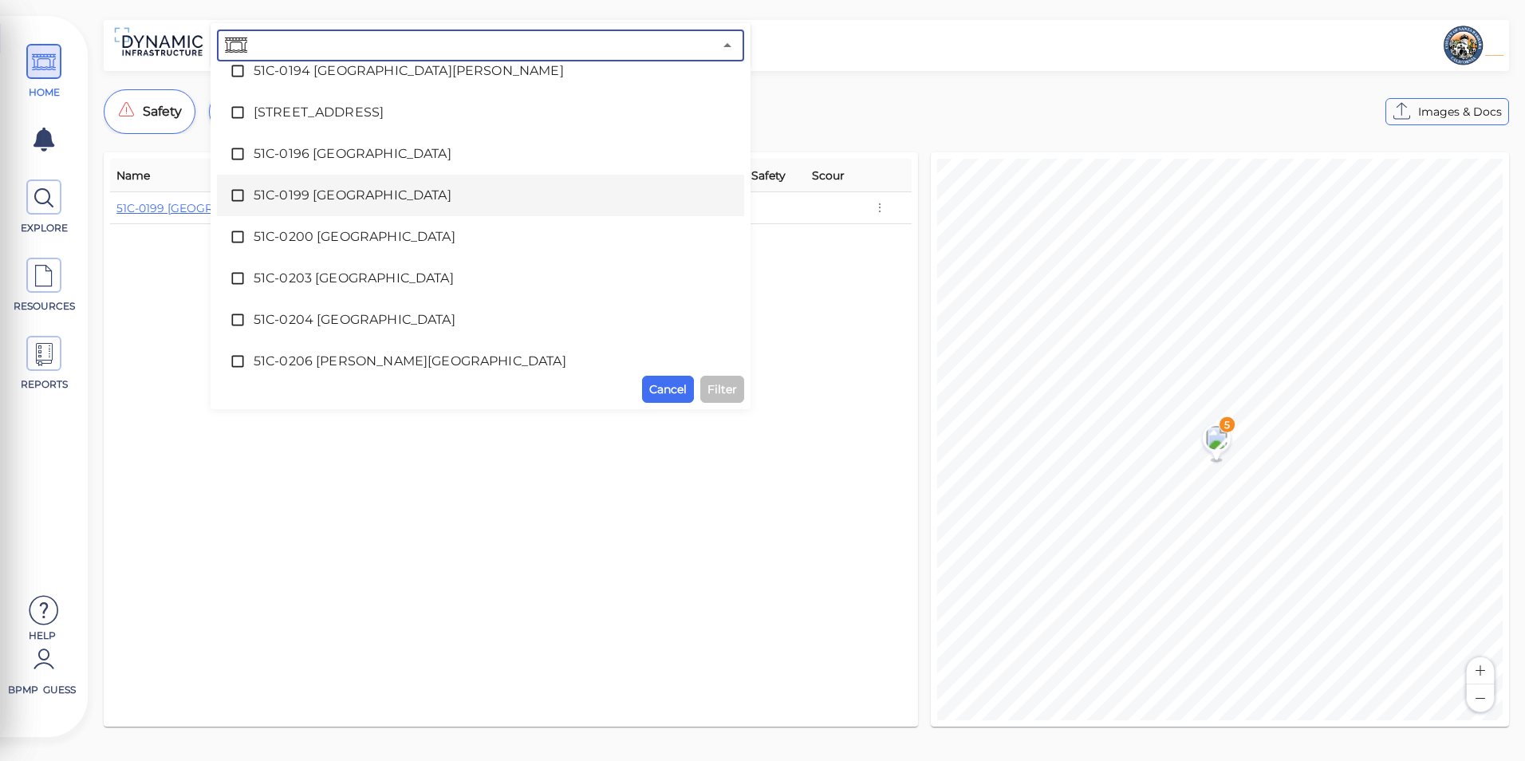
scroll to position [2598, 0]
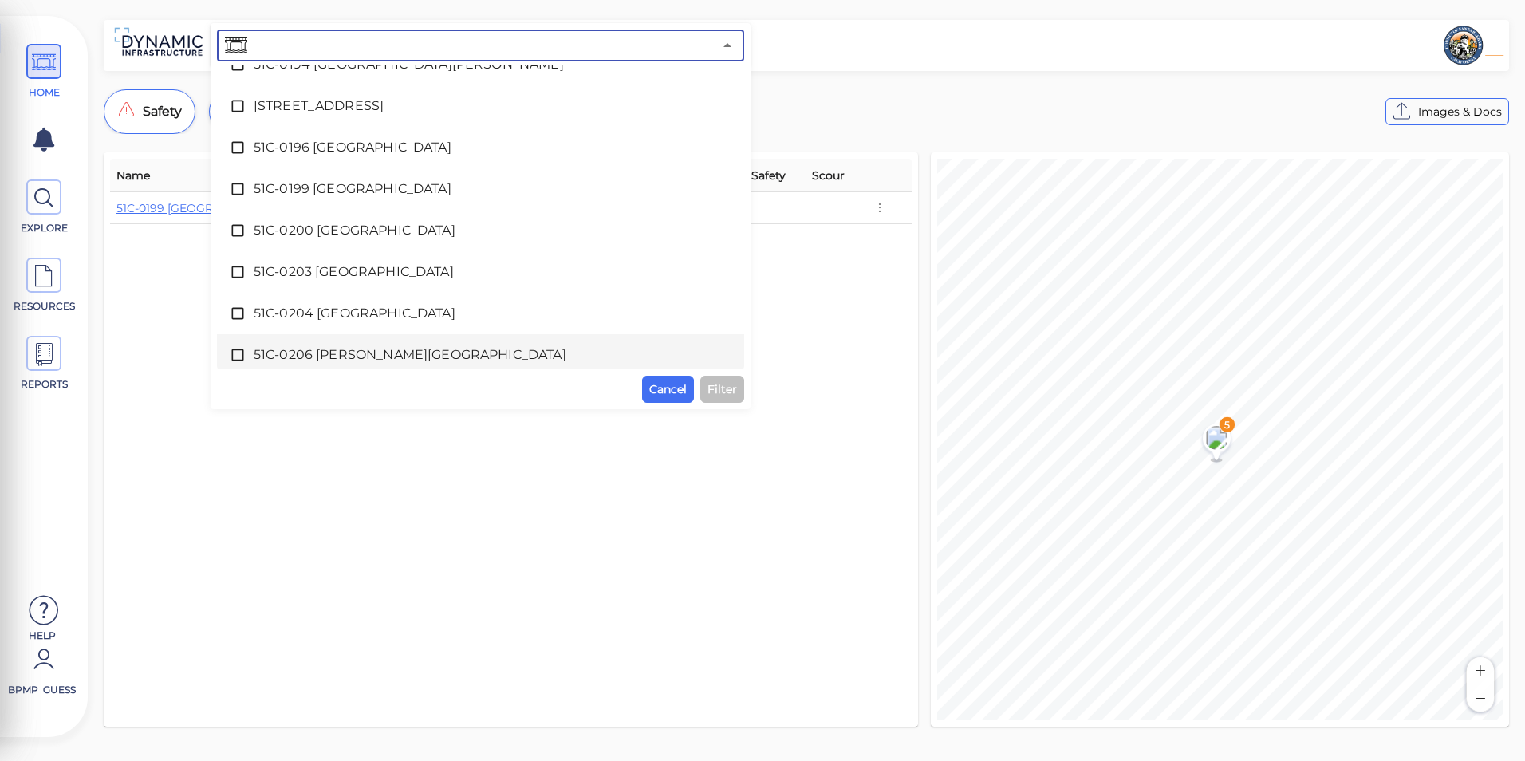
click at [431, 348] on span "51C-0206 [PERSON_NAME][GEOGRAPHIC_DATA]" at bounding box center [481, 354] width 454 height 19
click at [712, 388] on span "Filter" at bounding box center [722, 389] width 30 height 19
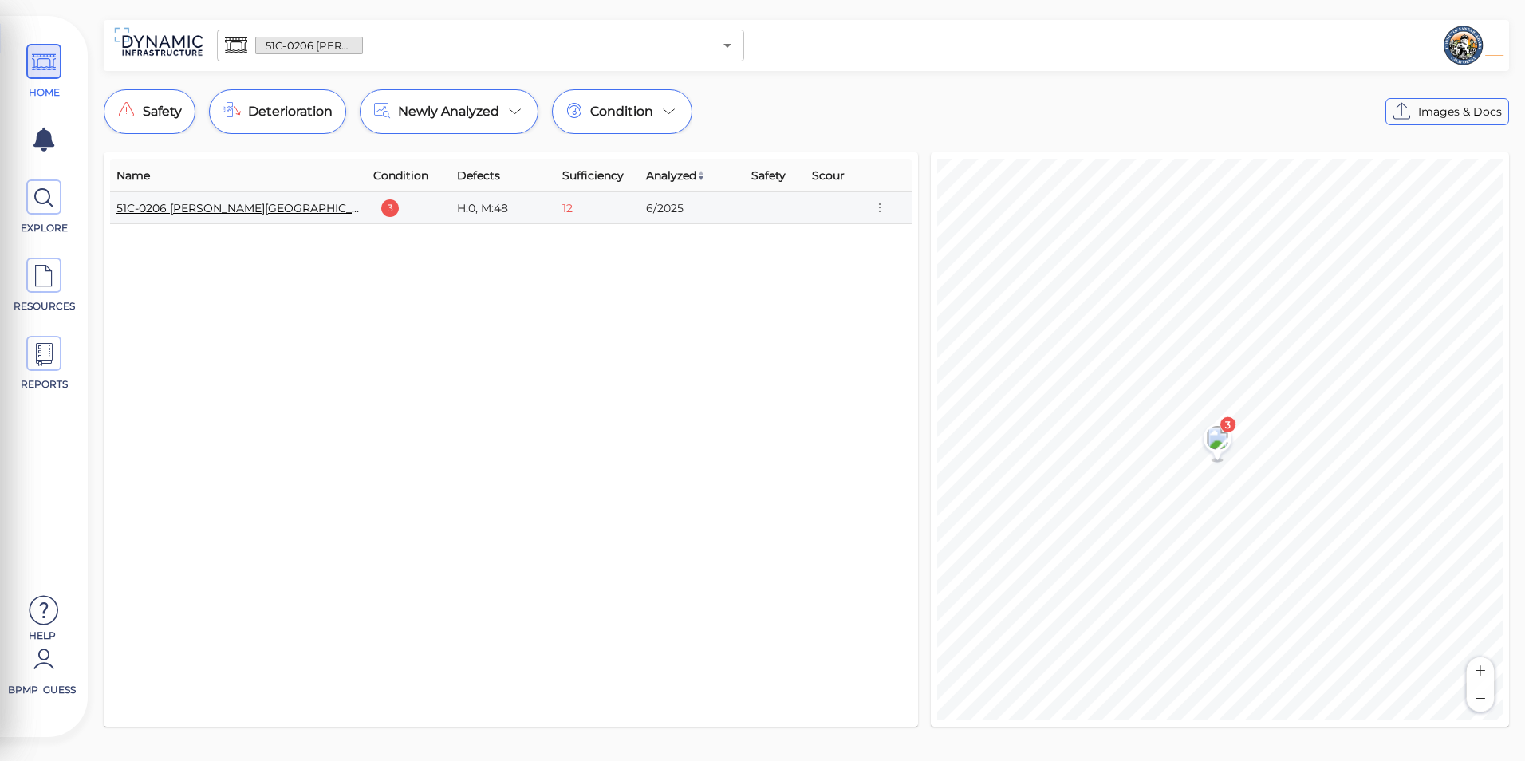
click at [273, 215] on link "51C-0206 [PERSON_NAME][GEOGRAPHIC_DATA]" at bounding box center [251, 208] width 270 height 14
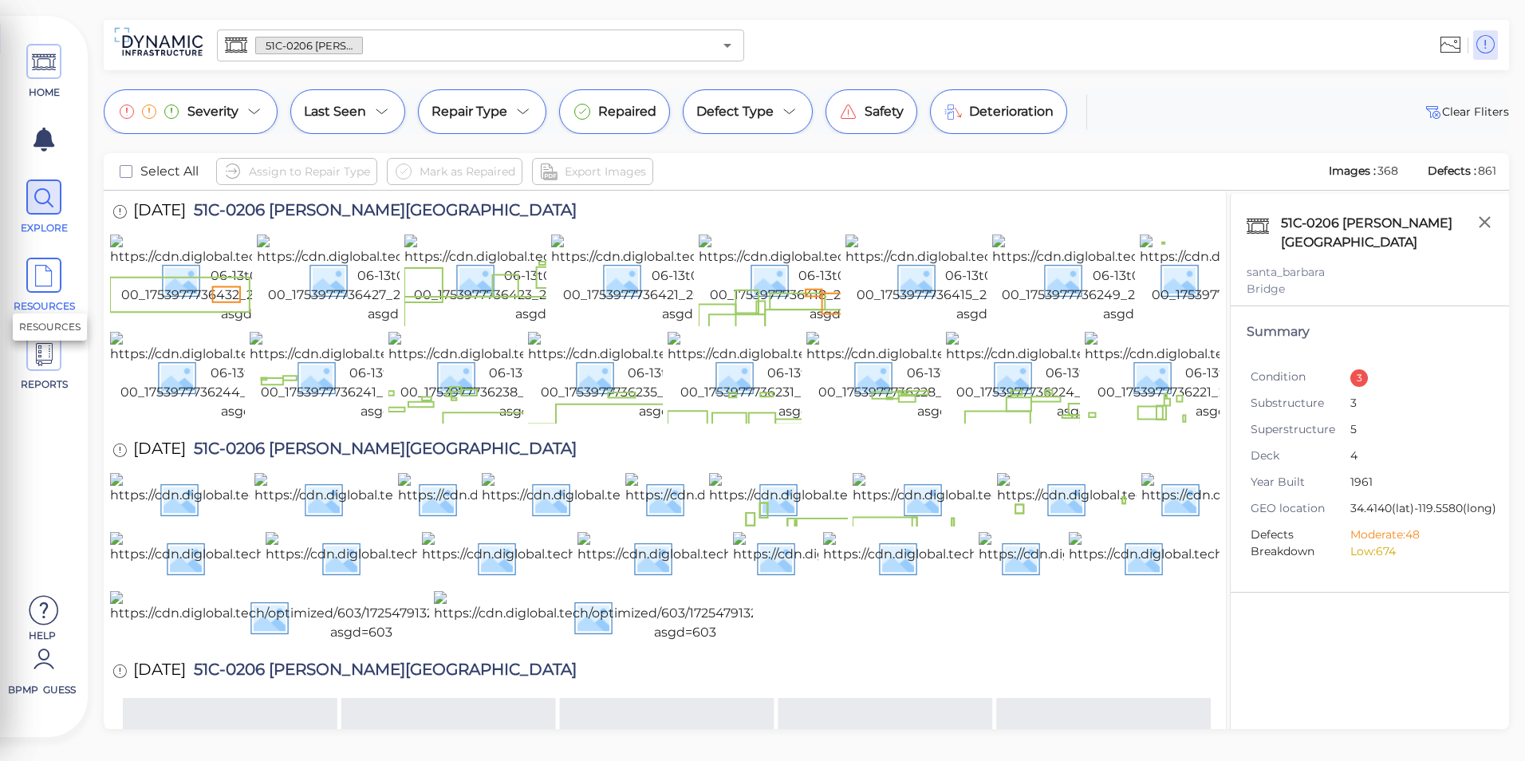
click at [53, 277] on icon at bounding box center [44, 276] width 24 height 36
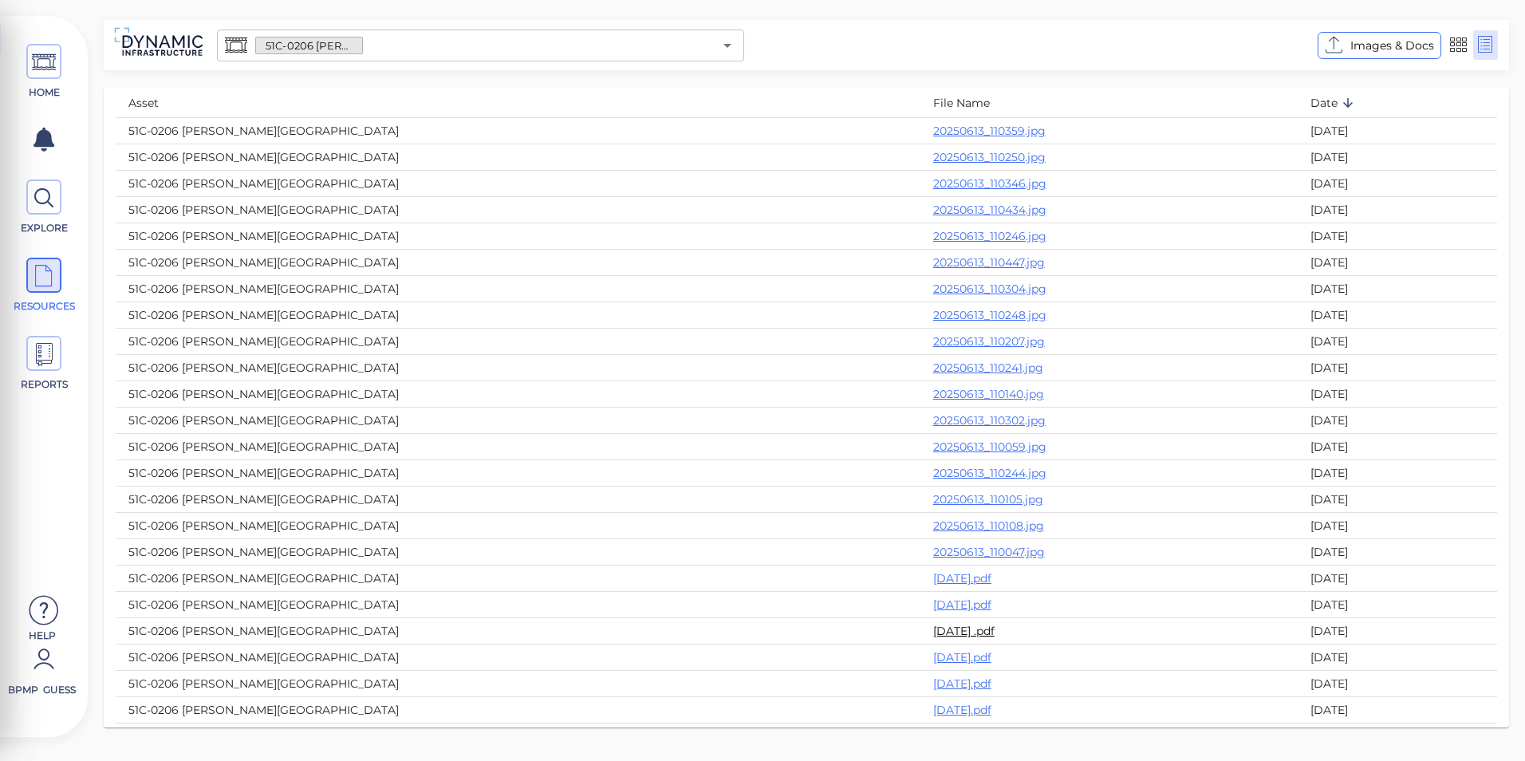
click at [933, 628] on link "[DATE] .pdf" at bounding box center [963, 631] width 61 height 14
click at [933, 579] on link "[DATE].pdf" at bounding box center [962, 578] width 58 height 14
click at [57, 65] on span at bounding box center [43, 61] width 35 height 35
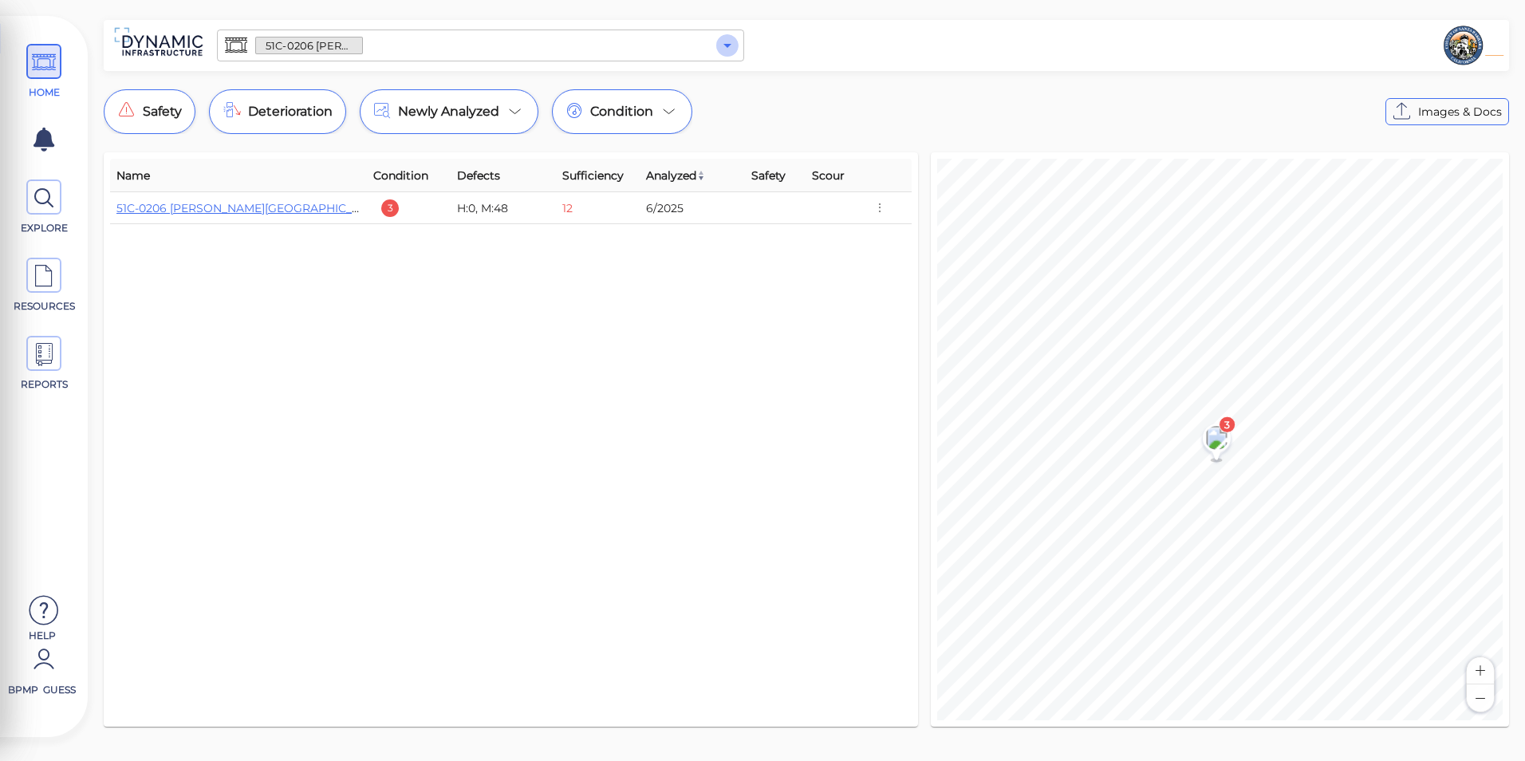
click at [728, 41] on icon "Open" at bounding box center [727, 45] width 19 height 19
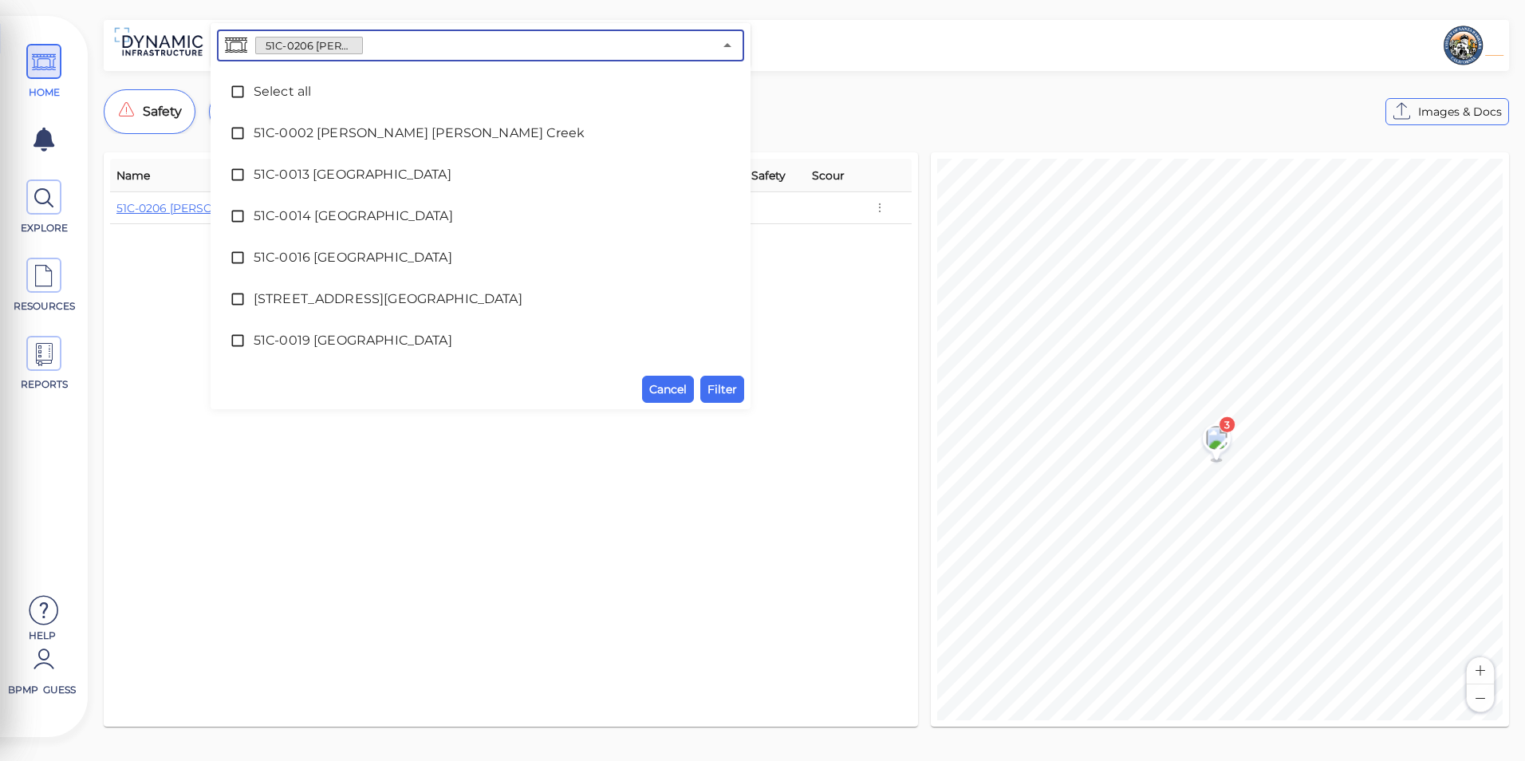
scroll to position [2605, 0]
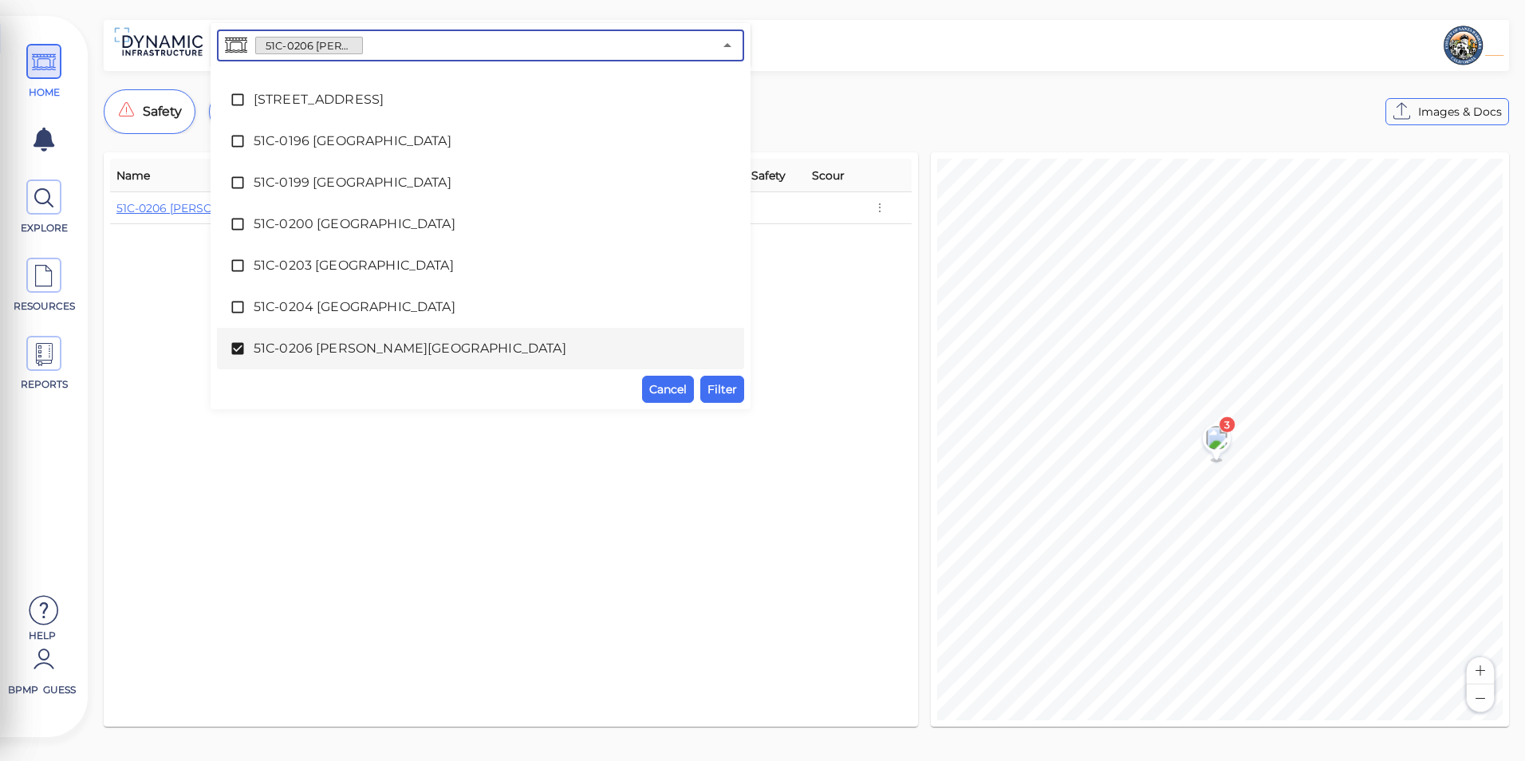
click at [418, 354] on span "51C-0206 [PERSON_NAME][GEOGRAPHIC_DATA]" at bounding box center [481, 348] width 454 height 19
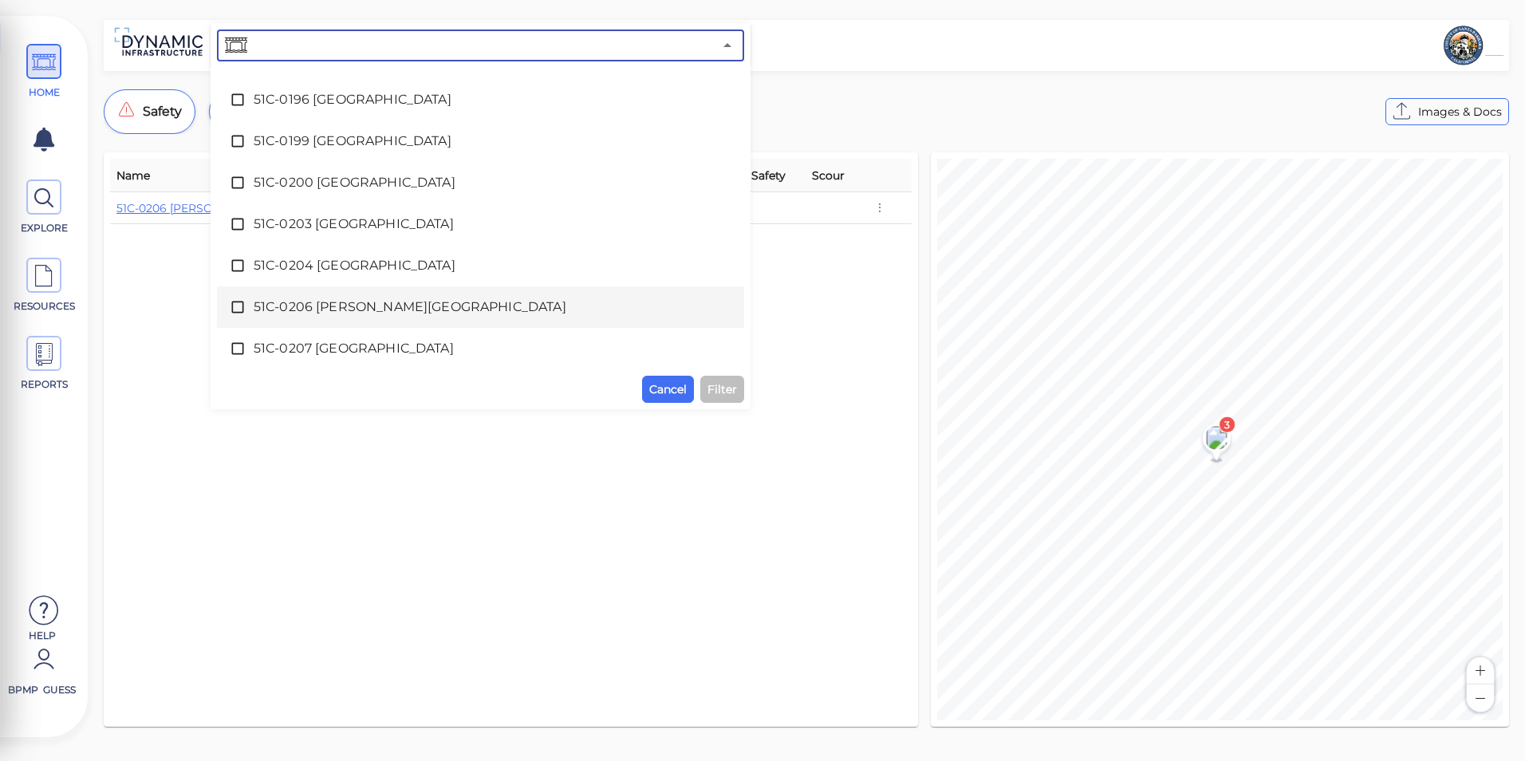
scroll to position [2684, 0]
click at [416, 322] on div "51C-0207 [GEOGRAPHIC_DATA]" at bounding box center [481, 310] width 502 height 32
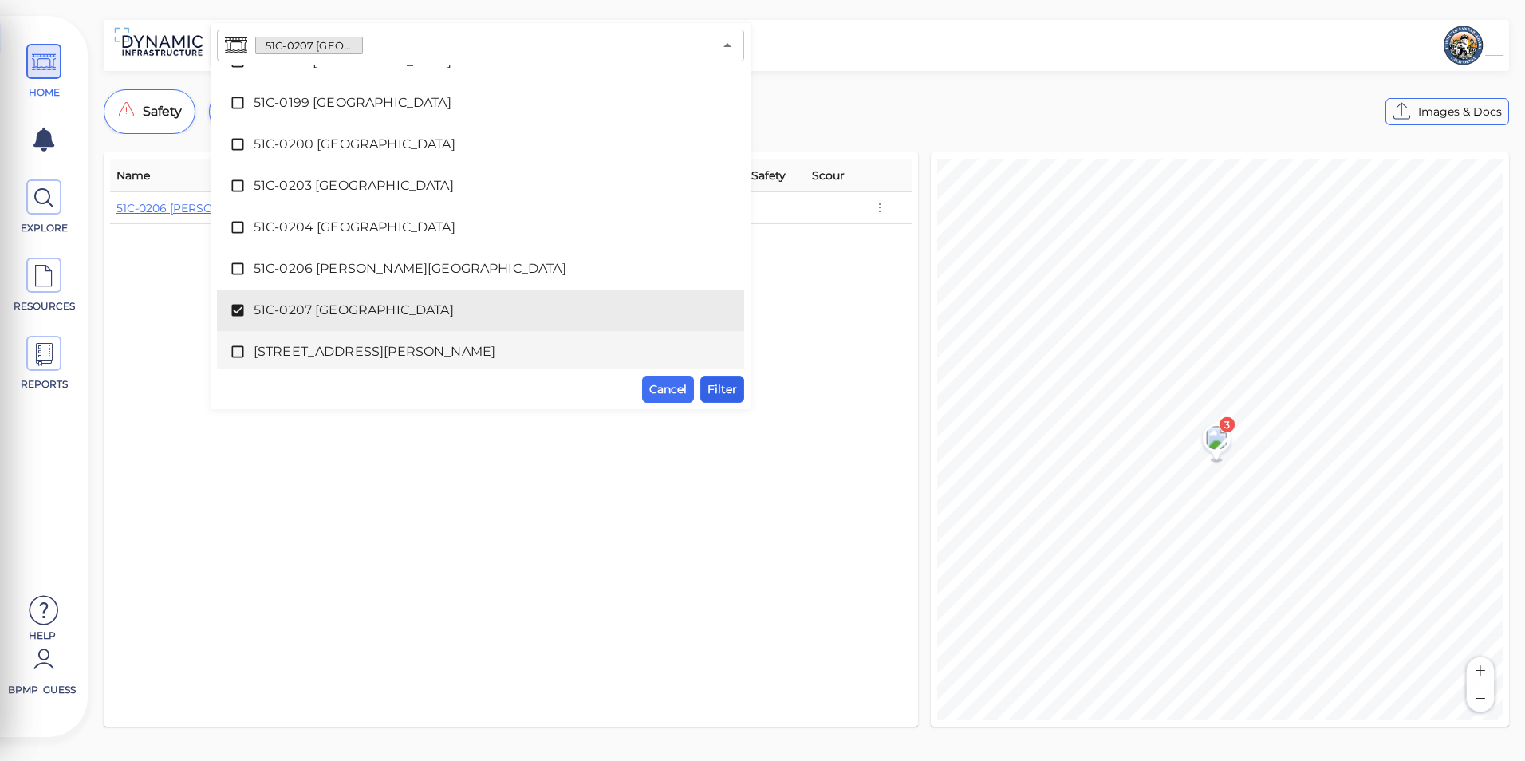
click at [739, 392] on button "Filter" at bounding box center [722, 389] width 44 height 27
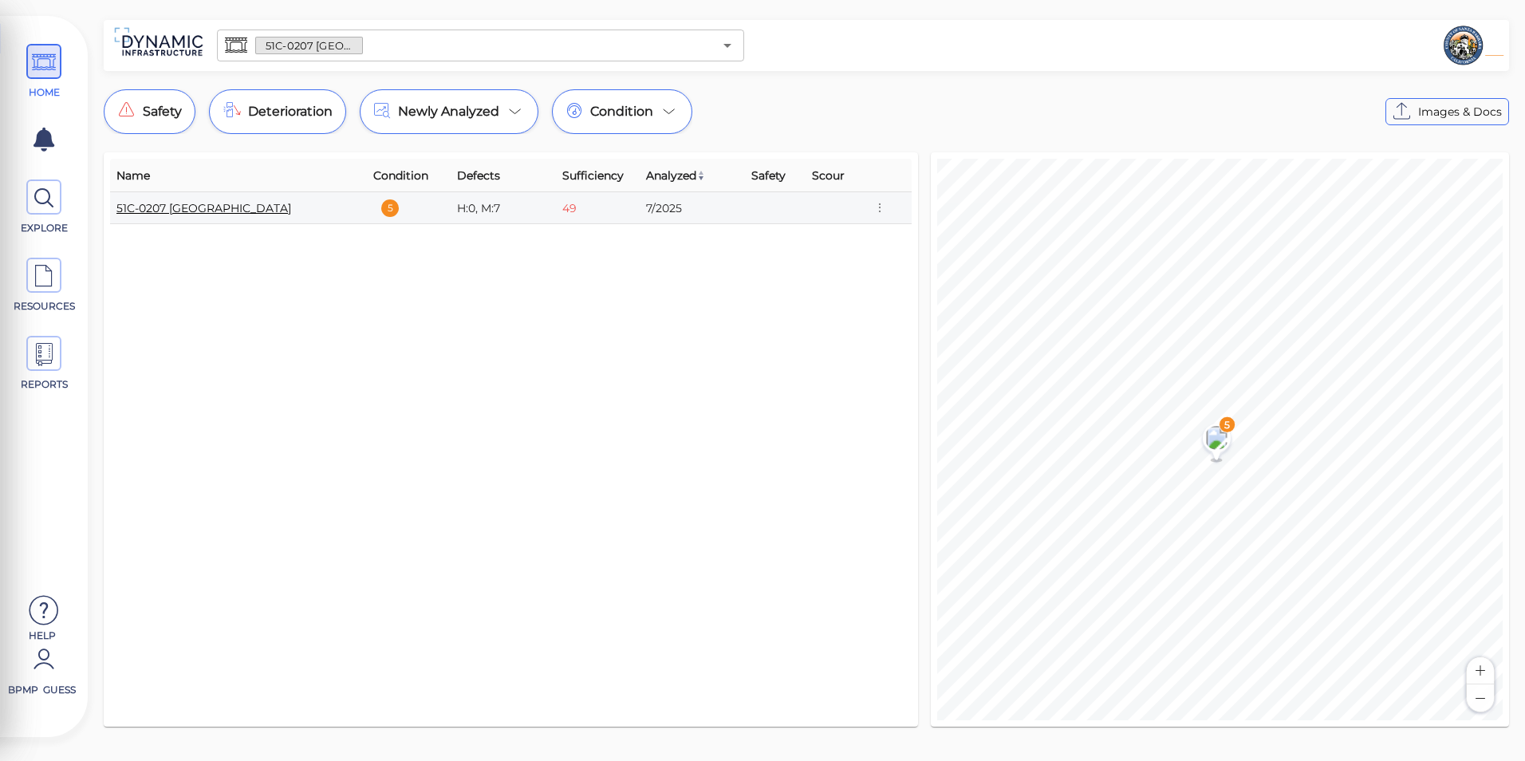
click at [196, 214] on link "51C-0207 [GEOGRAPHIC_DATA]" at bounding box center [203, 208] width 175 height 14
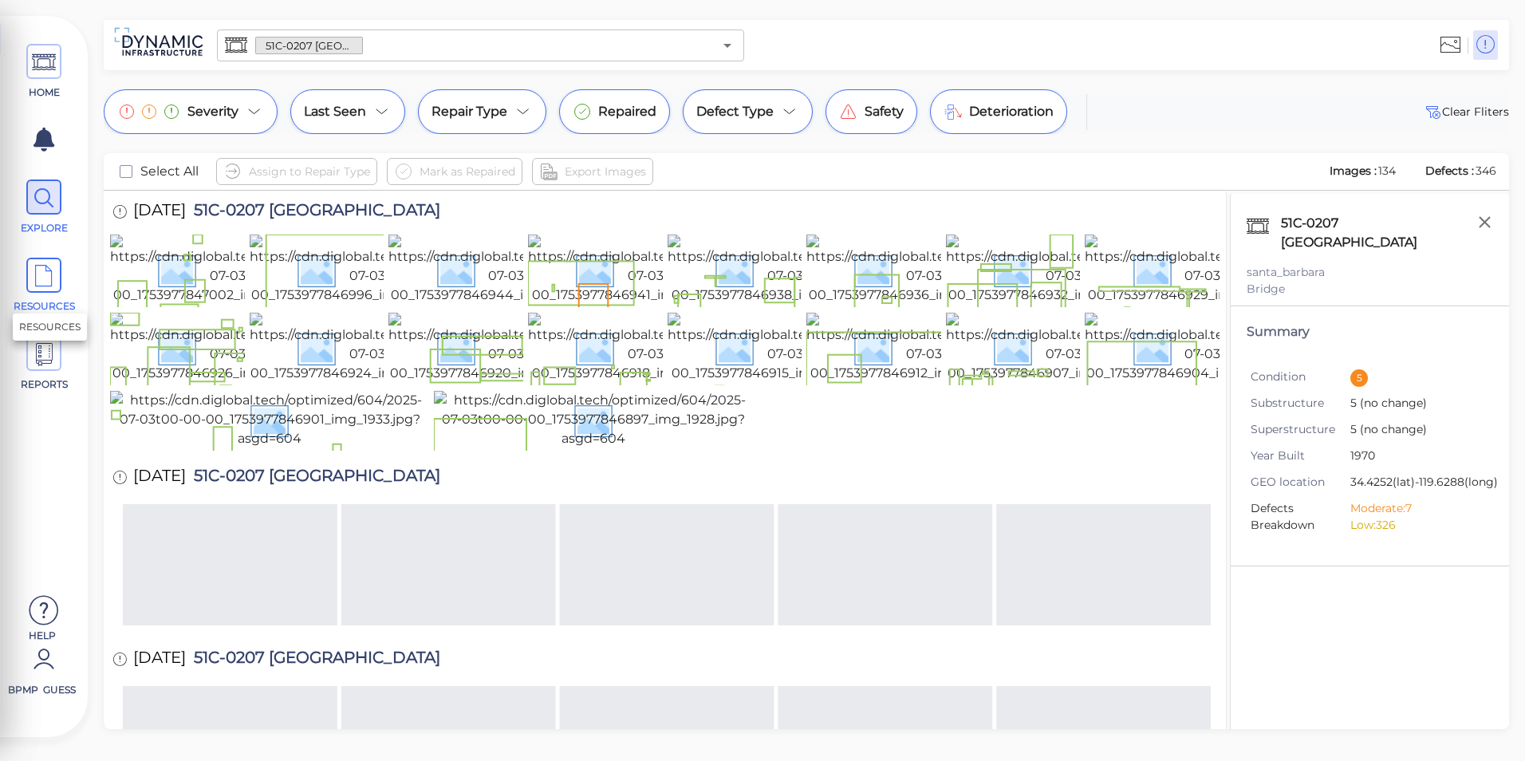
click at [49, 287] on icon at bounding box center [44, 276] width 24 height 36
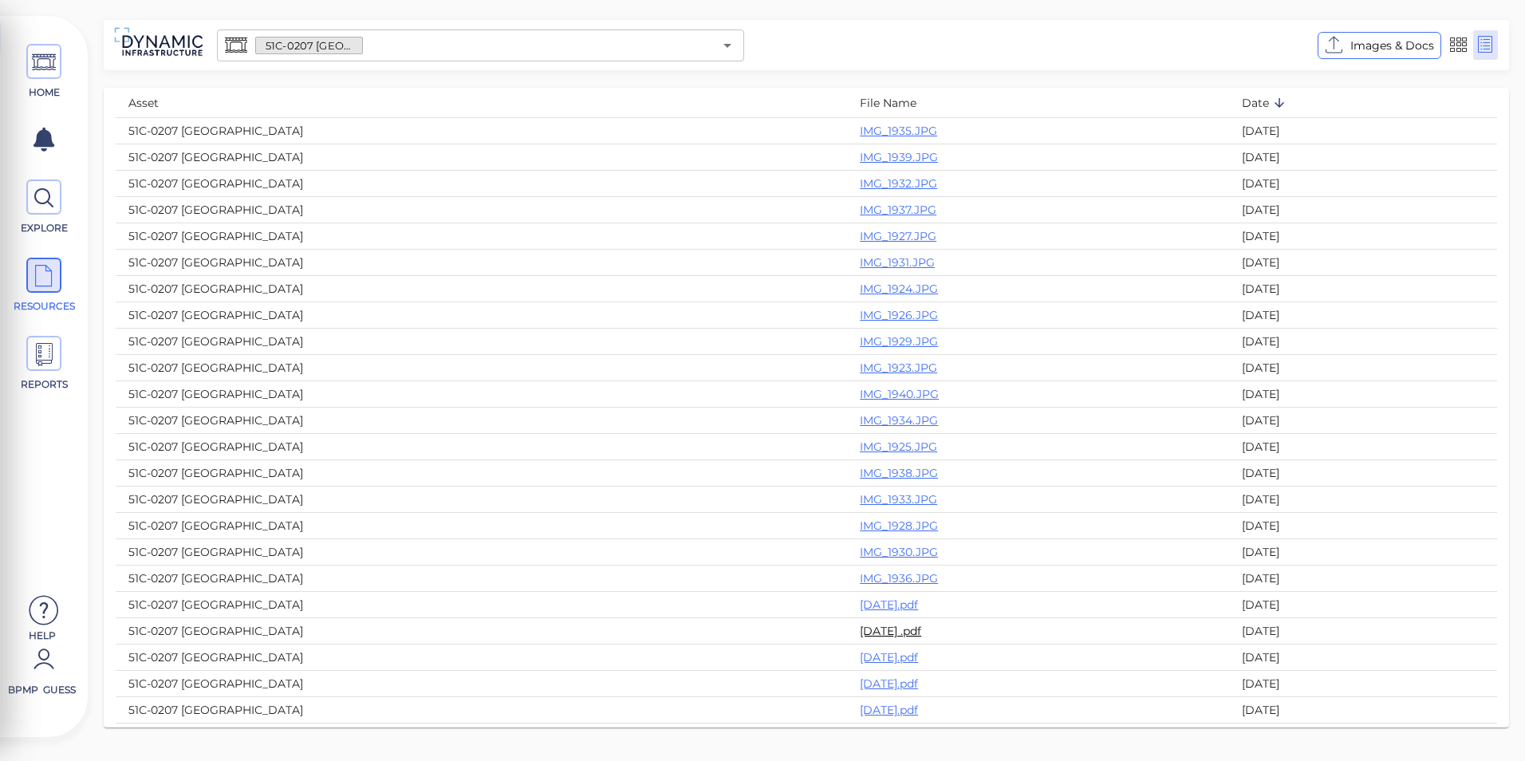
click at [860, 632] on link "[DATE] .pdf" at bounding box center [890, 631] width 61 height 14
click at [860, 606] on link "[DATE].pdf" at bounding box center [889, 604] width 58 height 14
click at [67, 75] on span "HOME" at bounding box center [44, 72] width 72 height 56
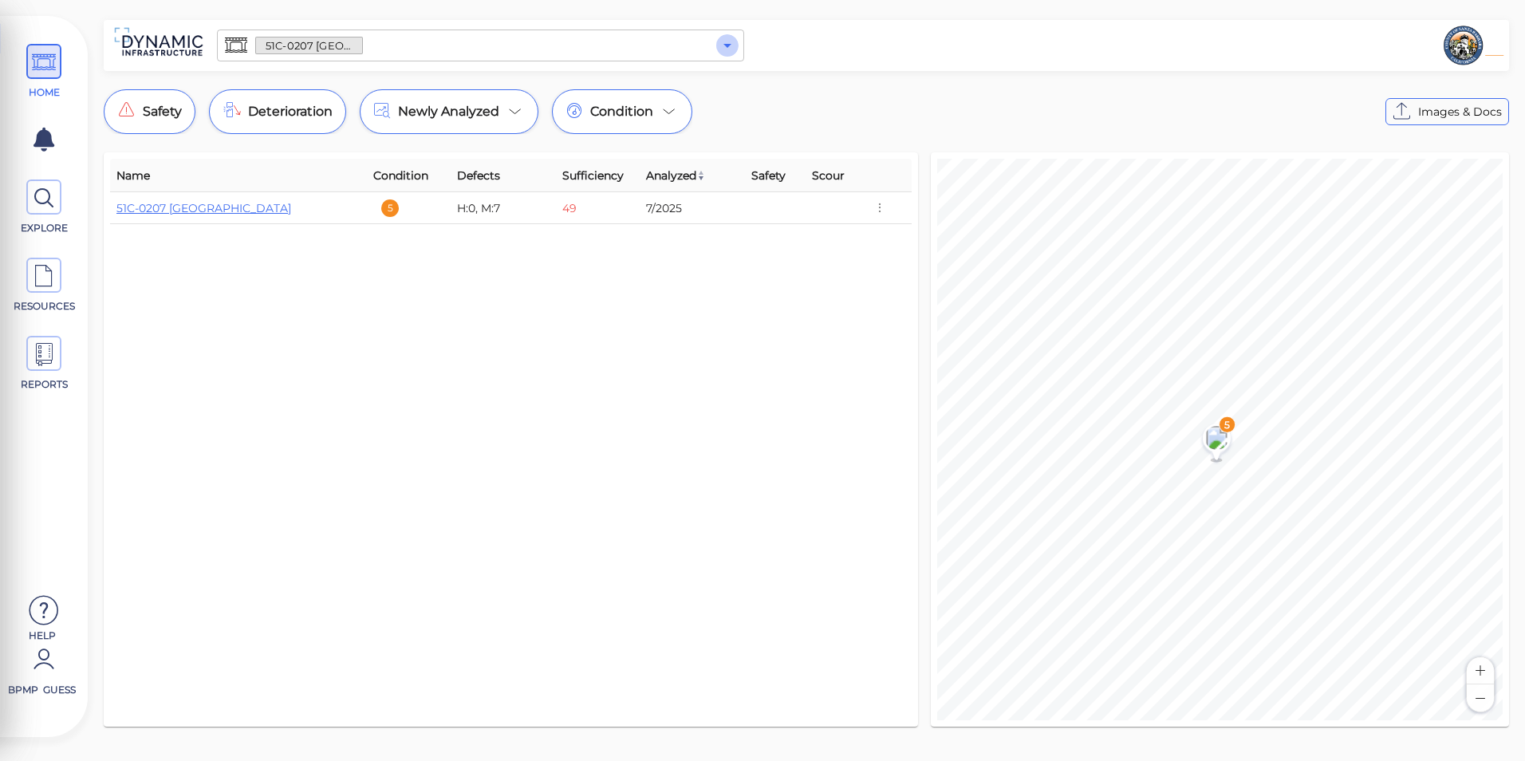
click at [727, 46] on icon "Open" at bounding box center [727, 46] width 8 height 4
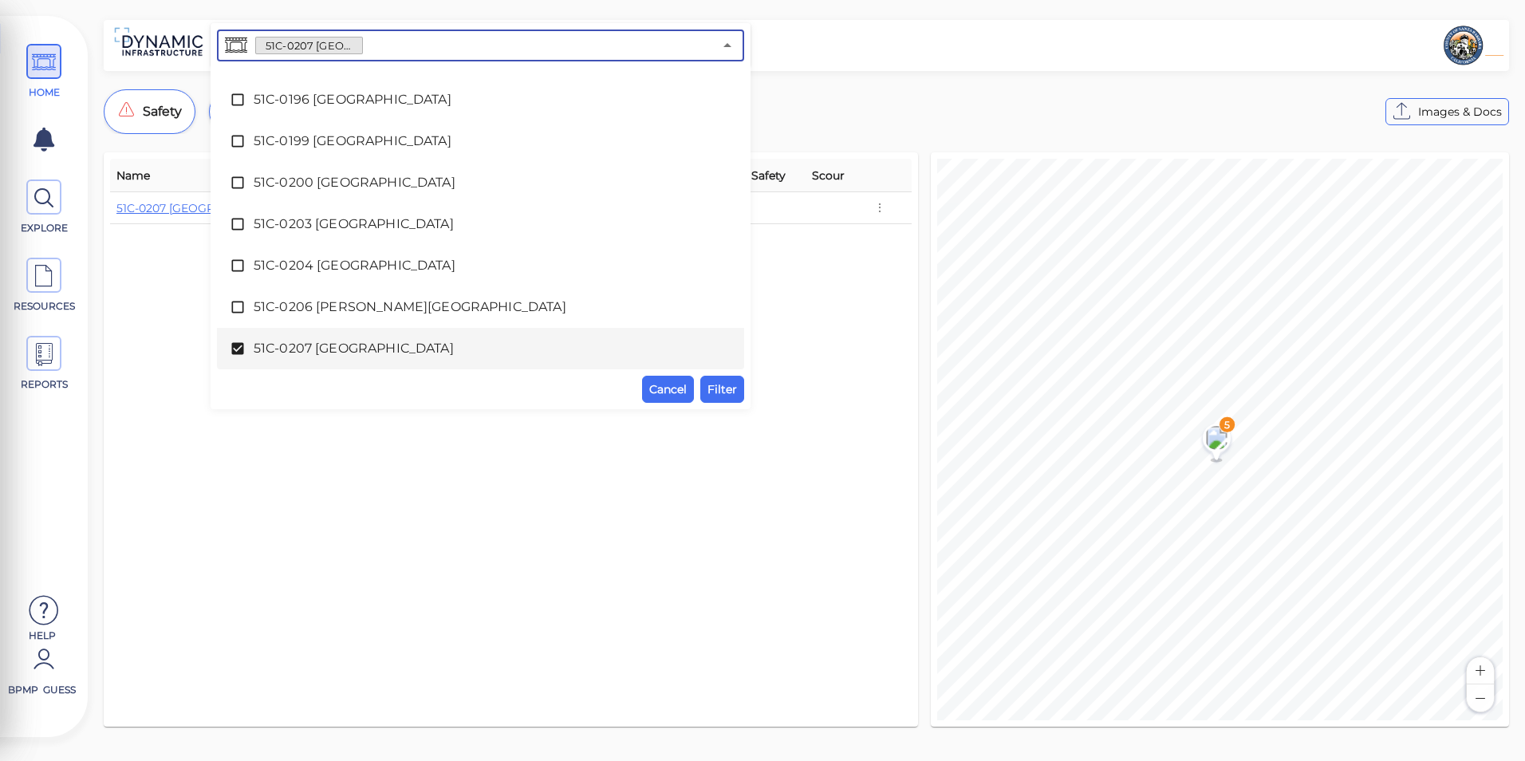
click at [451, 345] on span "51C-0207 [GEOGRAPHIC_DATA]" at bounding box center [481, 348] width 454 height 19
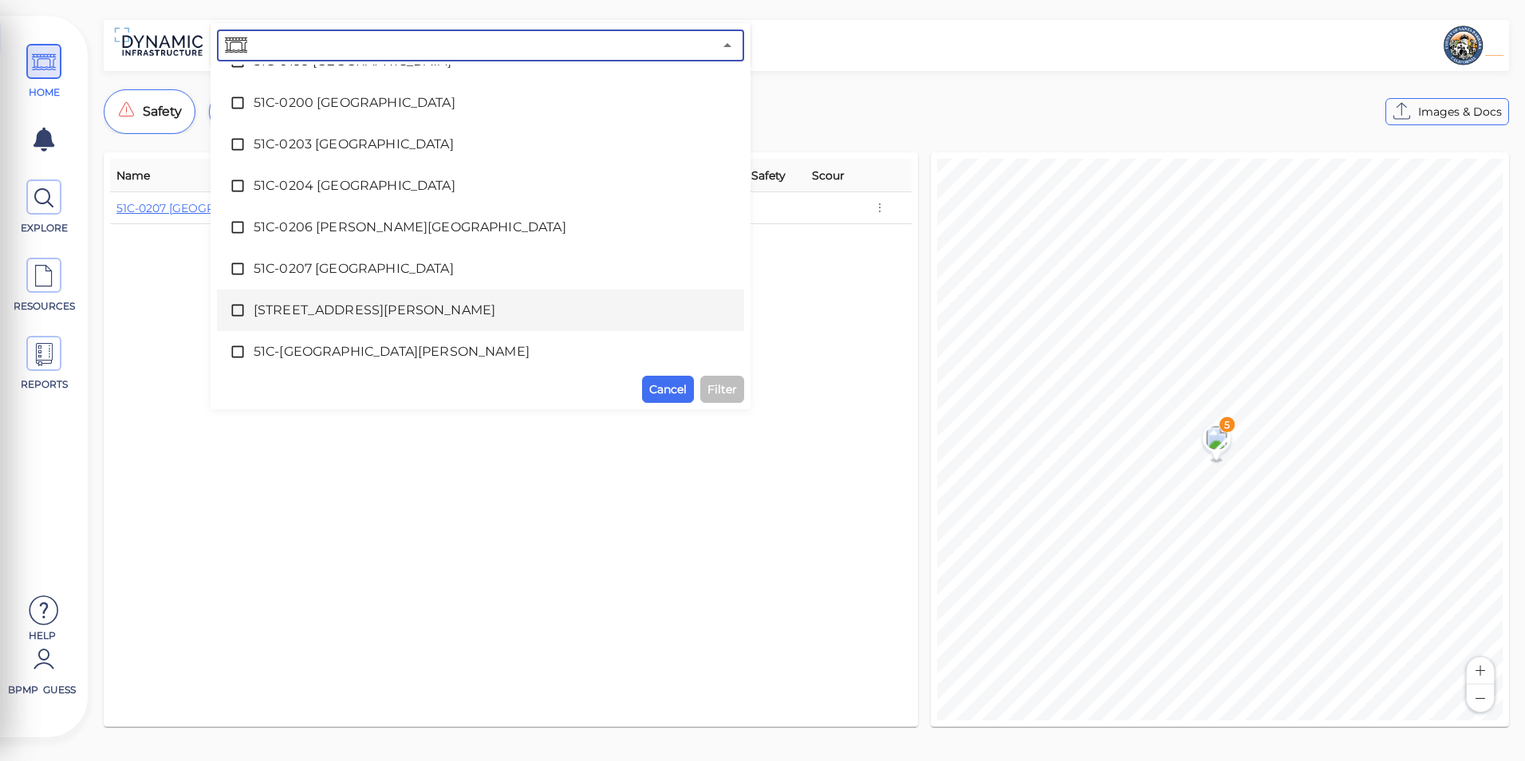
click at [439, 309] on span "[STREET_ADDRESS][PERSON_NAME]" at bounding box center [481, 310] width 454 height 19
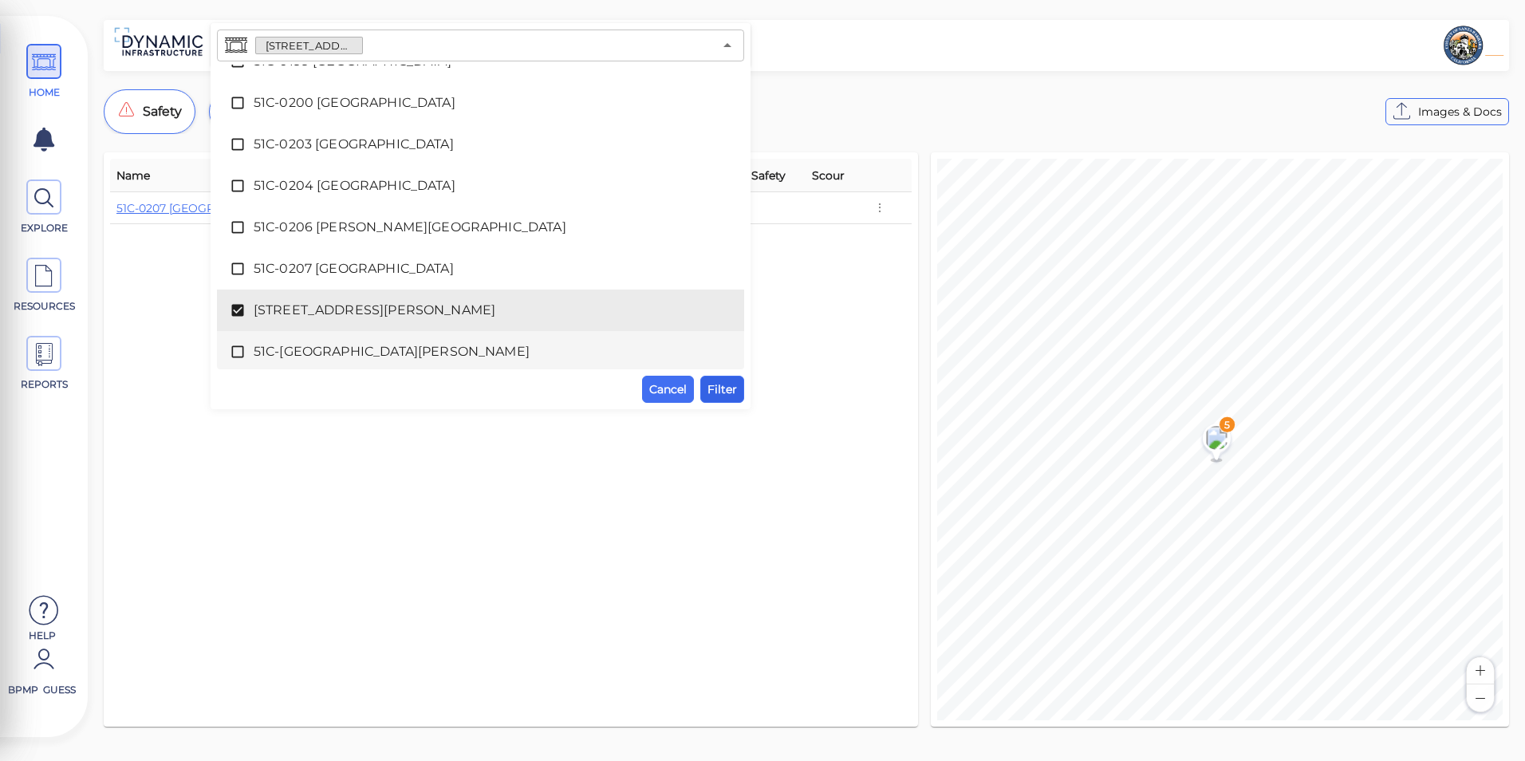
click at [708, 380] on span "Filter" at bounding box center [722, 389] width 30 height 19
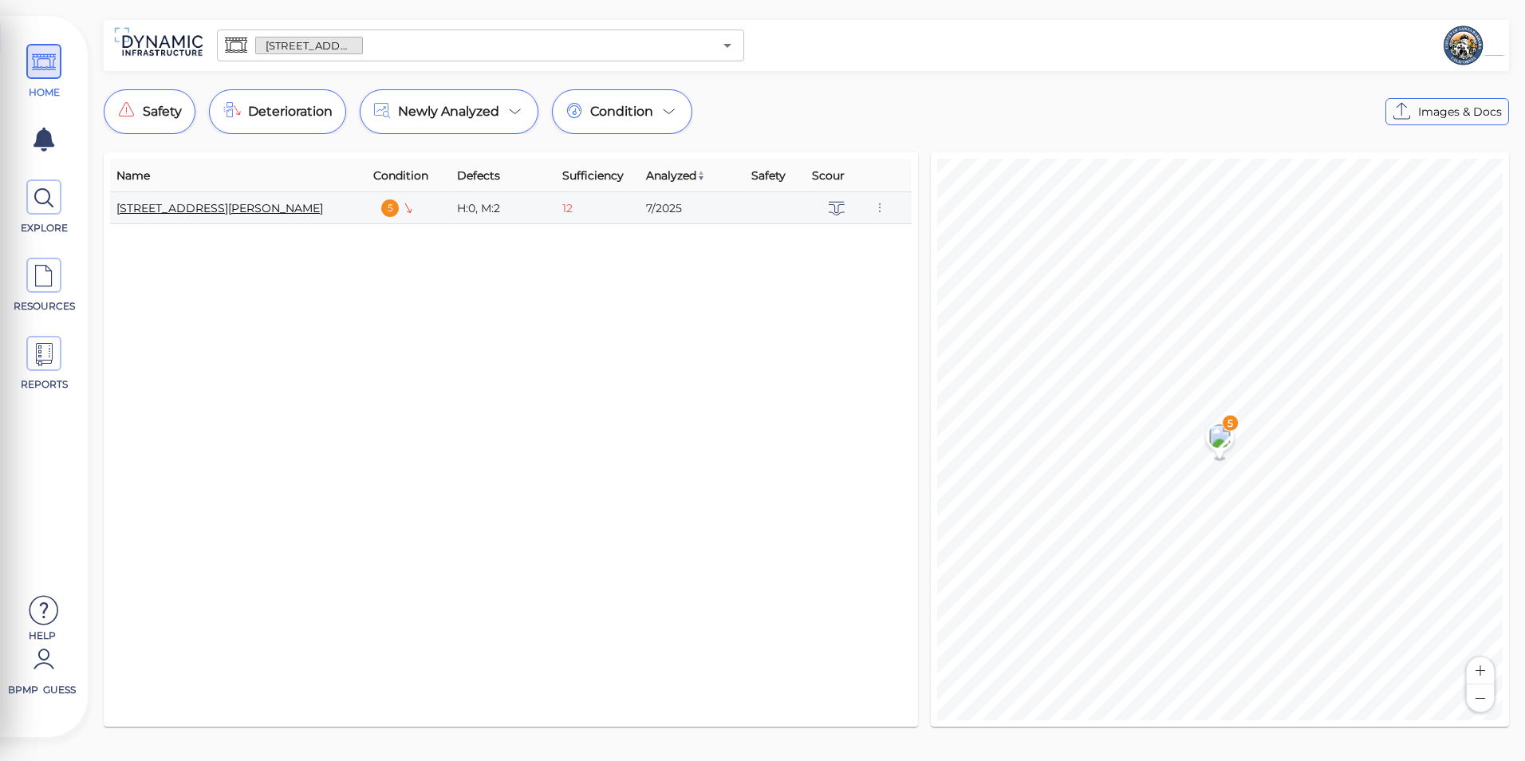
click at [169, 203] on link "[STREET_ADDRESS][PERSON_NAME]" at bounding box center [219, 208] width 207 height 14
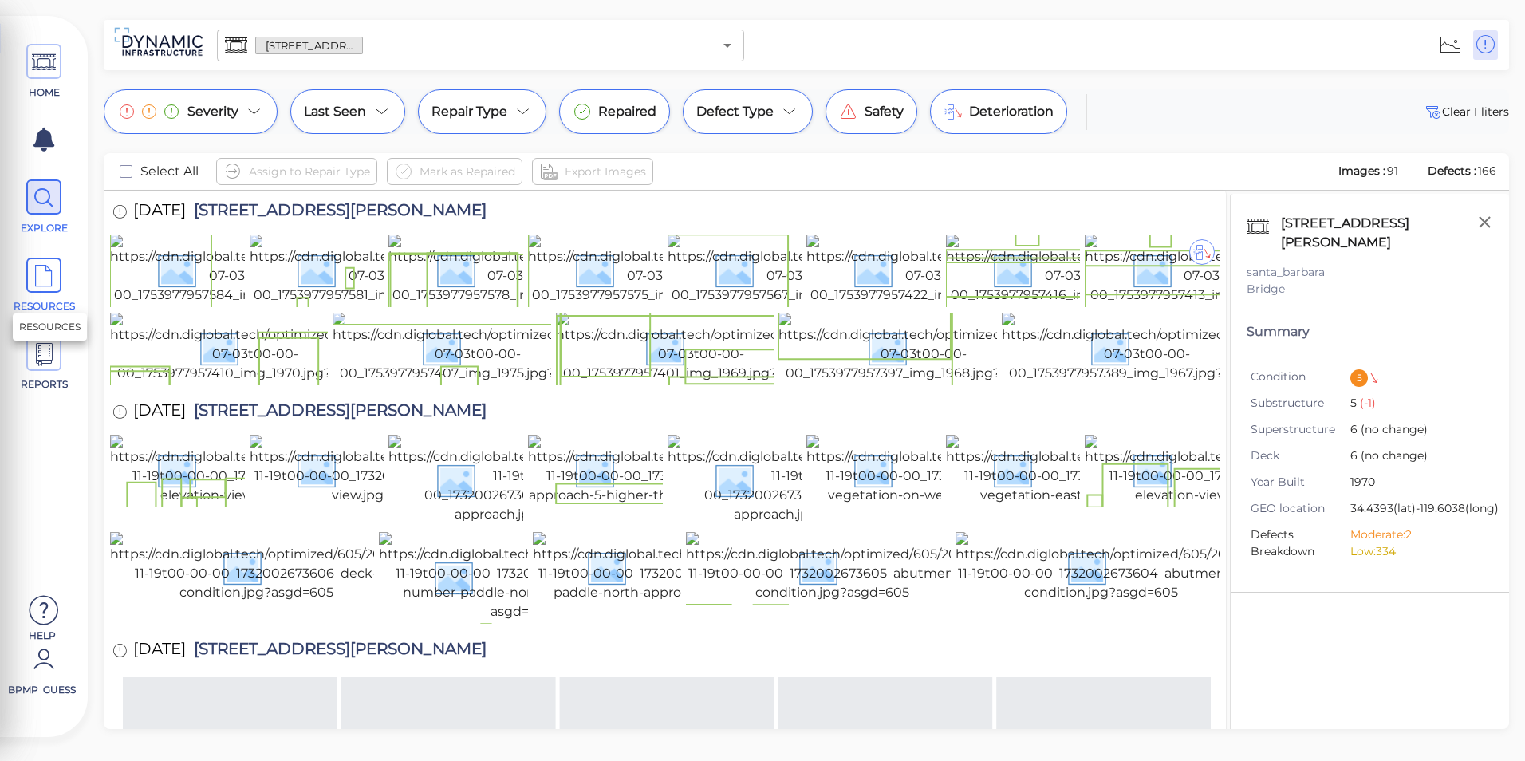
click at [37, 282] on icon at bounding box center [44, 276] width 24 height 36
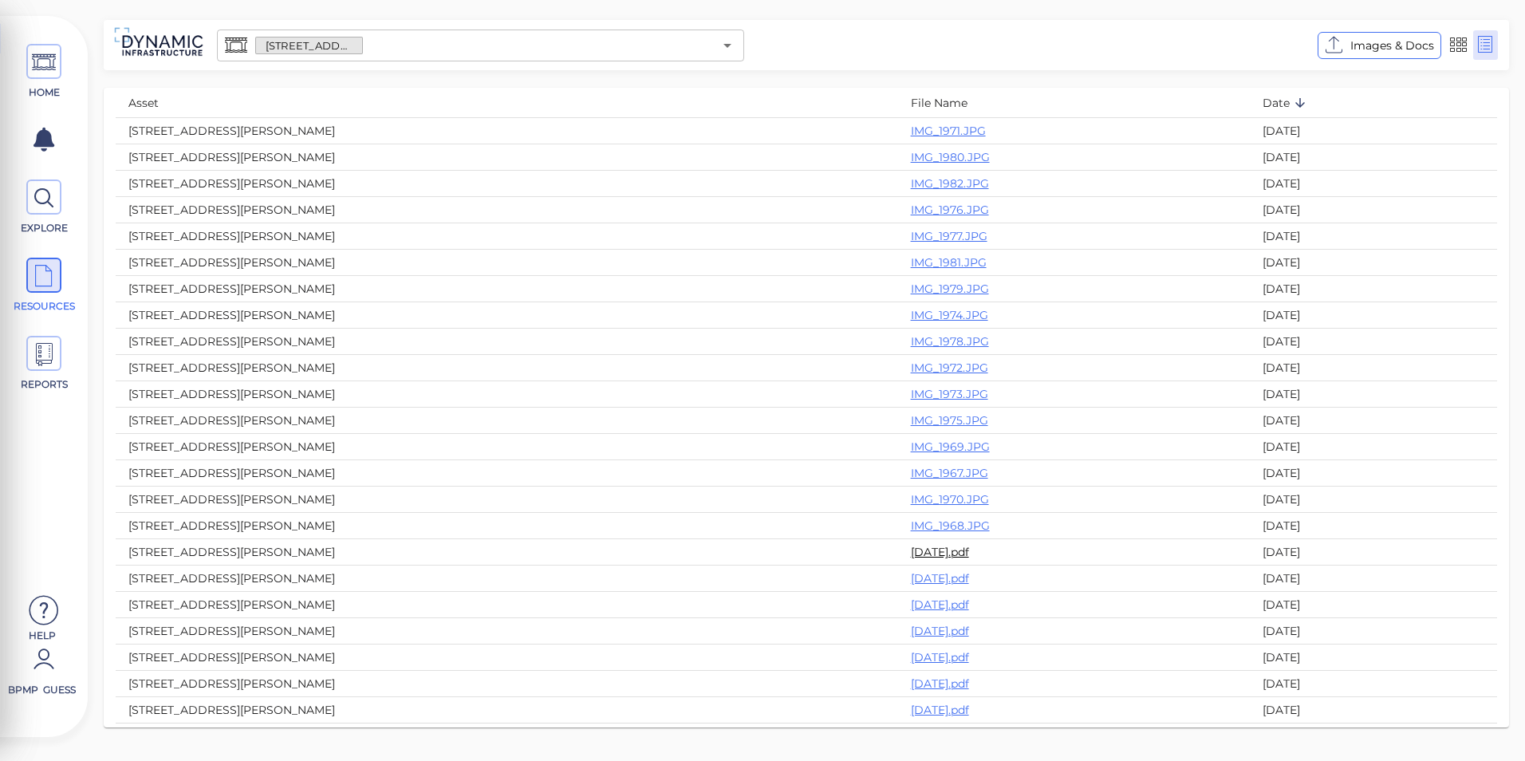
click at [911, 551] on link "[DATE].pdf" at bounding box center [940, 552] width 58 height 14
click at [52, 63] on icon at bounding box center [44, 63] width 24 height 36
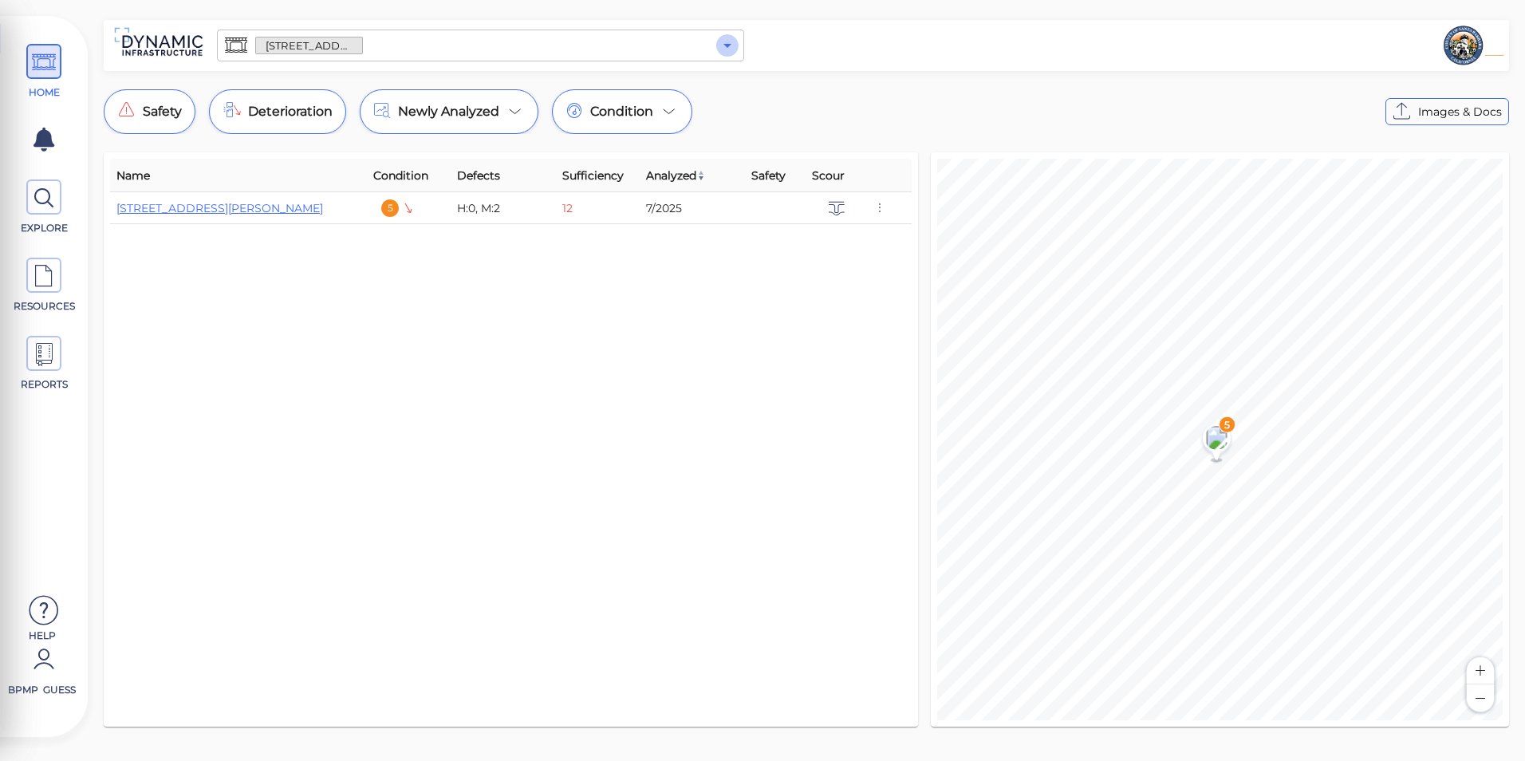
click at [722, 52] on icon "Open" at bounding box center [727, 45] width 19 height 19
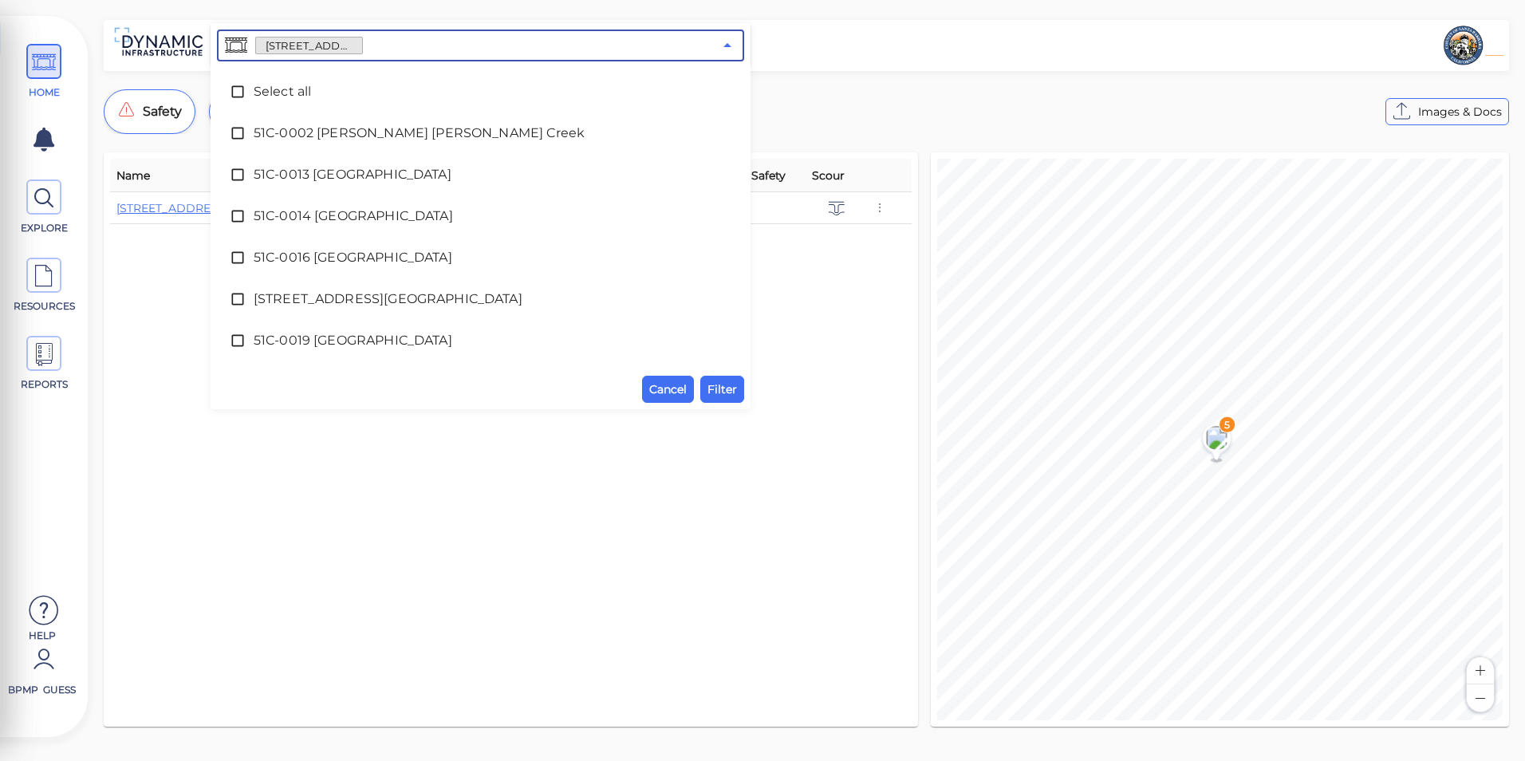
scroll to position [2688, 0]
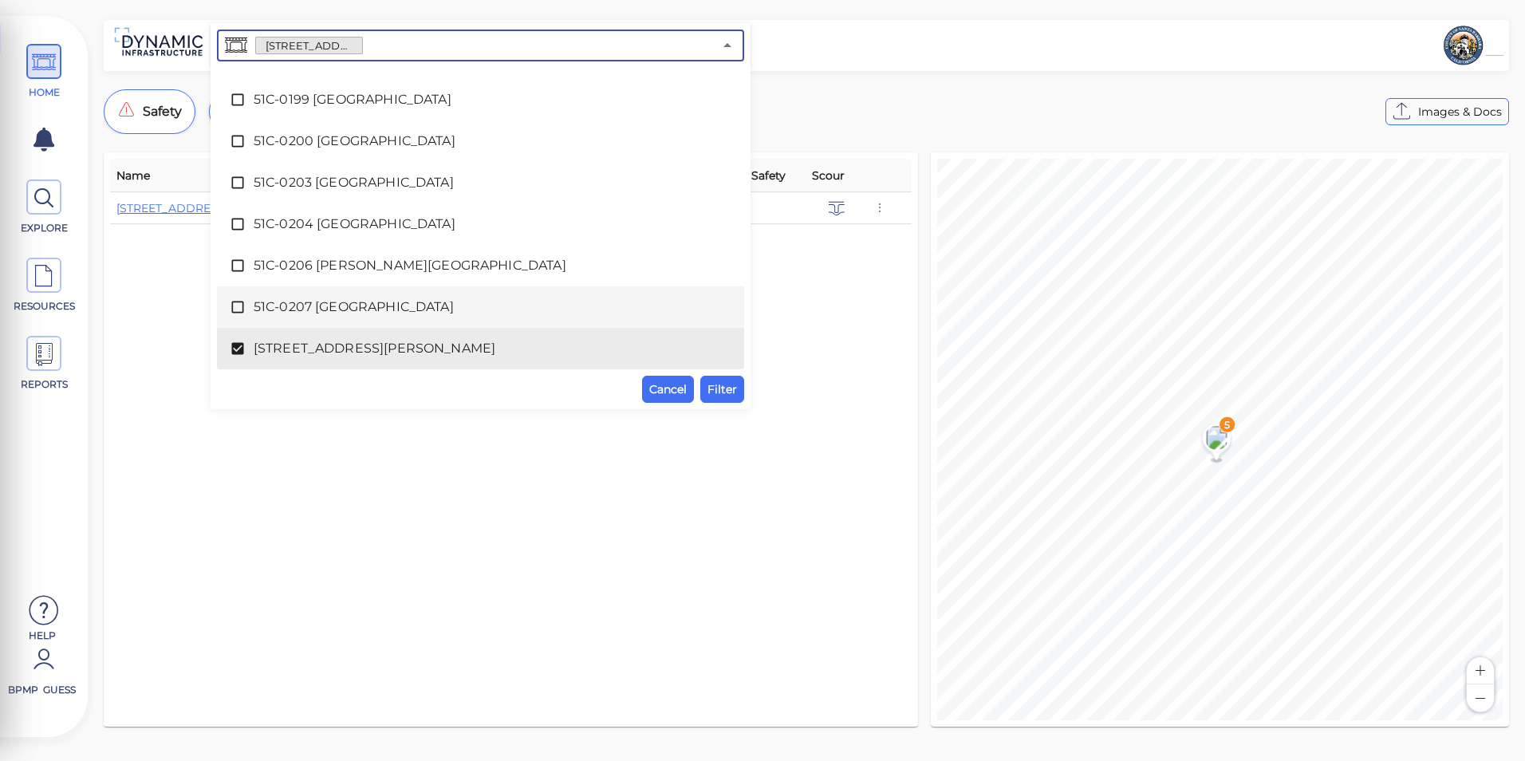
click at [379, 317] on div "51C-0207 [GEOGRAPHIC_DATA]" at bounding box center [481, 307] width 502 height 32
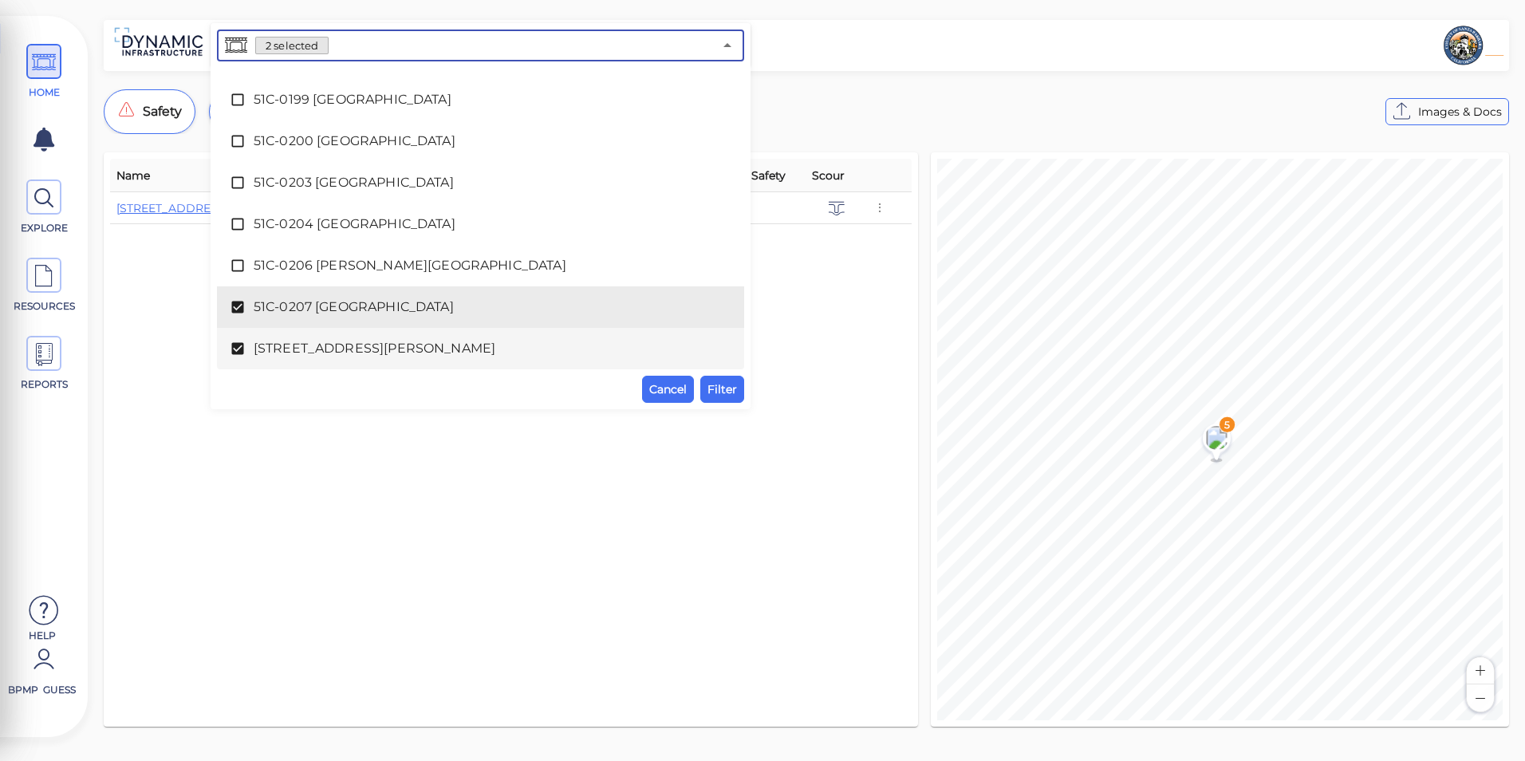
click at [379, 333] on div "[STREET_ADDRESS][PERSON_NAME]" at bounding box center [481, 349] width 502 height 32
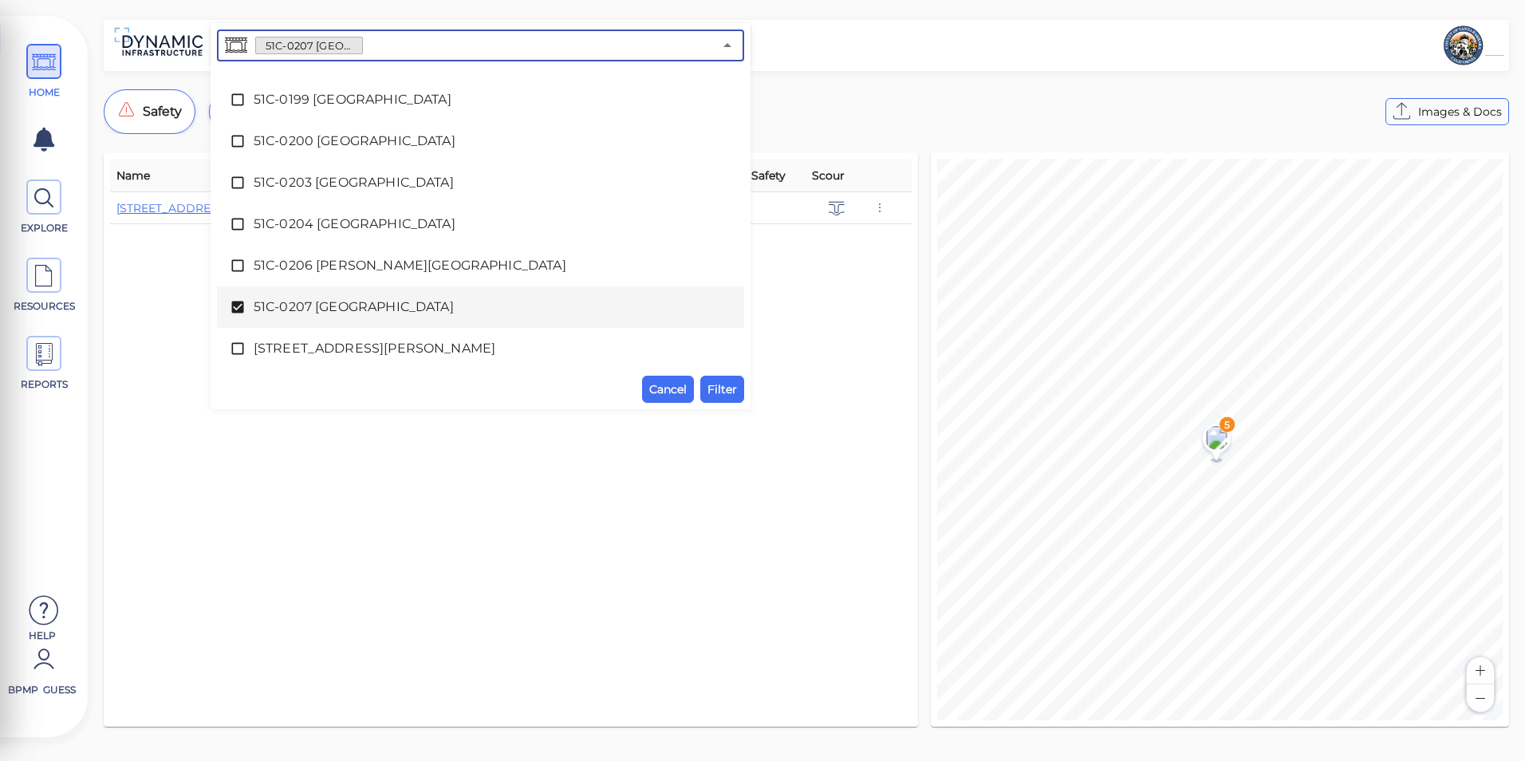
click at [393, 305] on span "51C-0207 [GEOGRAPHIC_DATA]" at bounding box center [481, 306] width 454 height 19
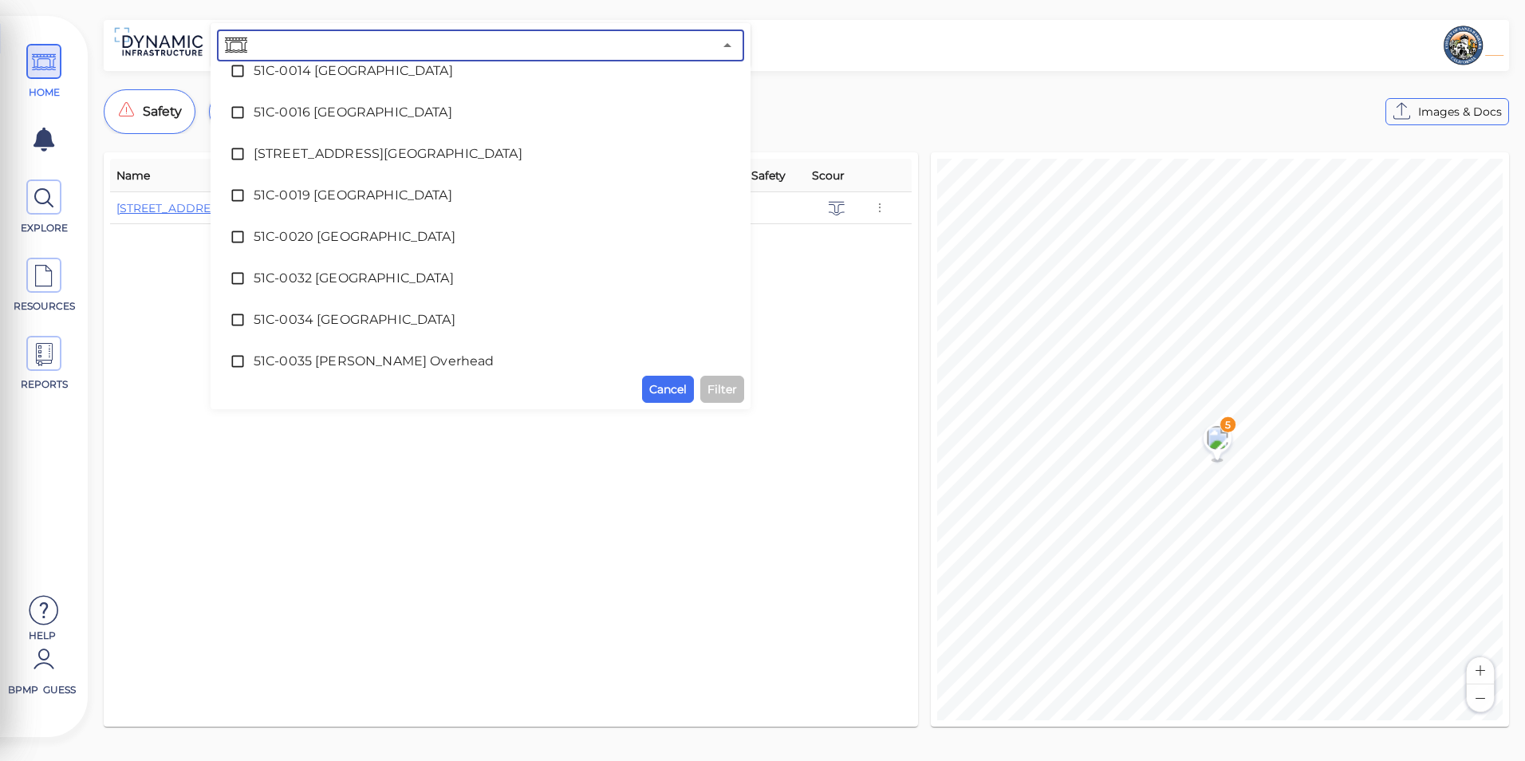
scroll to position [0, 0]
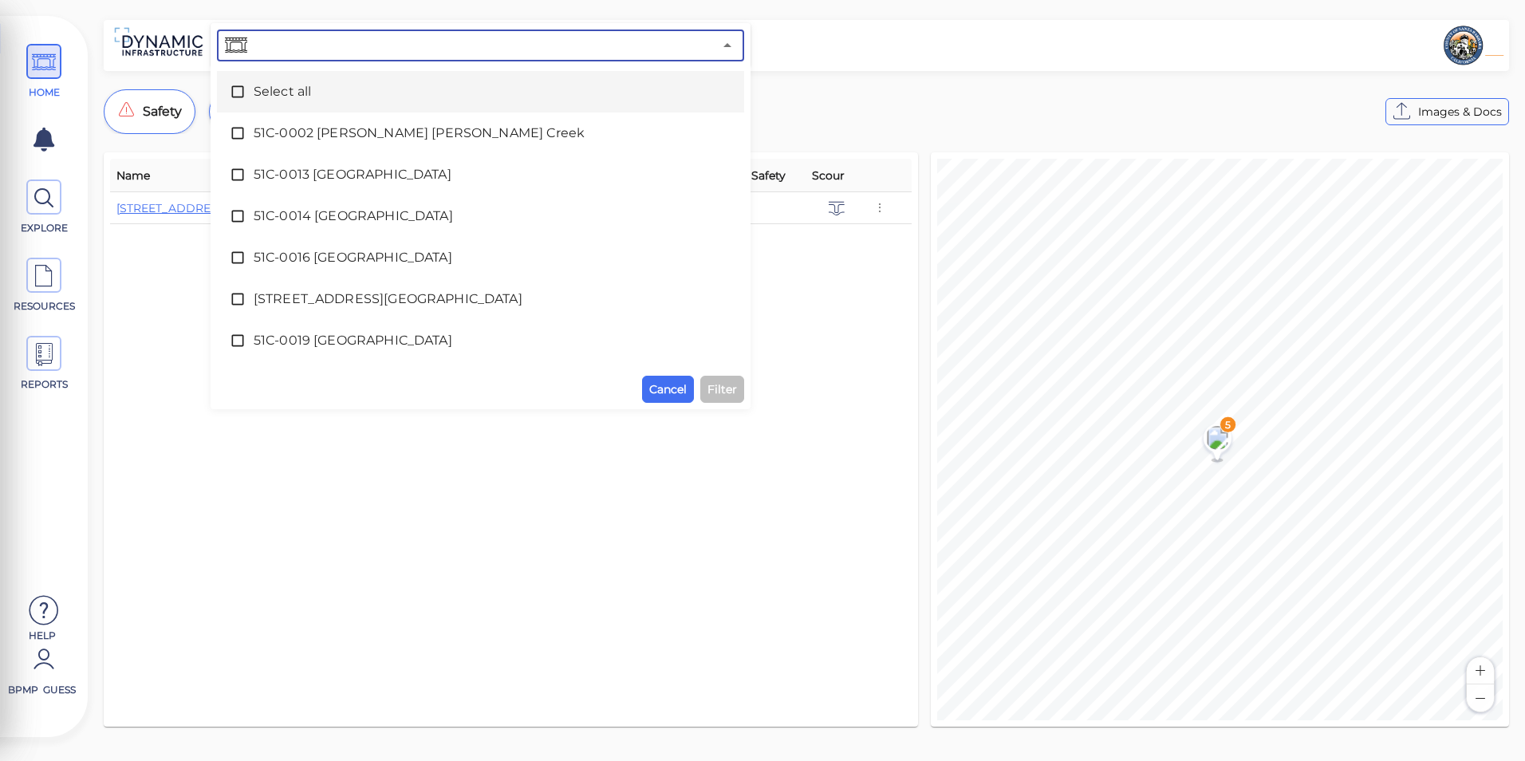
click at [436, 89] on span "Select all" at bounding box center [481, 91] width 454 height 19
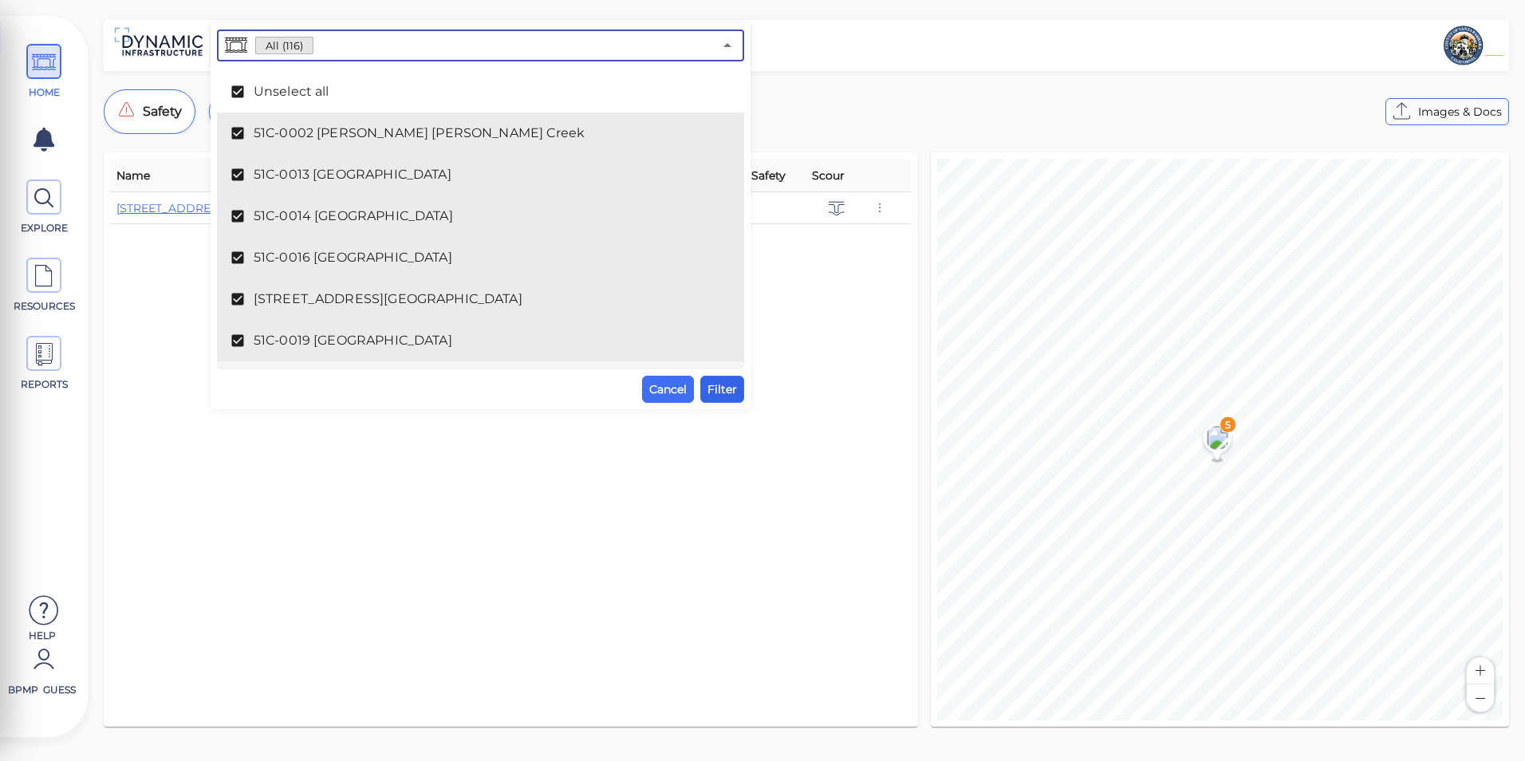
click at [713, 392] on span "Filter" at bounding box center [722, 389] width 30 height 19
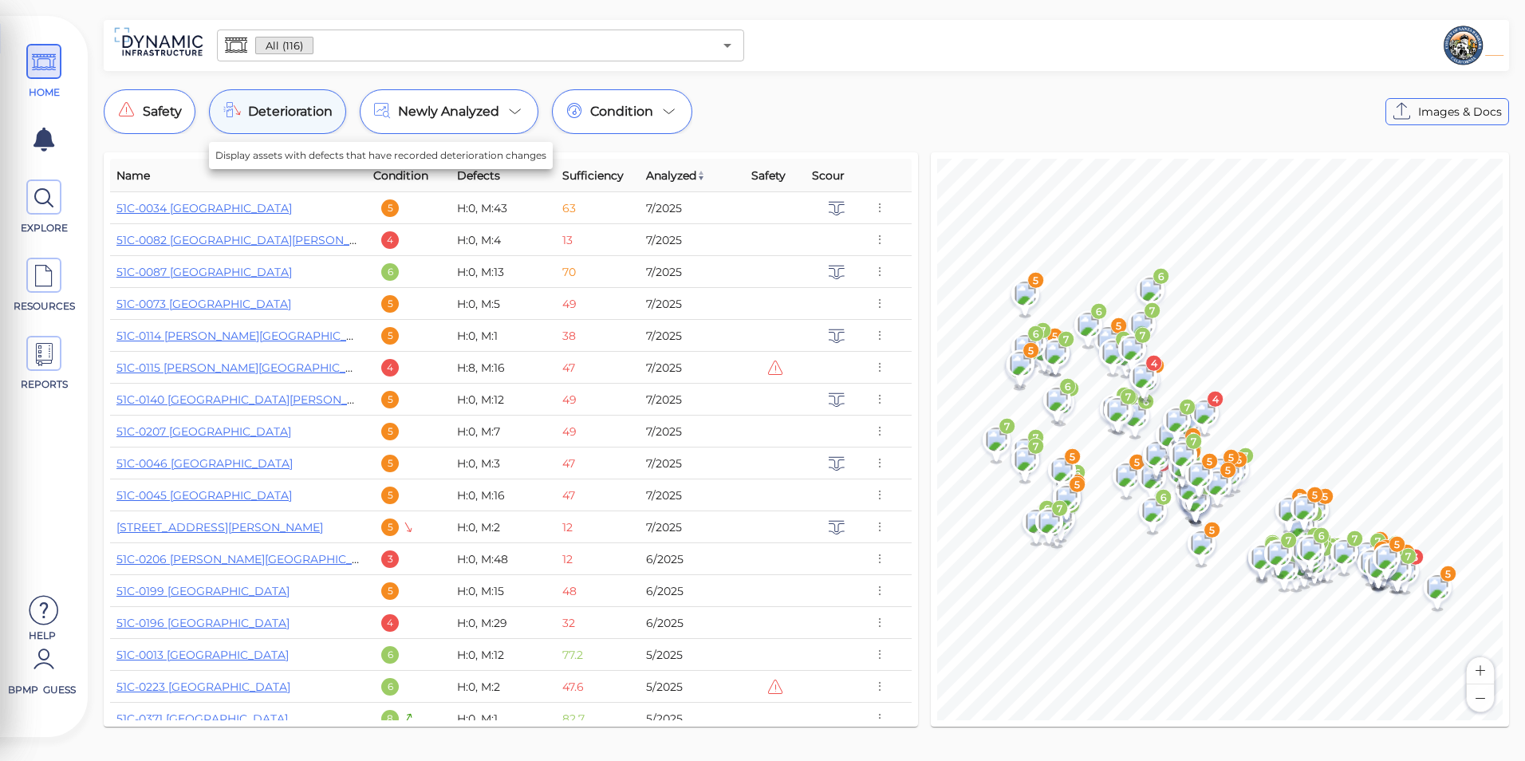
click at [298, 119] on span "Deterioration" at bounding box center [290, 111] width 85 height 19
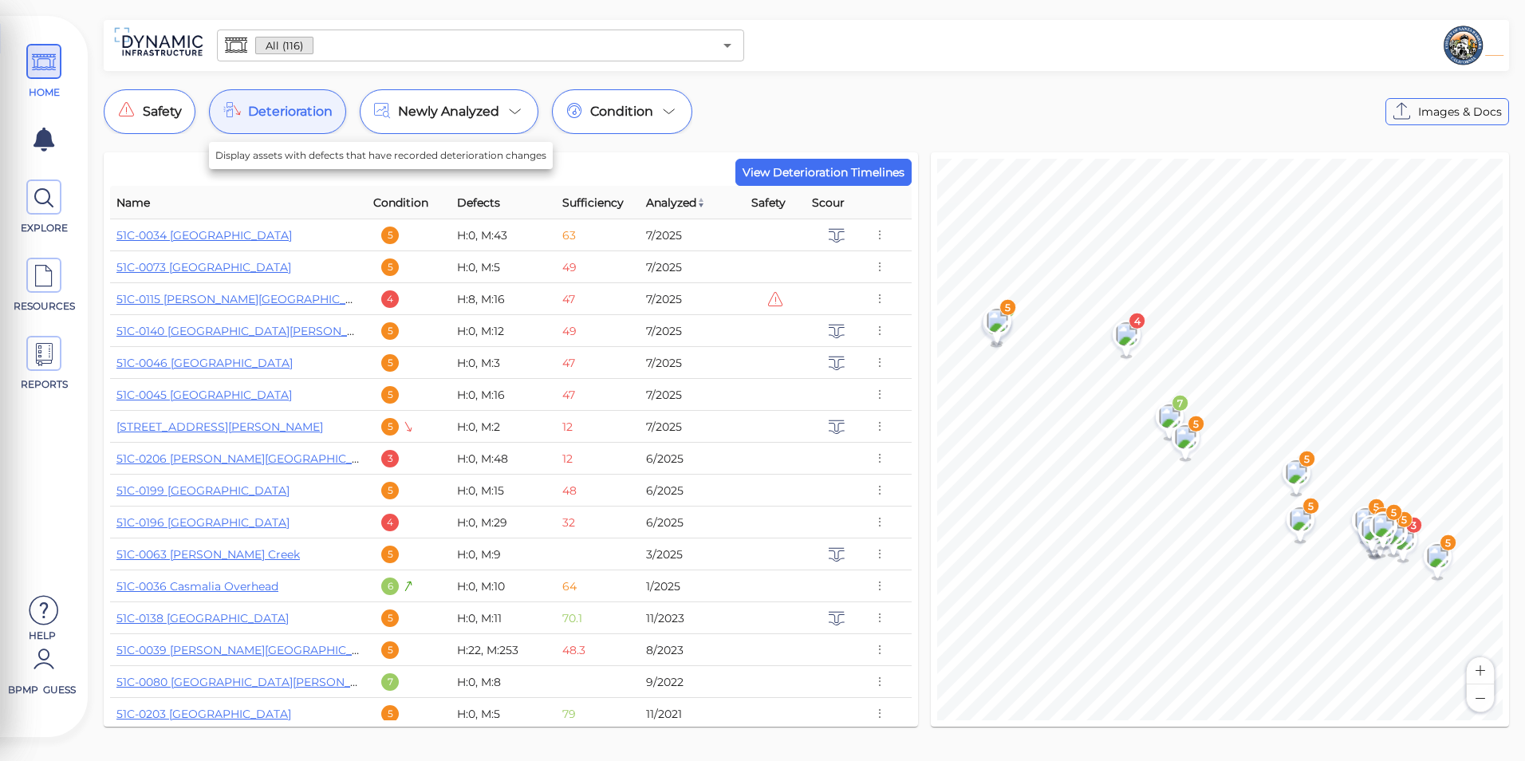
click at [298, 119] on span "Deterioration" at bounding box center [290, 111] width 85 height 19
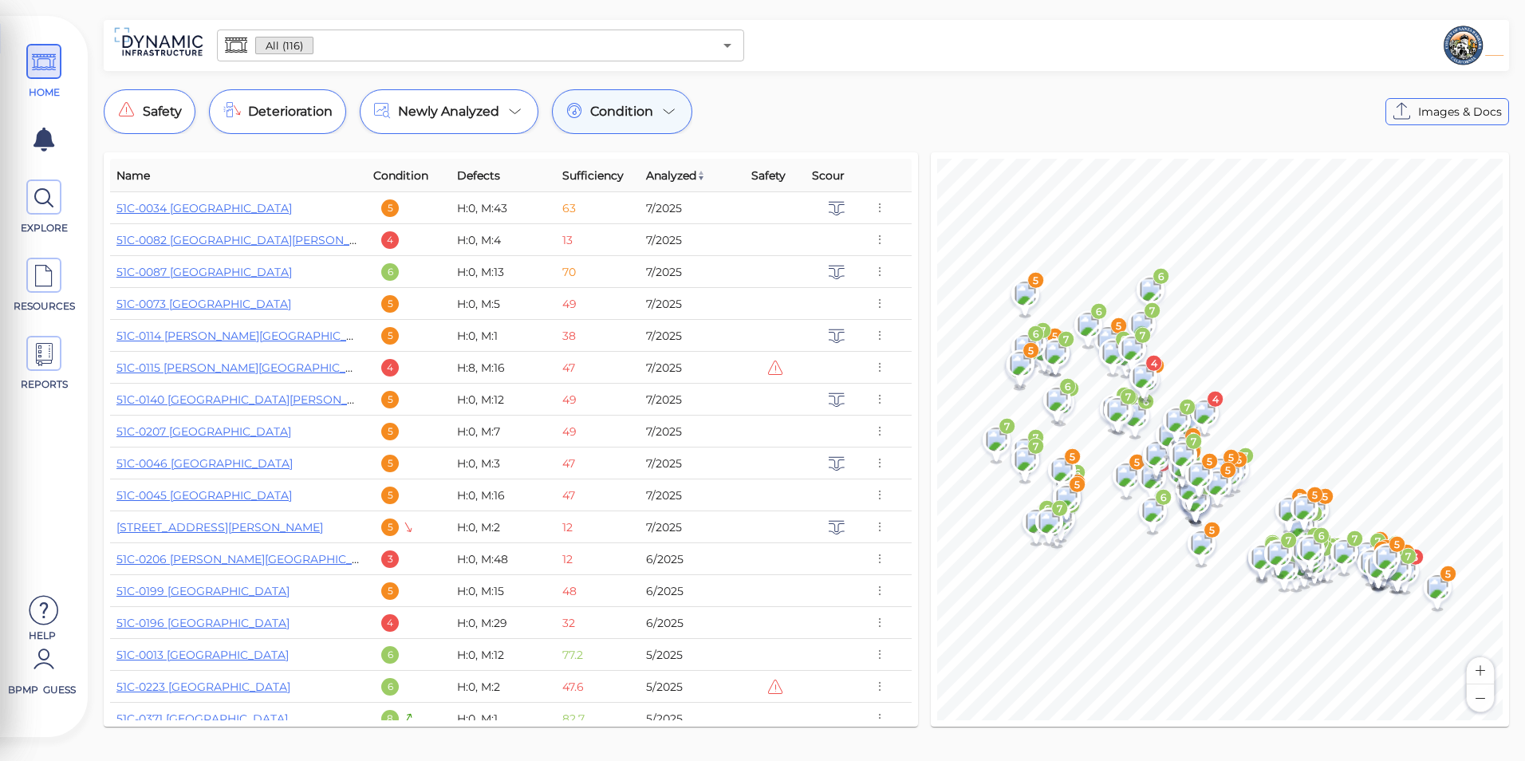
click at [632, 113] on span "Condition" at bounding box center [621, 111] width 63 height 19
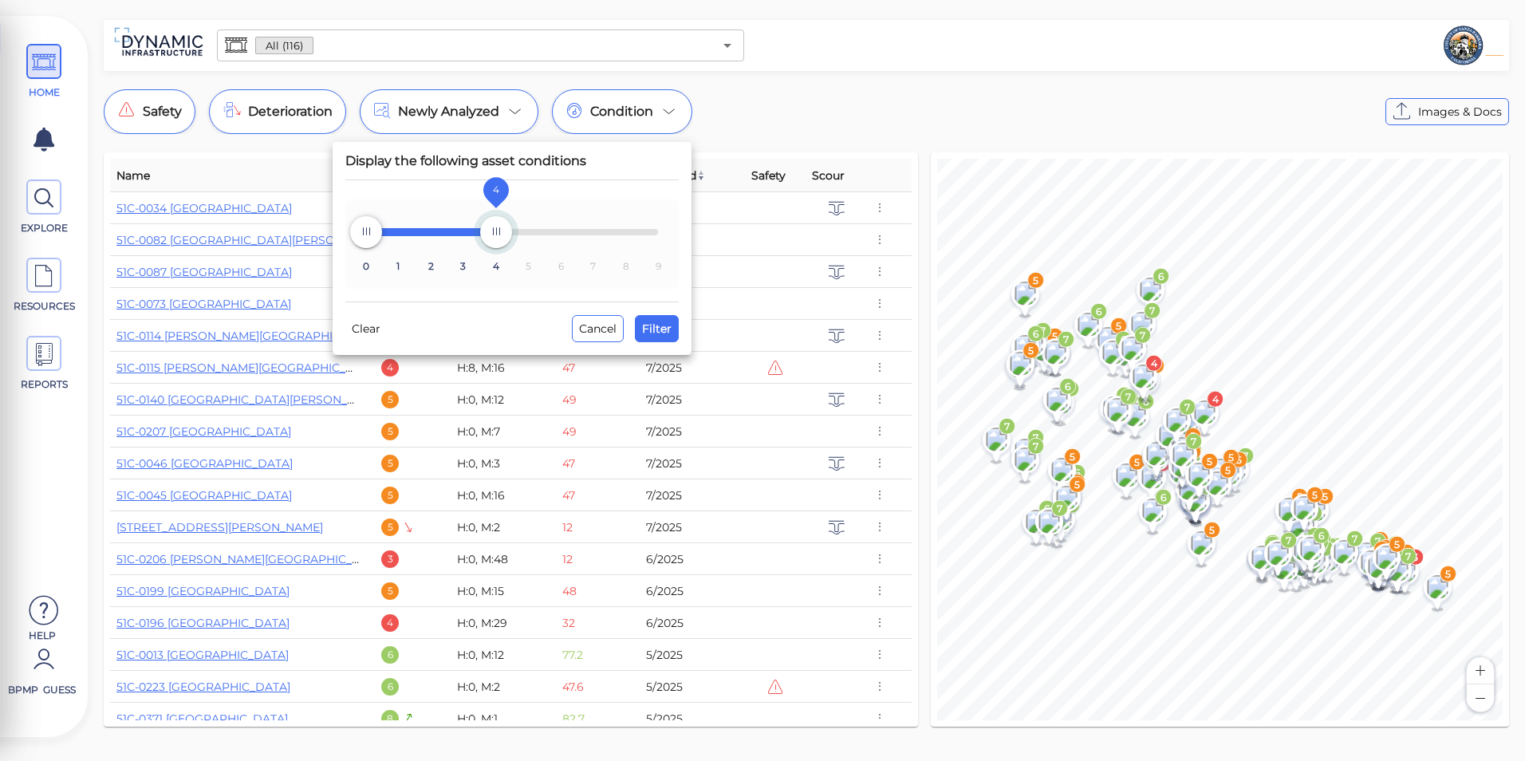
drag, startPoint x: 656, startPoint y: 231, endPoint x: 507, endPoint y: 230, distance: 148.3
click at [507, 230] on span "4" at bounding box center [496, 232] width 32 height 32
click at [653, 329] on span "Filter" at bounding box center [657, 328] width 30 height 19
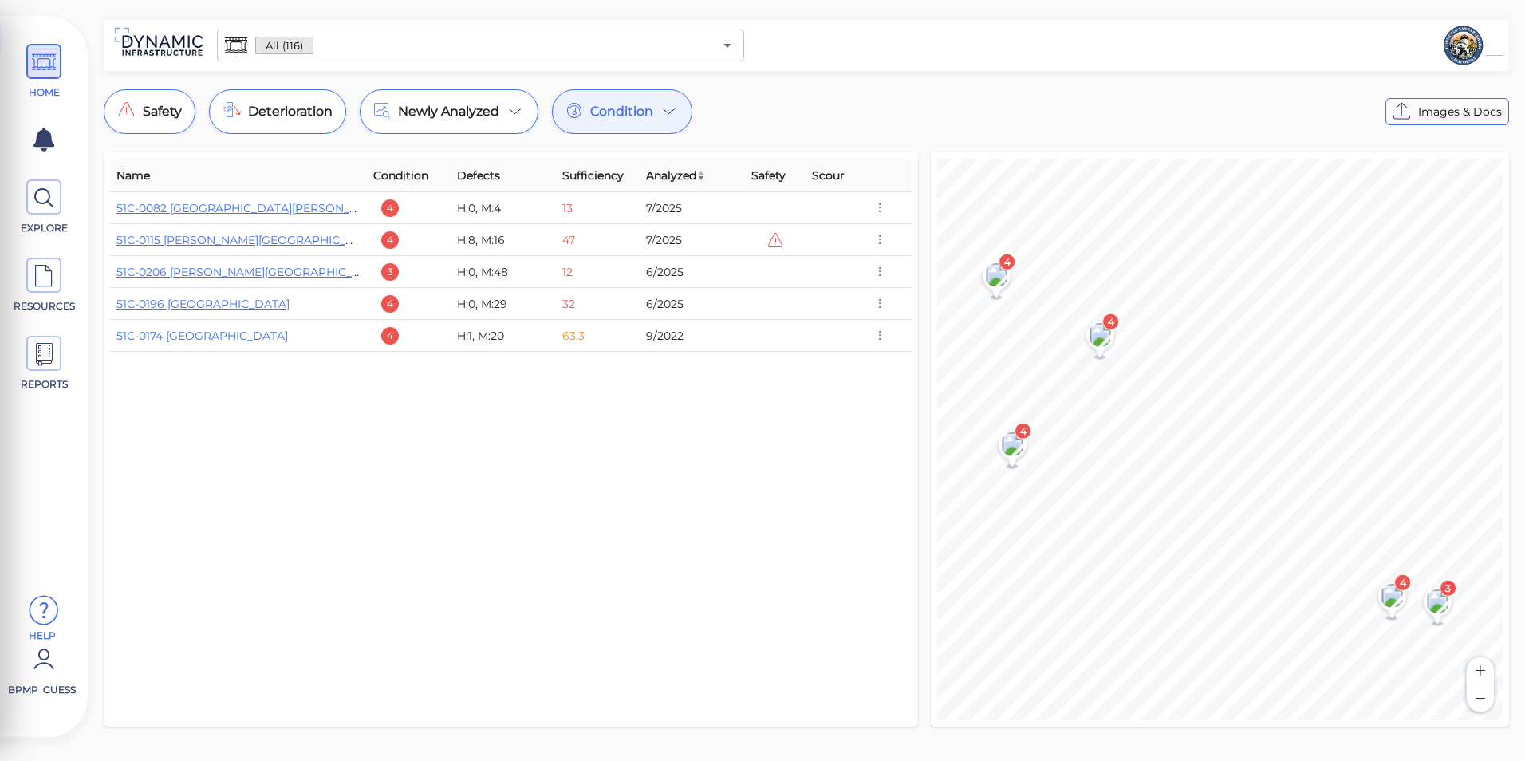
click at [53, 624] on icon at bounding box center [44, 611] width 32 height 48
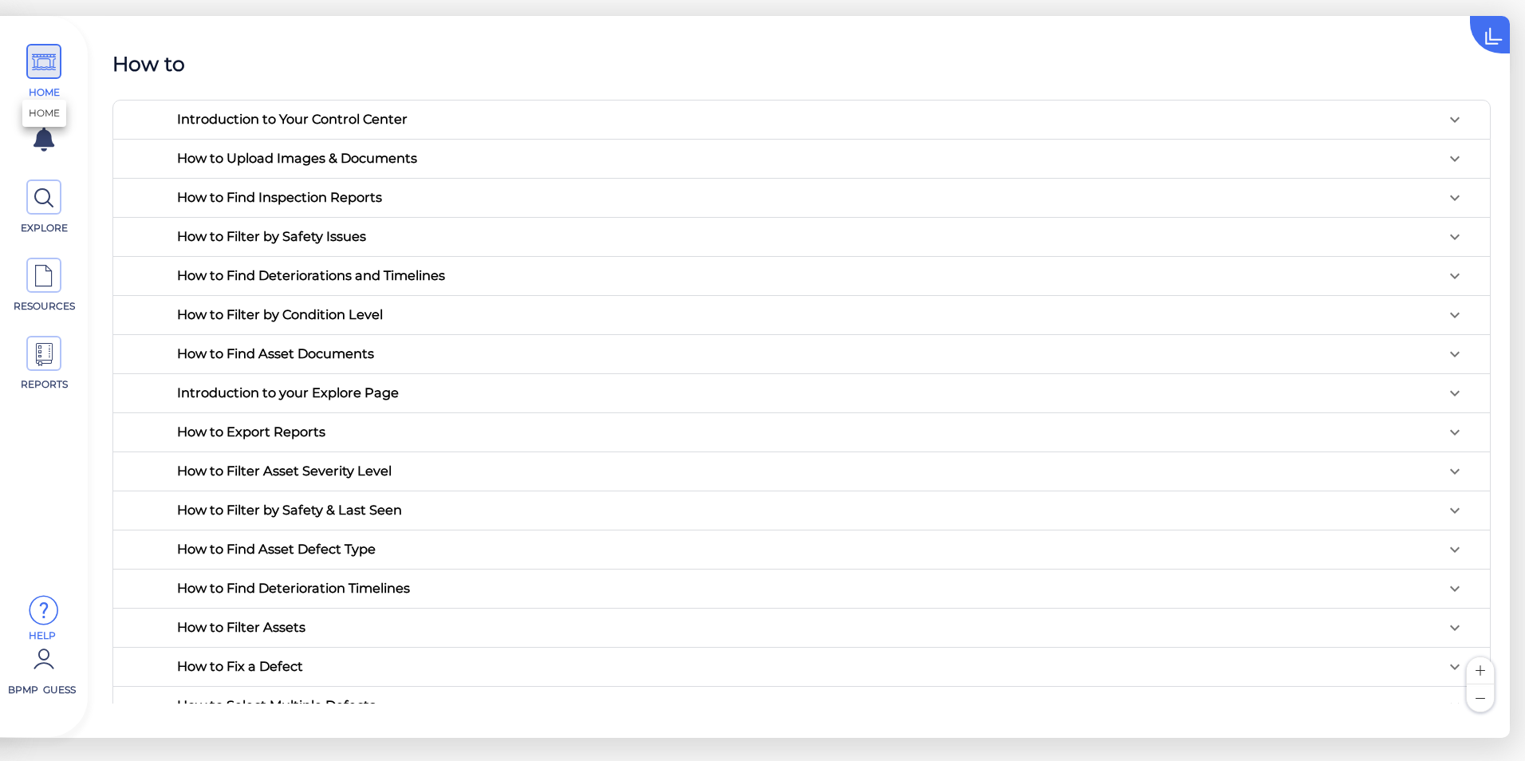
click at [53, 68] on icon at bounding box center [44, 63] width 24 height 36
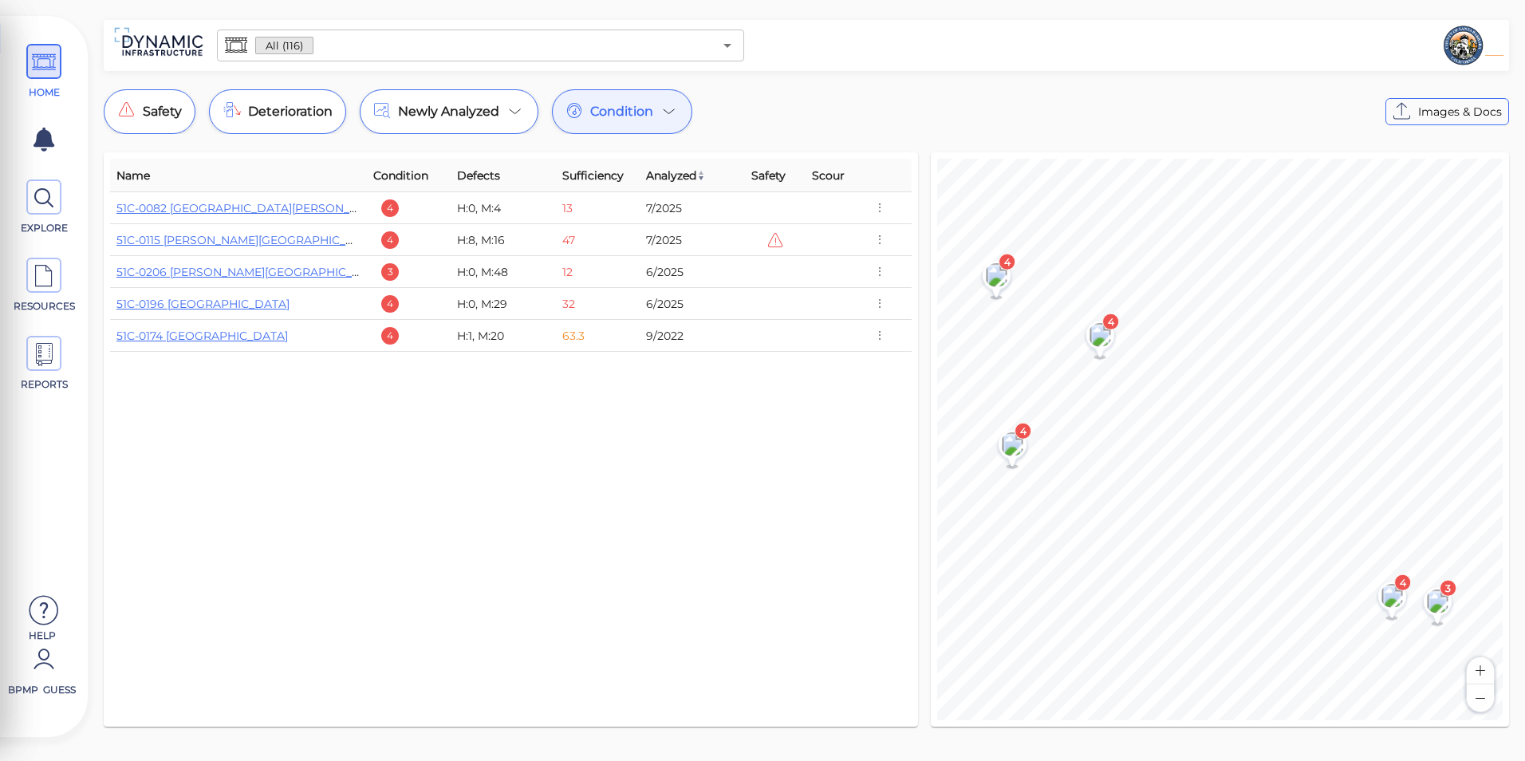
click at [672, 113] on icon at bounding box center [669, 111] width 19 height 19
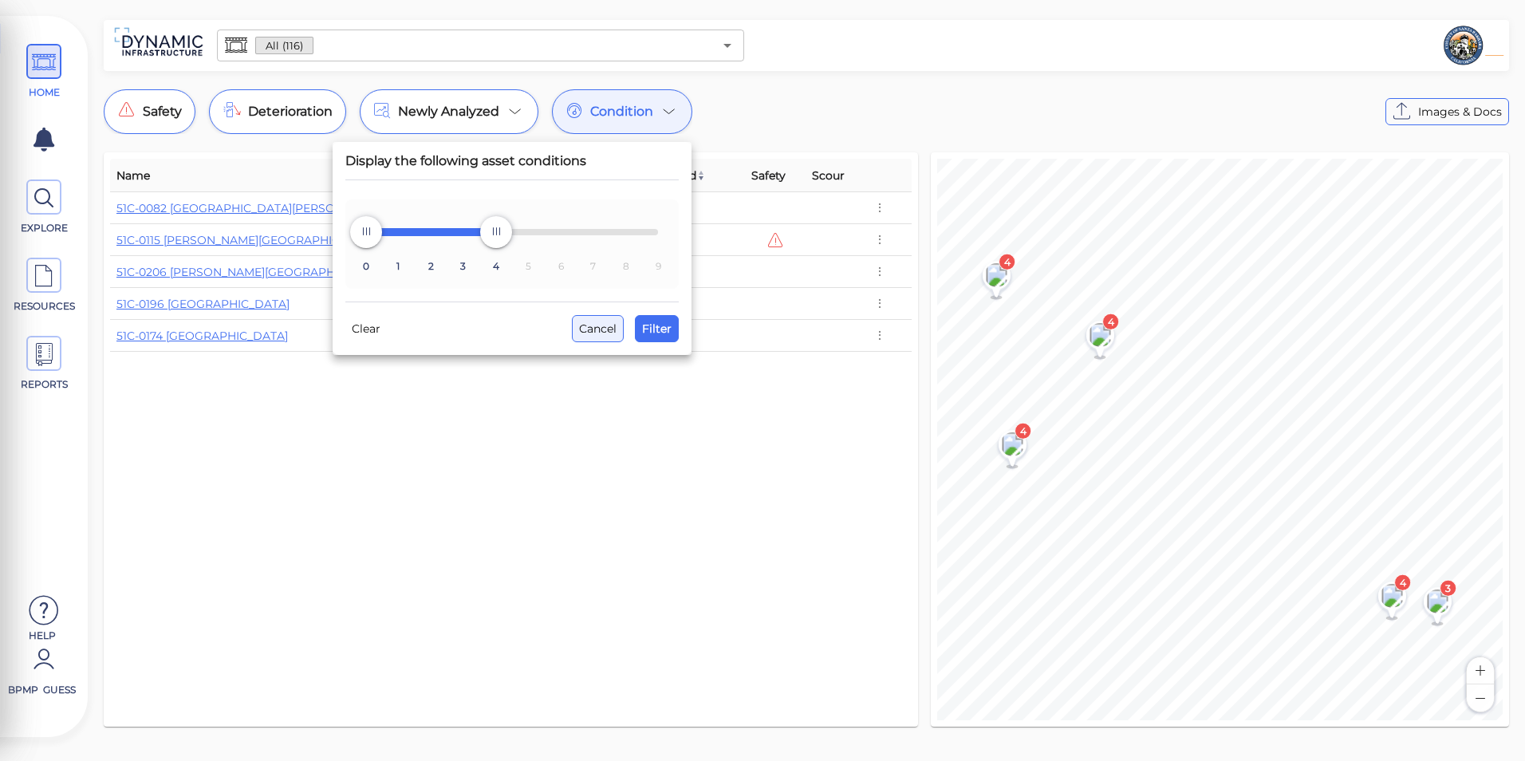
click at [604, 337] on span "Cancel" at bounding box center [597, 328] width 37 height 19
type input "9"
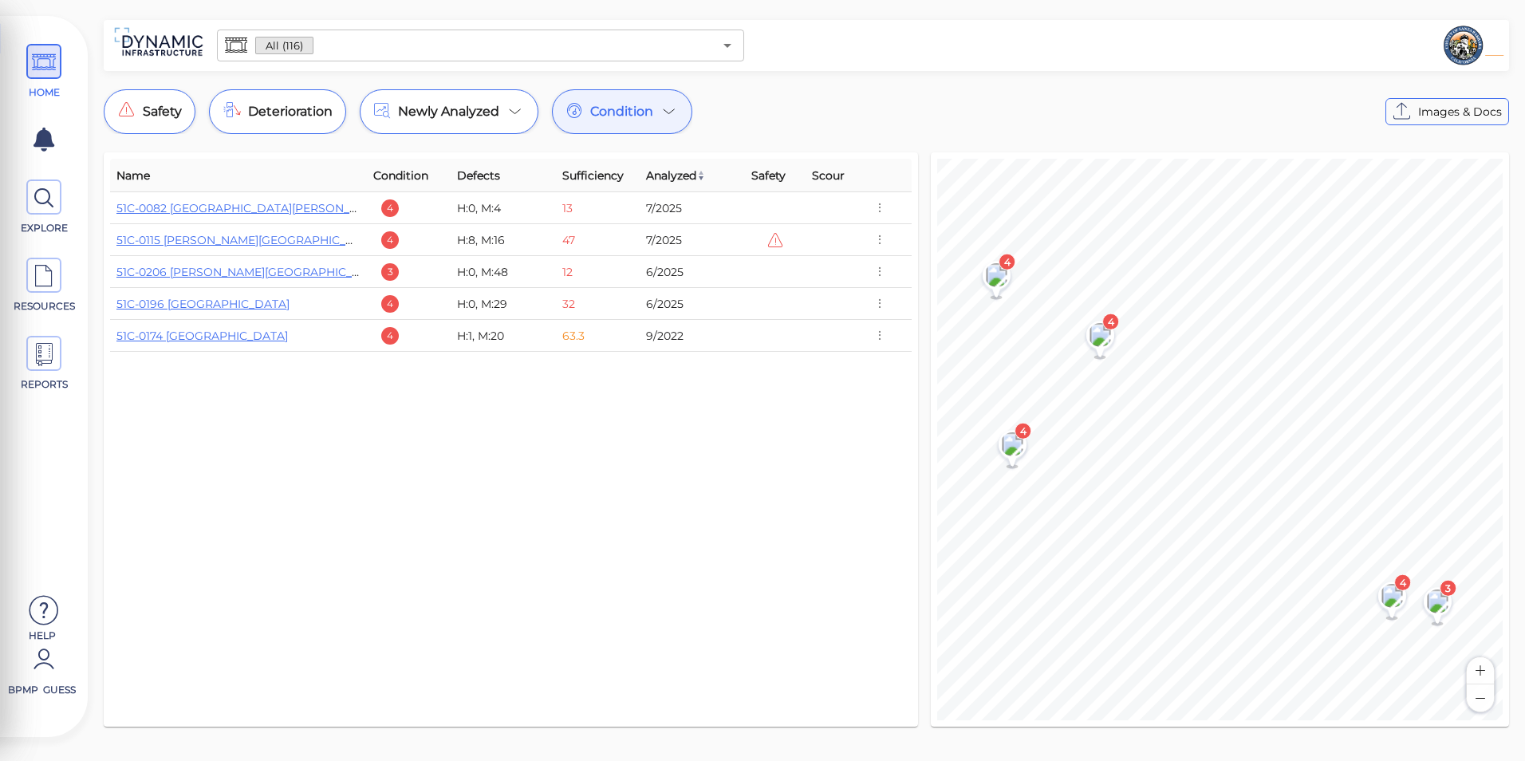
click at [673, 152] on div "Name Condition Defects Sufficiency Analyzed Safety Scour 51C-0082 [GEOGRAPHIC_D…" at bounding box center [510, 439] width 827 height 587
click at [672, 123] on div "Condition" at bounding box center [622, 111] width 140 height 45
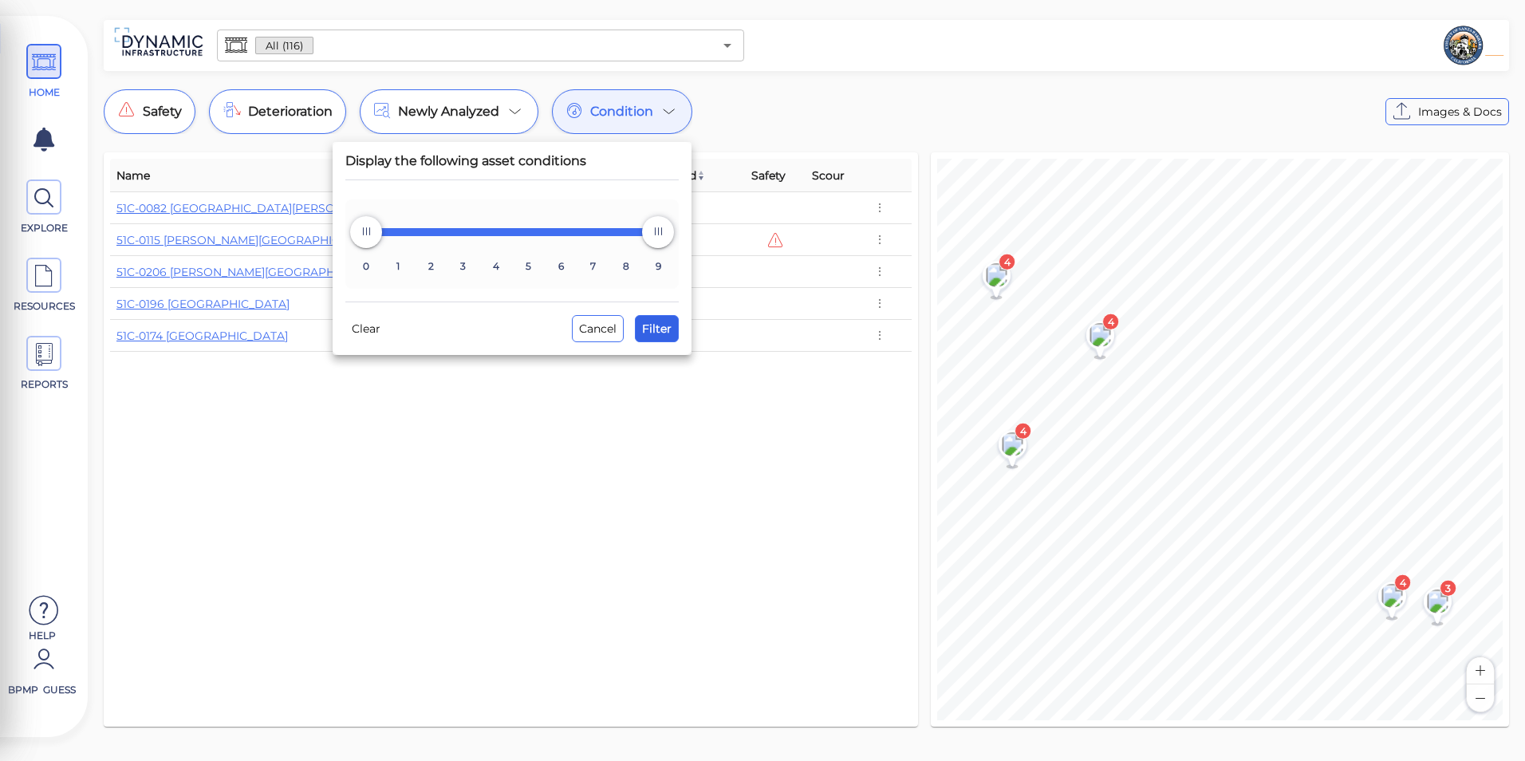
click at [657, 321] on span "Filter" at bounding box center [657, 328] width 30 height 19
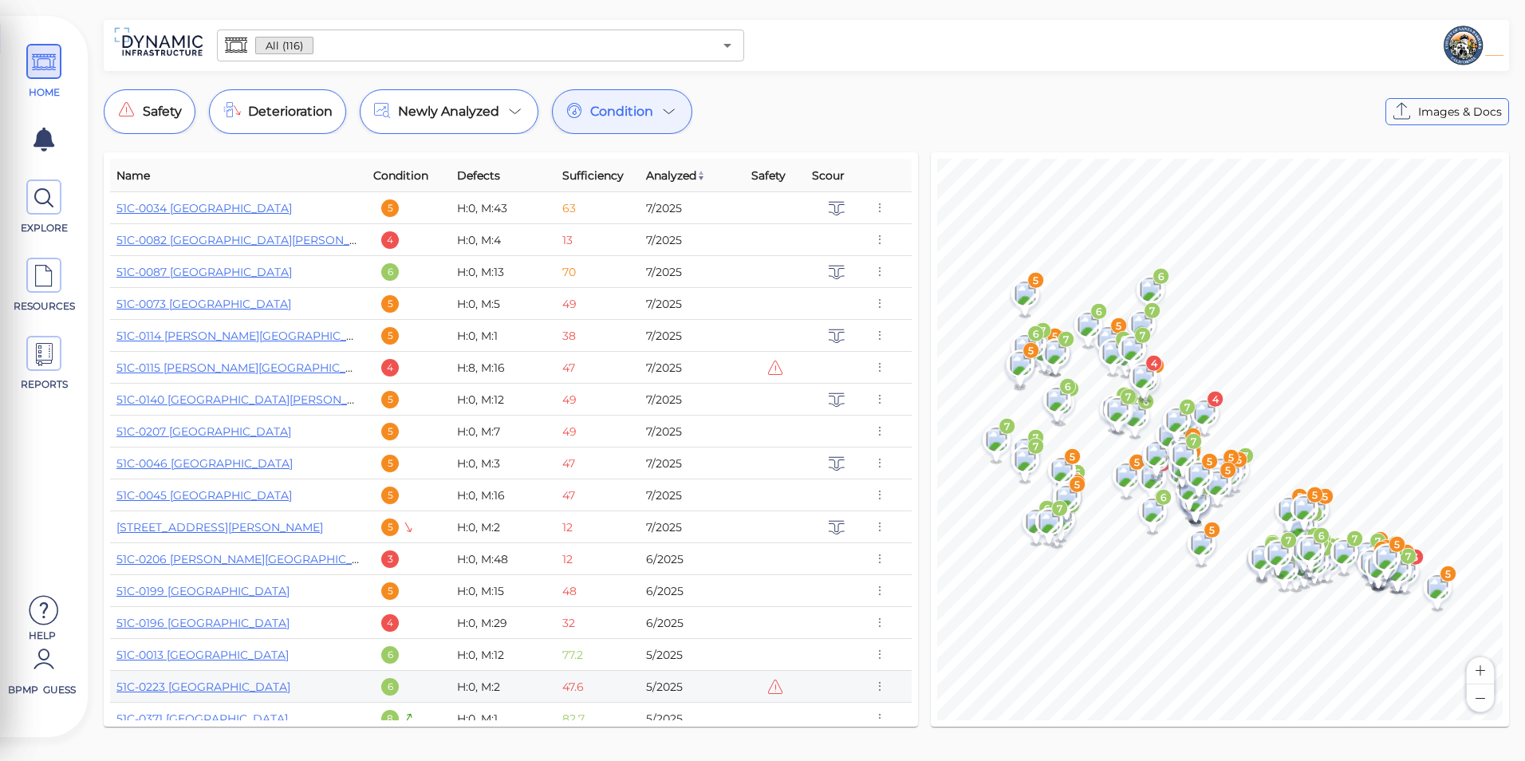
click at [773, 688] on icon at bounding box center [775, 686] width 18 height 18
click at [876, 688] on icon "button" at bounding box center [879, 687] width 14 height 18
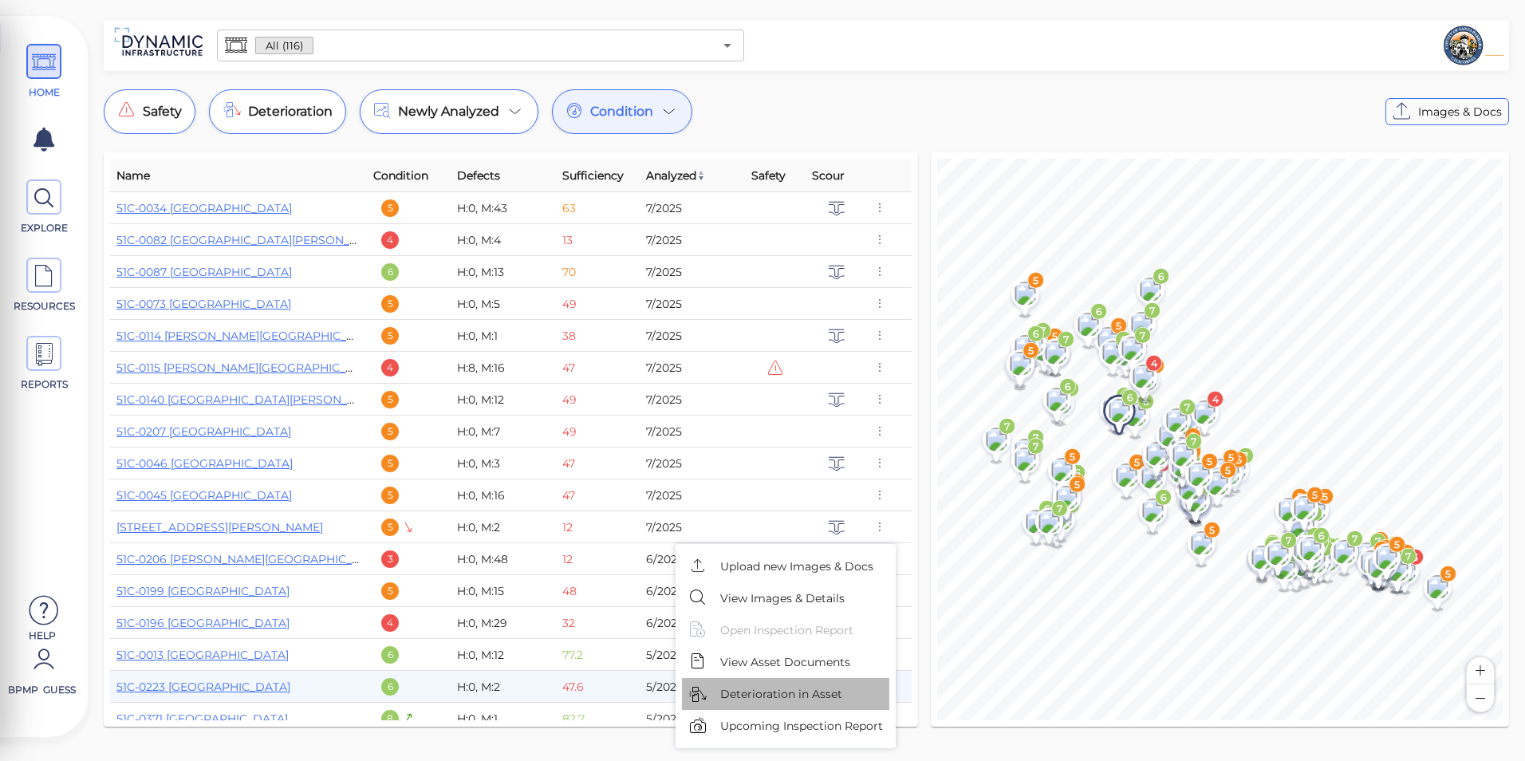
click at [817, 690] on span "Deterioration in Asset" at bounding box center [781, 694] width 122 height 17
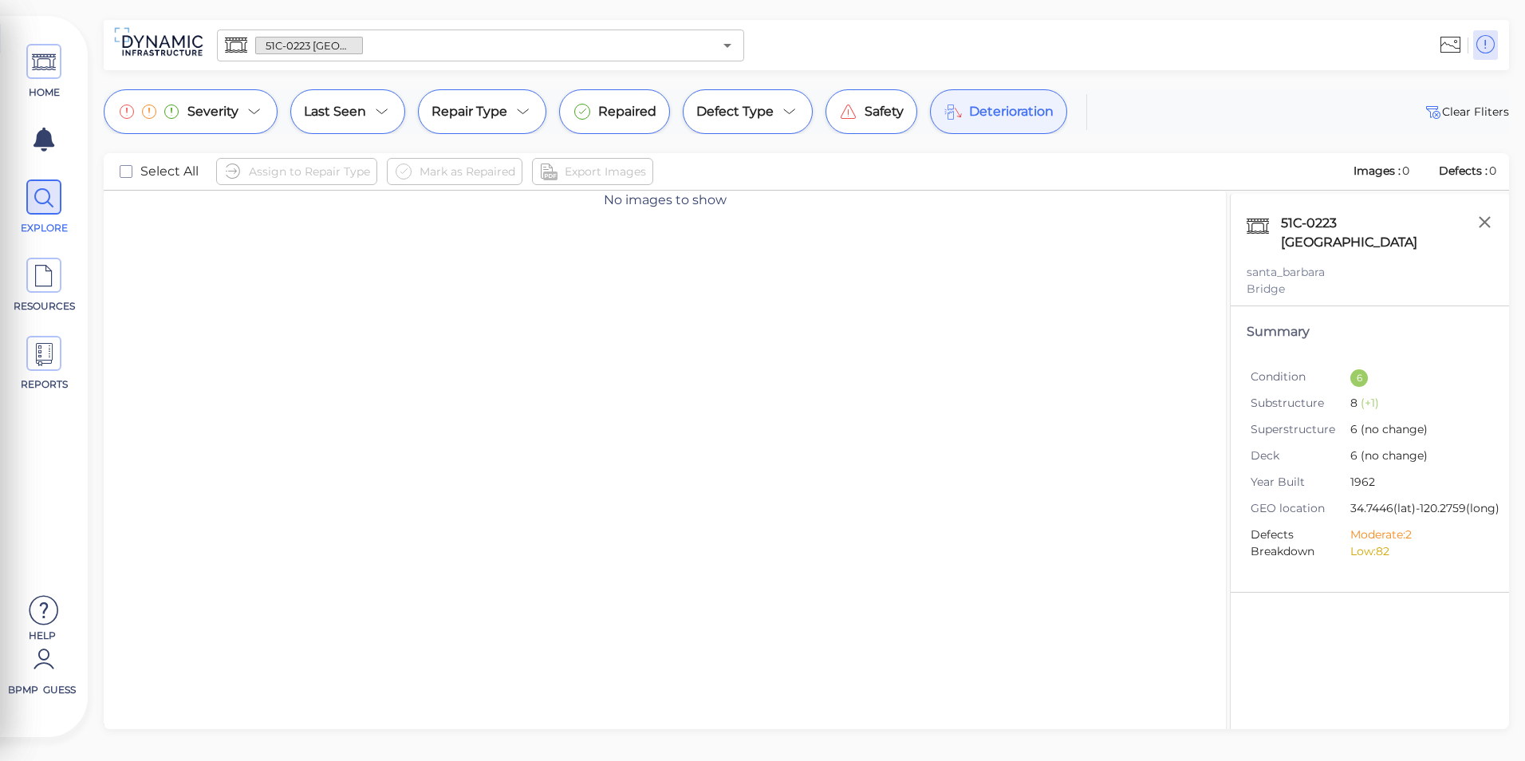
click at [955, 116] on icon at bounding box center [958, 112] width 6 height 9
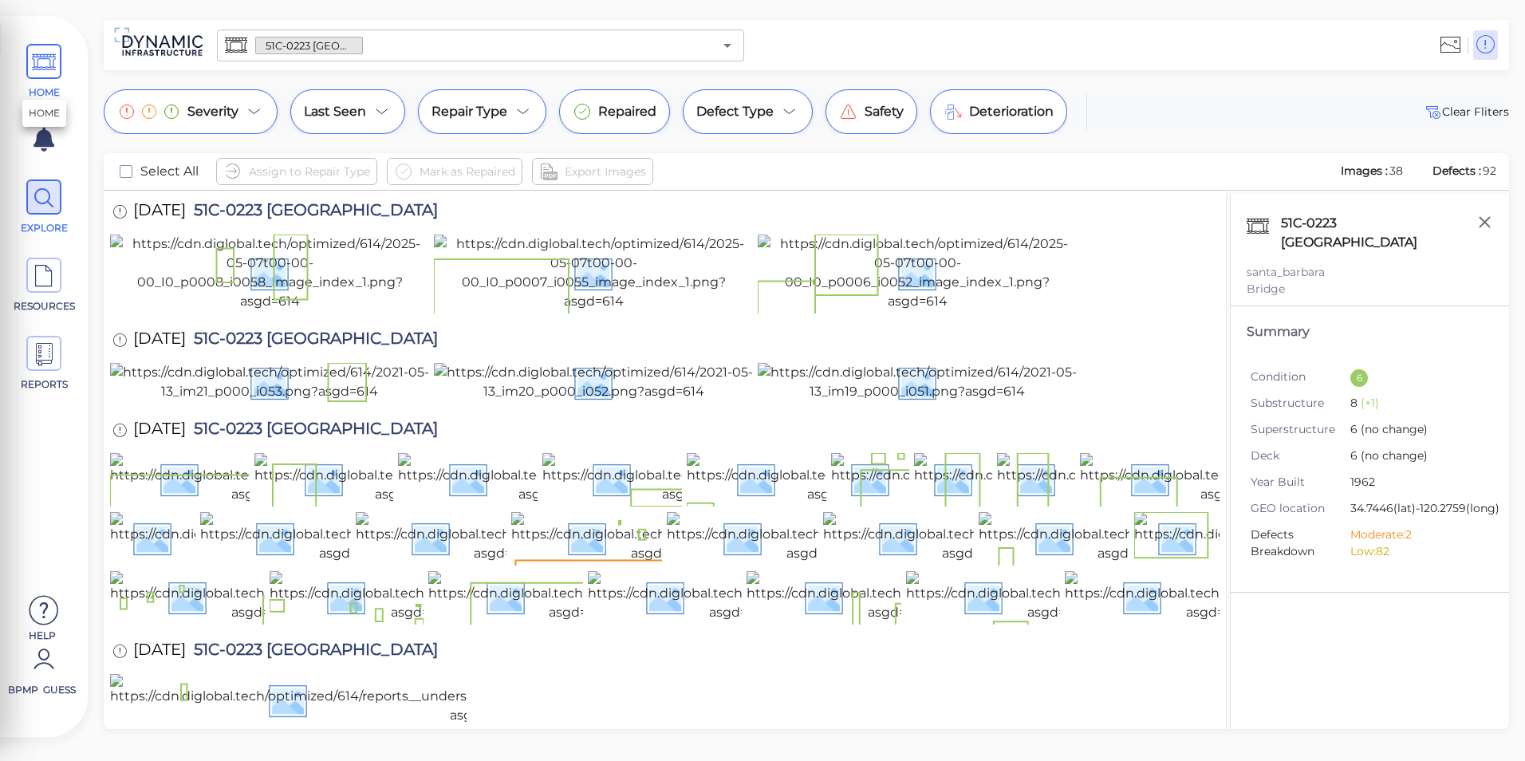
click at [51, 65] on icon at bounding box center [44, 63] width 24 height 36
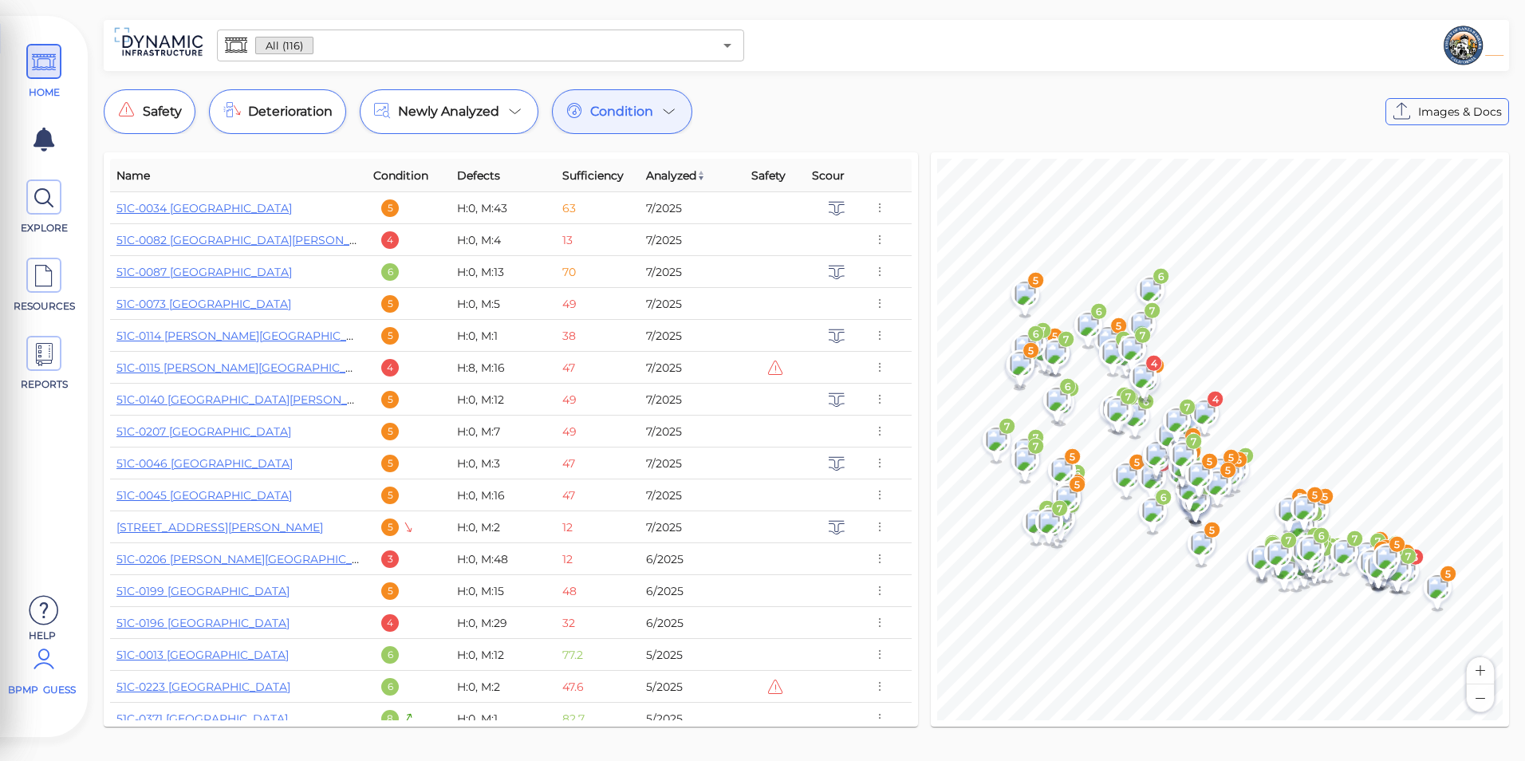
click at [54, 664] on icon at bounding box center [44, 659] width 32 height 48
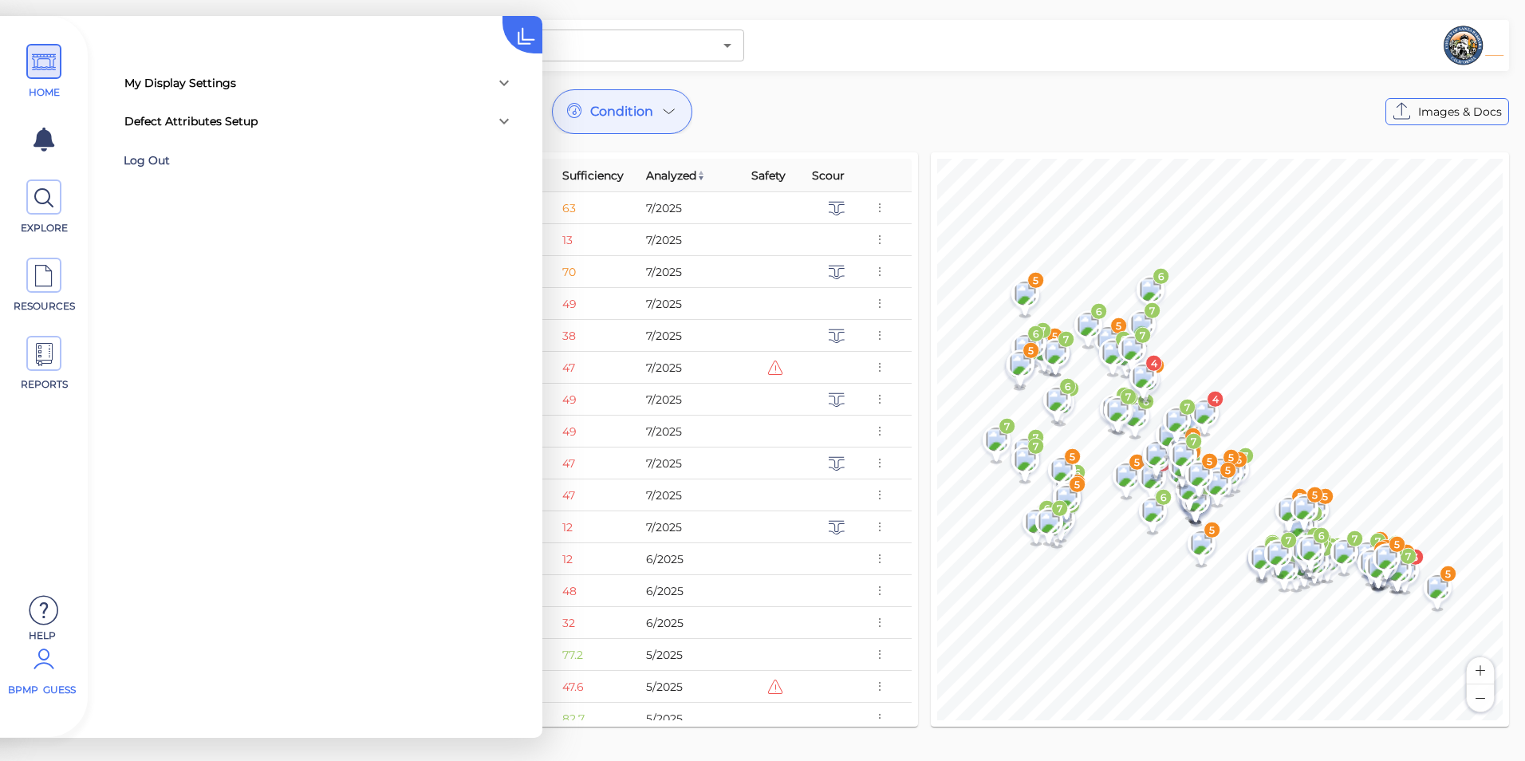
click at [202, 162] on div "Log Out" at bounding box center [227, 160] width 207 height 25
